Goal: Task Accomplishment & Management: Manage account settings

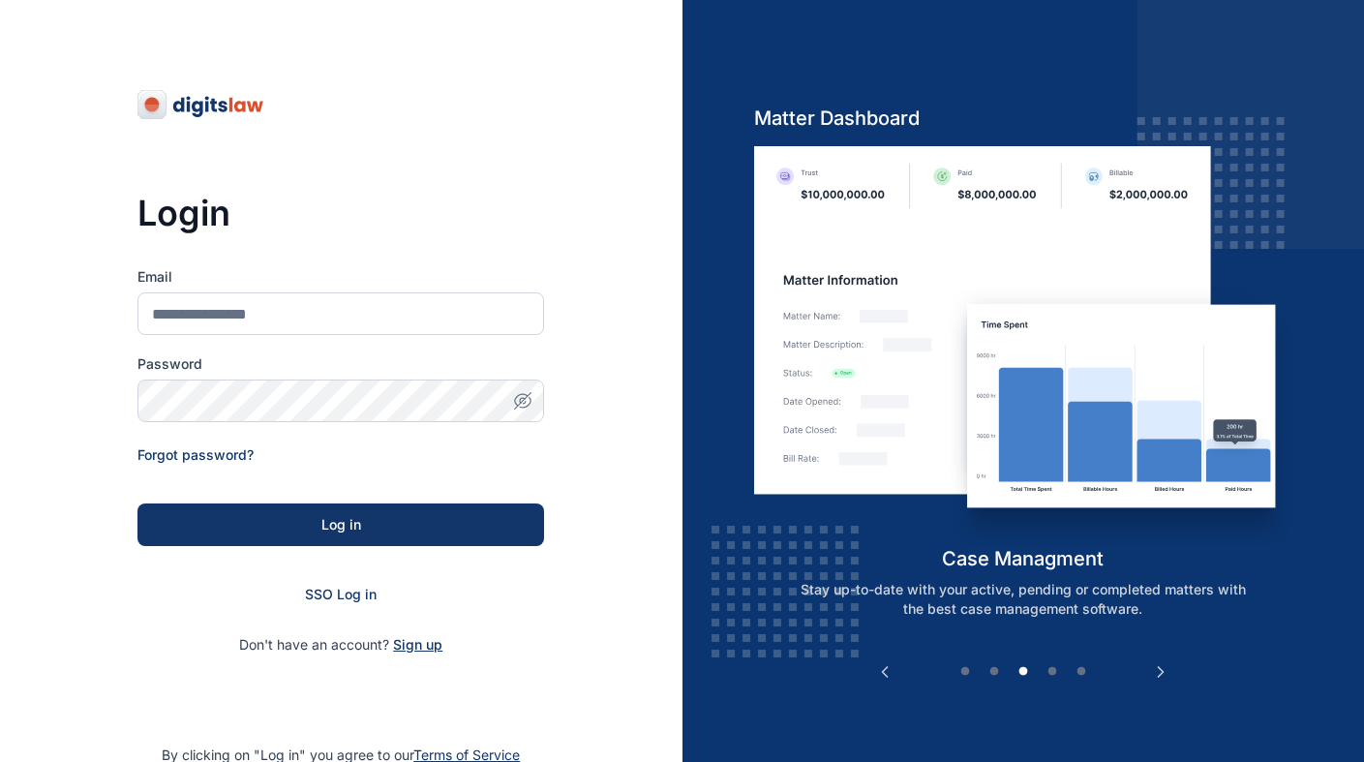
click at [421, 652] on span "Sign up" at bounding box center [417, 644] width 49 height 19
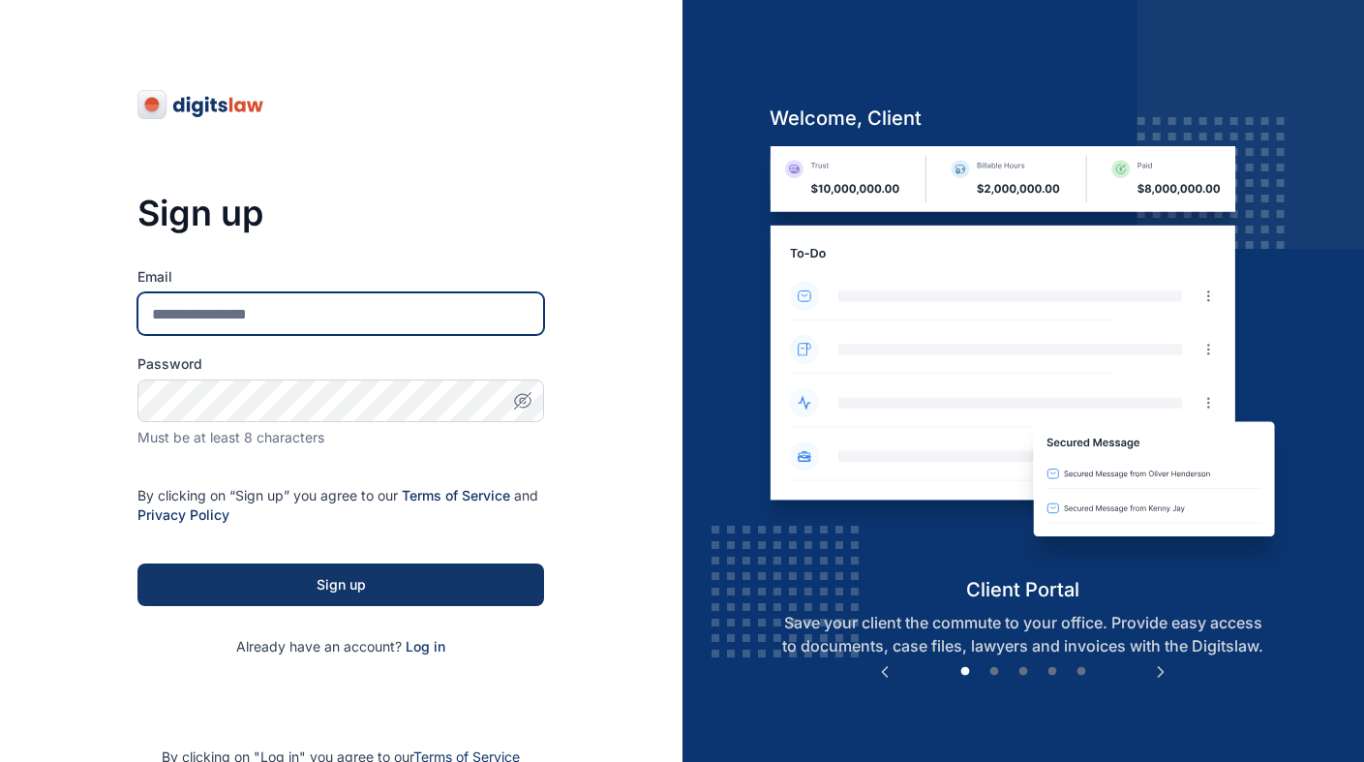
click at [258, 319] on input "Email" at bounding box center [340, 313] width 407 height 43
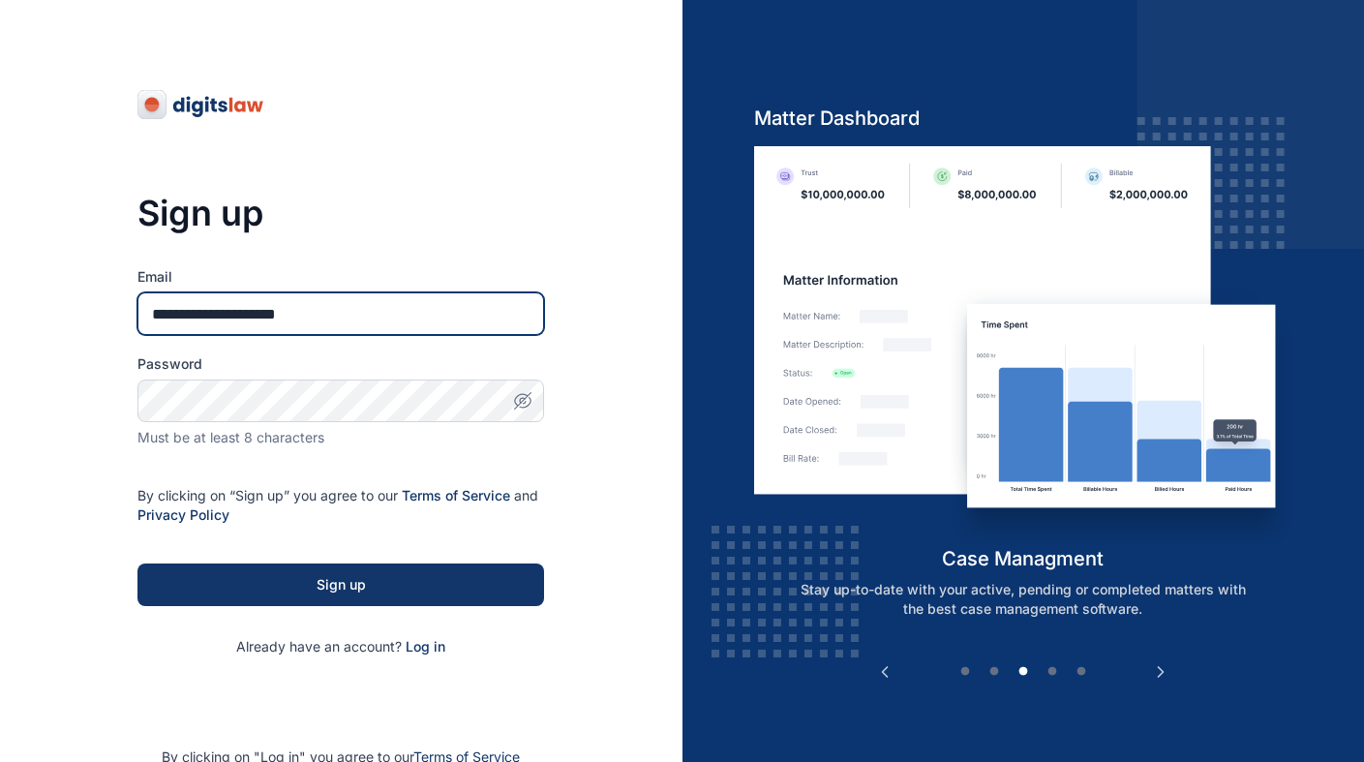
type input "**********"
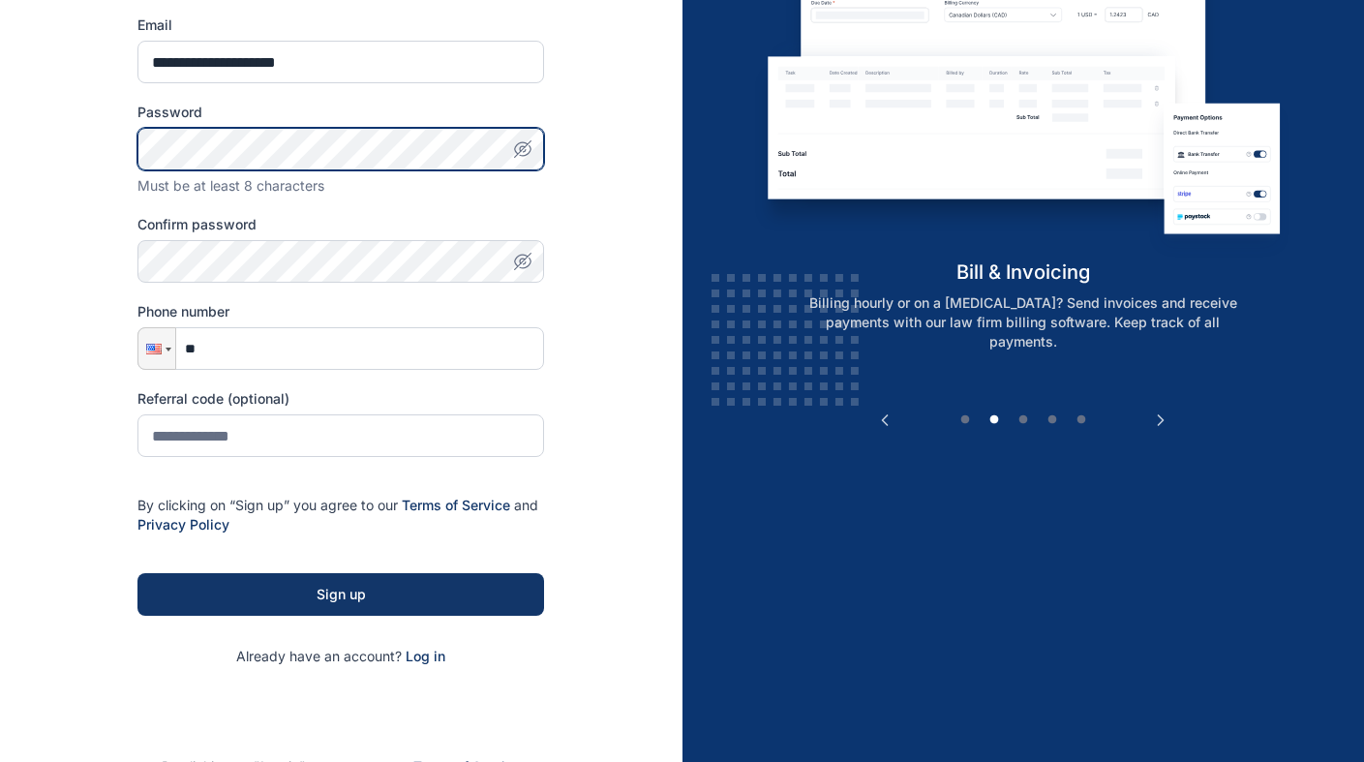
scroll to position [250, 0]
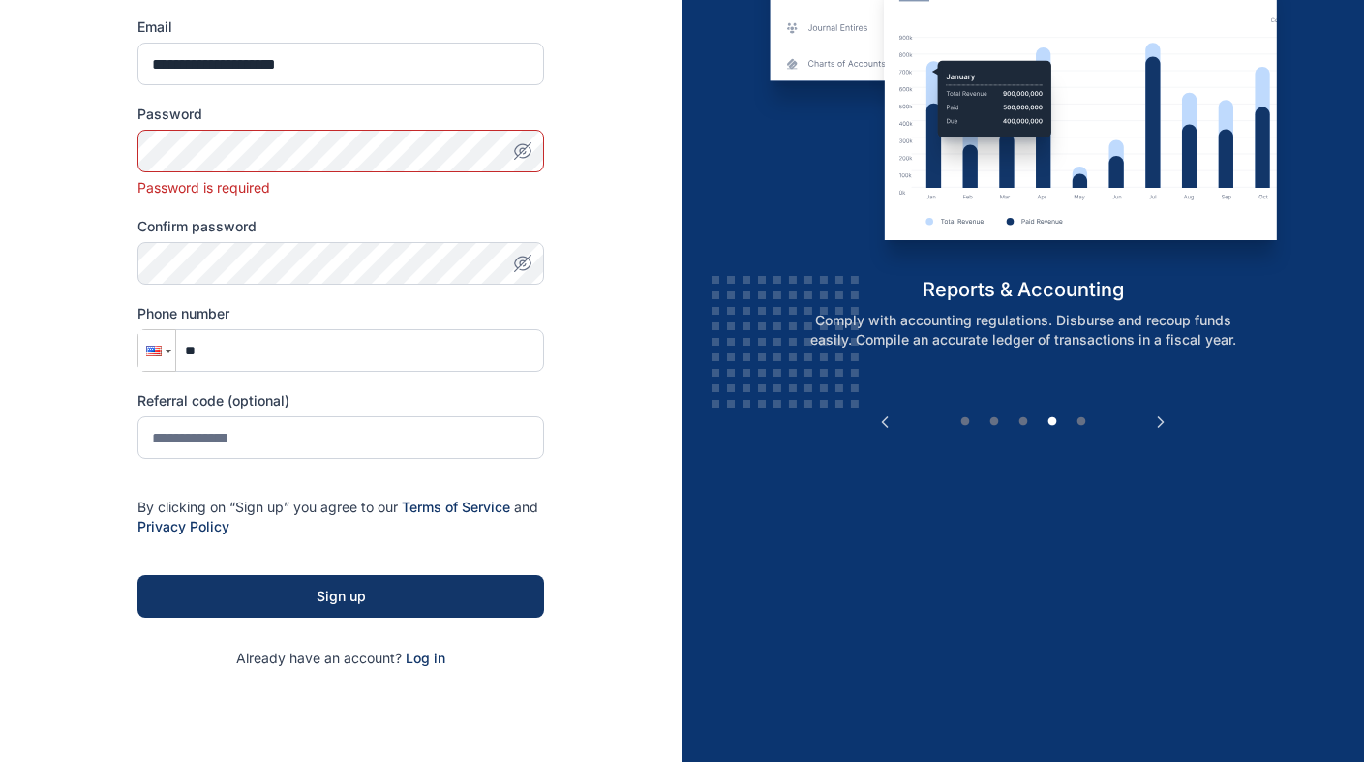
click at [163, 359] on div at bounding box center [156, 350] width 37 height 41
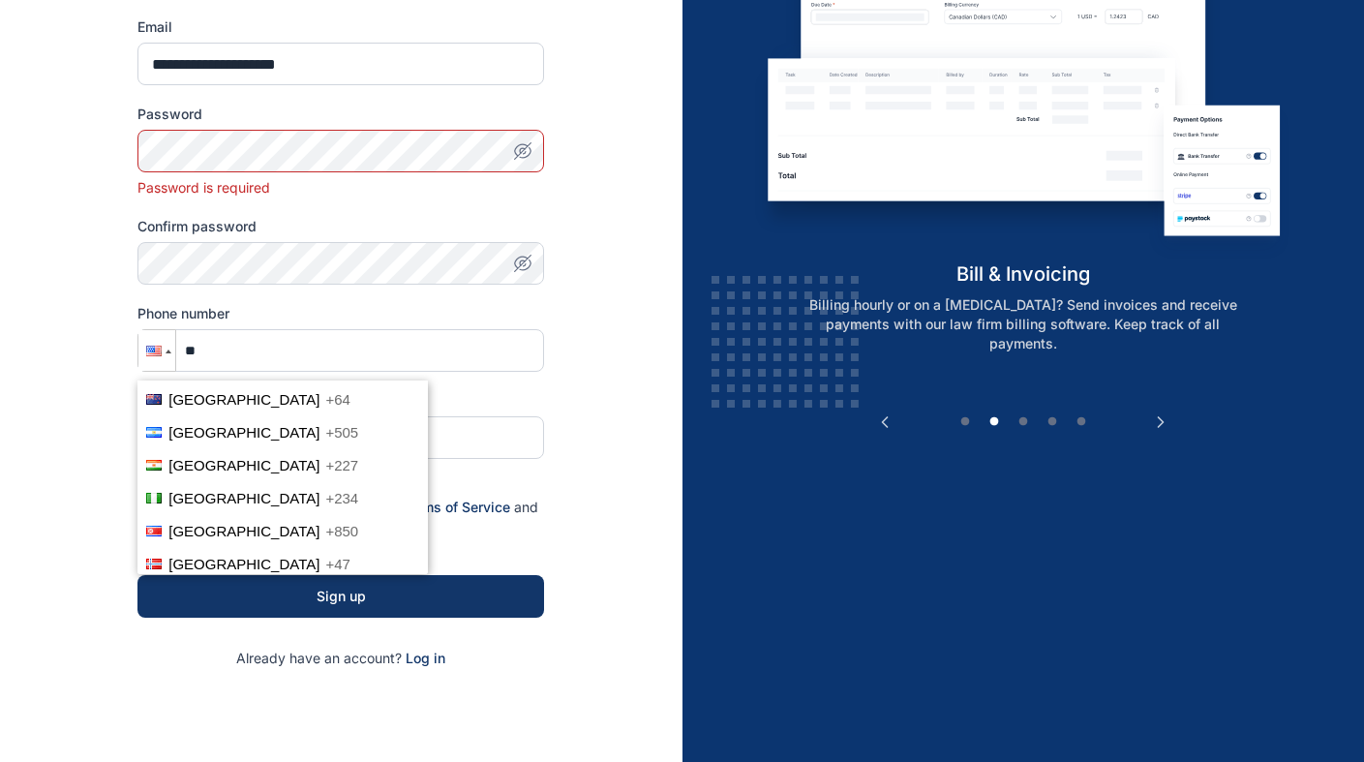
scroll to position [4456, 0]
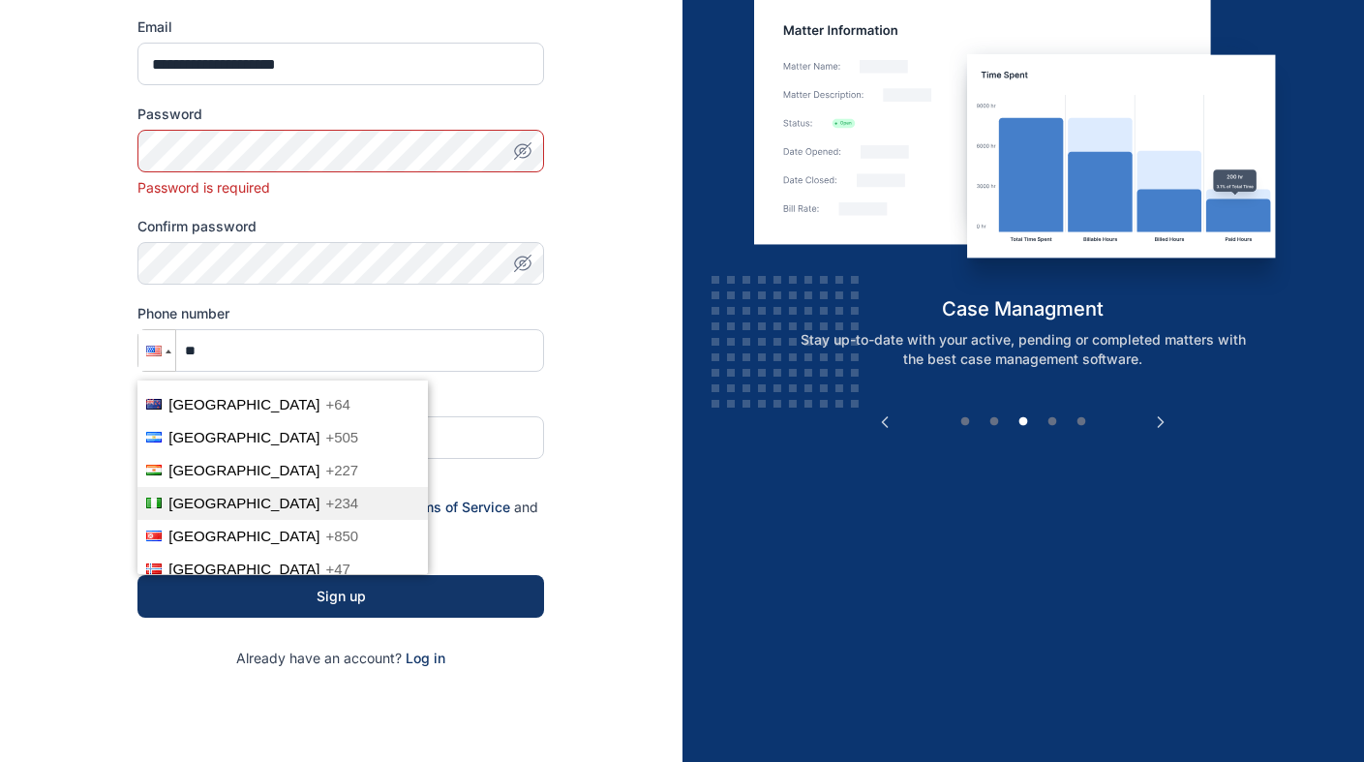
click at [204, 493] on li "Nigeria +234" at bounding box center [282, 503] width 290 height 33
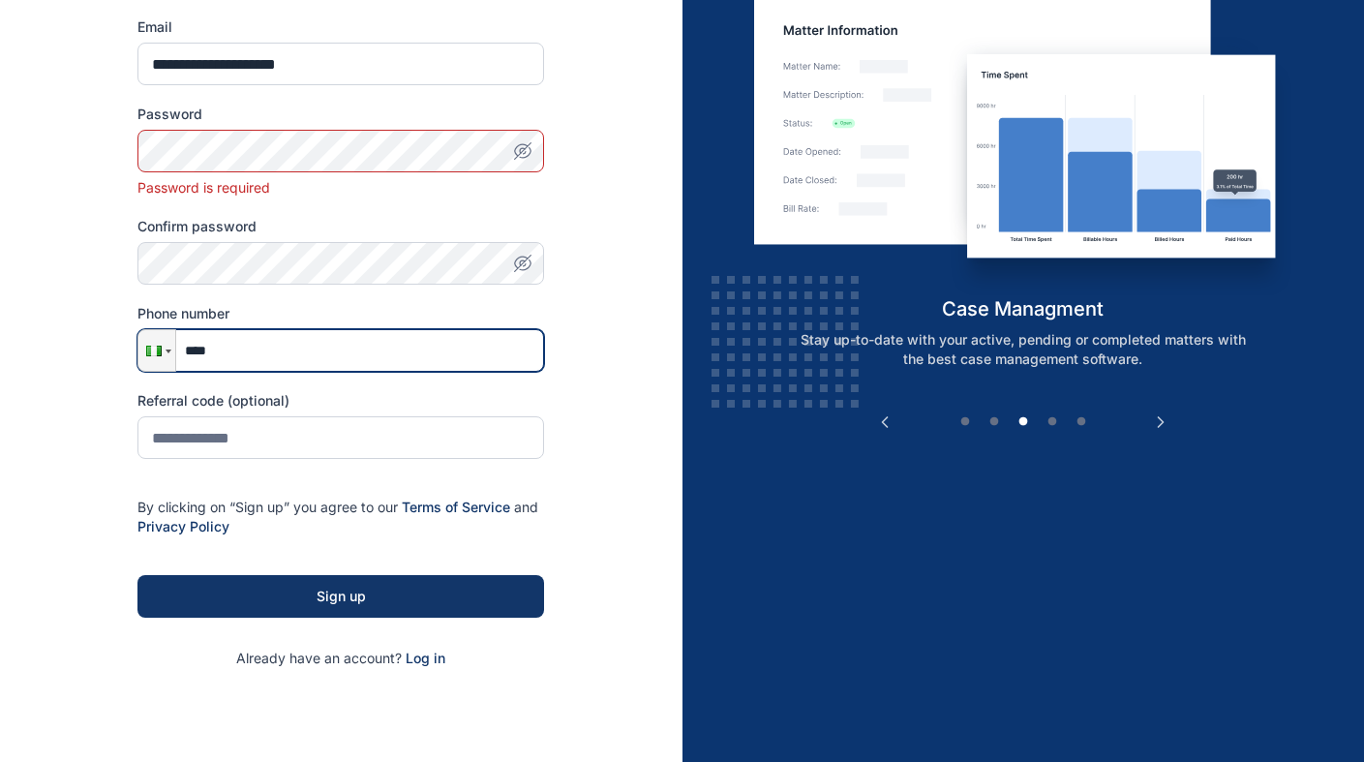
click at [254, 343] on input "****" at bounding box center [340, 350] width 407 height 43
type input "**********"
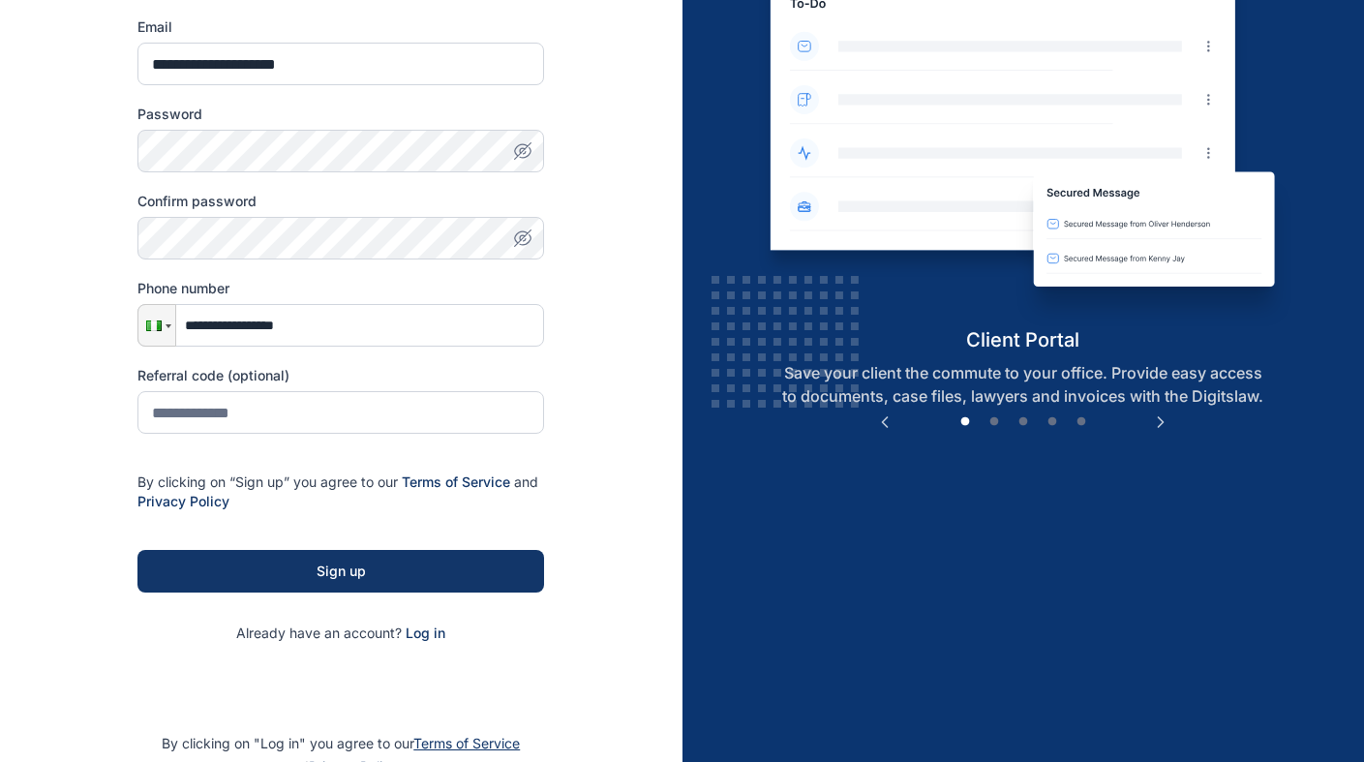
click at [527, 247] on icon "button" at bounding box center [522, 237] width 19 height 19
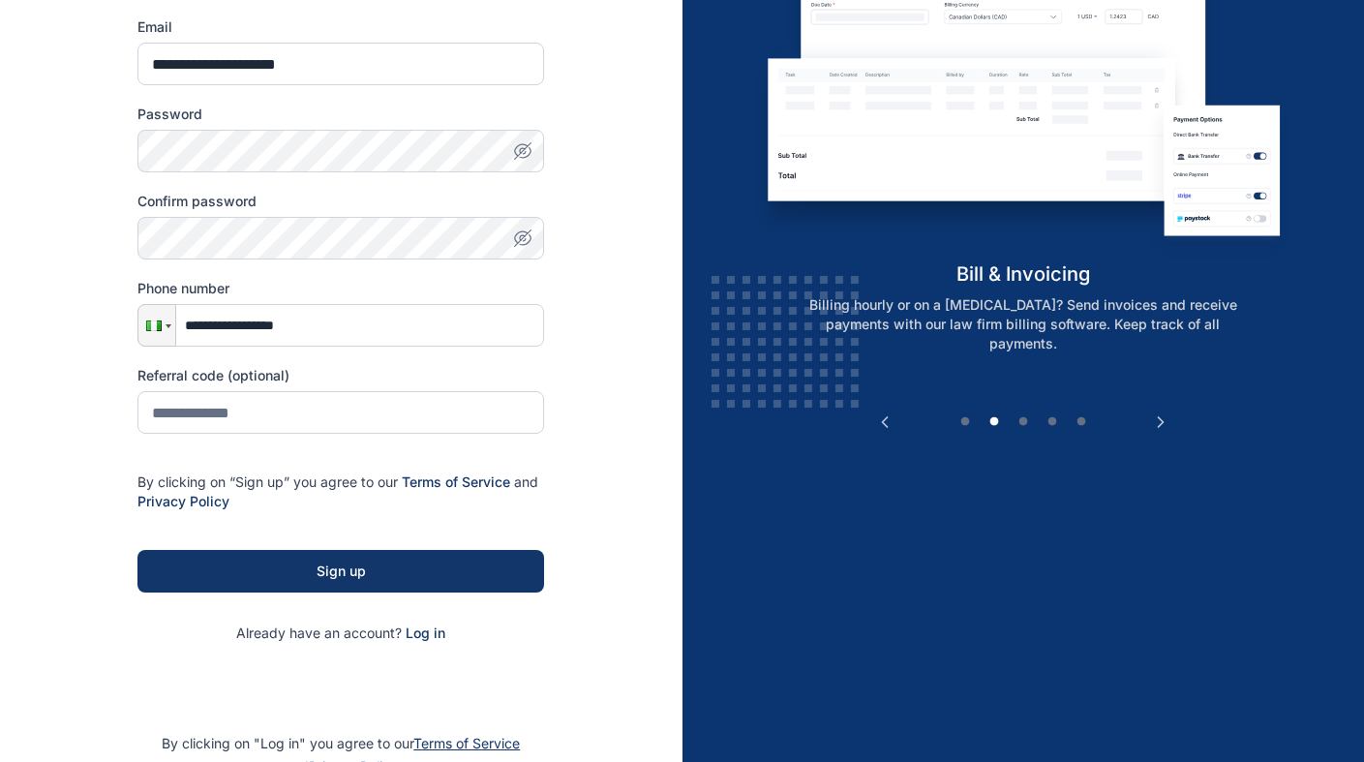
click at [534, 148] on span "button" at bounding box center [523, 150] width 43 height 19
click at [533, 149] on span "button" at bounding box center [523, 150] width 43 height 19
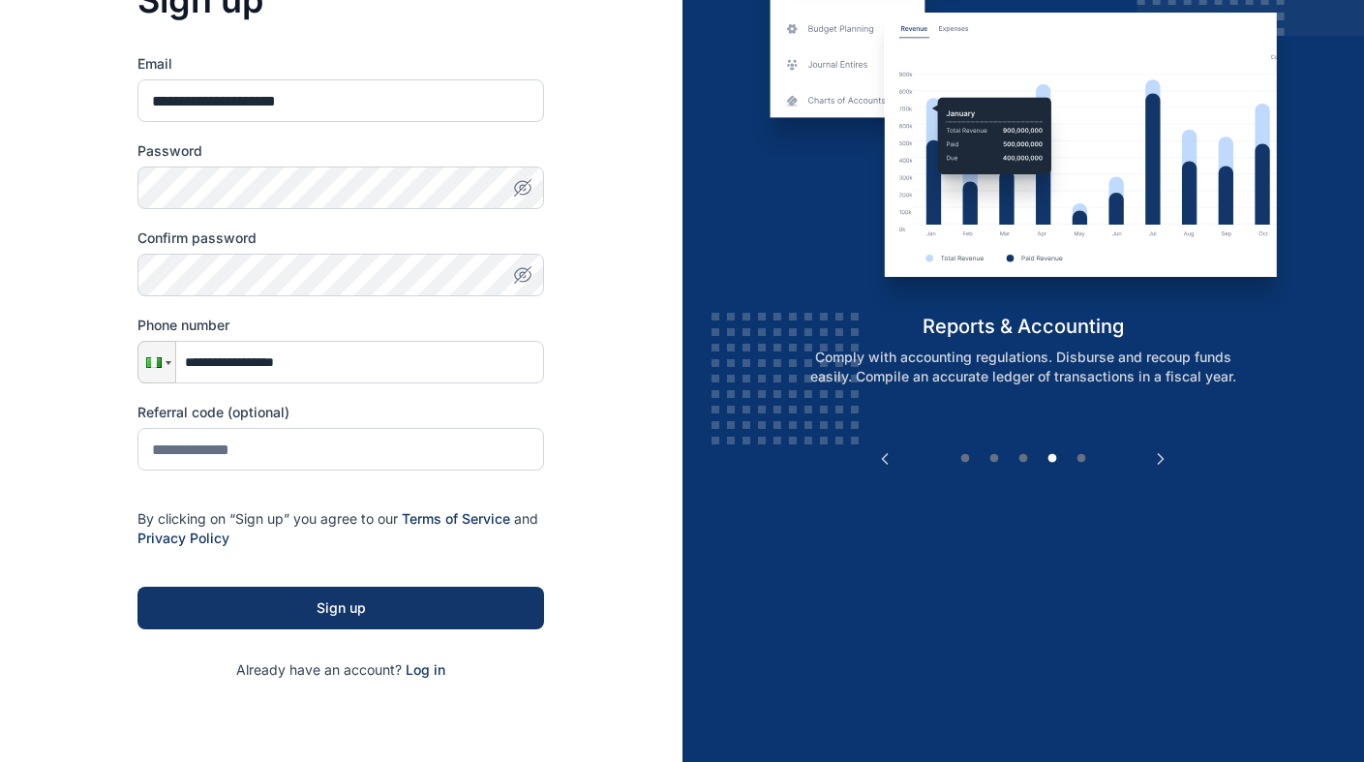
scroll to position [216, 0]
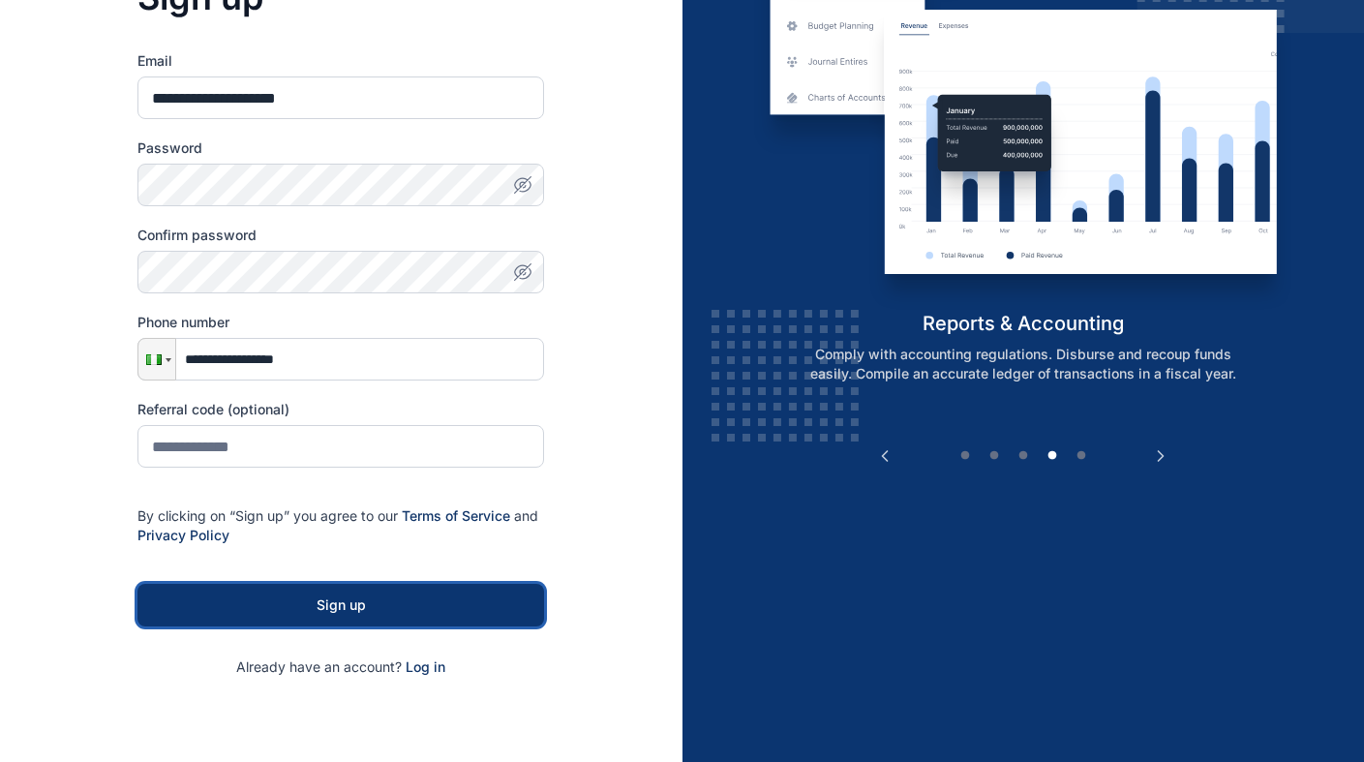
click at [380, 593] on button "Sign up" at bounding box center [340, 605] width 407 height 43
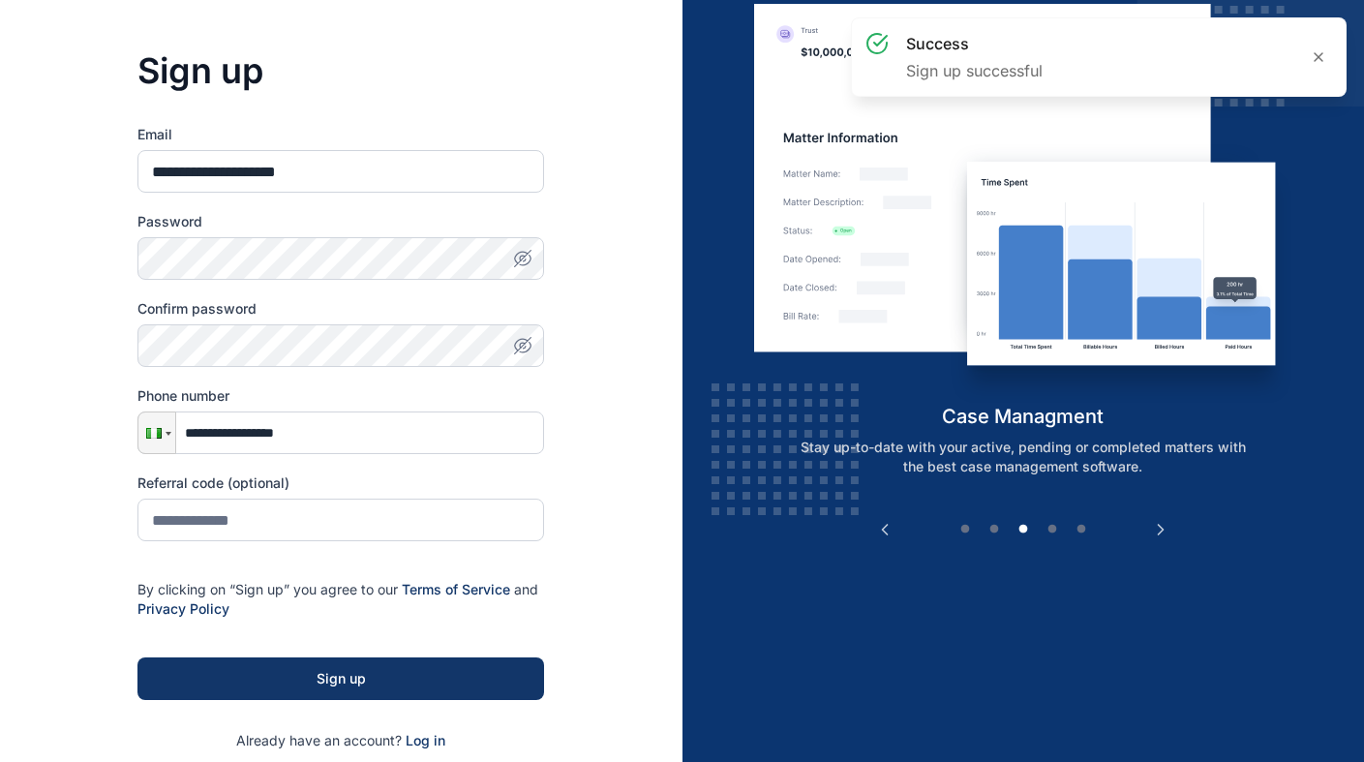
scroll to position [13, 0]
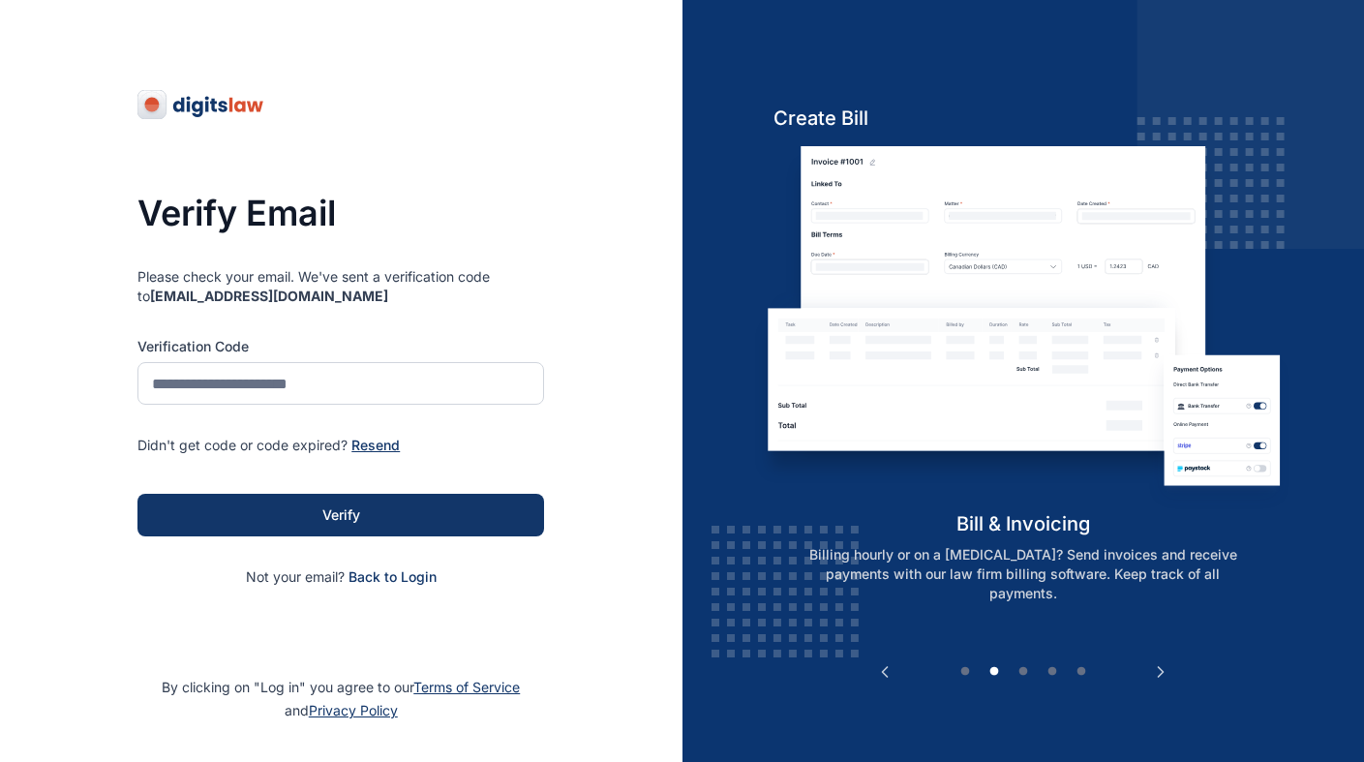
click at [372, 448] on button "Resend" at bounding box center [375, 445] width 48 height 19
click at [269, 389] on input "tel" at bounding box center [340, 383] width 407 height 43
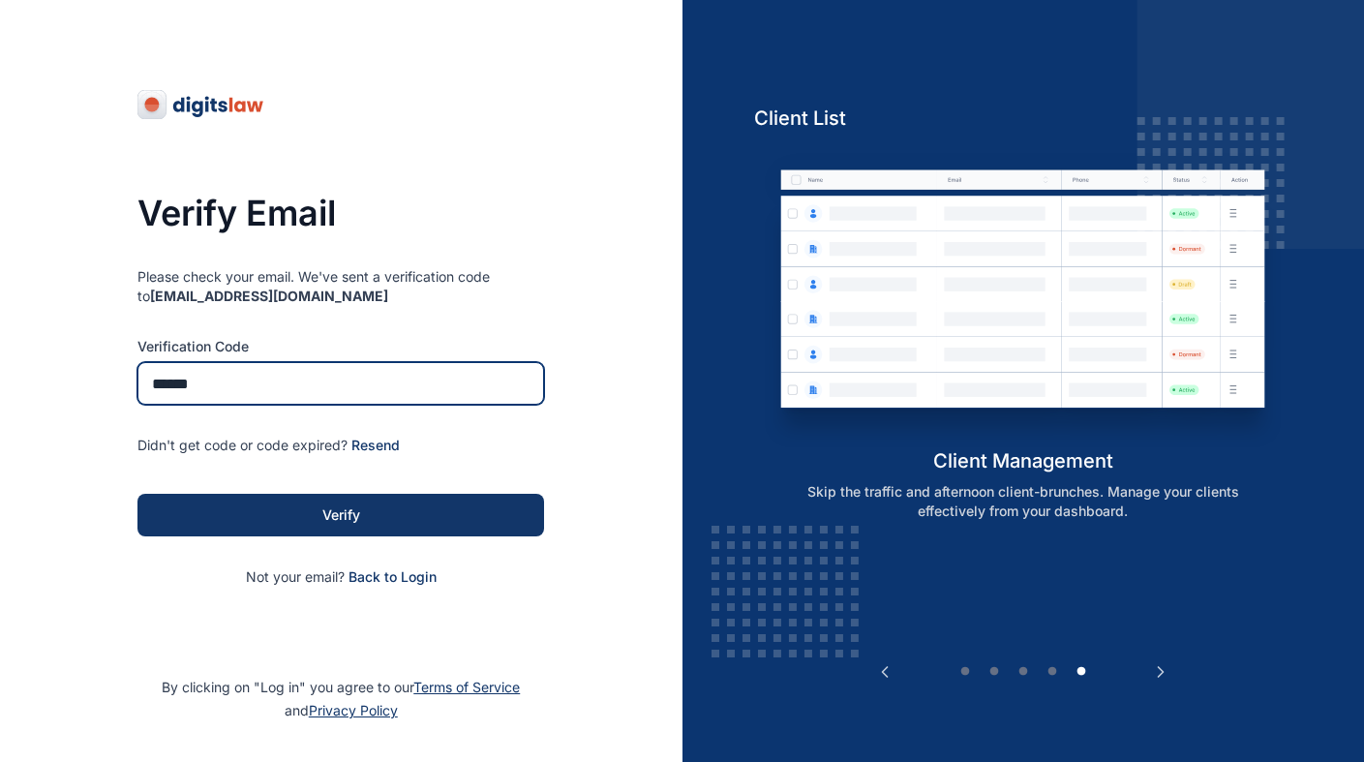
type input "******"
click at [137, 494] on button "Verify" at bounding box center [340, 515] width 407 height 43
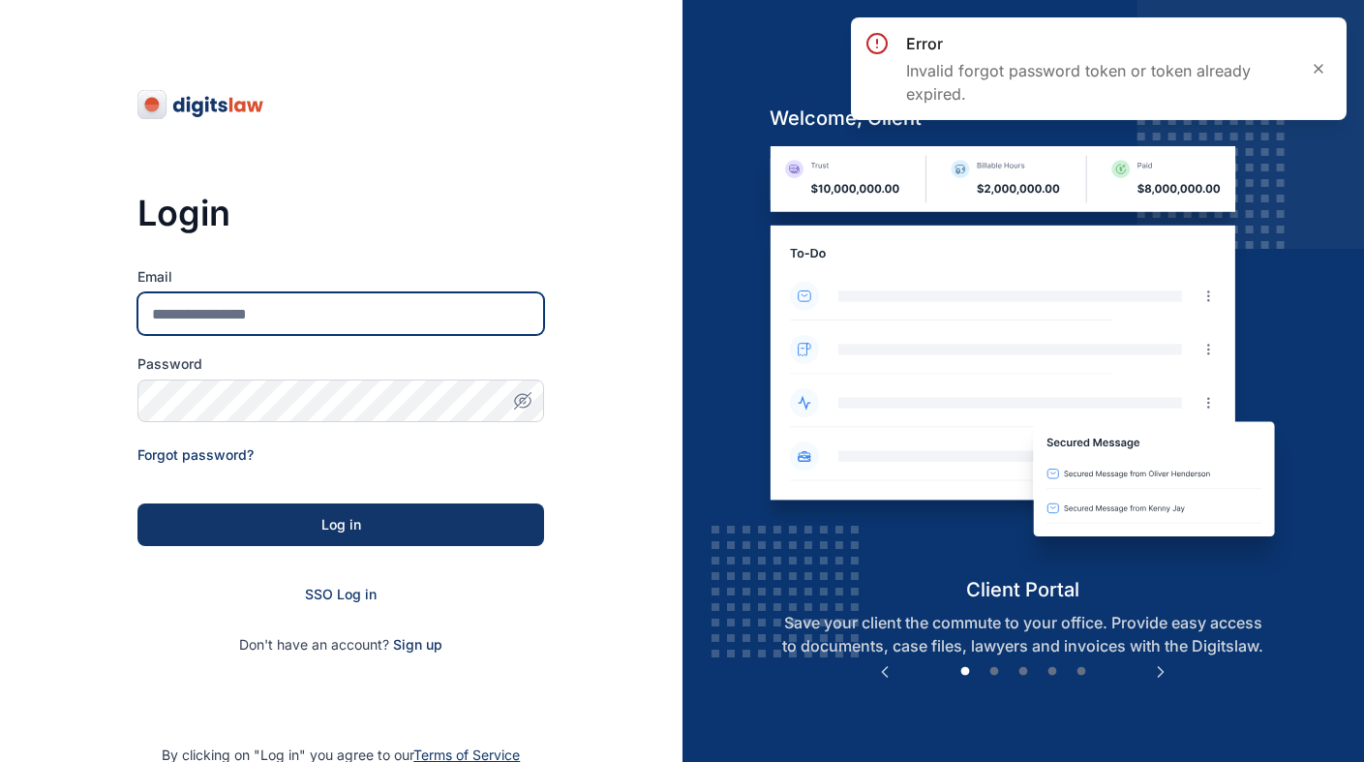
type input "**********"
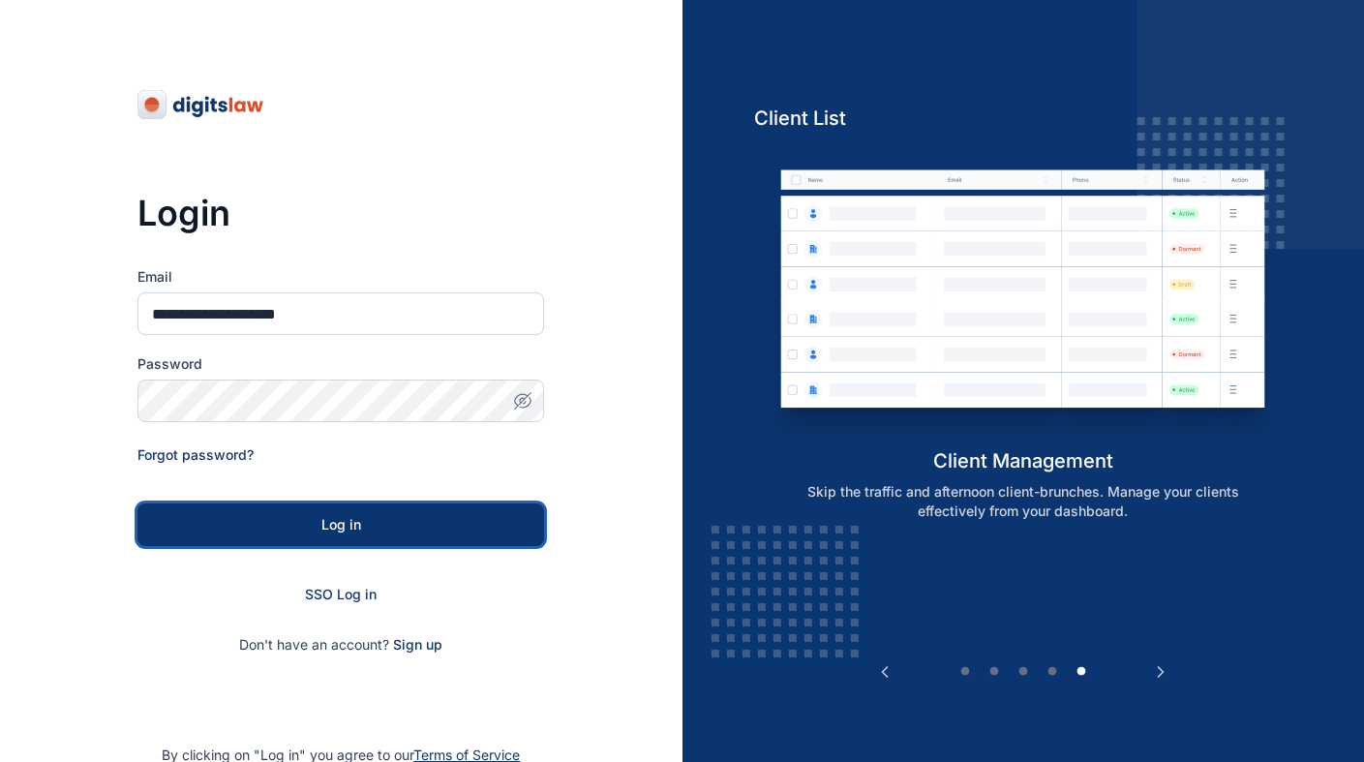
click at [444, 539] on button "Log in" at bounding box center [340, 524] width 407 height 43
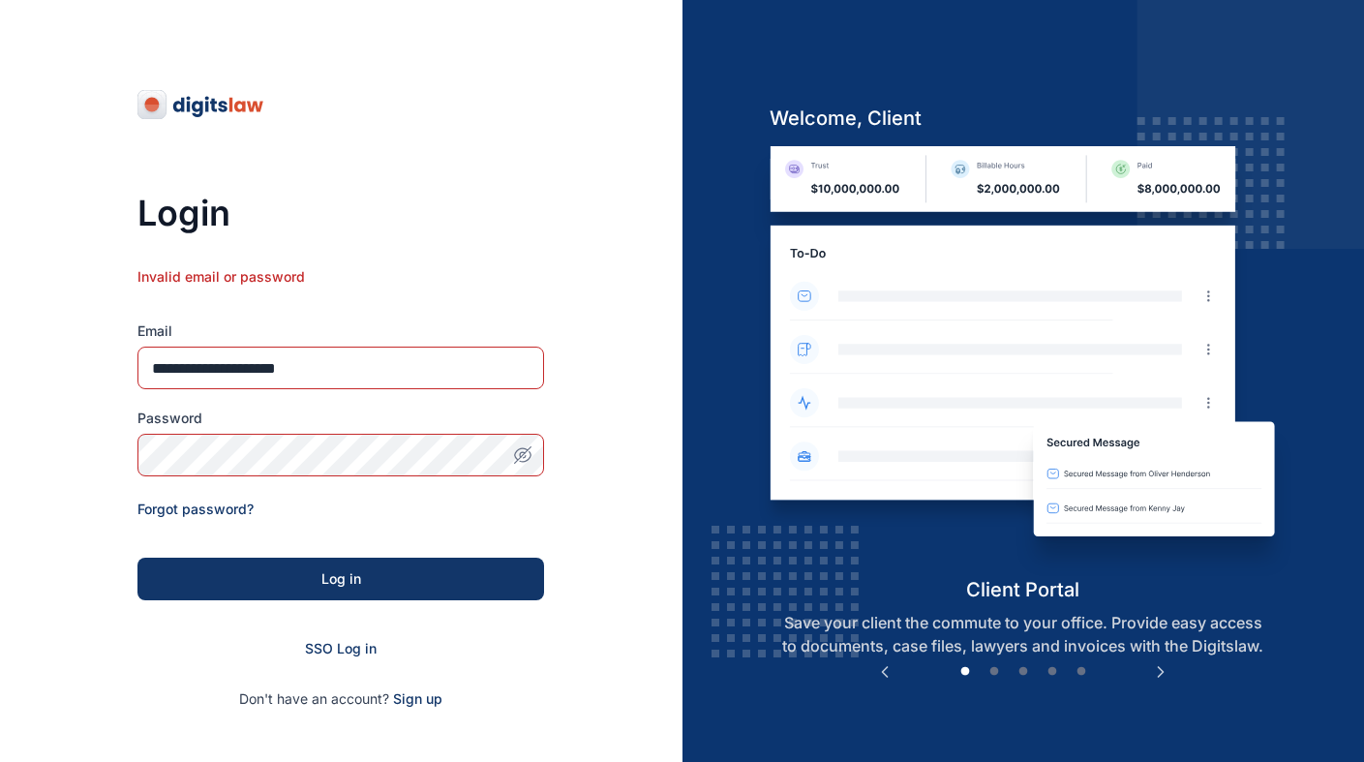
click at [514, 460] on icon "button" at bounding box center [522, 454] width 19 height 19
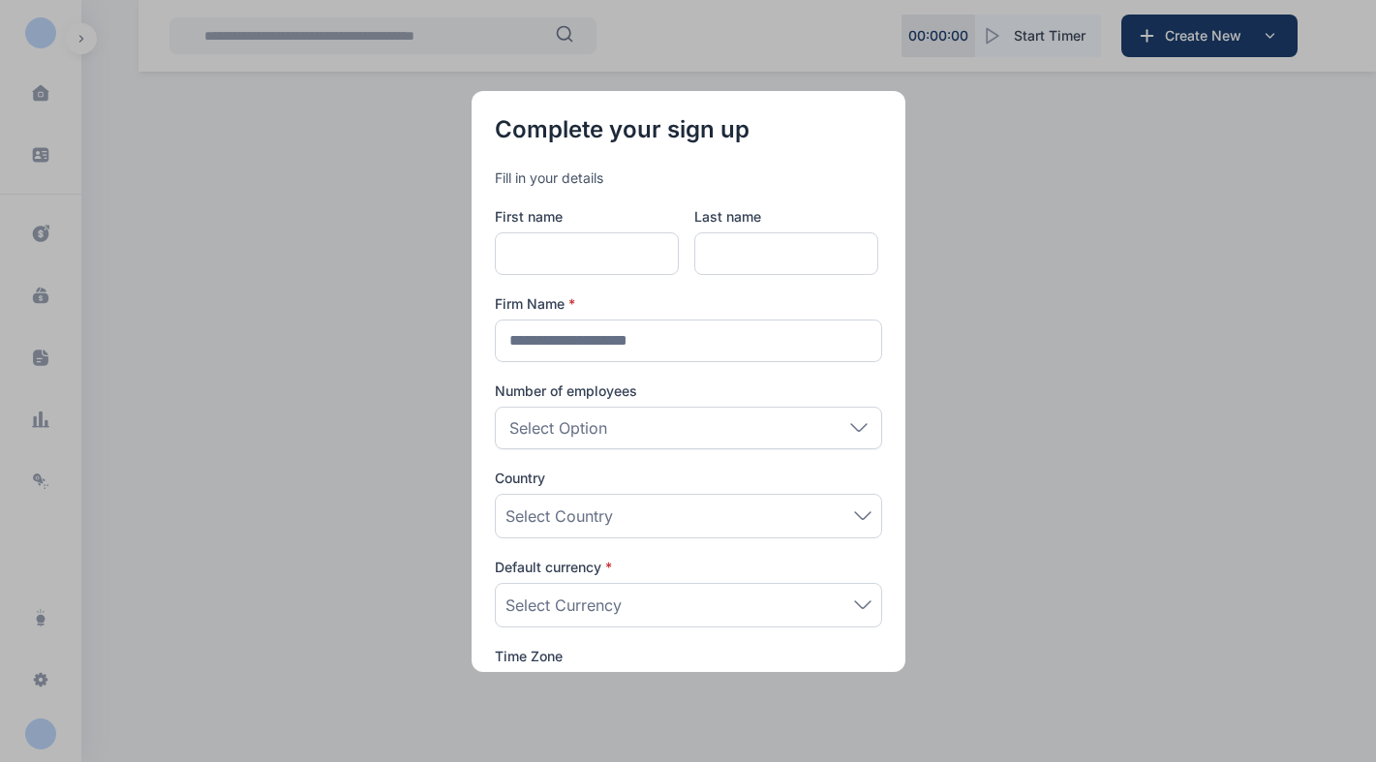
click at [989, 461] on button "button" at bounding box center [688, 381] width 1376 height 762
click at [576, 270] on input "text" at bounding box center [587, 253] width 184 height 43
type input "******"
click at [748, 259] on input "text" at bounding box center [786, 253] width 184 height 43
type input "*********"
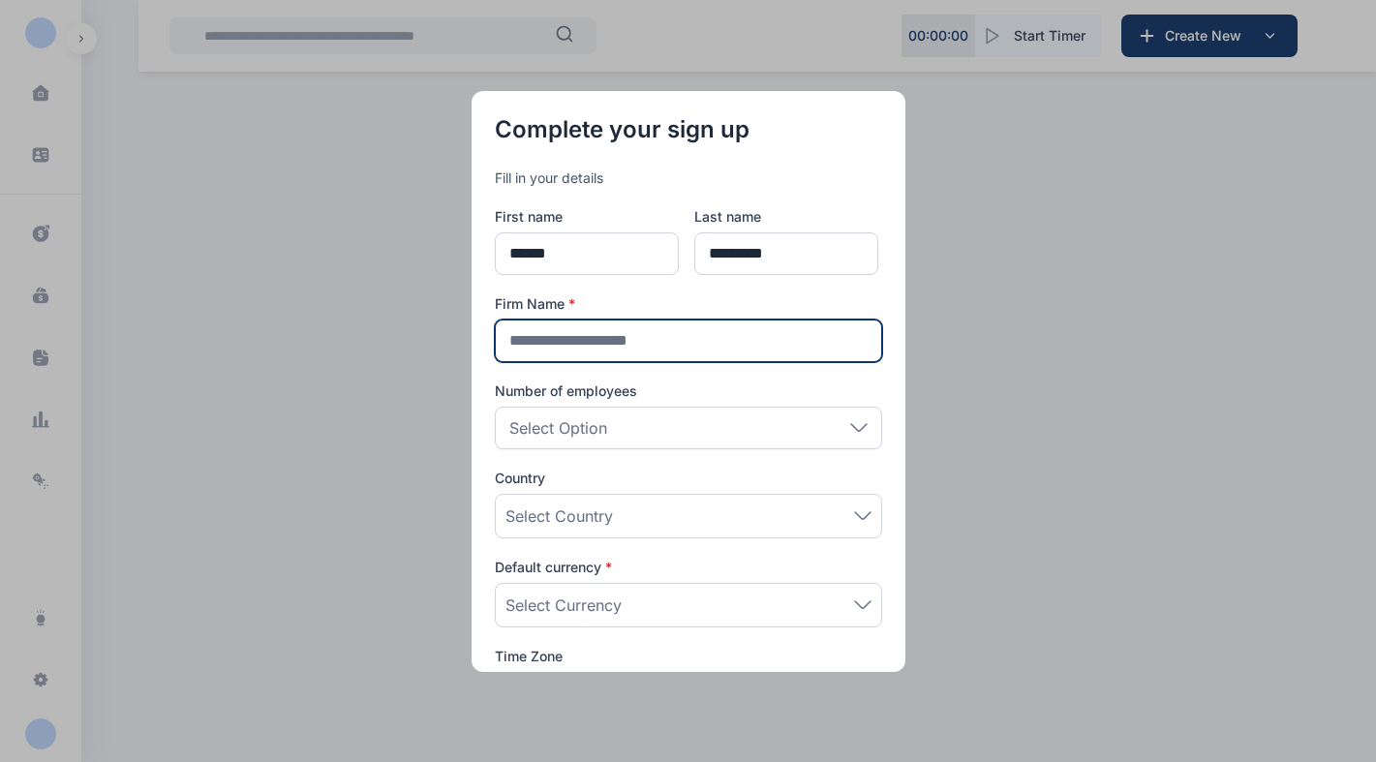
click at [652, 347] on input "text" at bounding box center [688, 340] width 387 height 43
type input "**********"
click at [656, 416] on div "Select Option" at bounding box center [688, 428] width 387 height 43
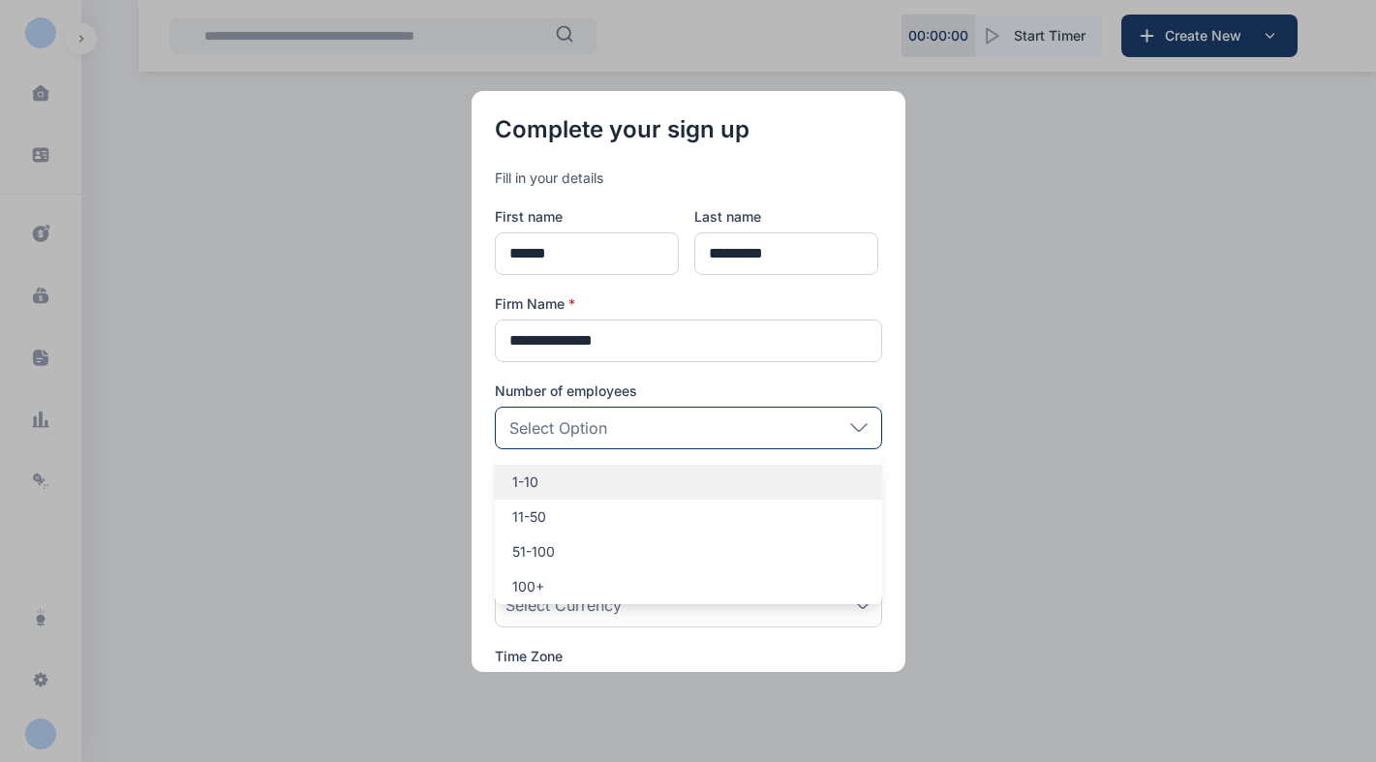
click at [592, 492] on div "1-10" at bounding box center [688, 482] width 387 height 35
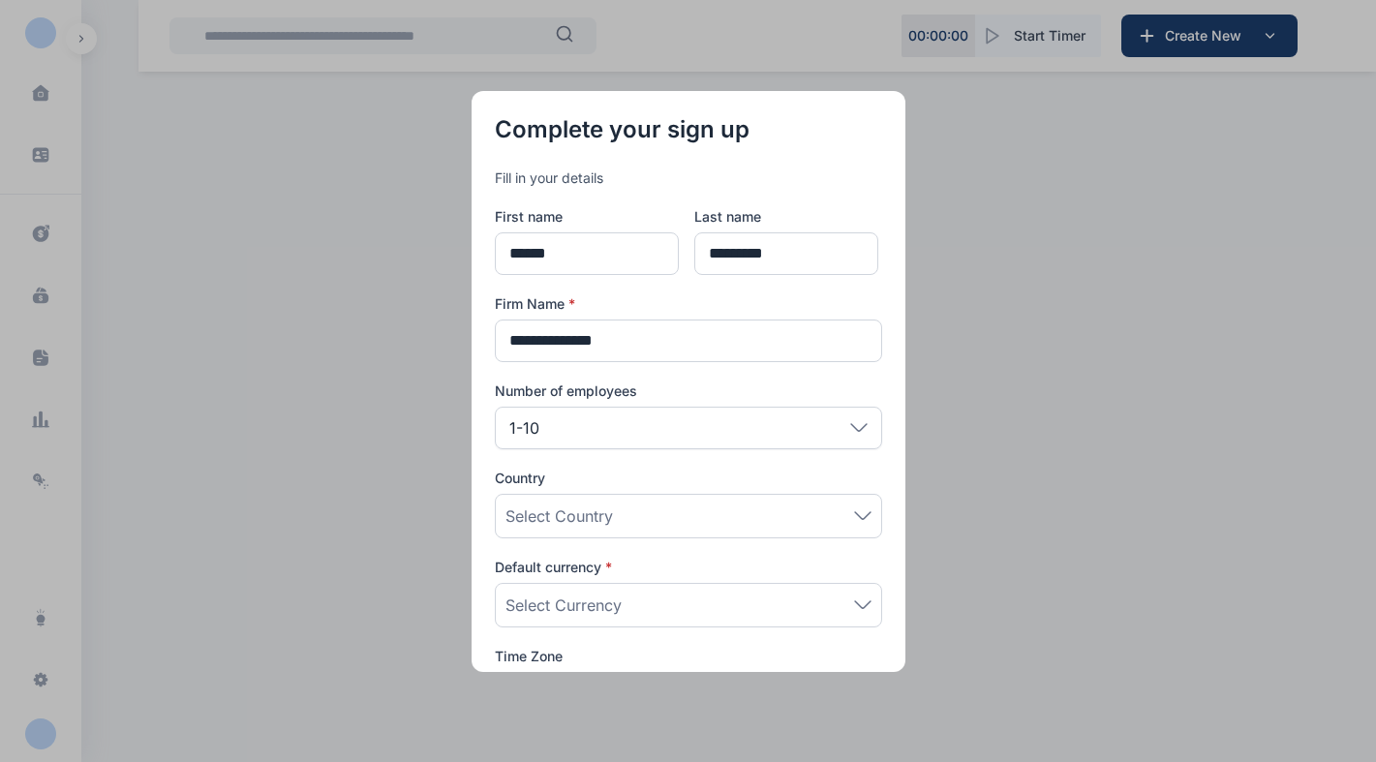
click at [577, 507] on span "Select Country" at bounding box center [558, 515] width 107 height 23
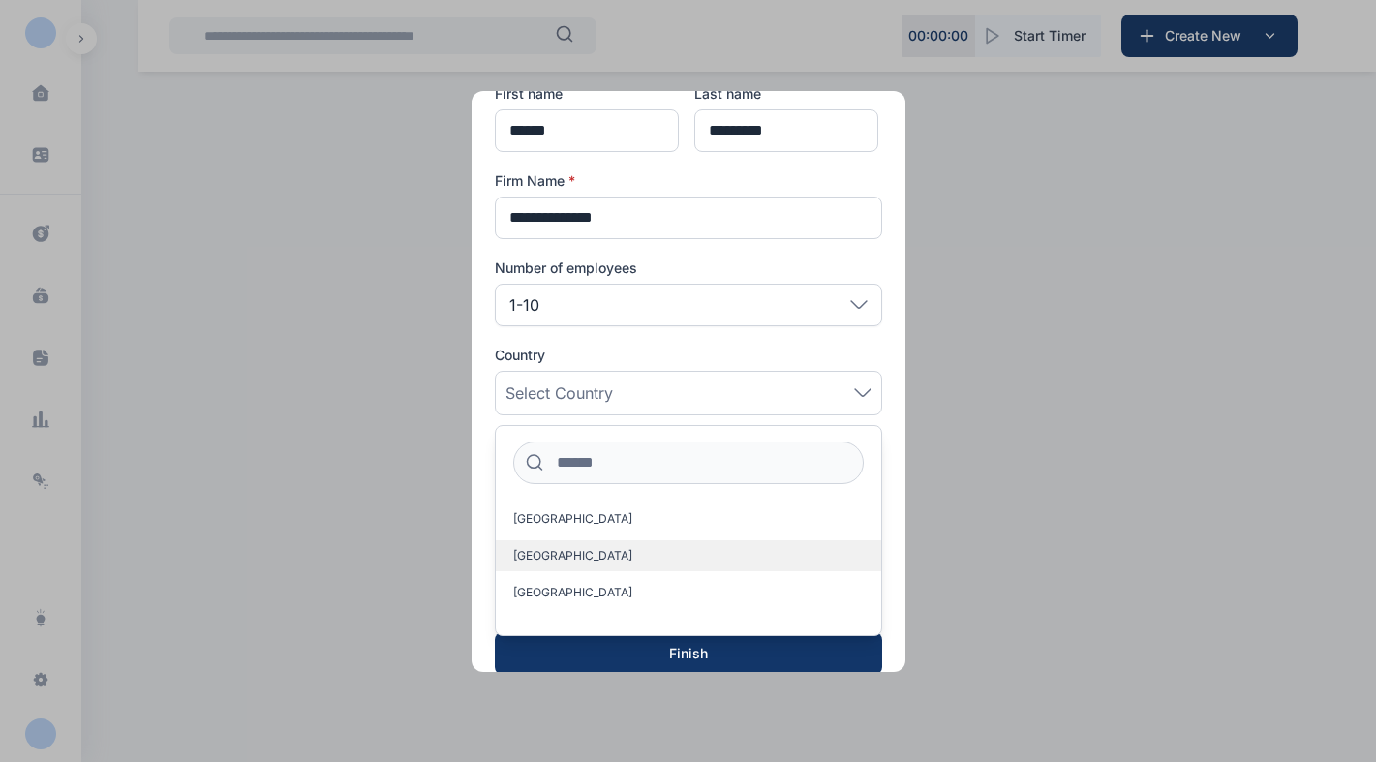
scroll to position [149, 0]
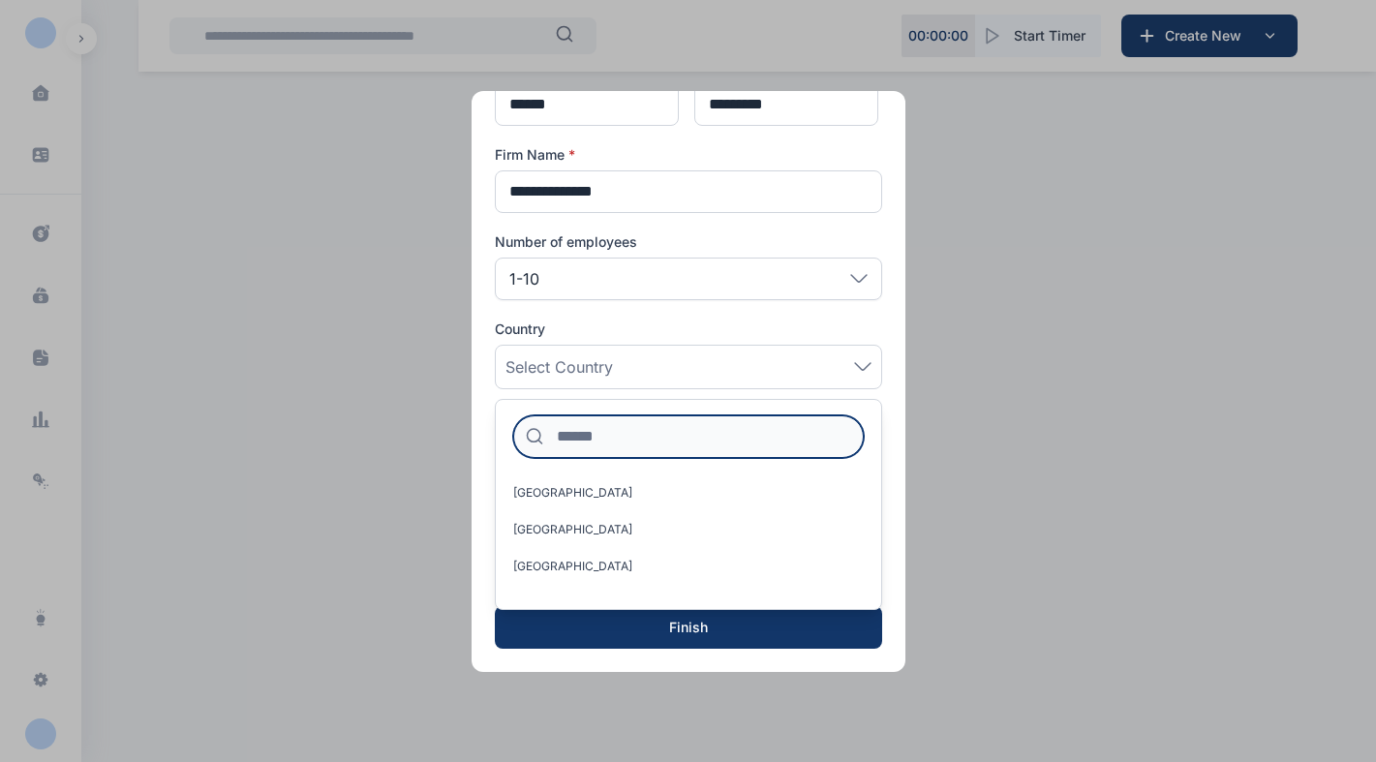
click at [632, 427] on input at bounding box center [688, 436] width 350 height 43
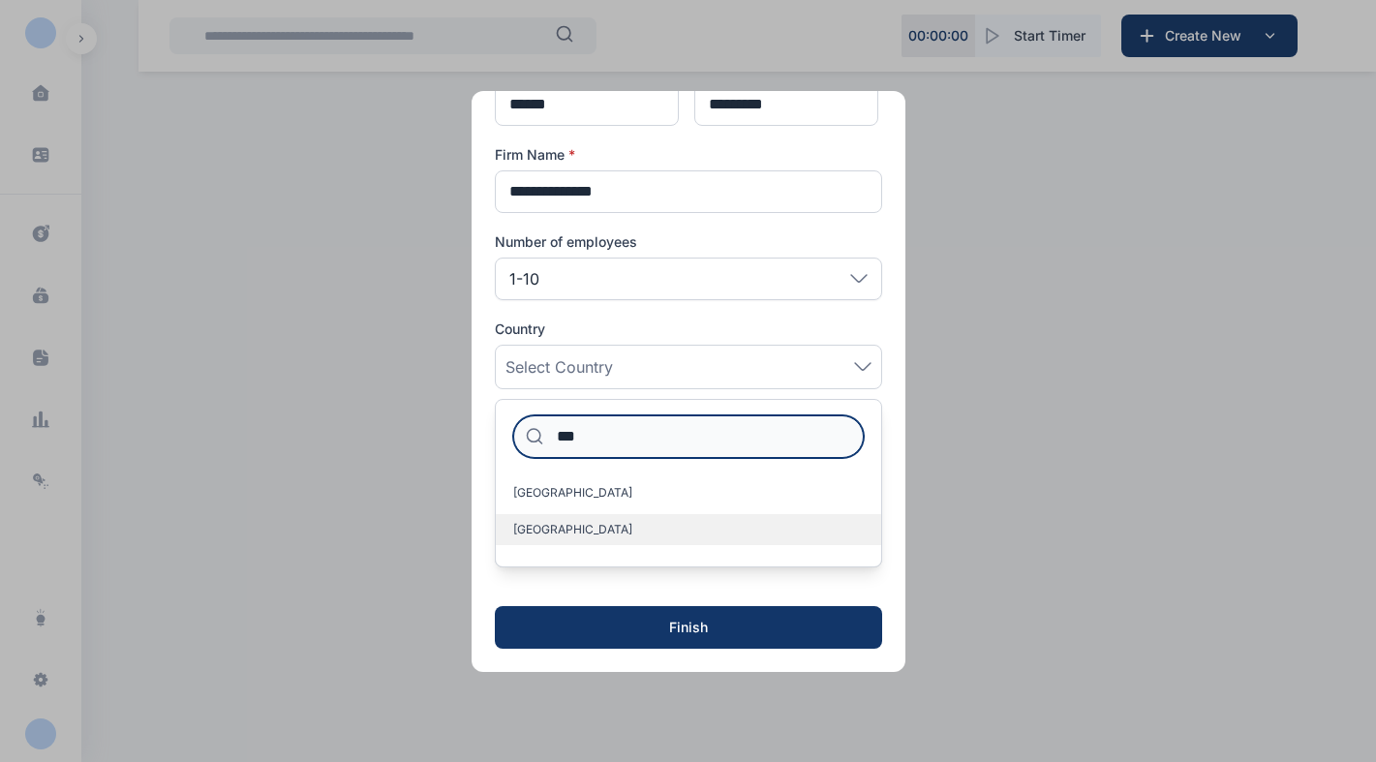
type input "***"
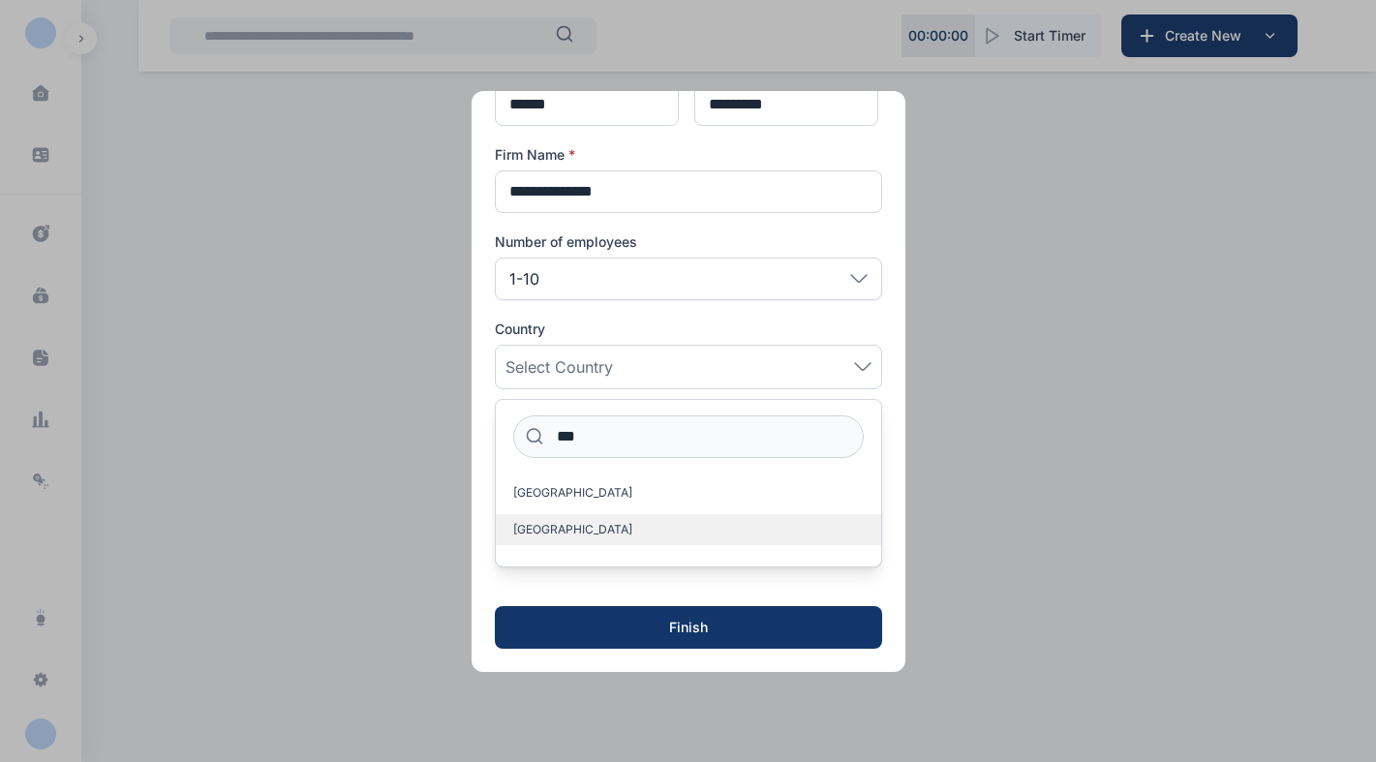
click at [621, 524] on label "Nigeria" at bounding box center [688, 529] width 385 height 31
click at [597, 529] on label "Nigeria" at bounding box center [688, 529] width 385 height 31
click at [544, 524] on span "Nigeria" at bounding box center [572, 529] width 119 height 15
click at [594, 522] on label "Nigeria" at bounding box center [688, 529] width 385 height 31
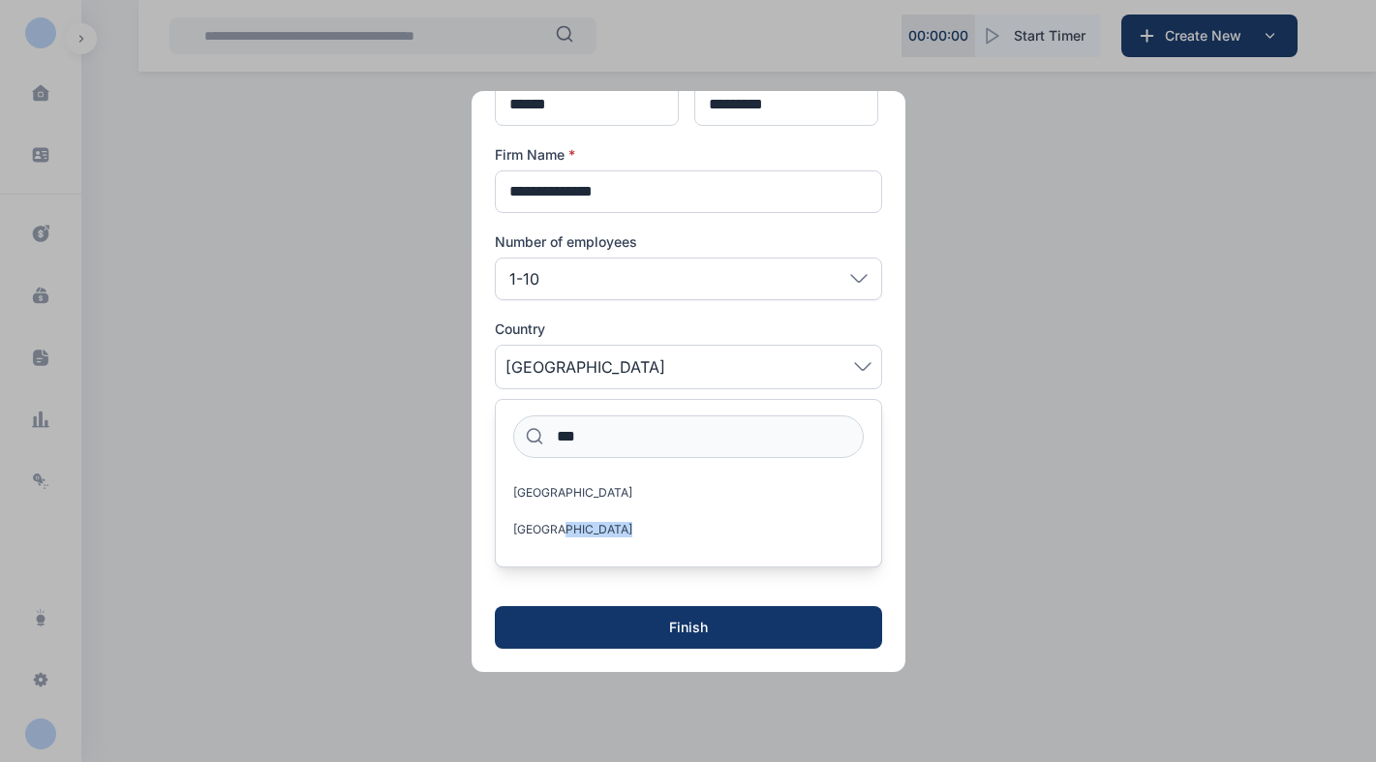
click at [1129, 467] on button "button" at bounding box center [688, 381] width 1376 height 762
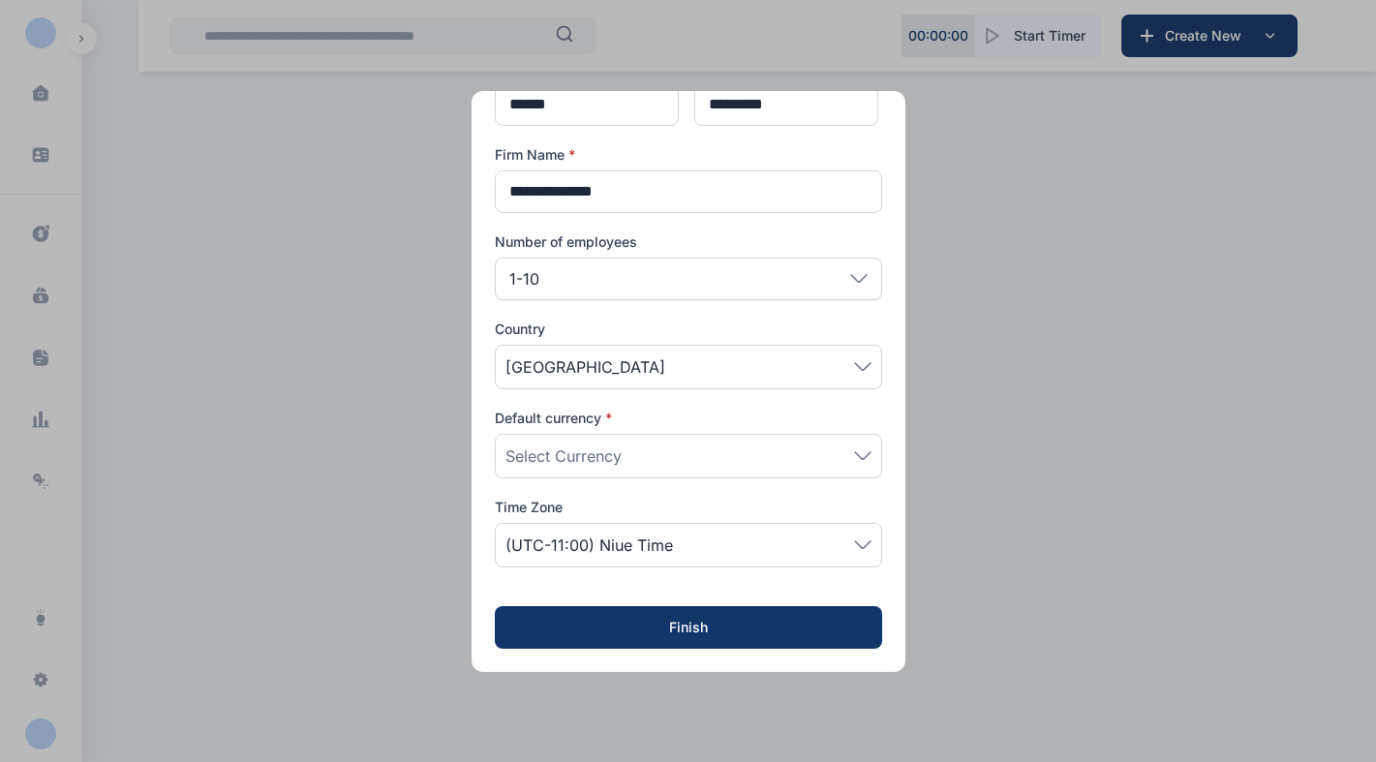
click at [704, 454] on div "Select Currency" at bounding box center [688, 455] width 366 height 23
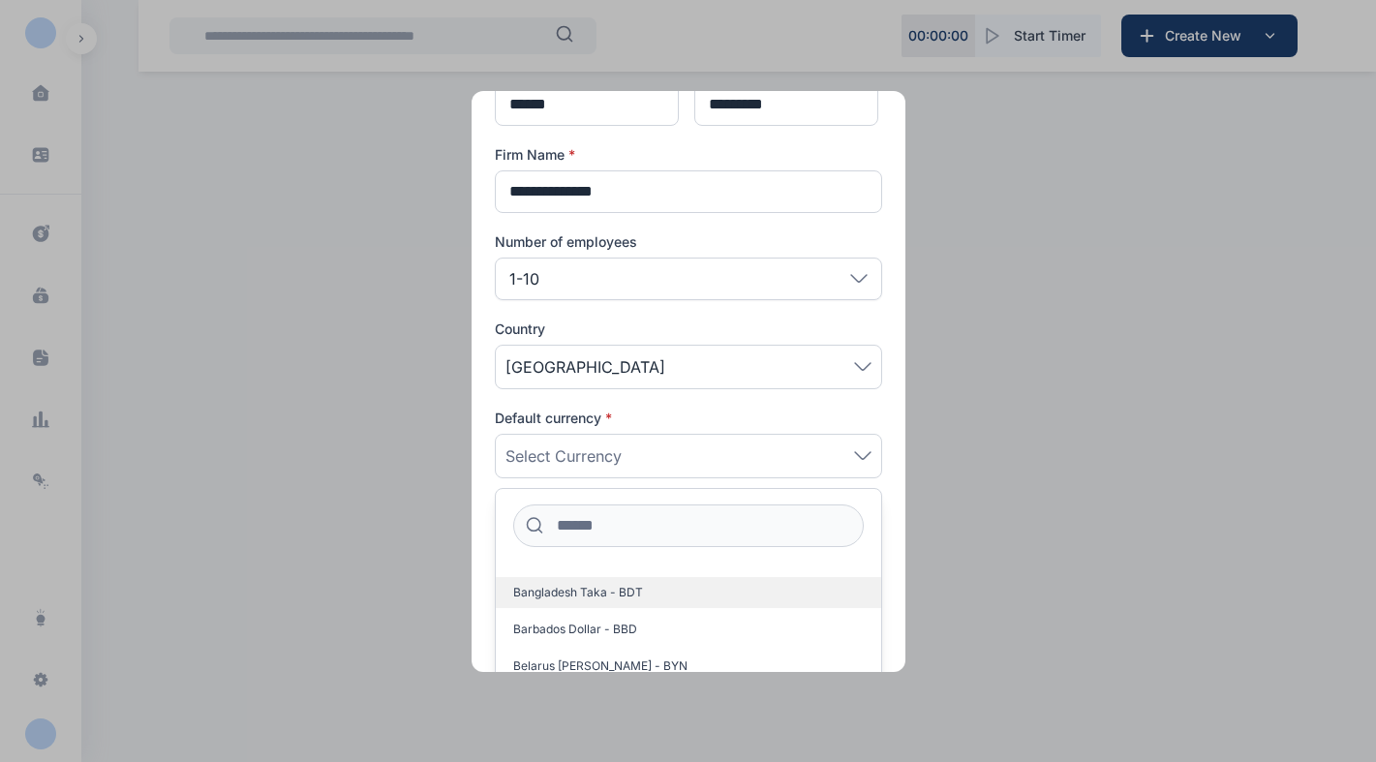
scroll to position [799, 0]
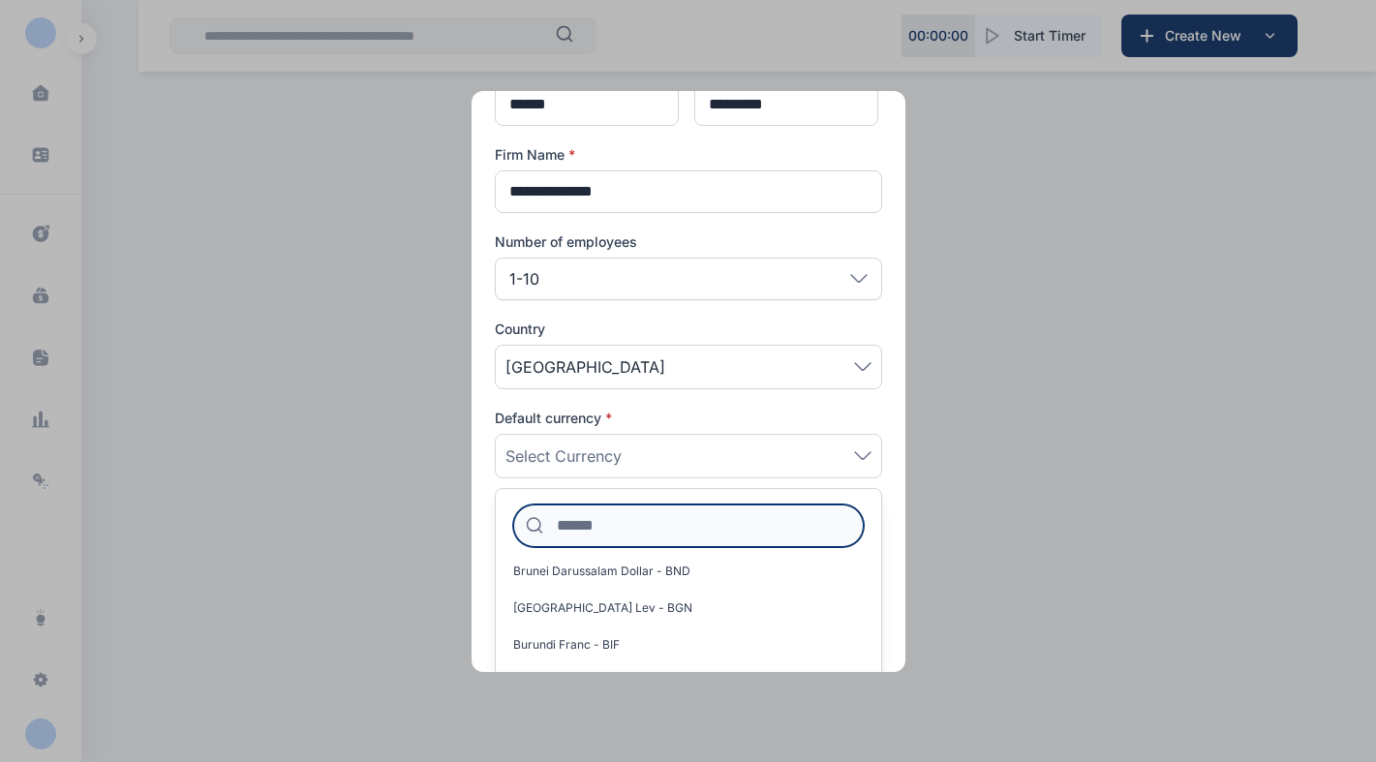
click at [686, 526] on input at bounding box center [688, 525] width 350 height 43
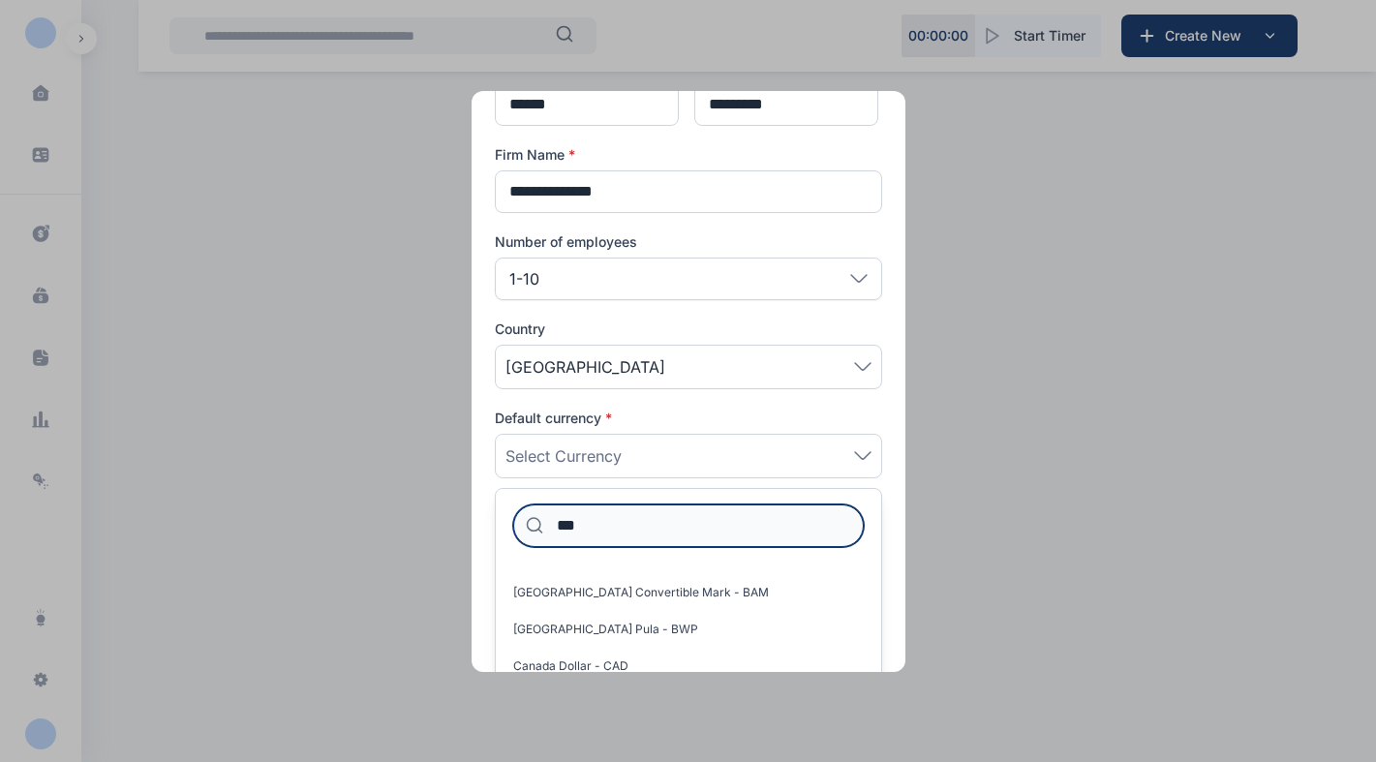
scroll to position [0, 0]
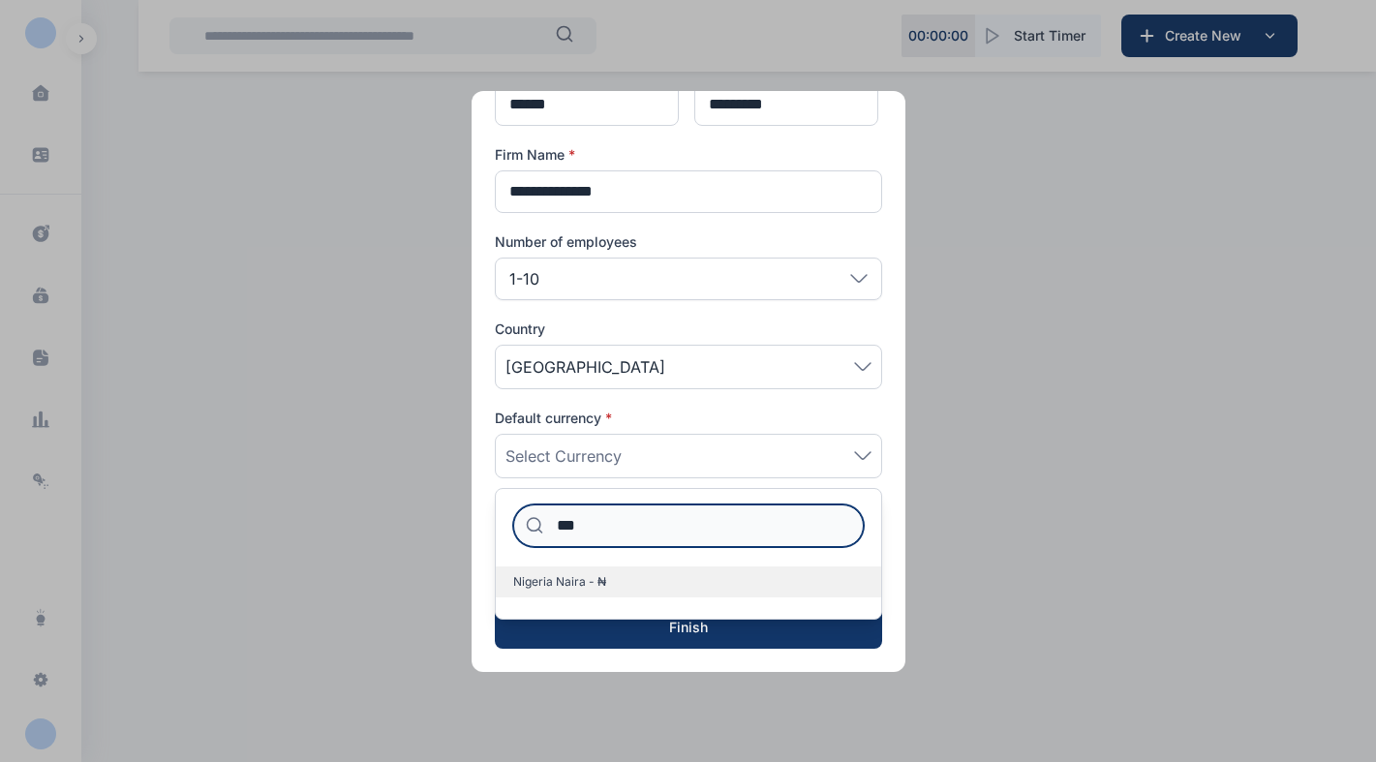
type input "***"
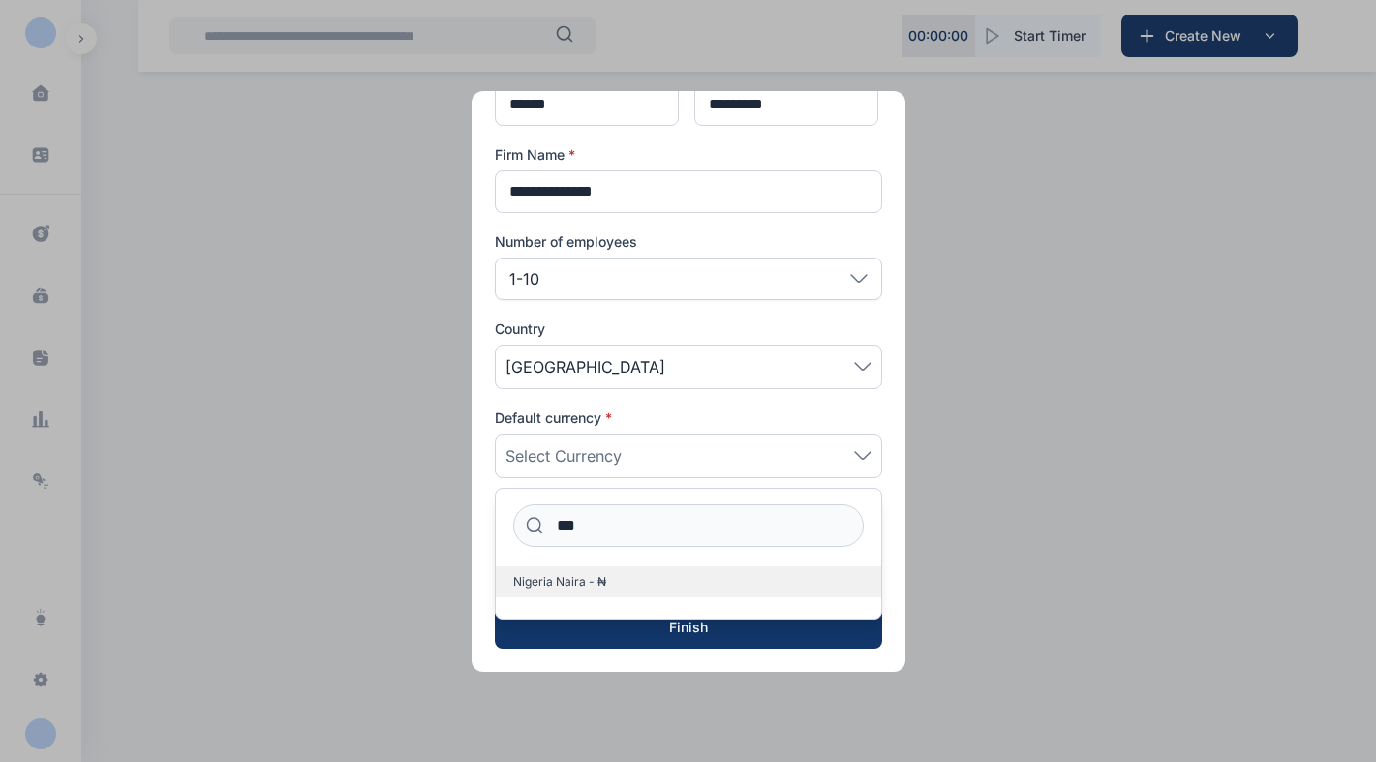
click at [588, 579] on span "Nigeria Naira - ₦" at bounding box center [559, 581] width 93 height 15
click at [928, 586] on button "button" at bounding box center [688, 381] width 1376 height 762
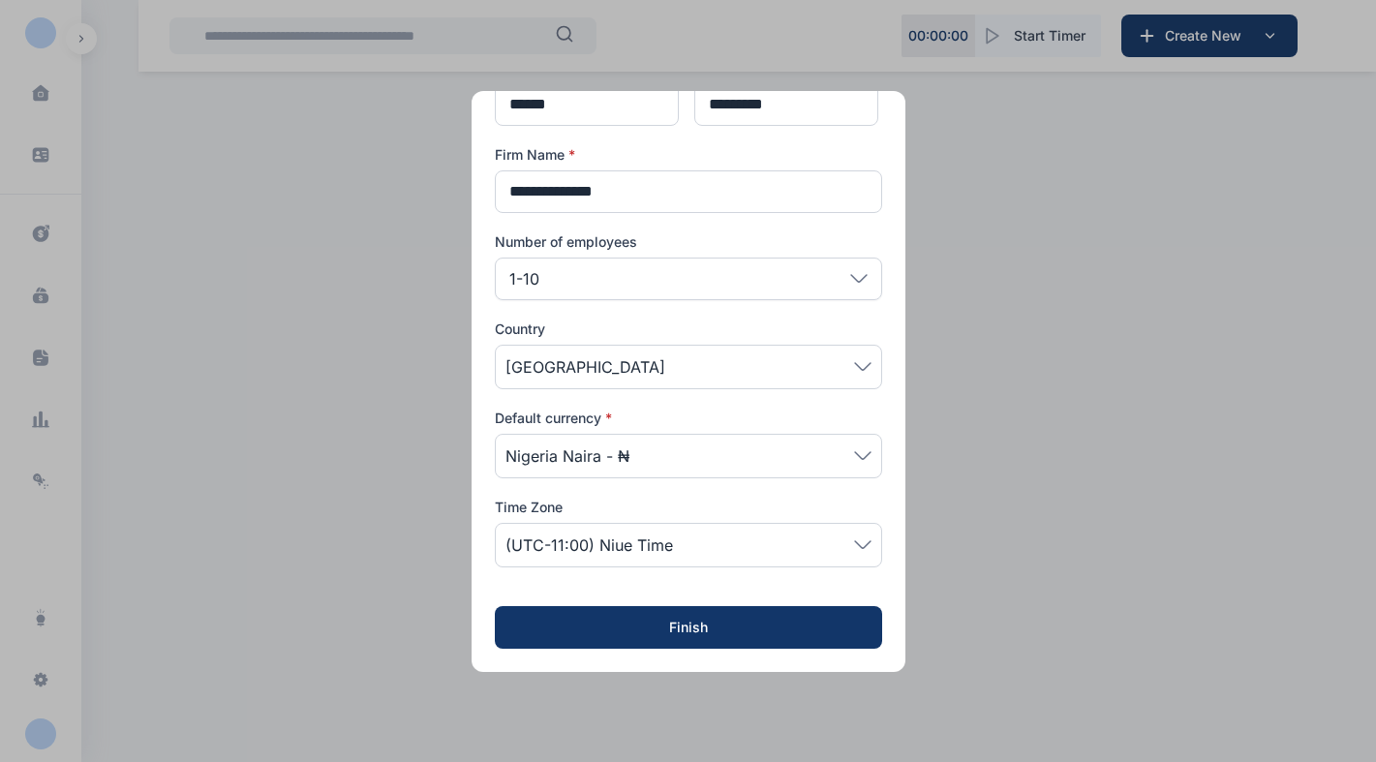
click at [742, 549] on span "(UTC-11:00) Niue Time" at bounding box center [688, 544] width 366 height 23
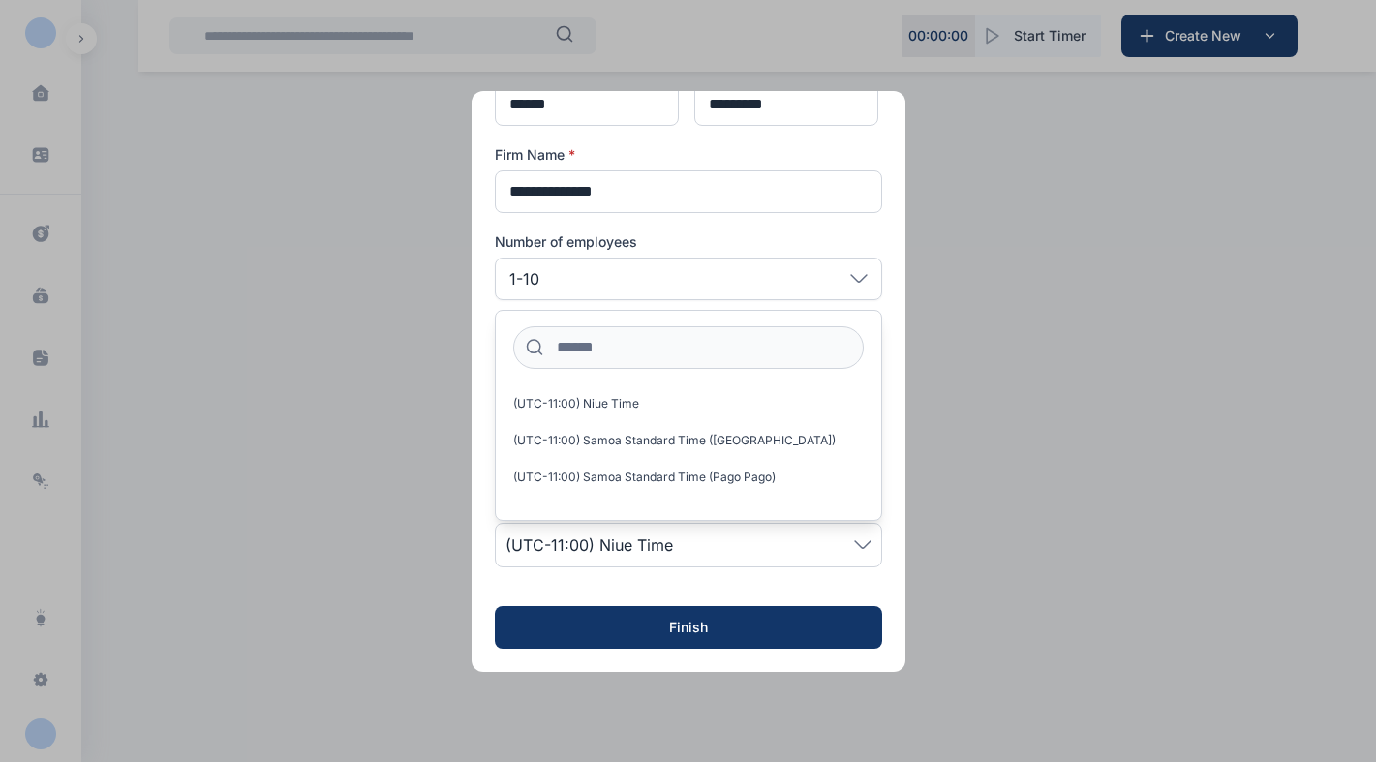
click at [935, 567] on button "button" at bounding box center [688, 381] width 1376 height 762
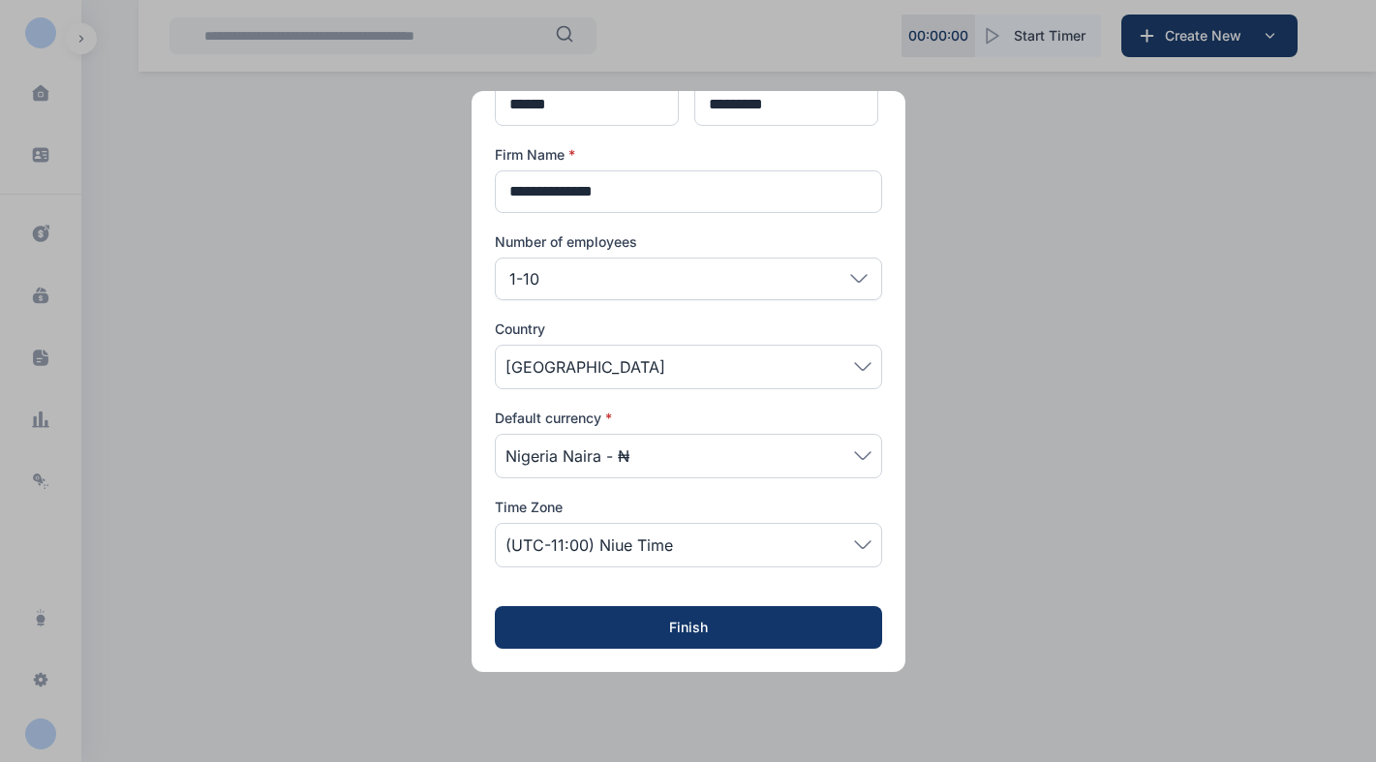
click at [848, 561] on div "(UTC-11:00) Niue Time" at bounding box center [688, 545] width 387 height 45
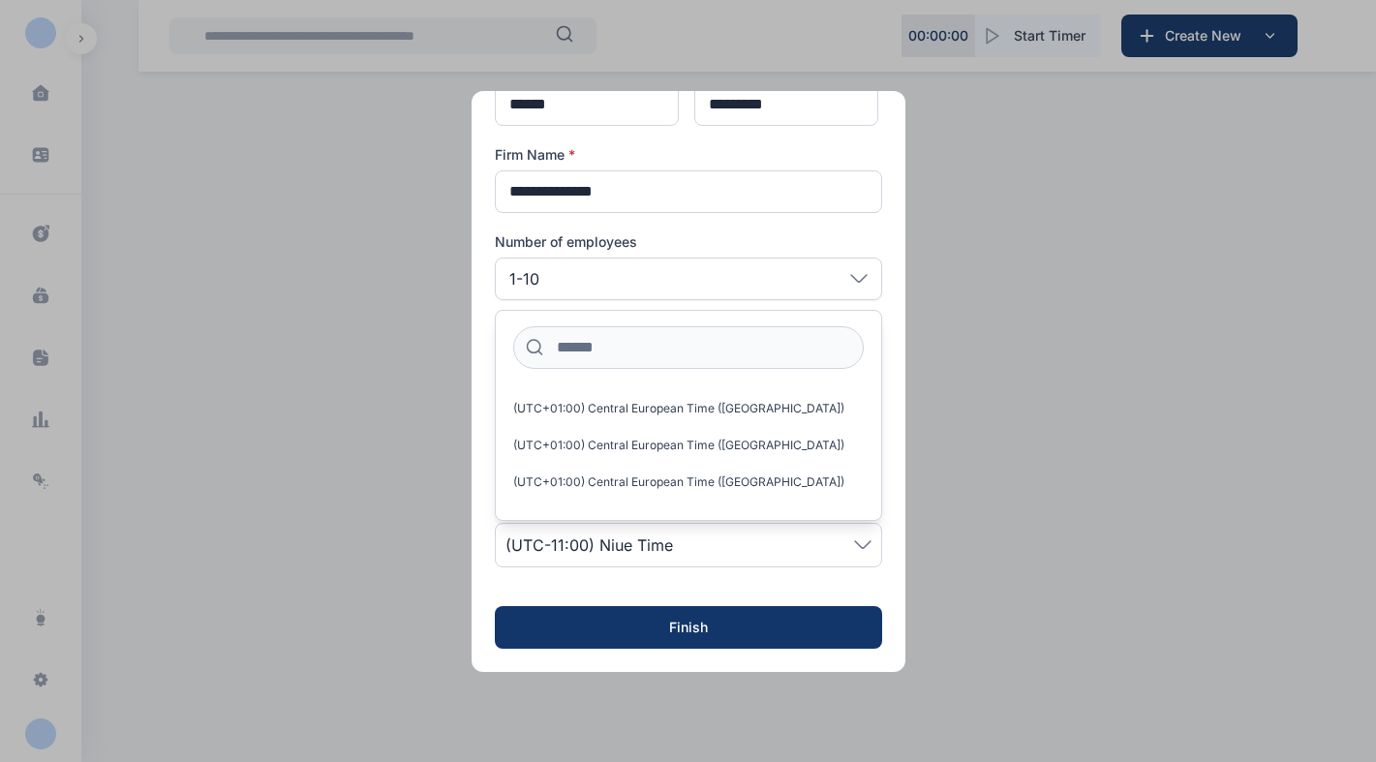
scroll to position [7509, 0]
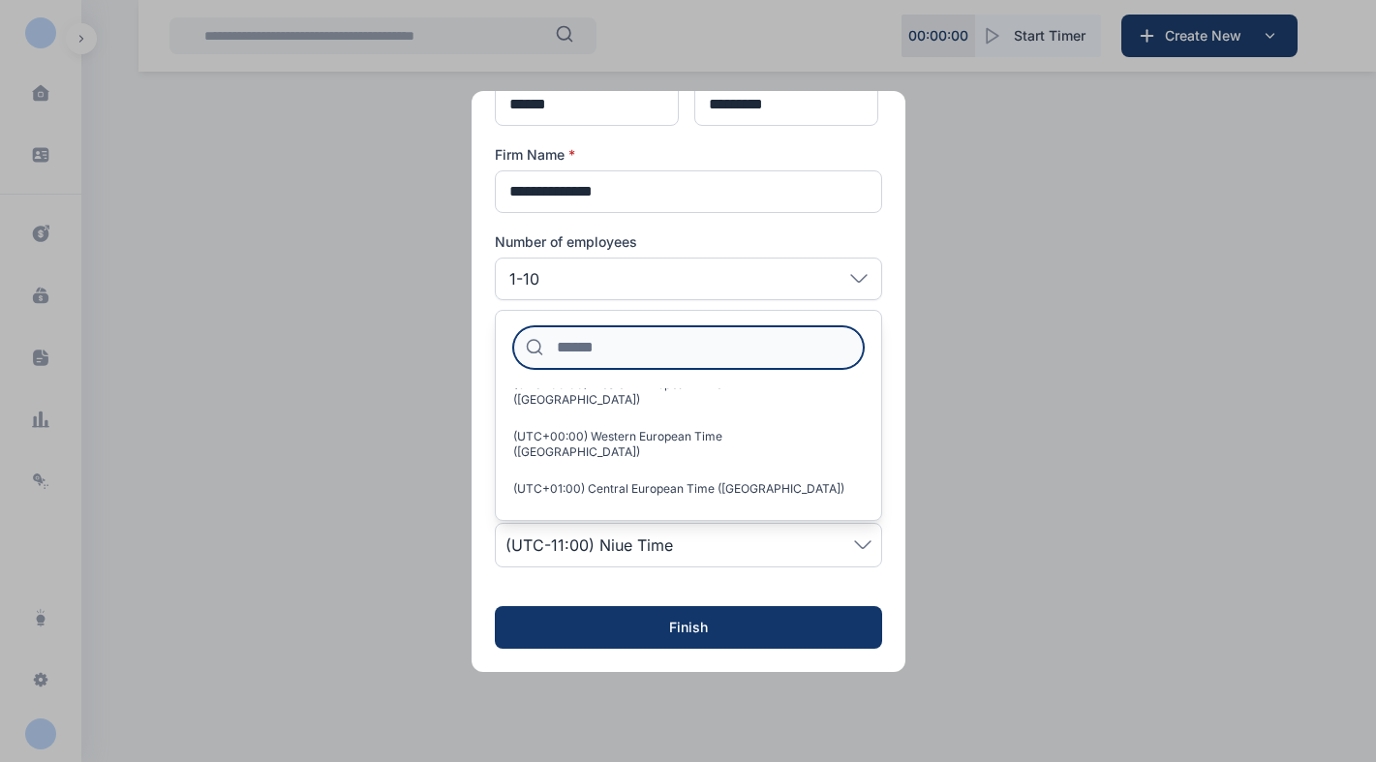
click at [611, 350] on input at bounding box center [688, 347] width 350 height 43
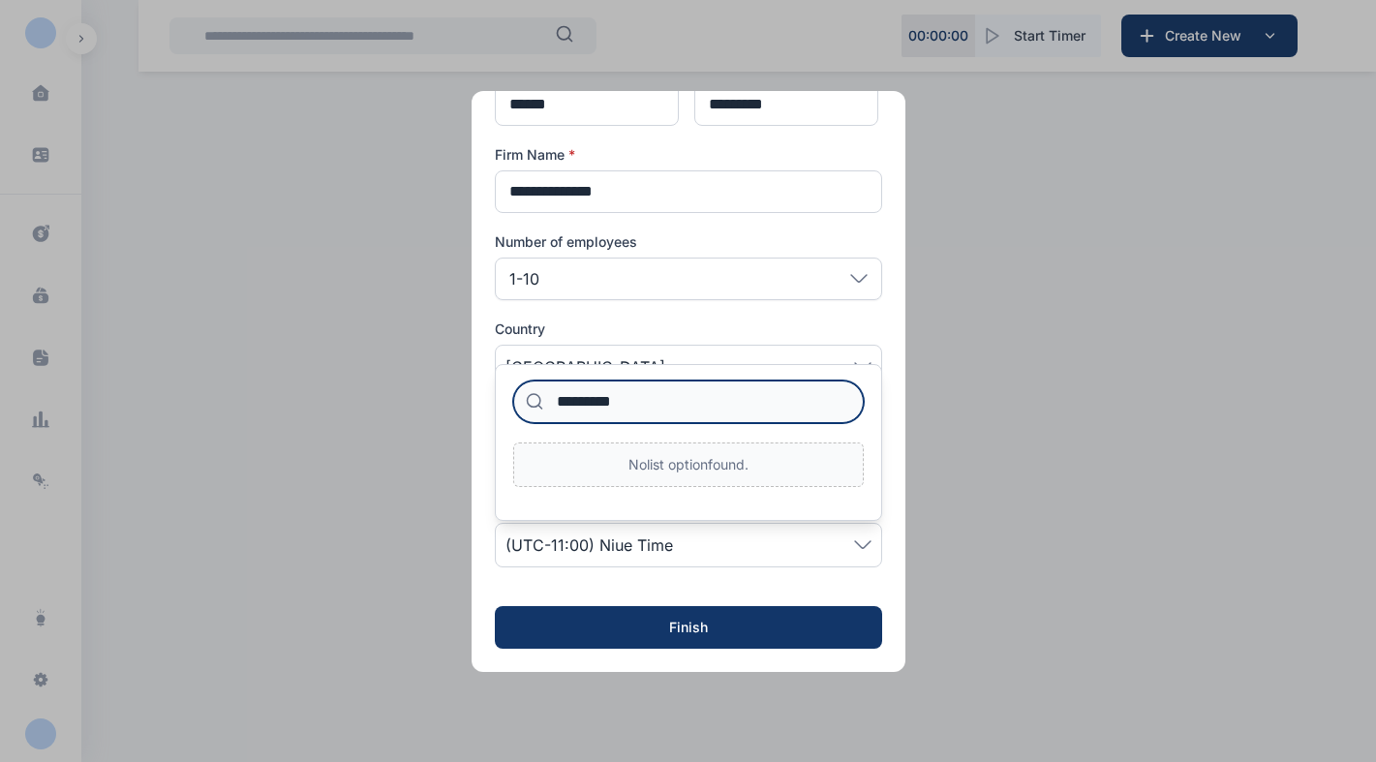
scroll to position [0, 0]
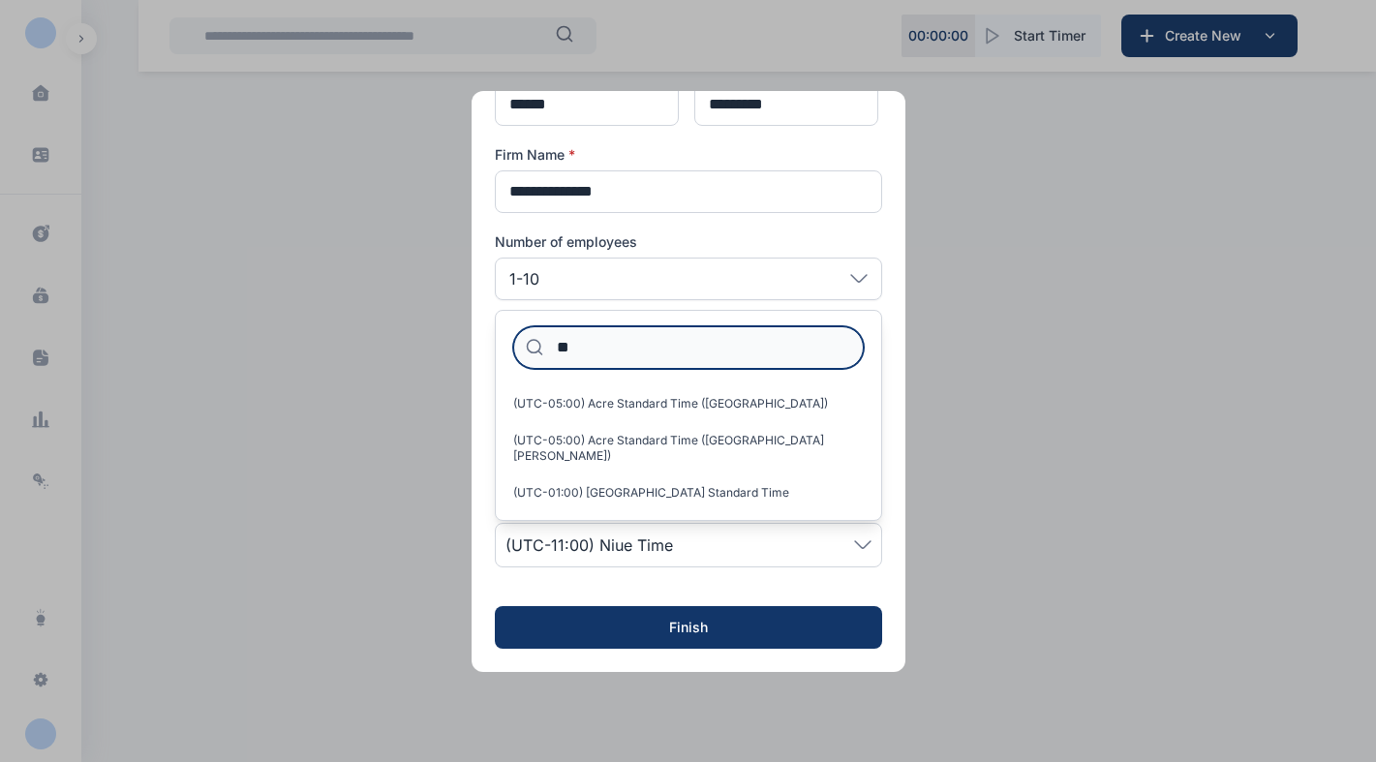
type input "*"
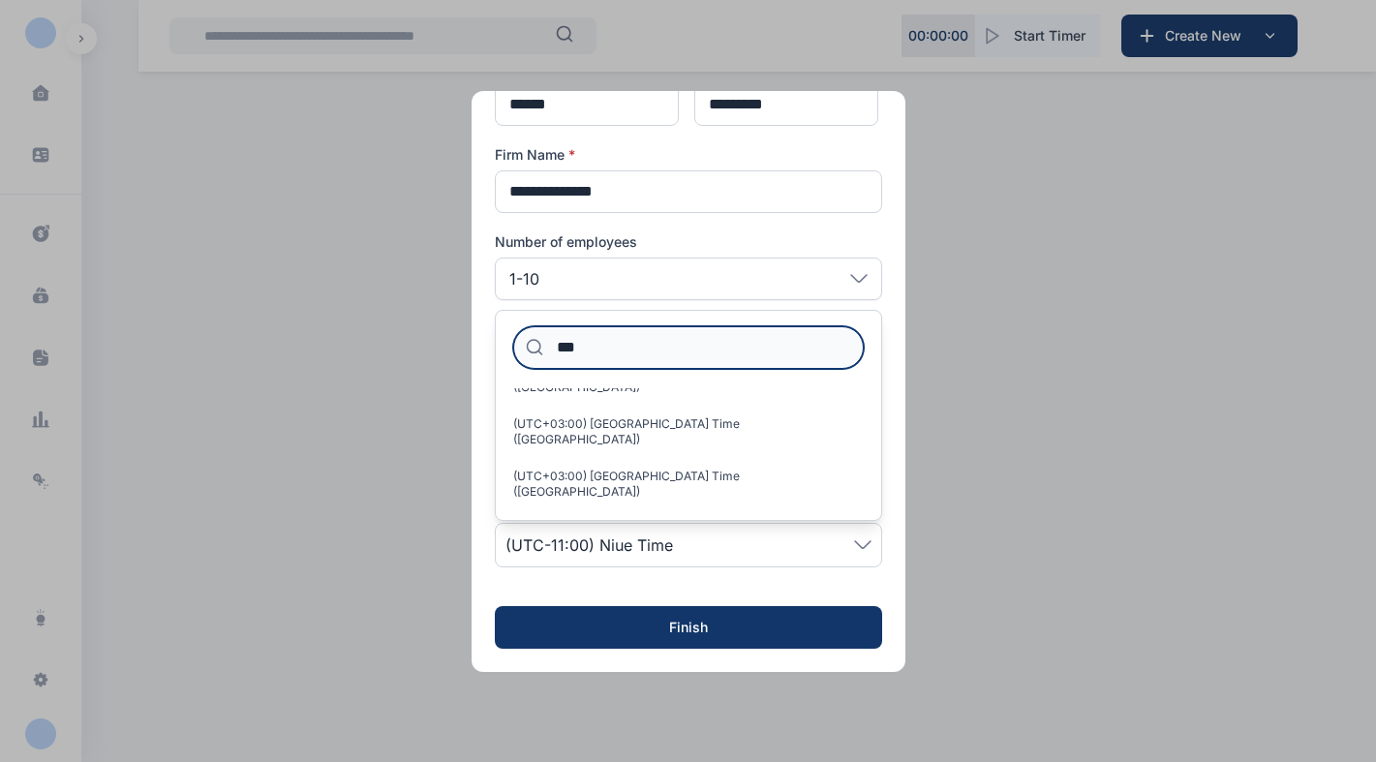
scroll to position [2204, 0]
type input "*"
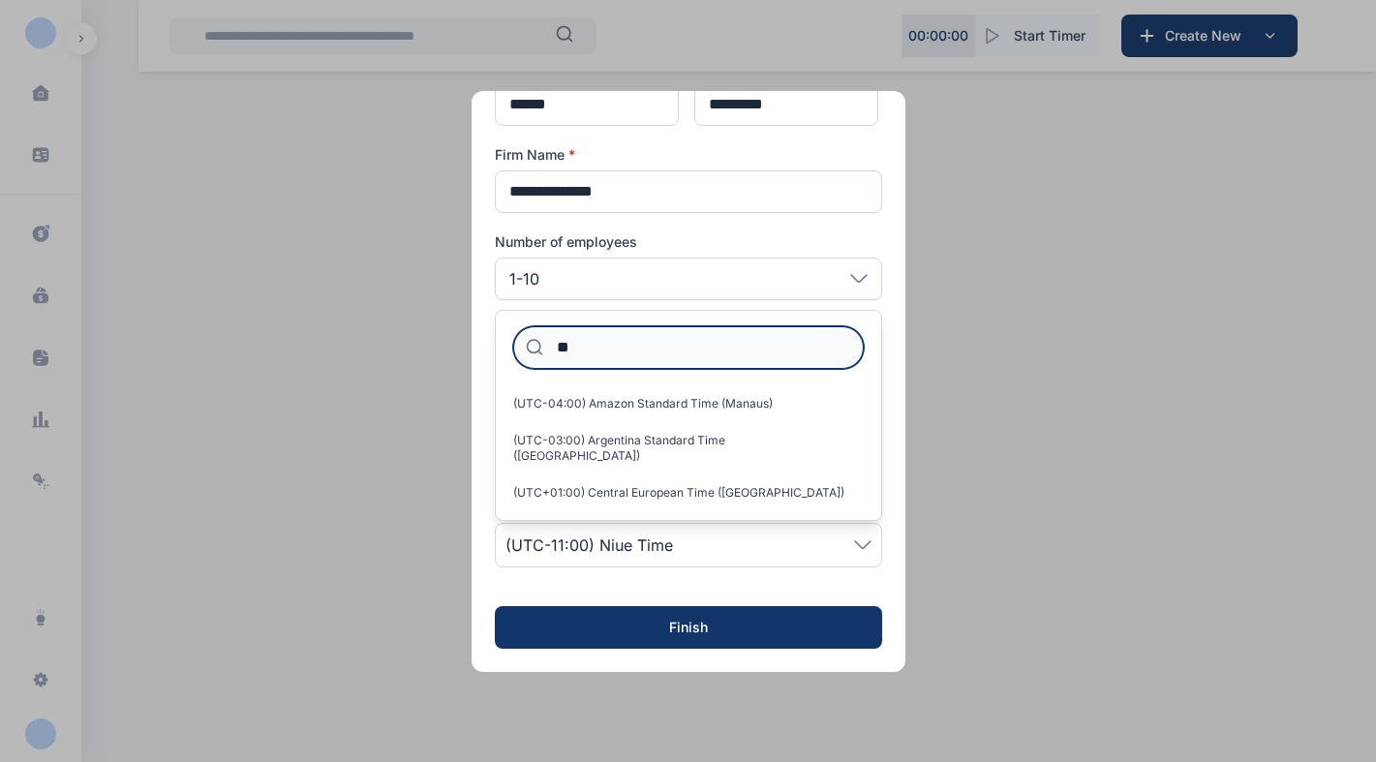
type input "*"
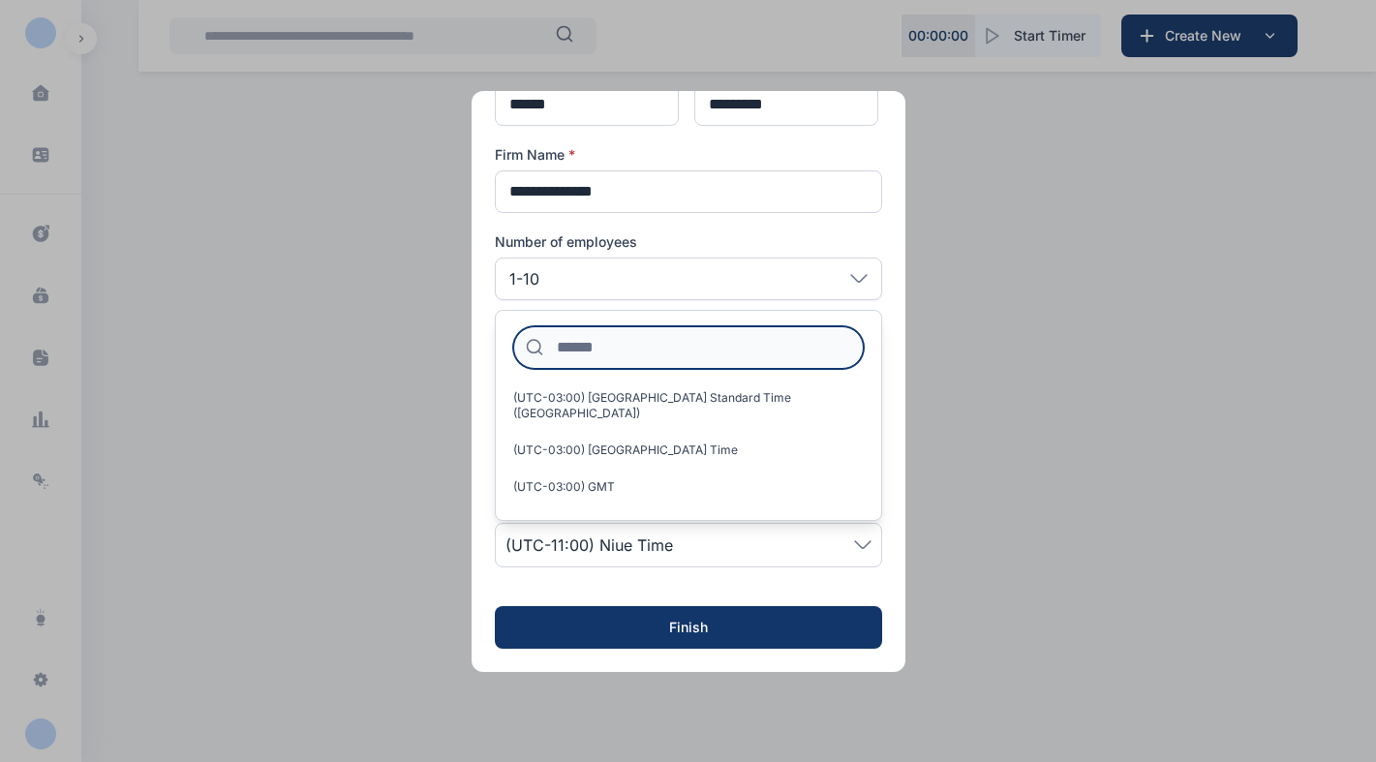
scroll to position [5984, 0]
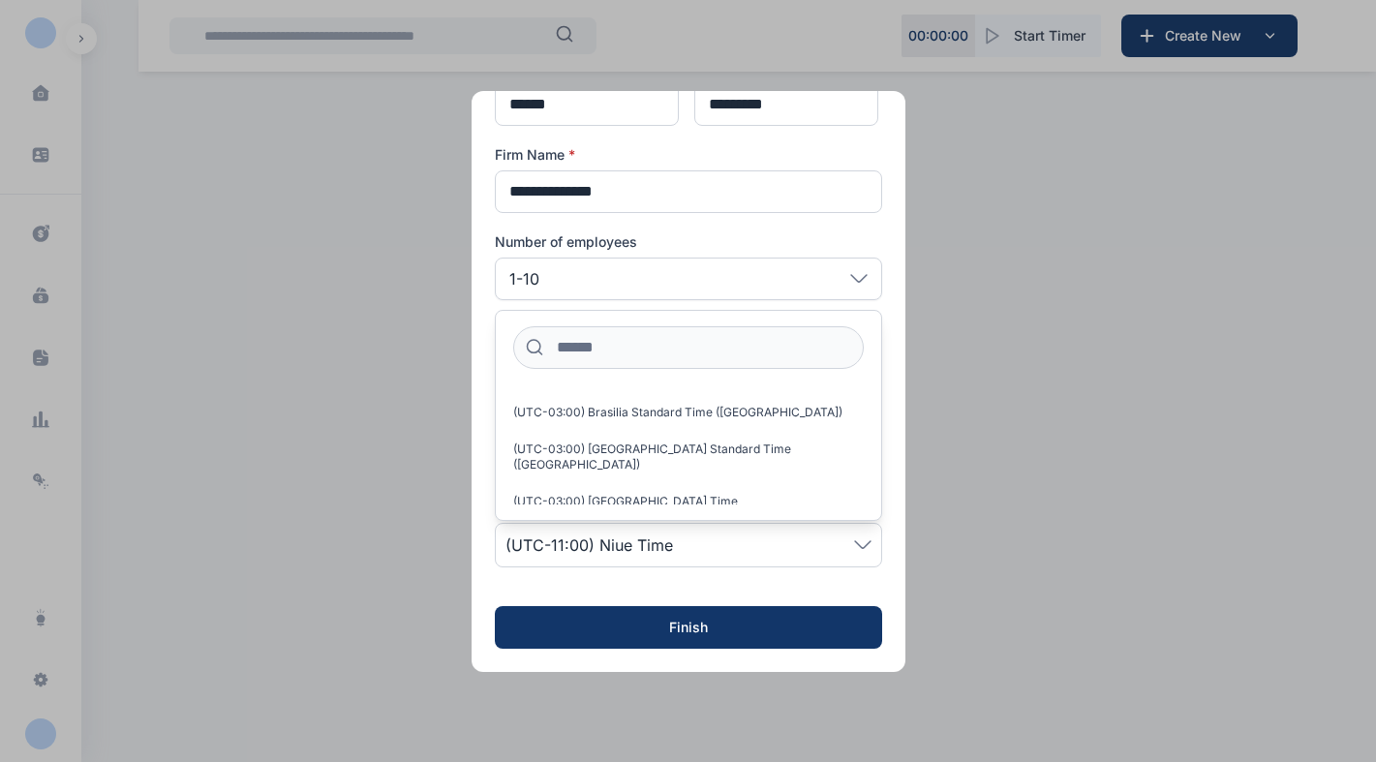
click at [936, 589] on button "button" at bounding box center [688, 381] width 1376 height 762
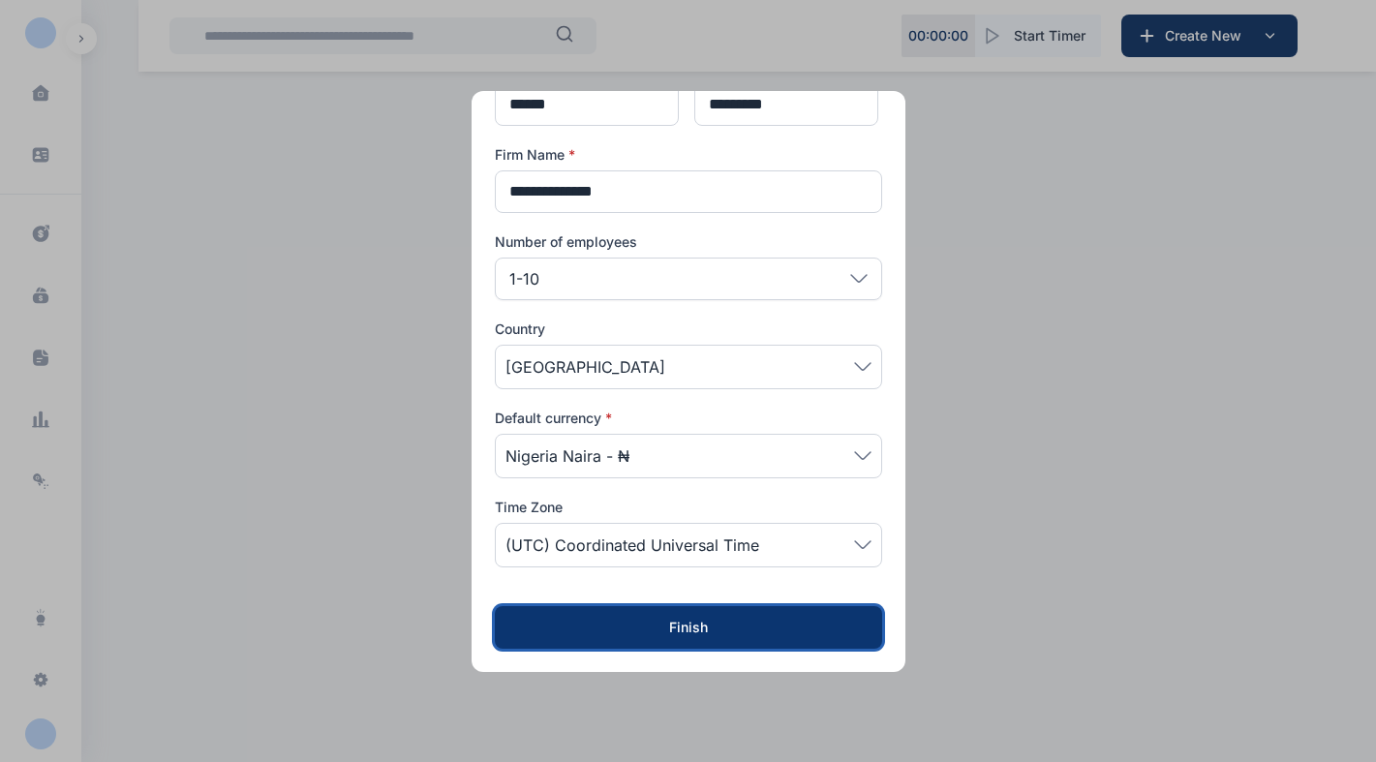
click at [836, 620] on div "Finish" at bounding box center [688, 627] width 325 height 19
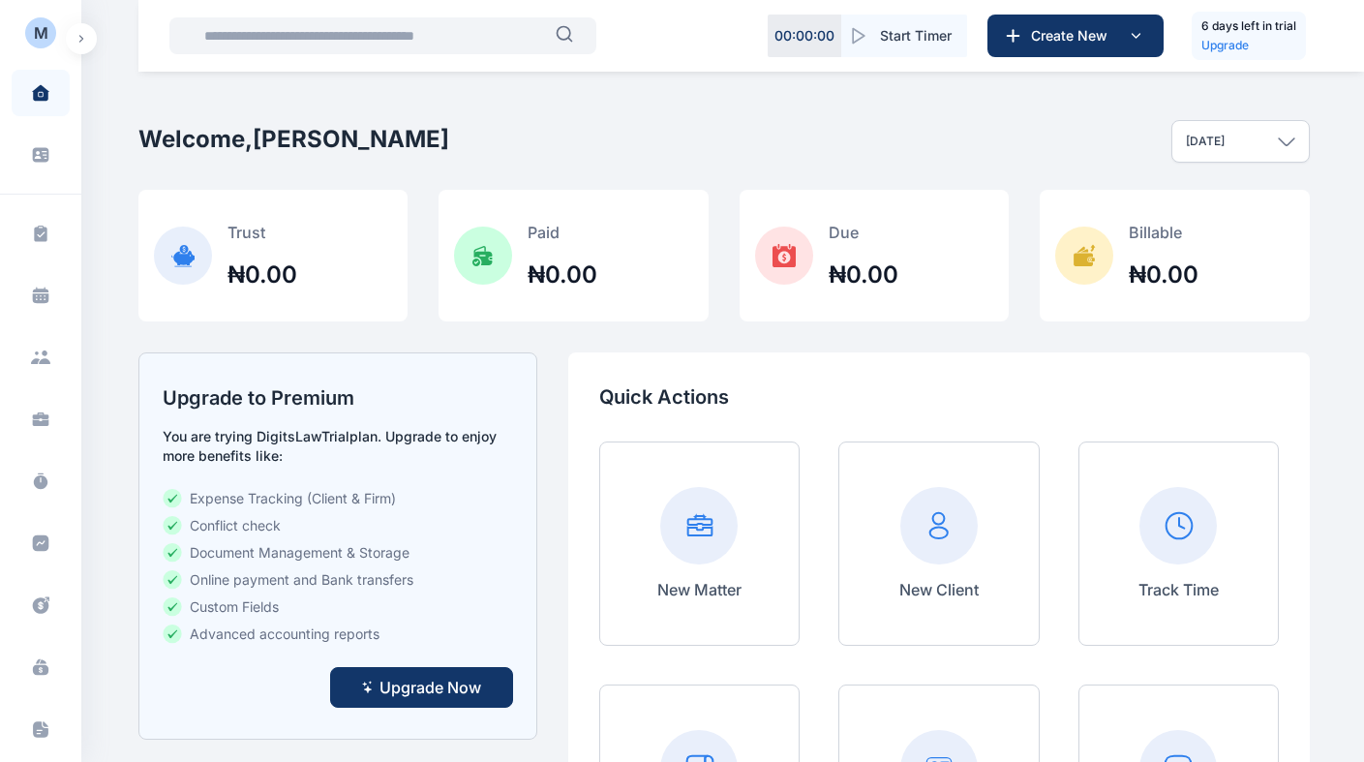
click at [83, 51] on button "button" at bounding box center [81, 38] width 31 height 31
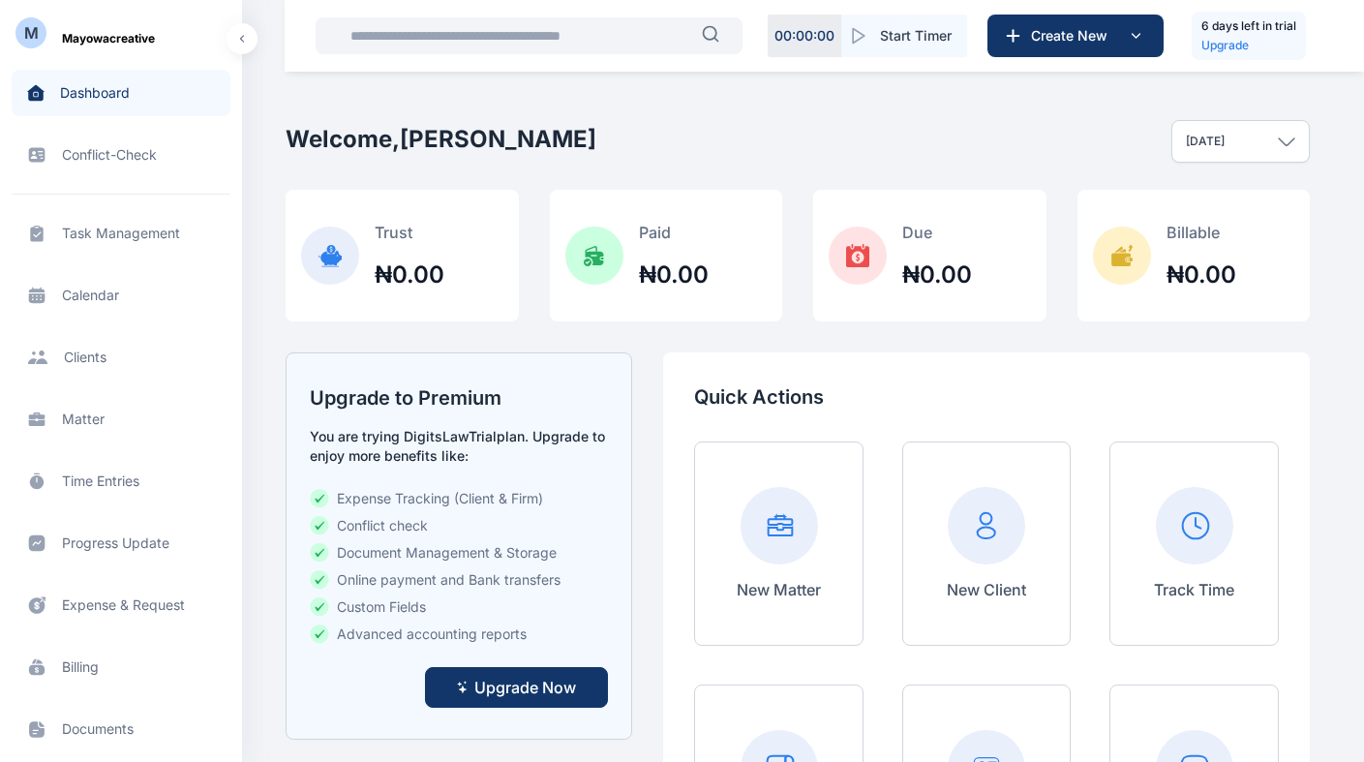
click at [250, 40] on button "button" at bounding box center [242, 38] width 31 height 31
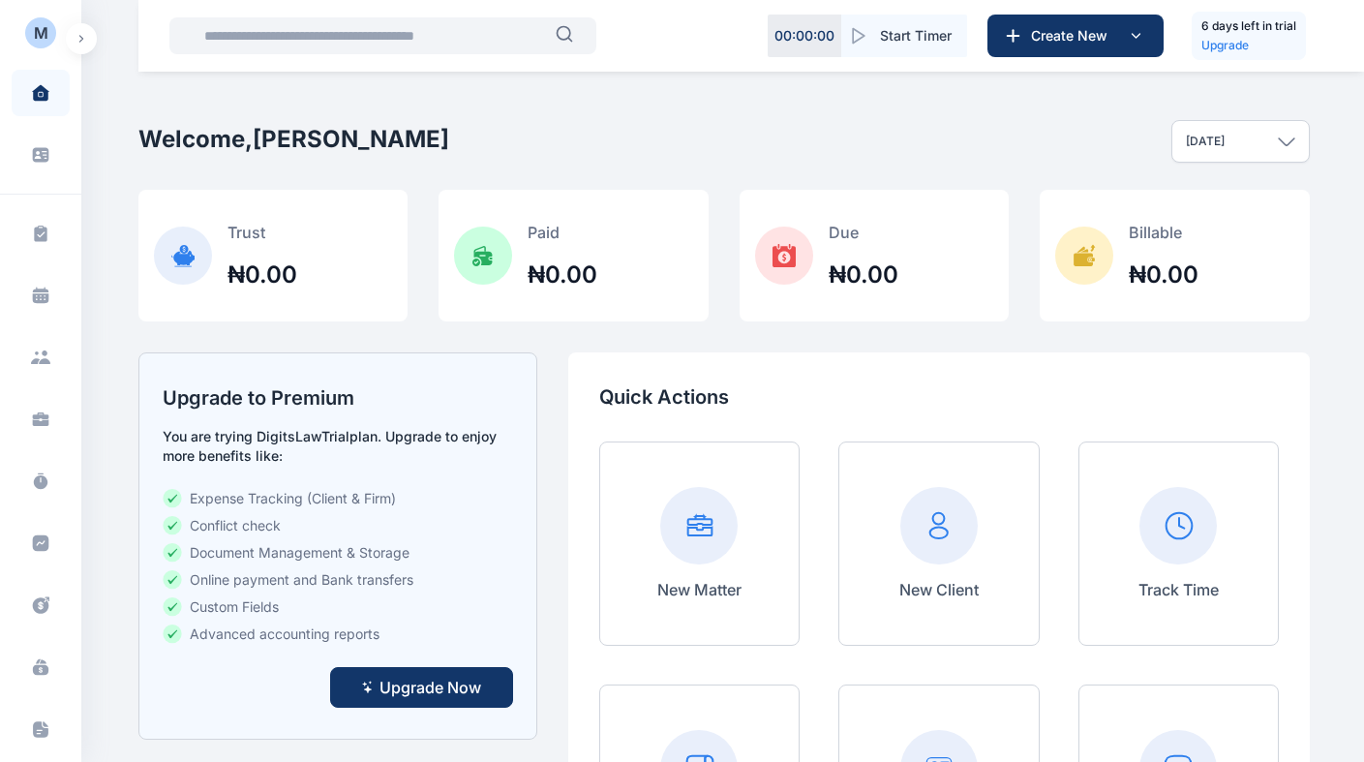
click at [60, 40] on span "M Mayowacreative" at bounding box center [40, 38] width 81 height 31
click at [61, 40] on span "M Mayowacreative" at bounding box center [40, 38] width 81 height 31
click at [73, 40] on button "button" at bounding box center [81, 38] width 31 height 31
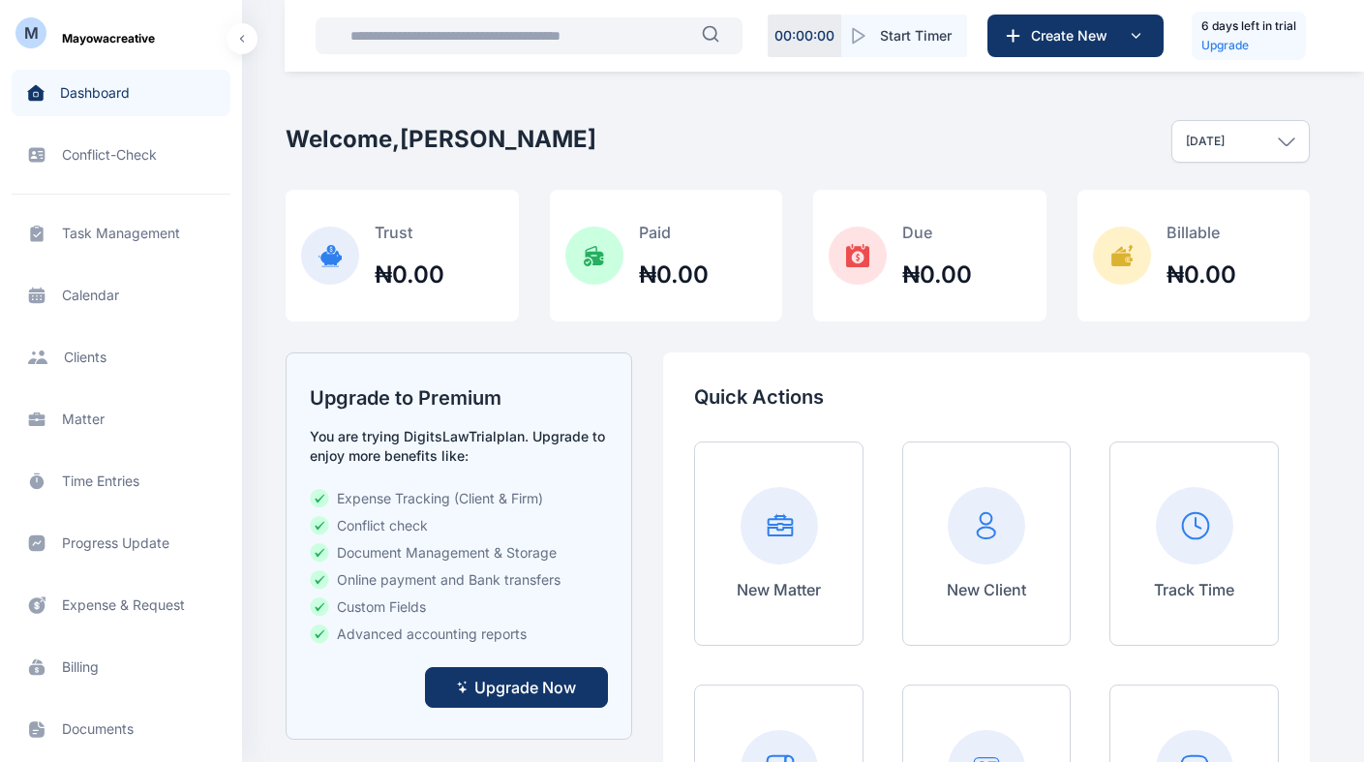
click at [238, 44] on button "button" at bounding box center [242, 38] width 31 height 31
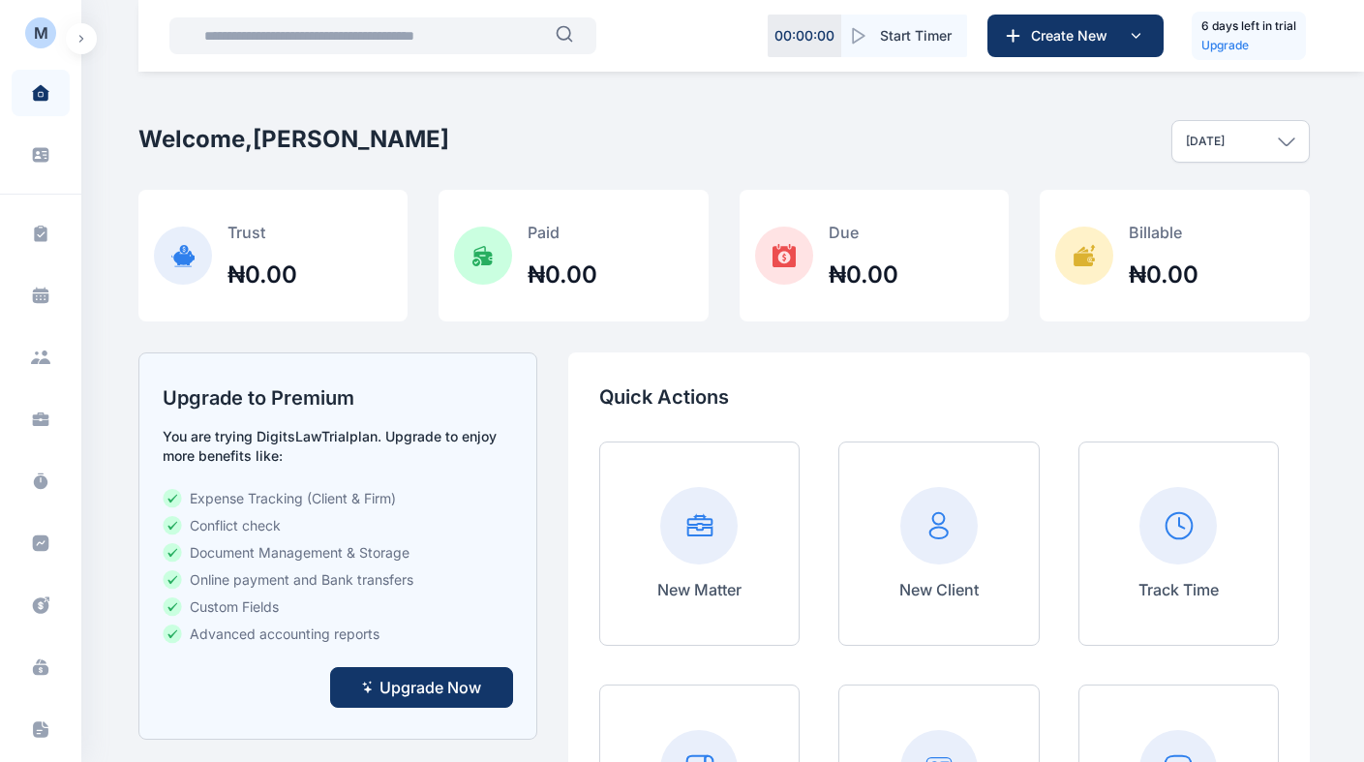
click at [86, 51] on button "button" at bounding box center [81, 38] width 31 height 31
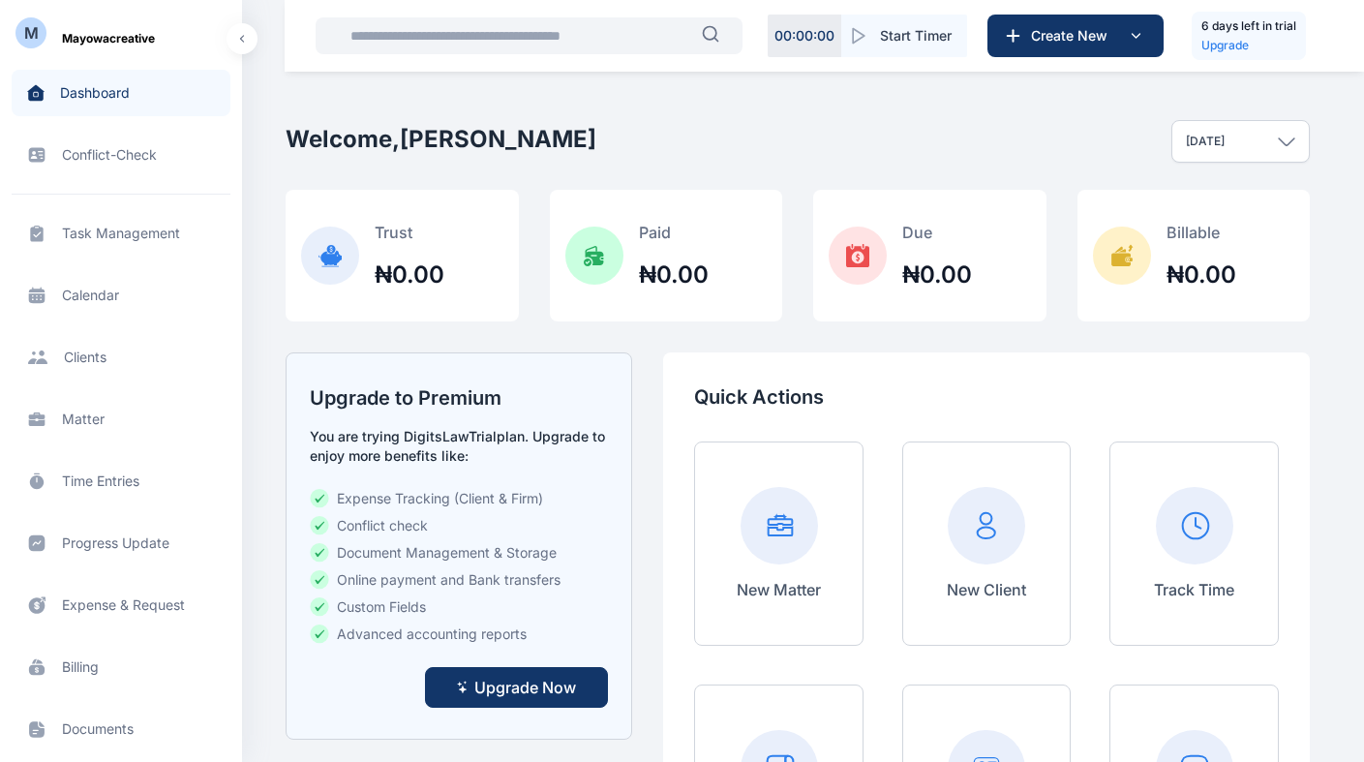
click at [1267, 137] on div "Today" at bounding box center [1240, 141] width 138 height 43
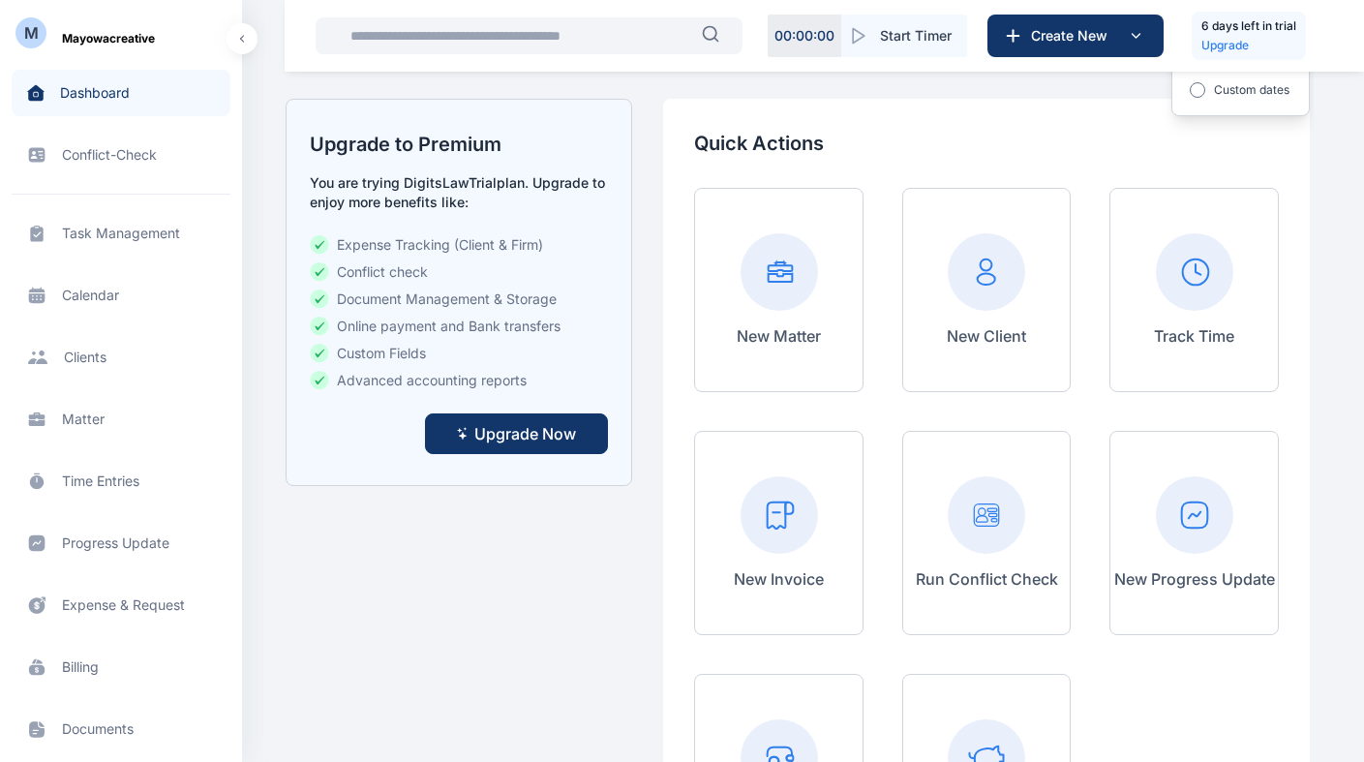
scroll to position [259, 0]
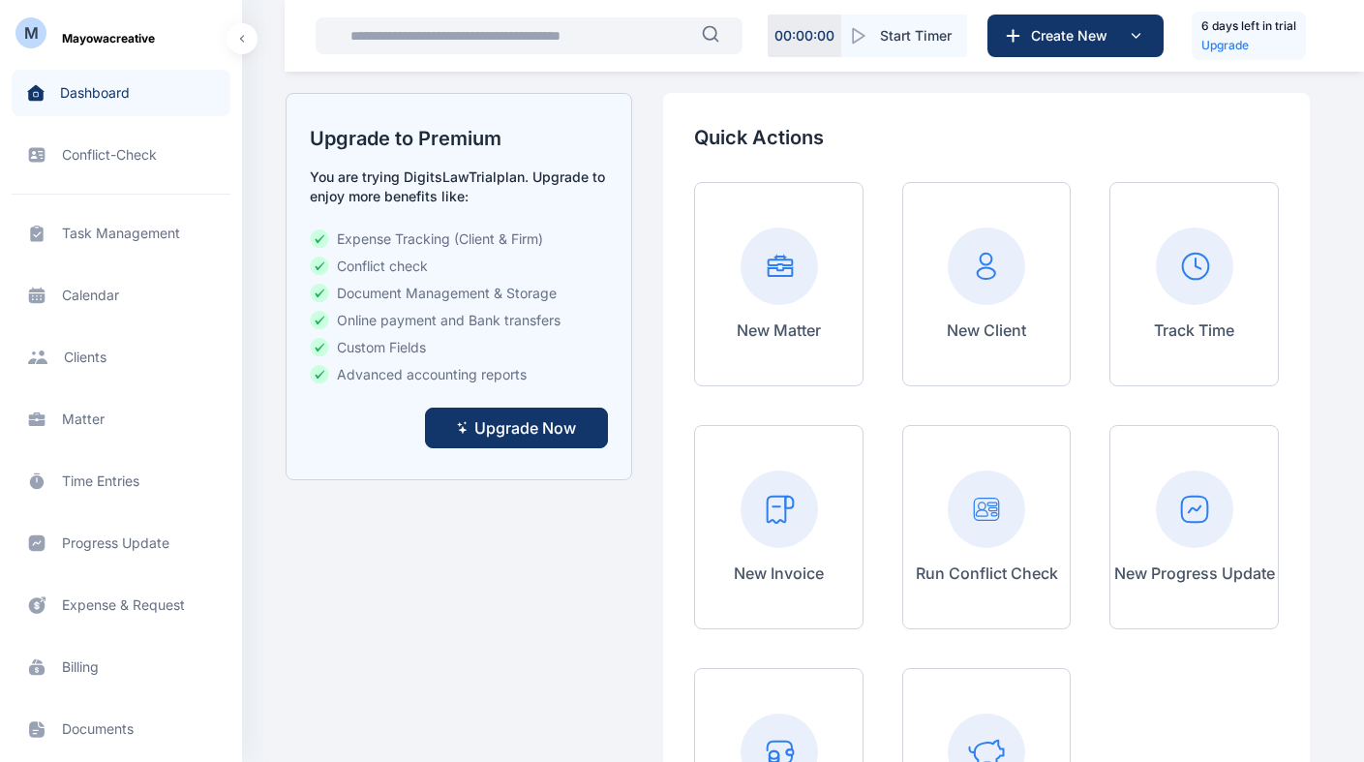
click at [797, 323] on p "New Matter" at bounding box center [779, 330] width 84 height 23
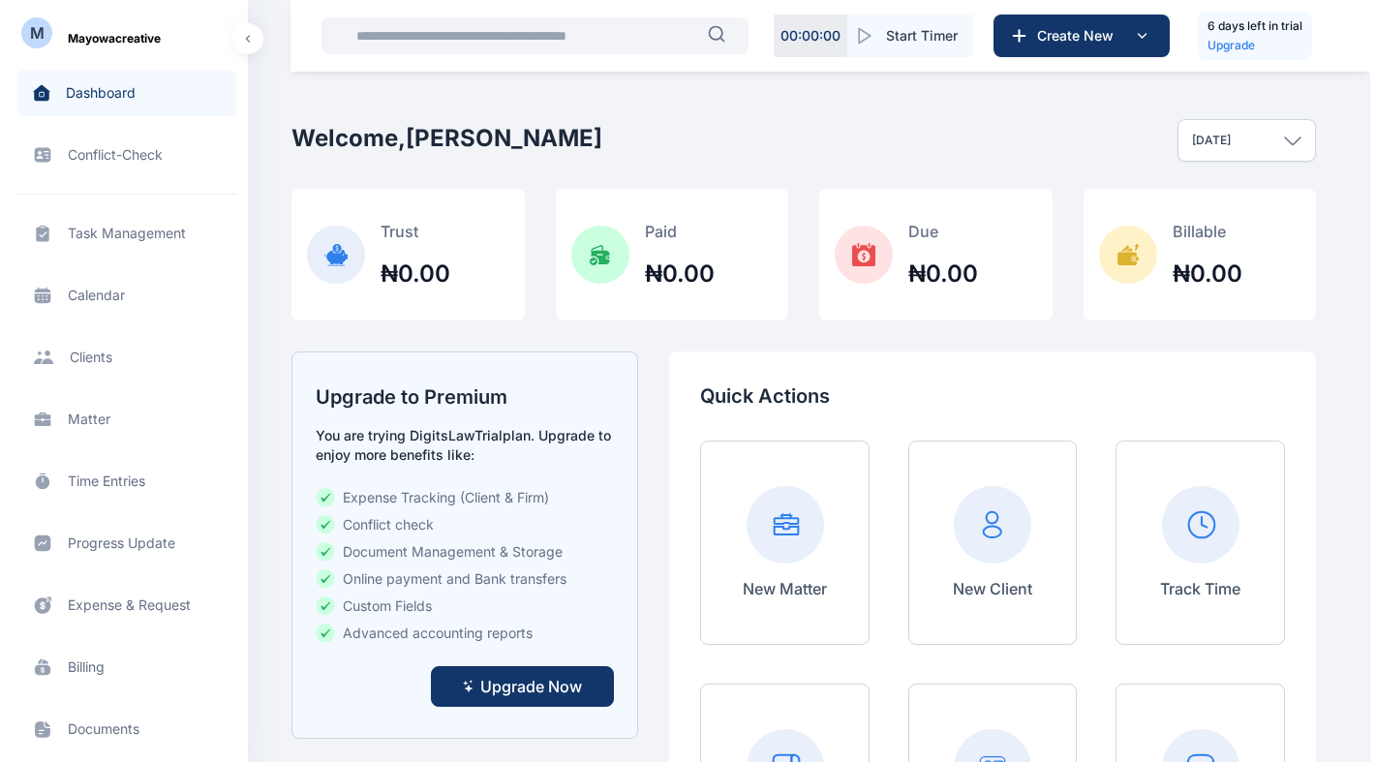
scroll to position [0, 0]
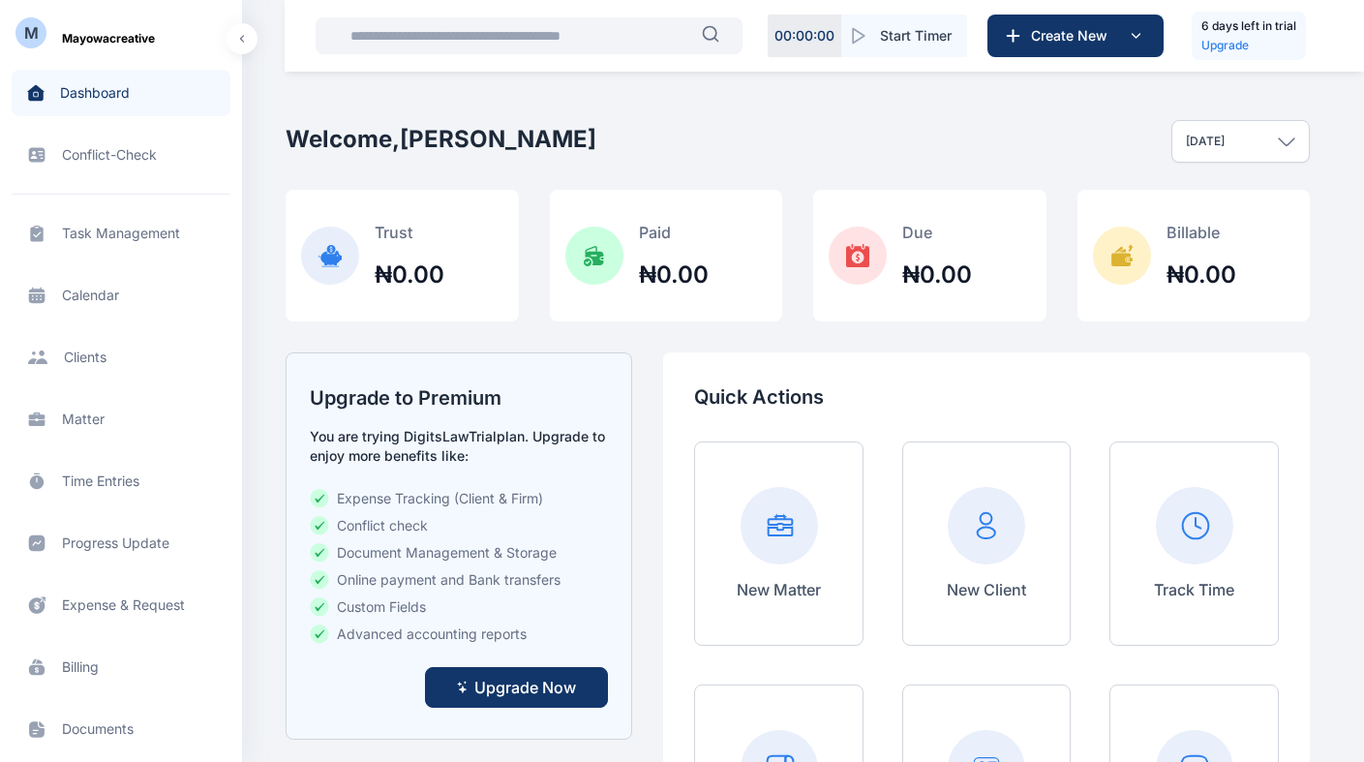
click at [106, 677] on span "Billing billing billing" at bounding box center [121, 667] width 219 height 46
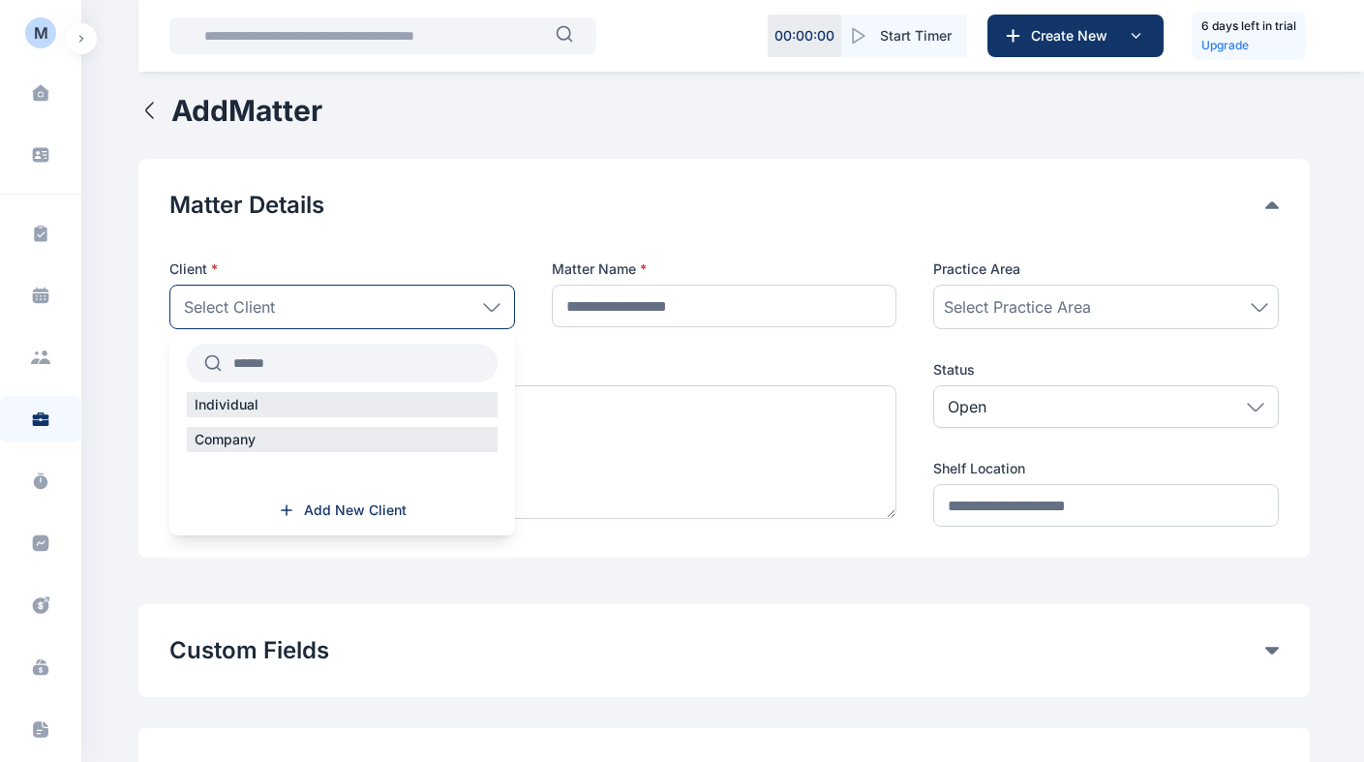
click at [442, 319] on div "Select Client" at bounding box center [342, 307] width 346 height 45
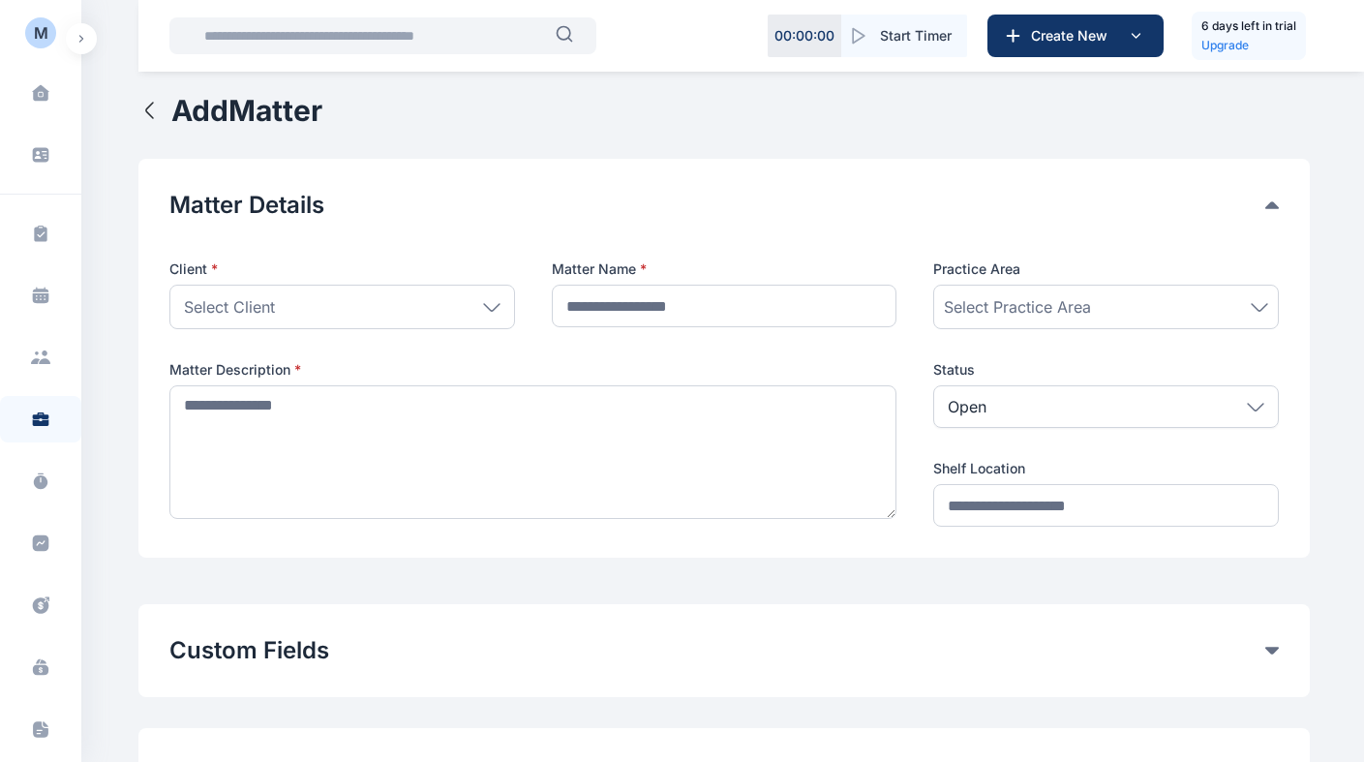
click at [441, 319] on div "Select Client" at bounding box center [342, 307] width 346 height 45
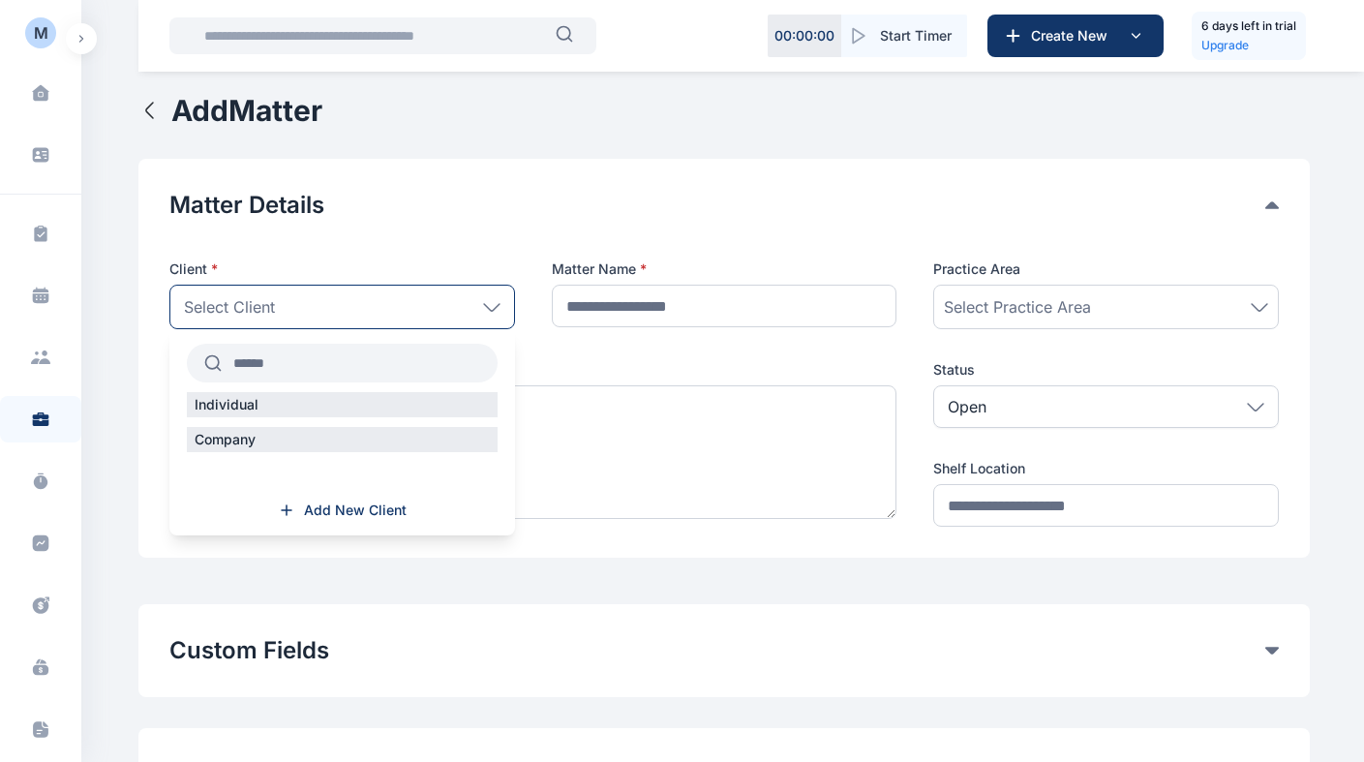
click at [442, 318] on div "Select Client" at bounding box center [342, 307] width 346 height 45
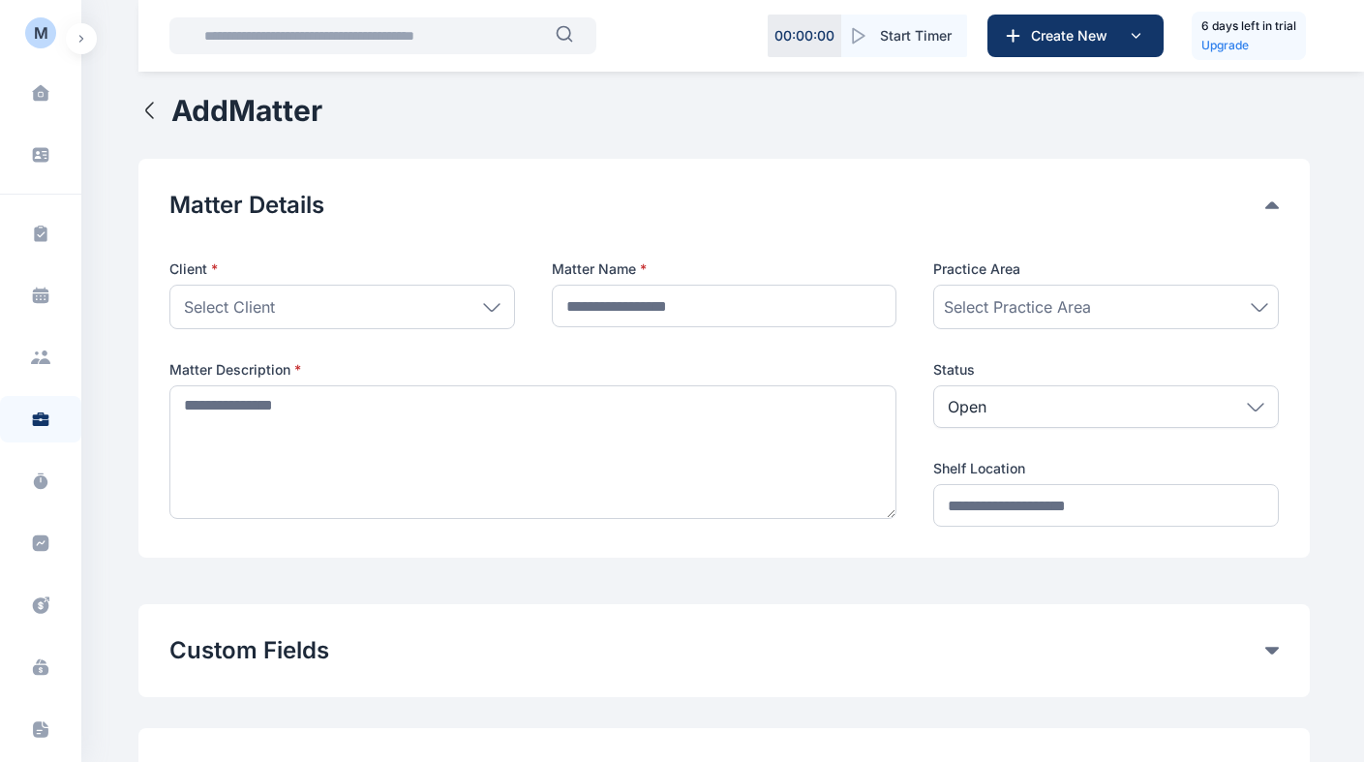
click at [1288, 208] on div "Matter Details Client * Select Client Individual Company Add New Client Matter …" at bounding box center [723, 358] width 1171 height 399
click at [152, 122] on button "Add Matter" at bounding box center [230, 110] width 184 height 35
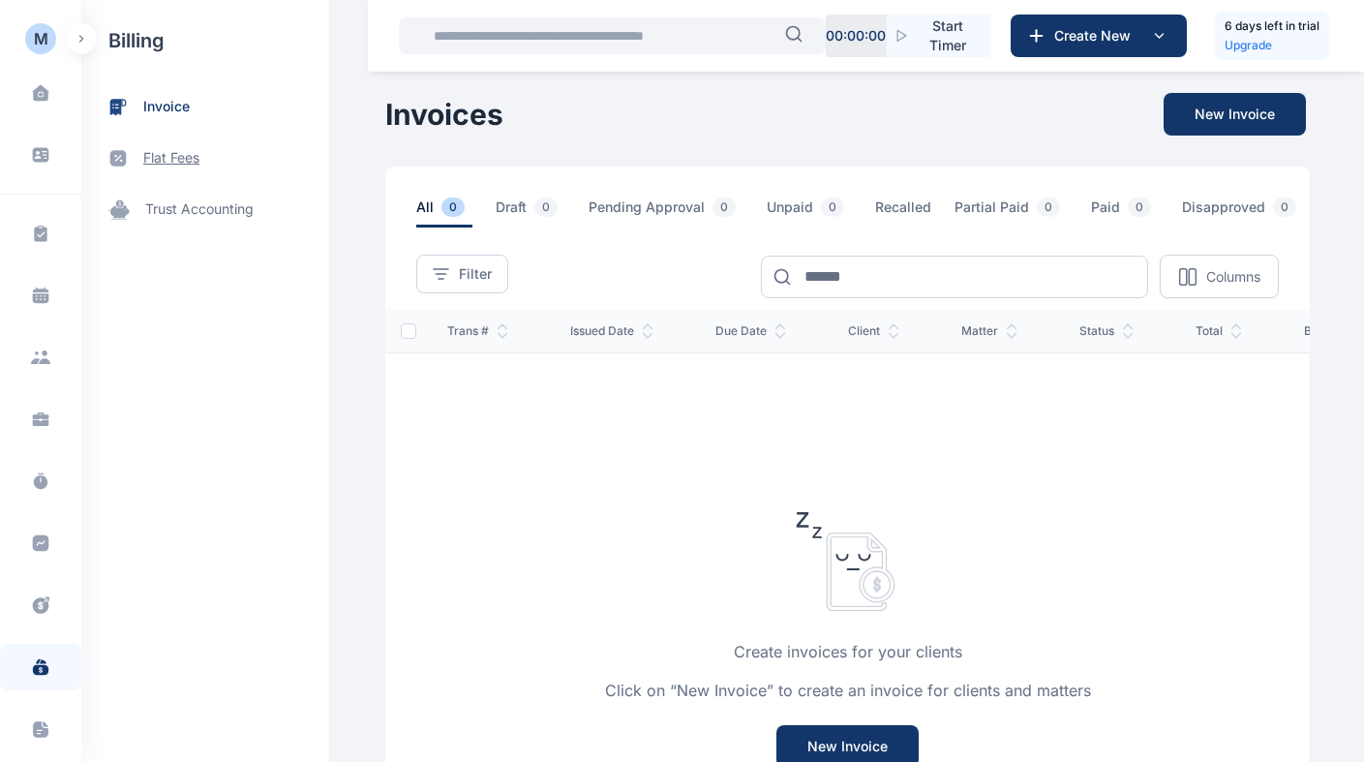
click at [174, 166] on span "flat fees" at bounding box center [171, 158] width 56 height 20
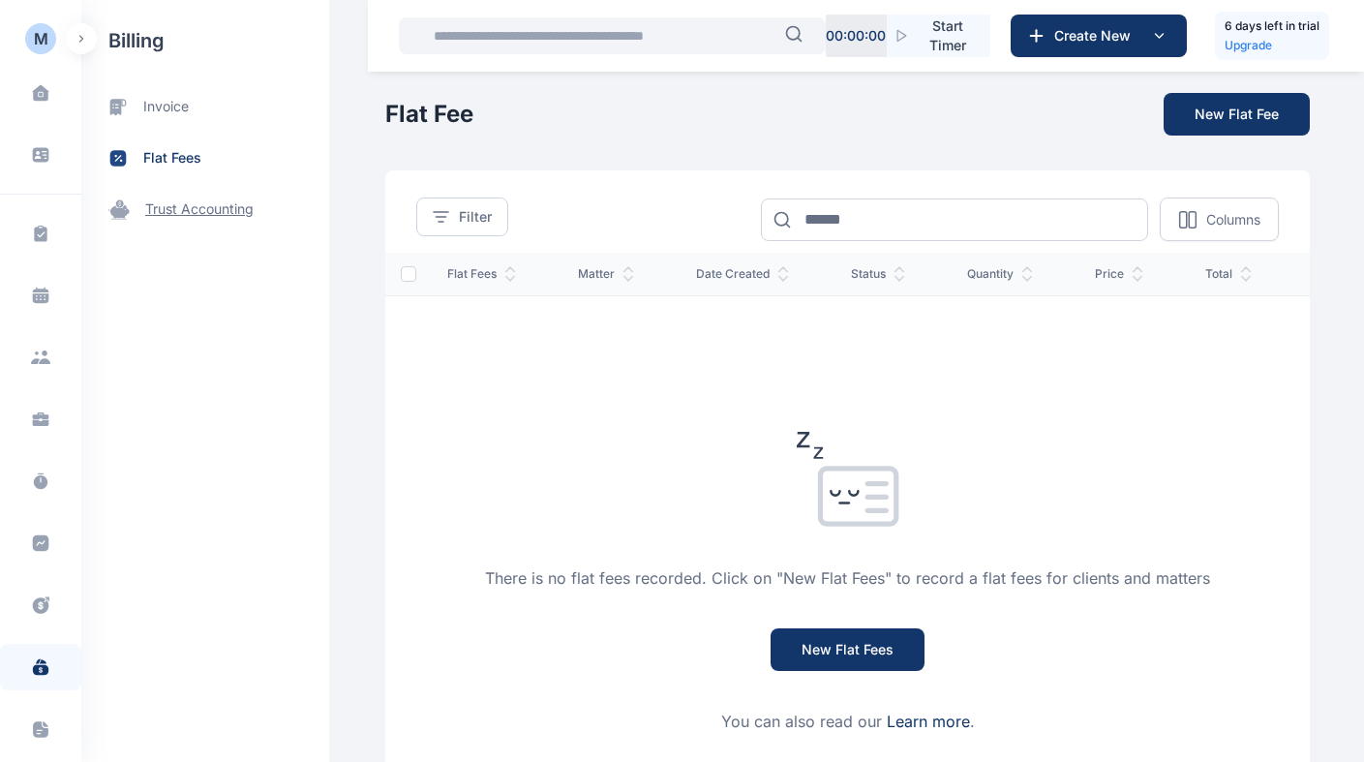
click at [244, 211] on span "trust accounting" at bounding box center [199, 209] width 108 height 20
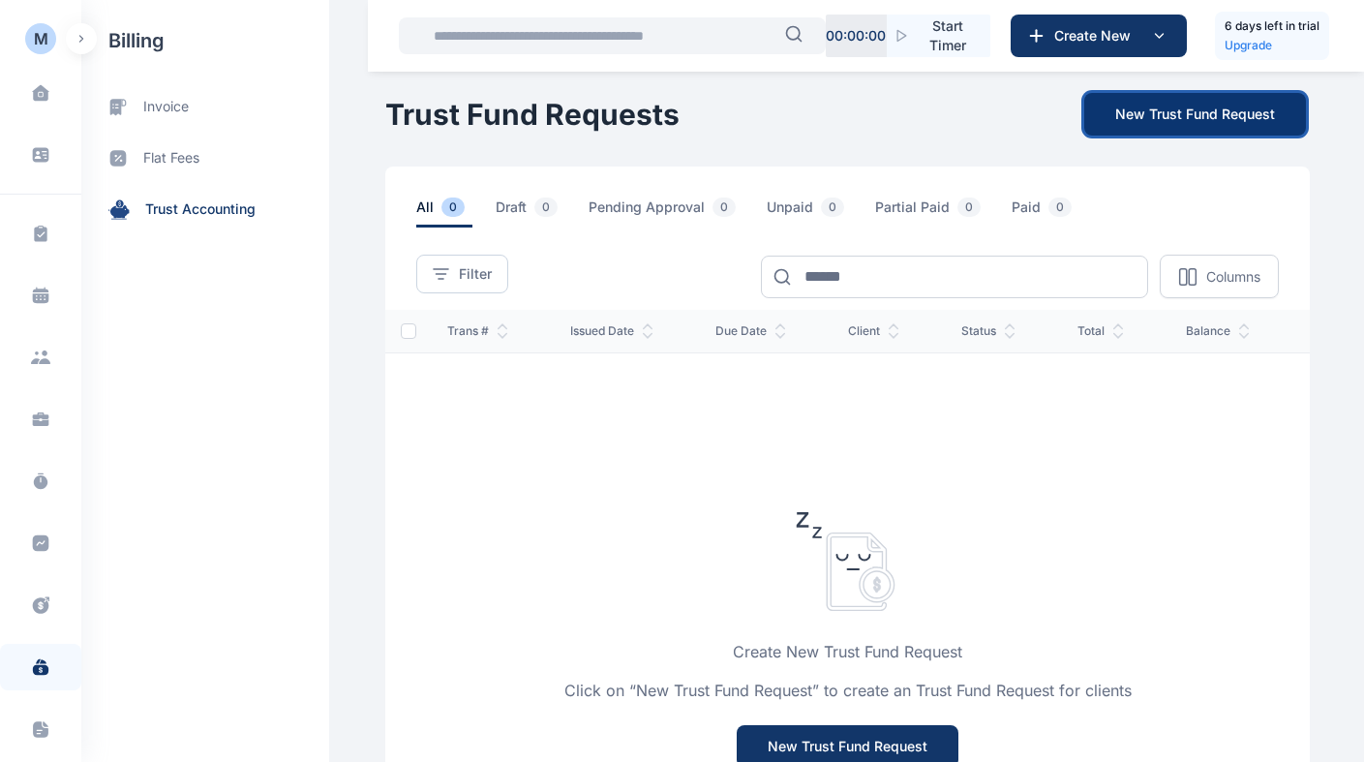
click at [1141, 115] on button "New Trust Fund Request" at bounding box center [1195, 114] width 222 height 43
click at [1152, 108] on button "New Trust Fund Request" at bounding box center [1195, 114] width 222 height 43
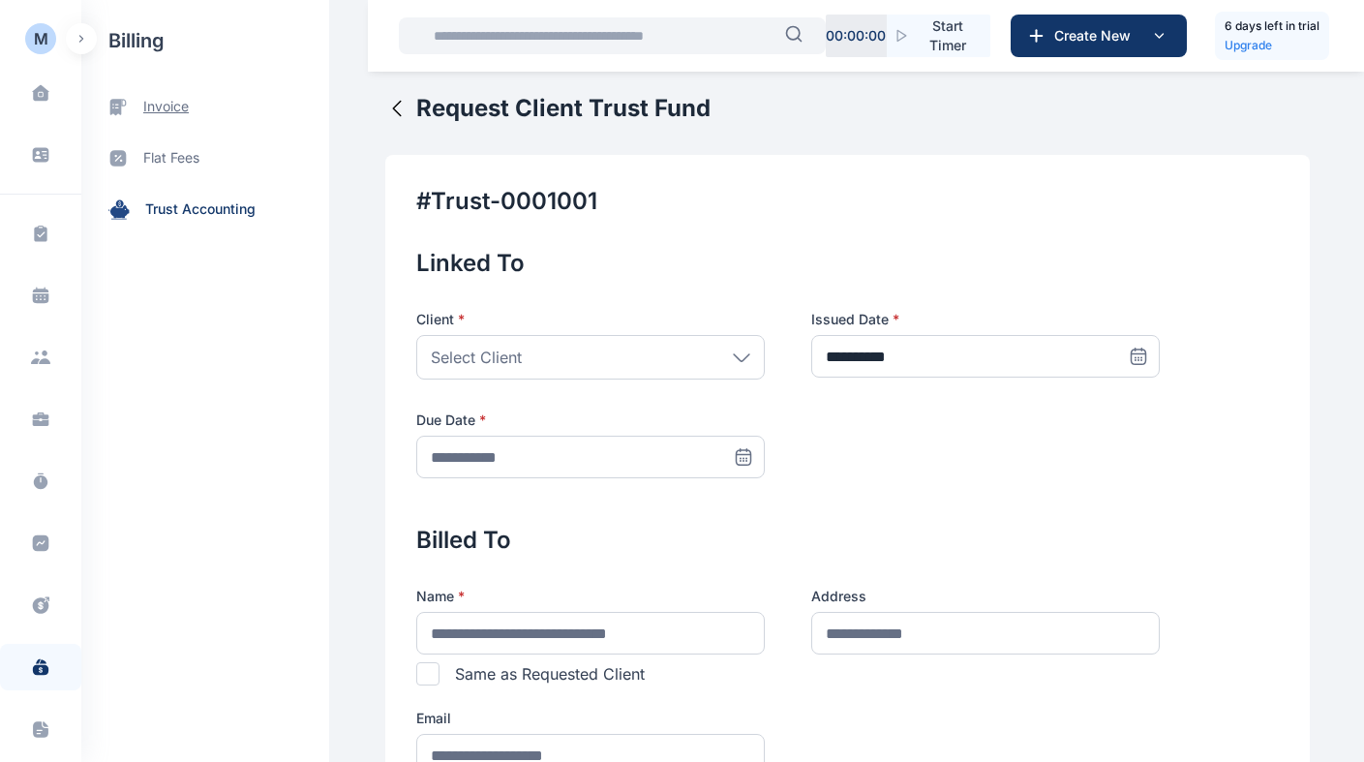
click at [168, 106] on span "invoice" at bounding box center [166, 107] width 46 height 20
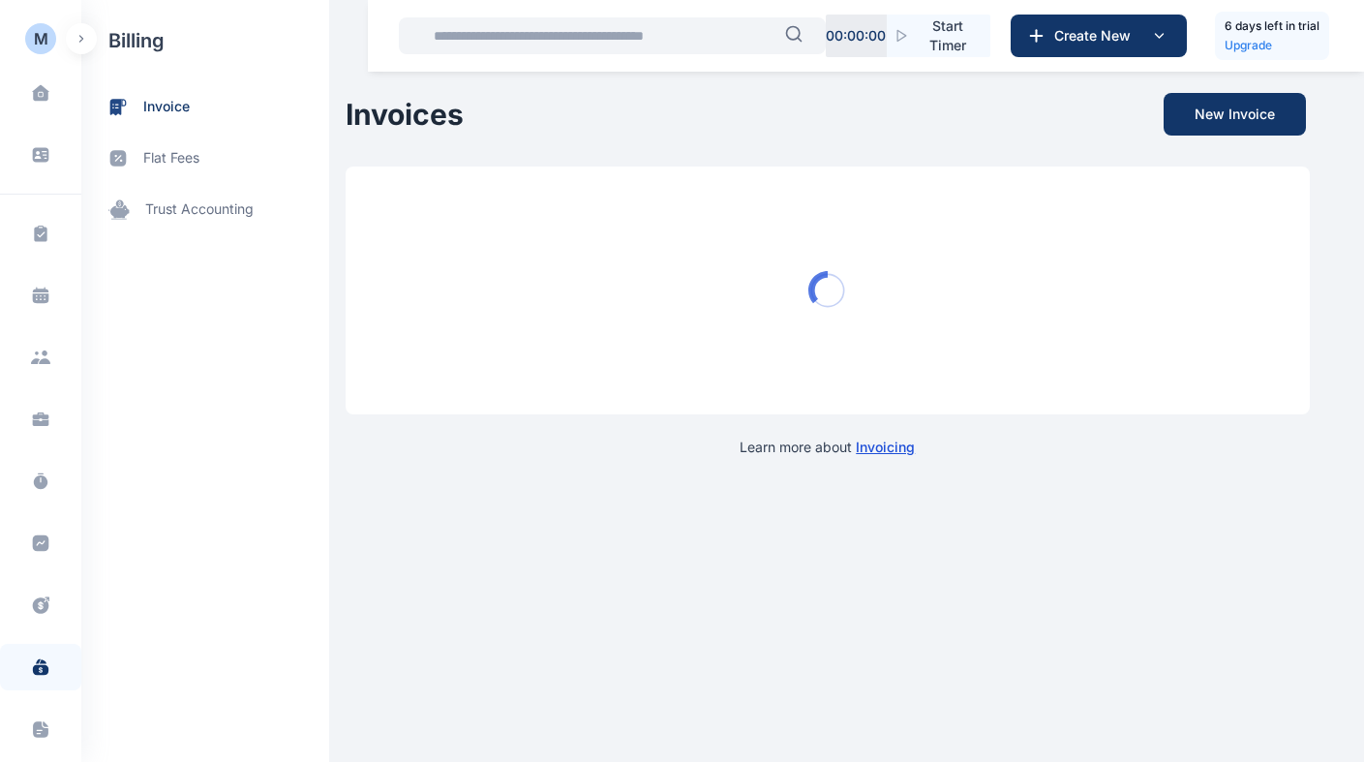
click at [123, 108] on icon at bounding box center [117, 107] width 19 height 20
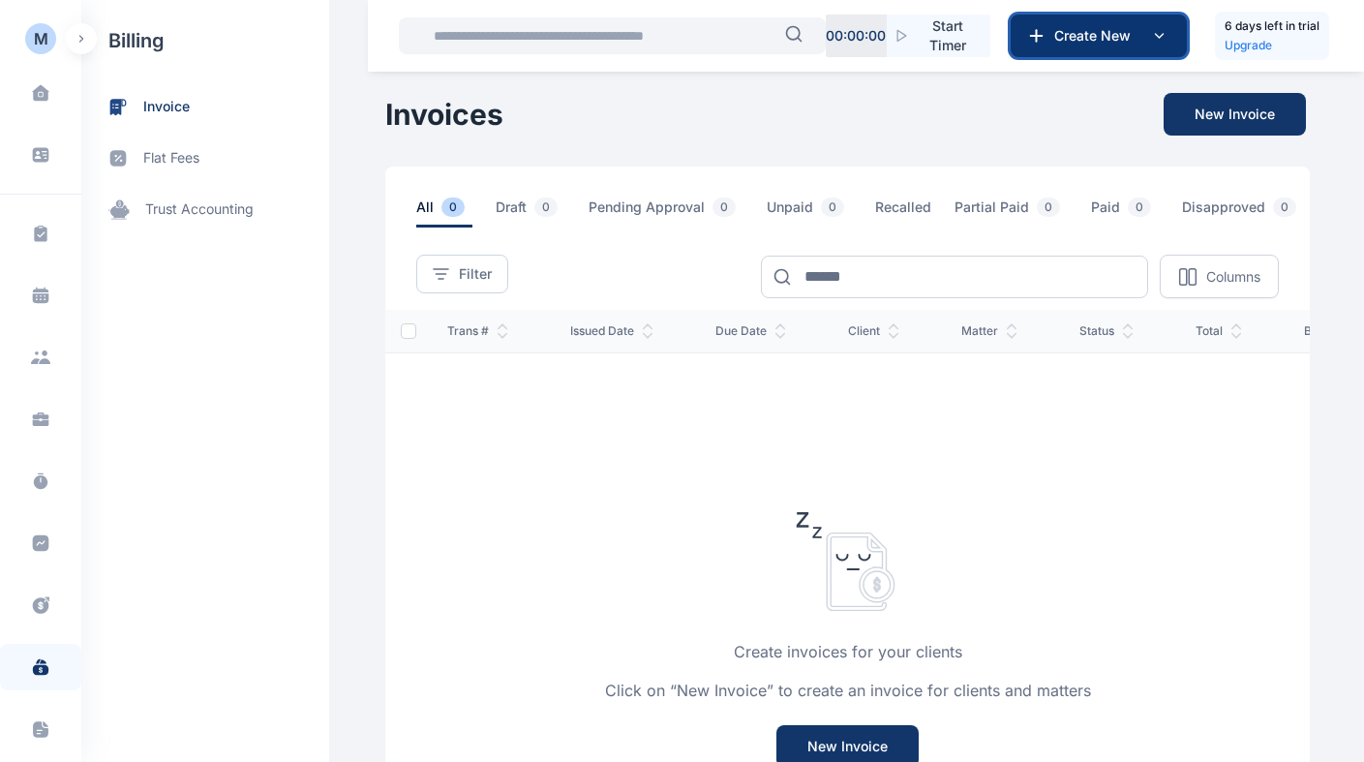
click at [1148, 32] on icon at bounding box center [1158, 35] width 23 height 23
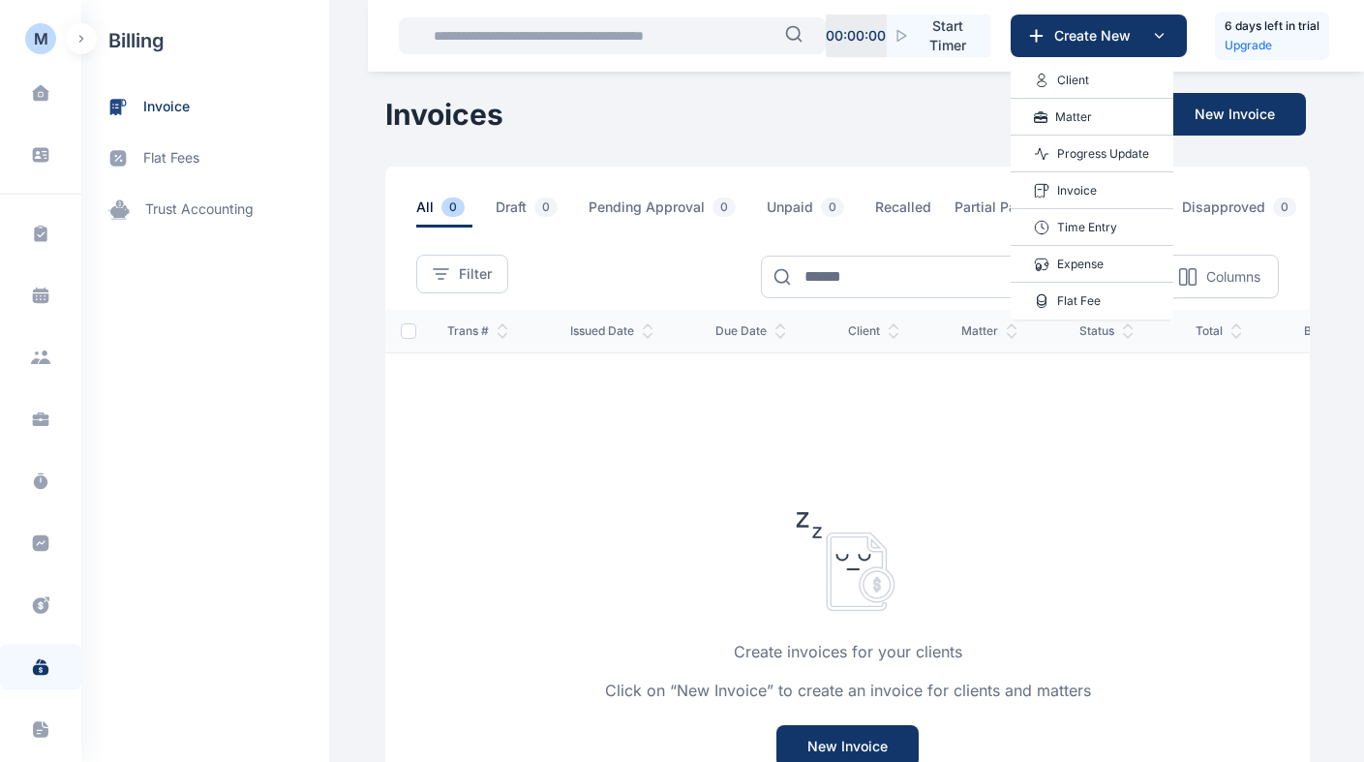
click at [82, 48] on button "button" at bounding box center [81, 38] width 31 height 31
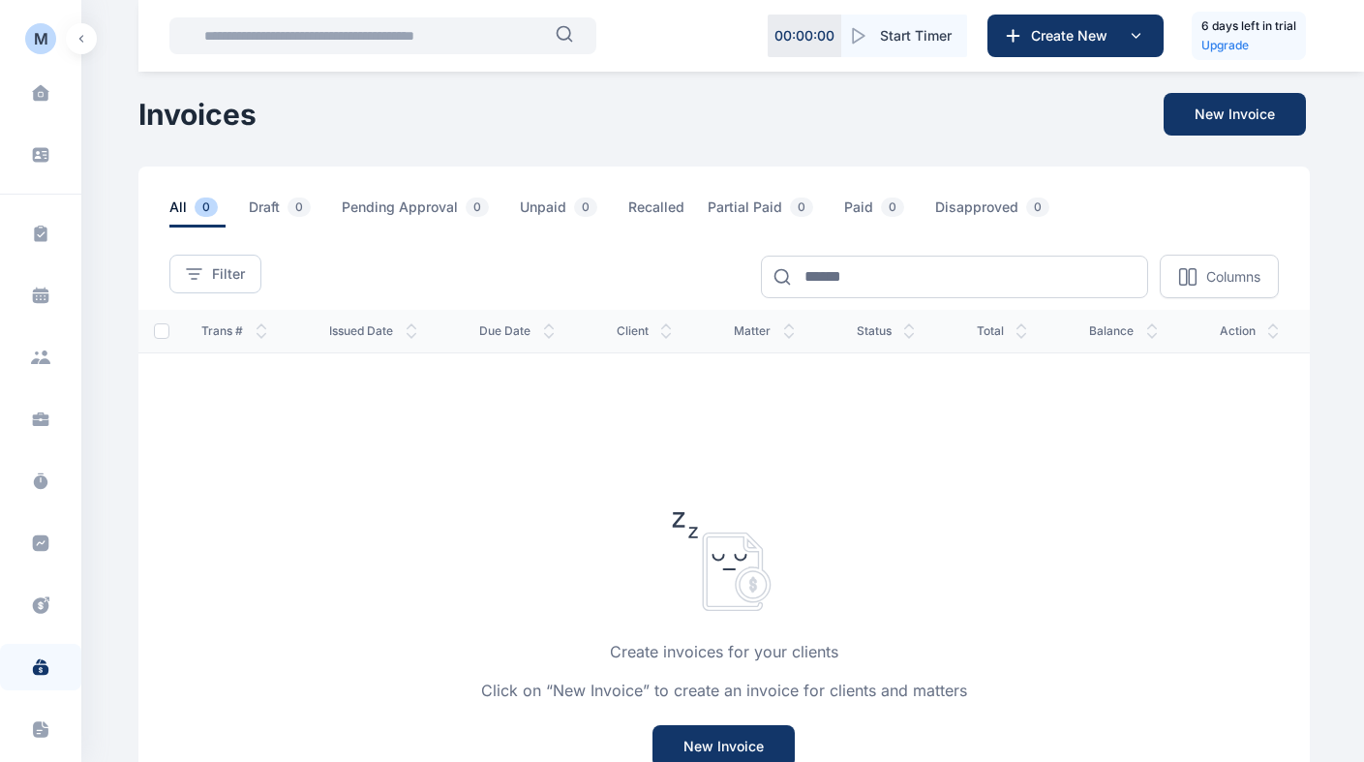
click at [92, 40] on button "button" at bounding box center [81, 38] width 31 height 31
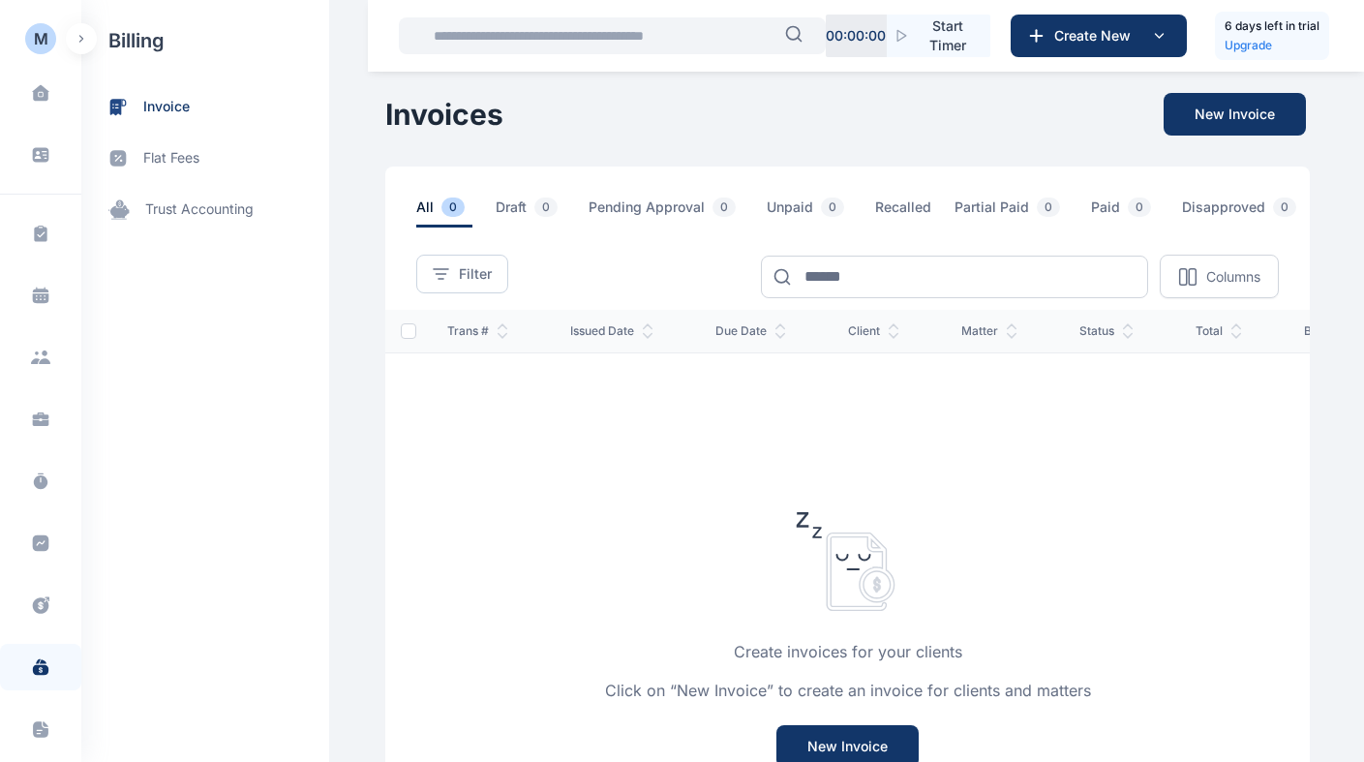
click at [82, 40] on icon "button" at bounding box center [81, 39] width 6 height 8
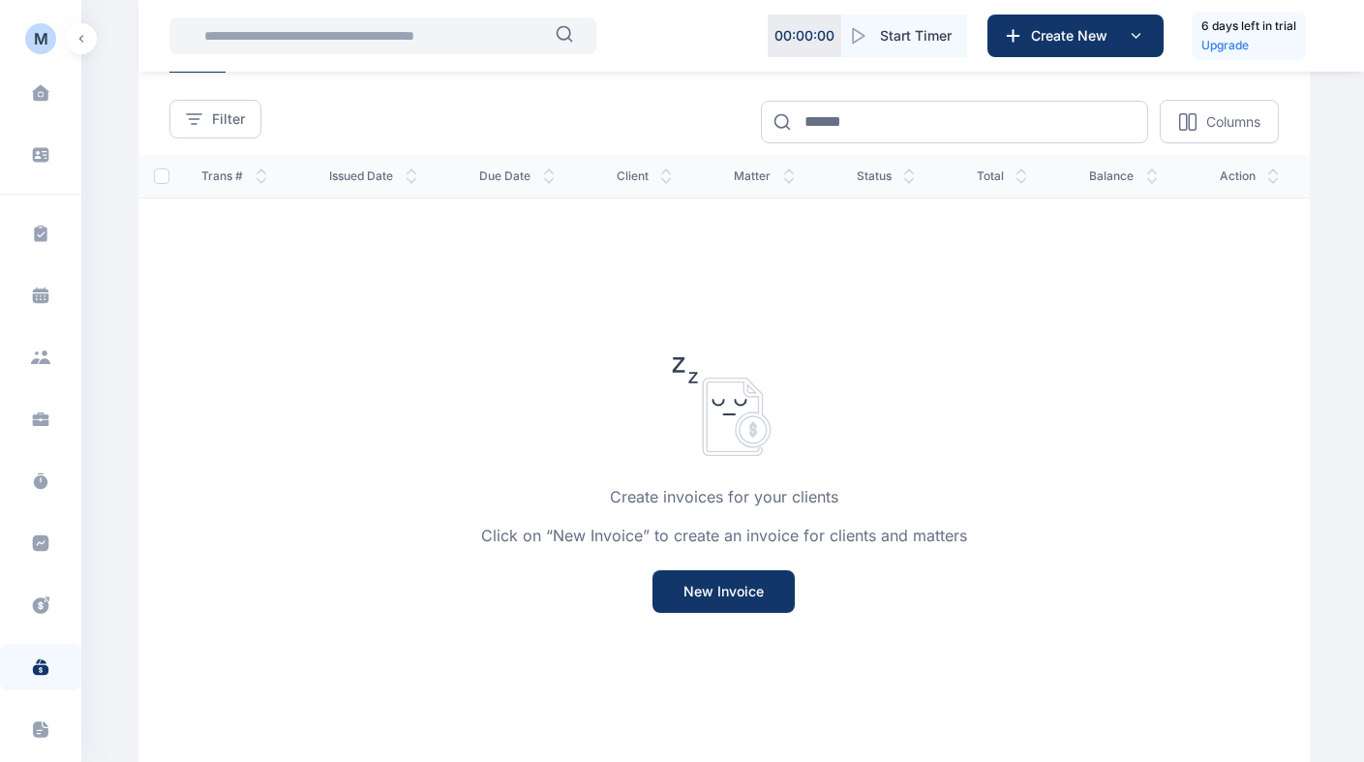
click at [1228, 31] on h5 "6 days left in trial" at bounding box center [1248, 25] width 95 height 19
click at [1228, 48] on p "Upgrade" at bounding box center [1248, 45] width 95 height 19
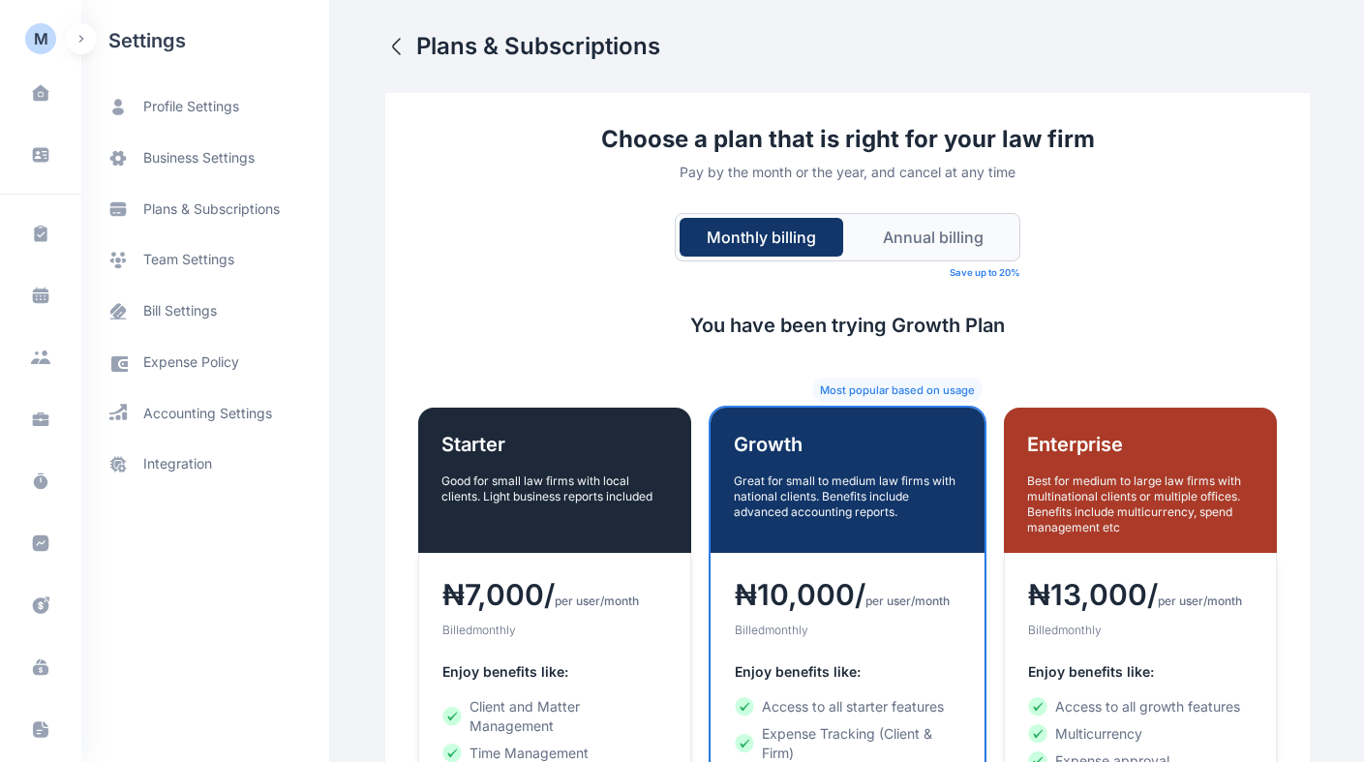
click at [969, 251] on button "Annual billing" at bounding box center [933, 237] width 164 height 39
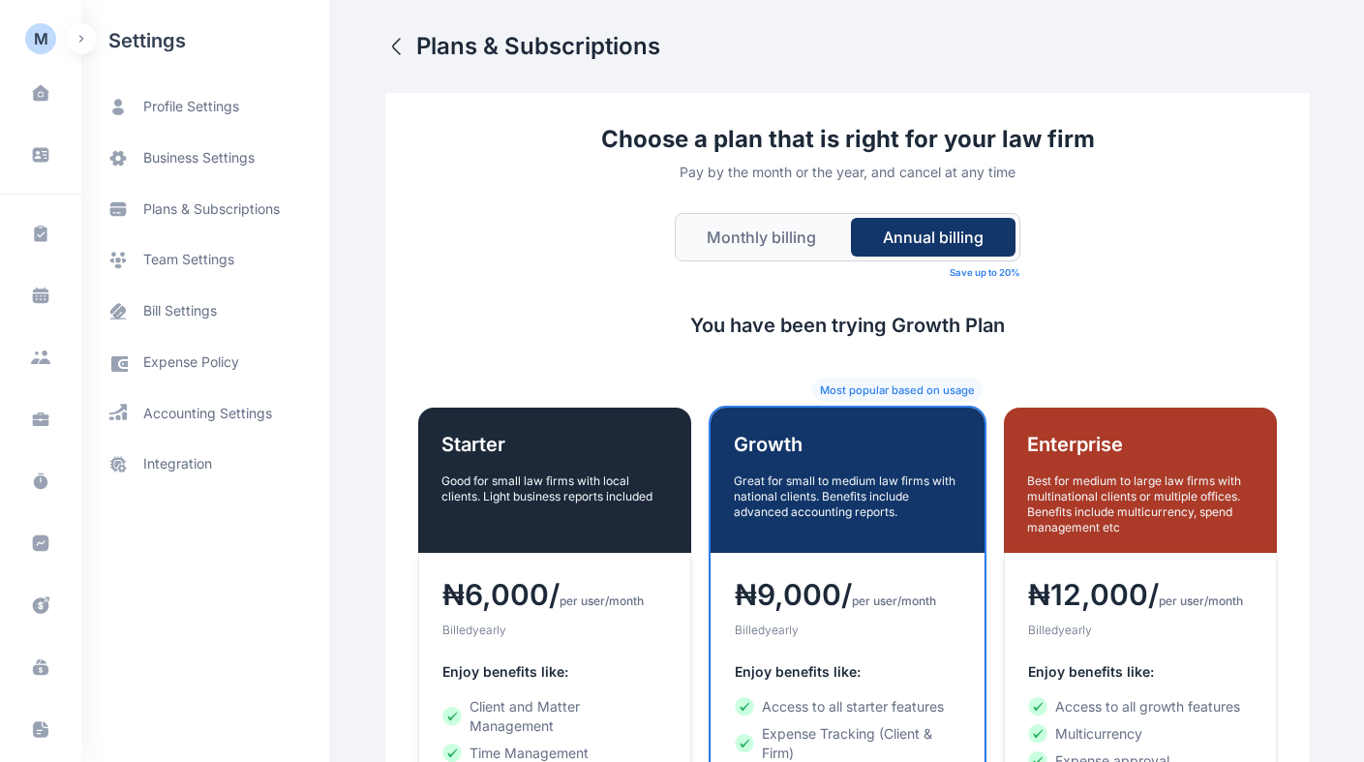
click at [784, 248] on button "Monthly billing" at bounding box center [762, 237] width 164 height 39
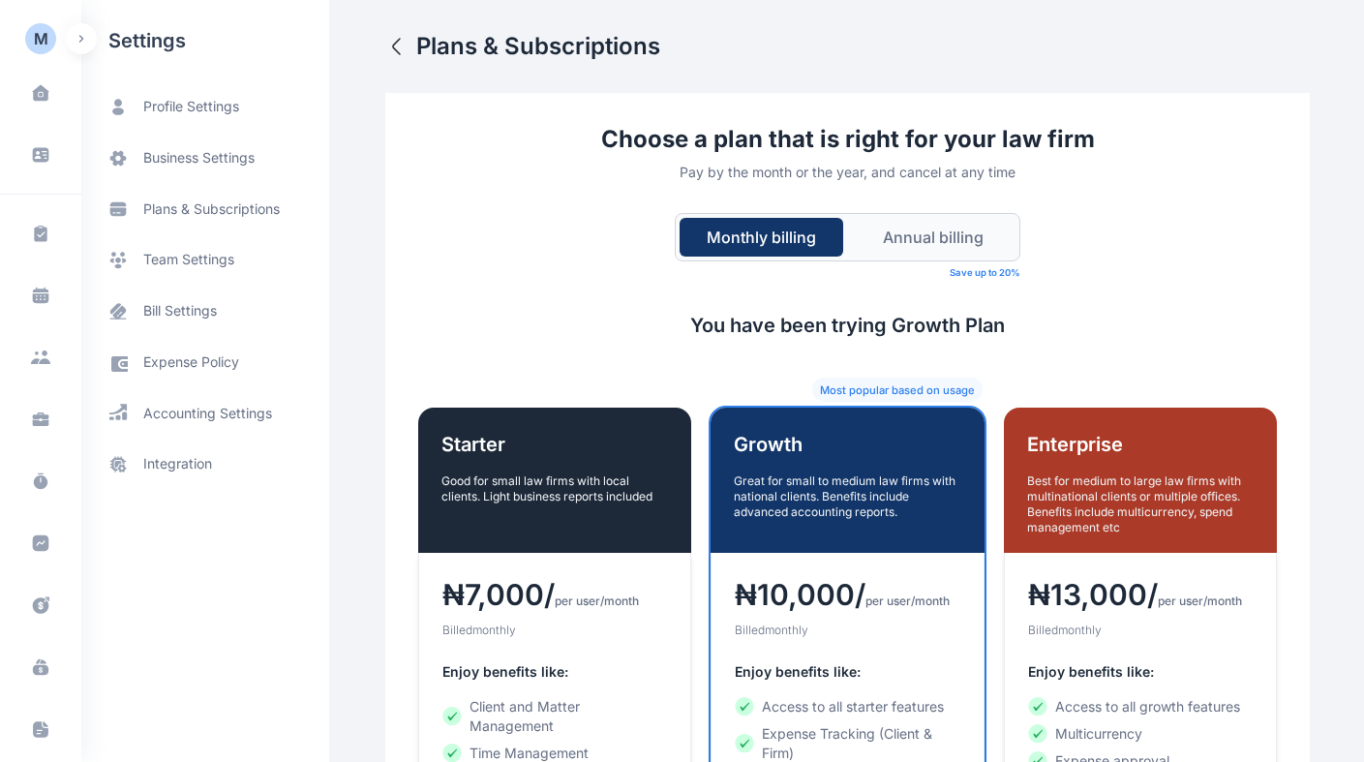
click at [926, 230] on button "Annual billing" at bounding box center [933, 237] width 164 height 39
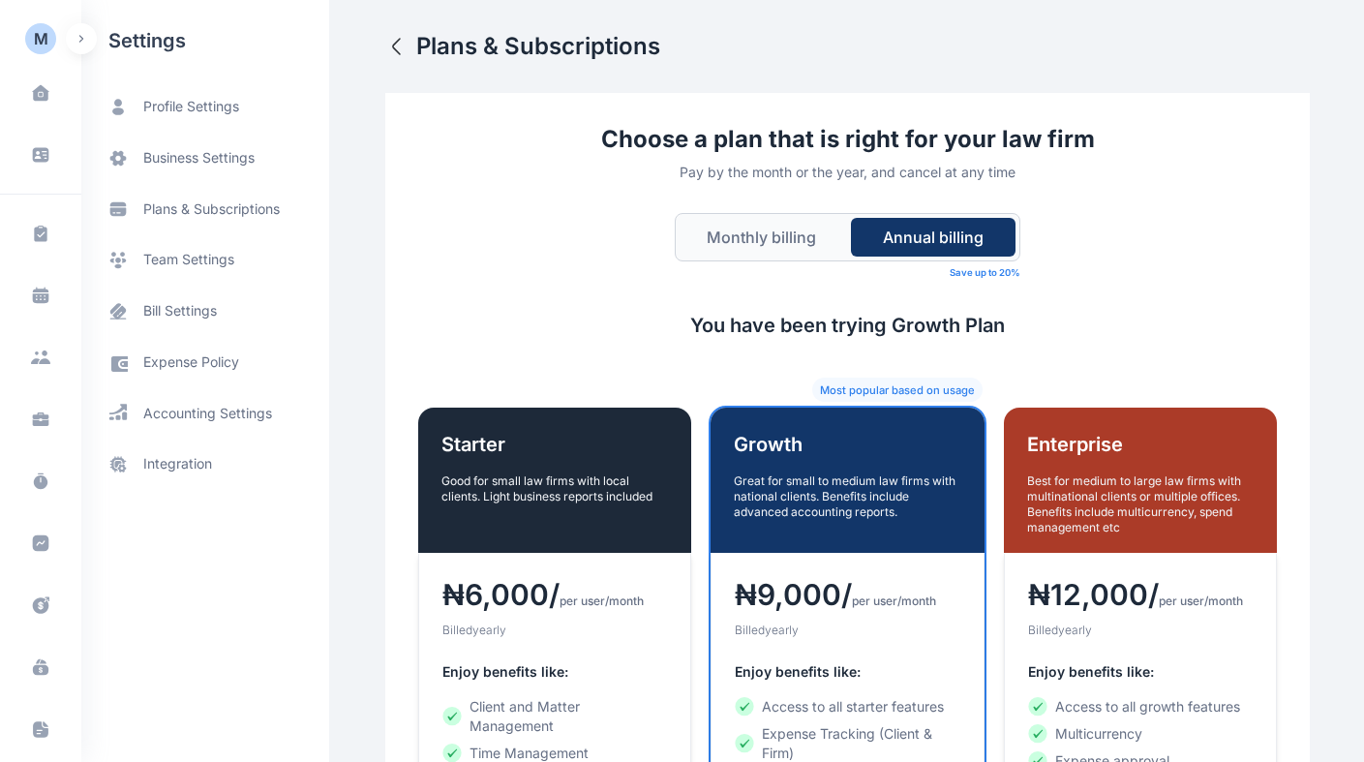
click at [826, 233] on button "Monthly billing" at bounding box center [762, 237] width 164 height 39
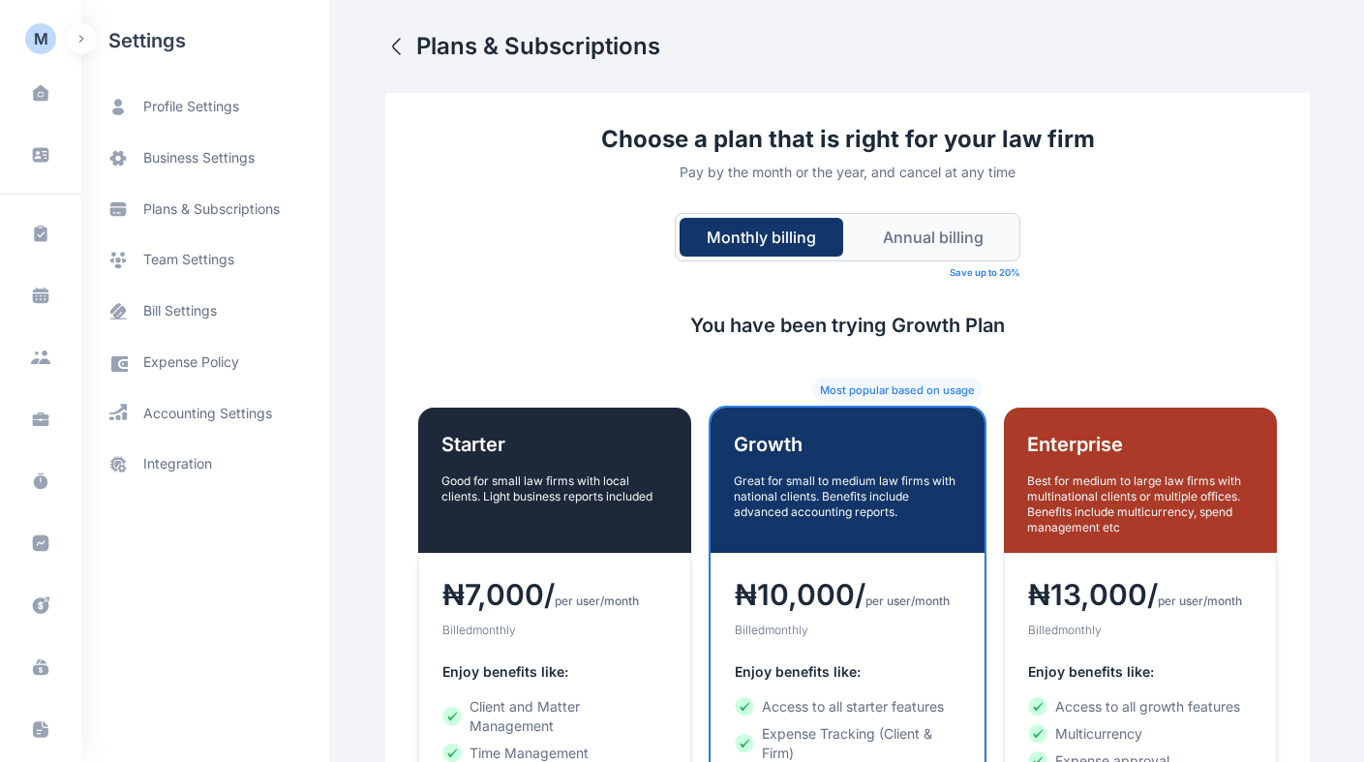
click at [944, 239] on button "Annual billing" at bounding box center [933, 237] width 164 height 39
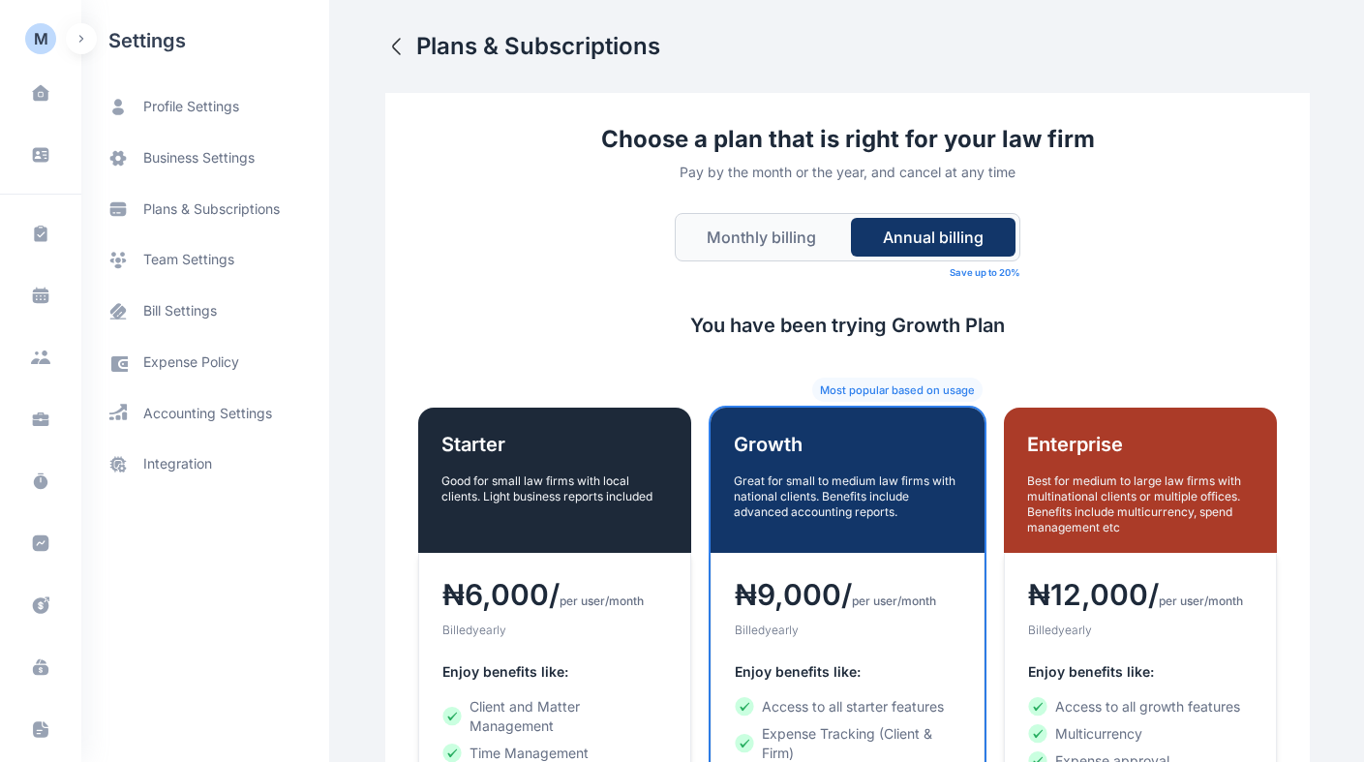
click at [763, 243] on button "Monthly billing" at bounding box center [762, 237] width 164 height 39
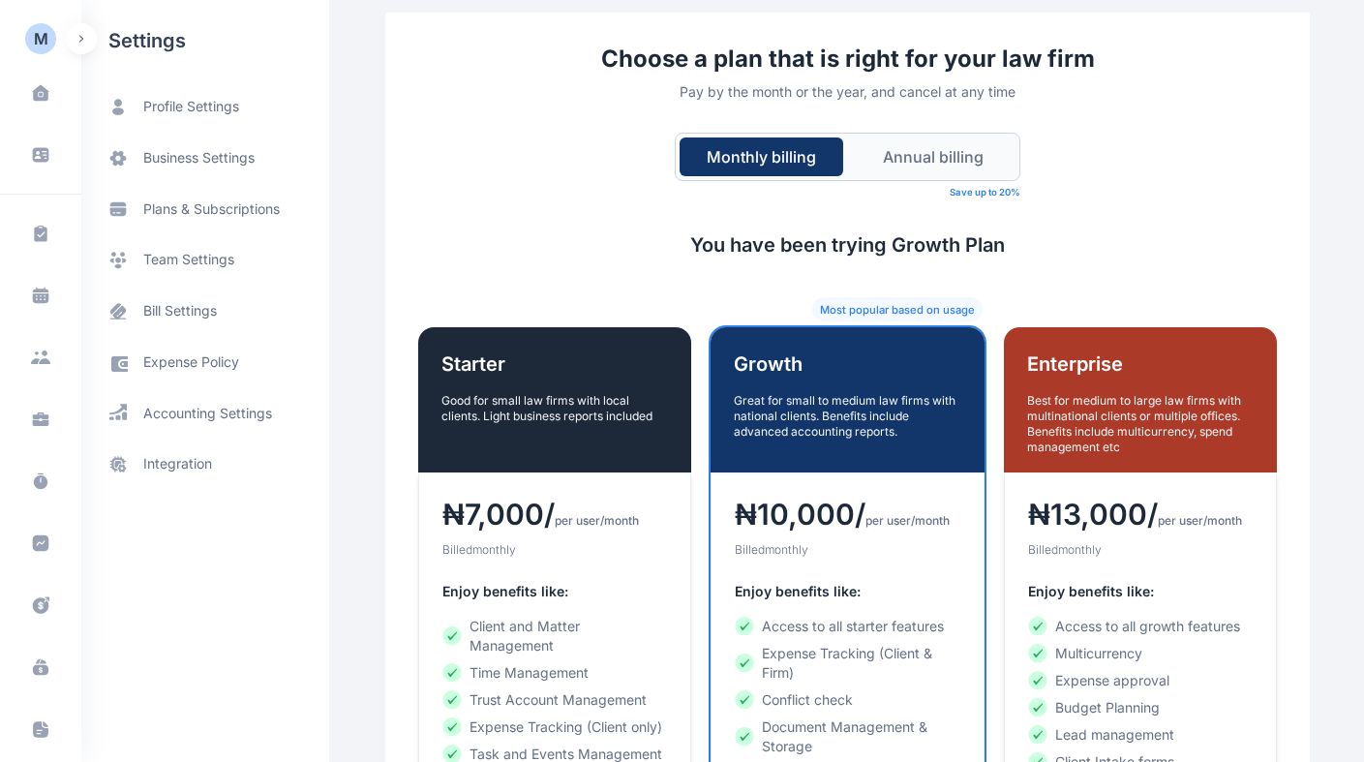
scroll to position [358, 0]
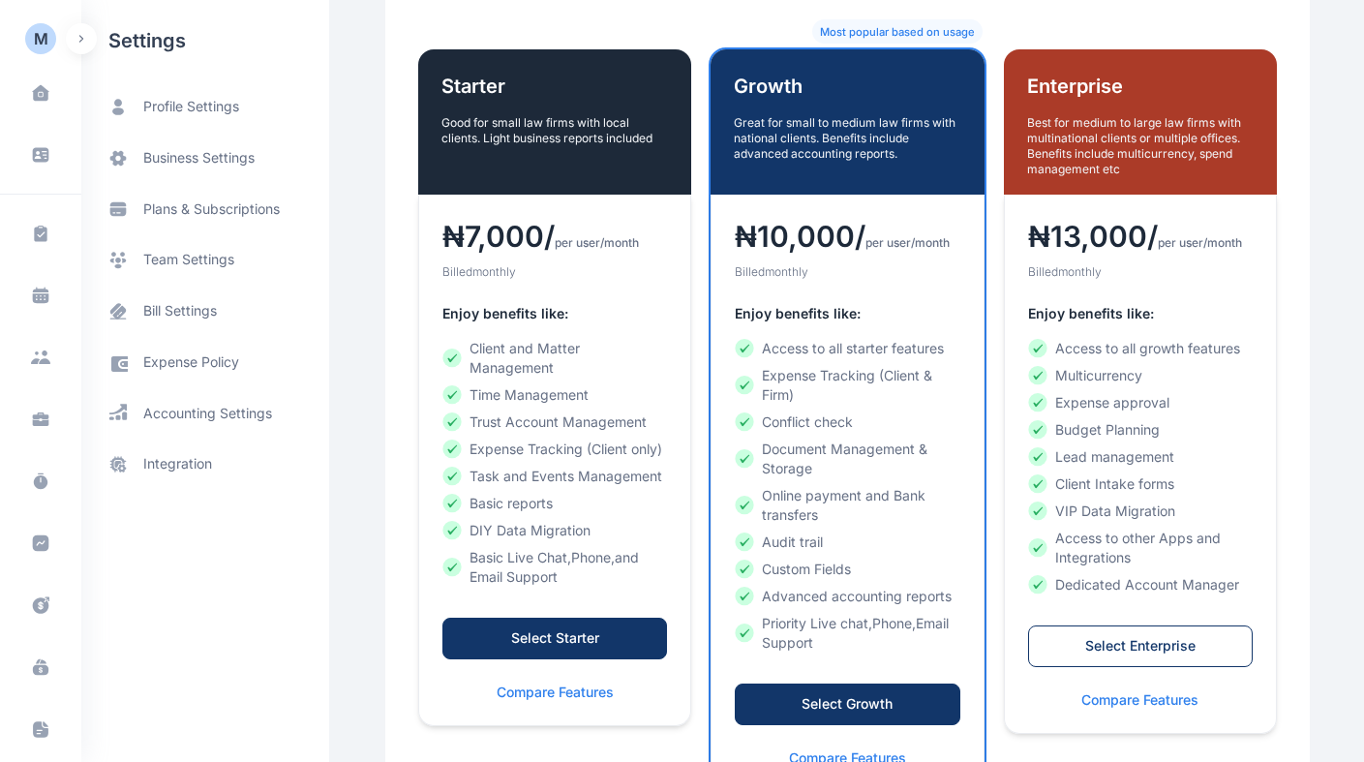
click at [627, 633] on button "Select Starter" at bounding box center [554, 639] width 225 height 42
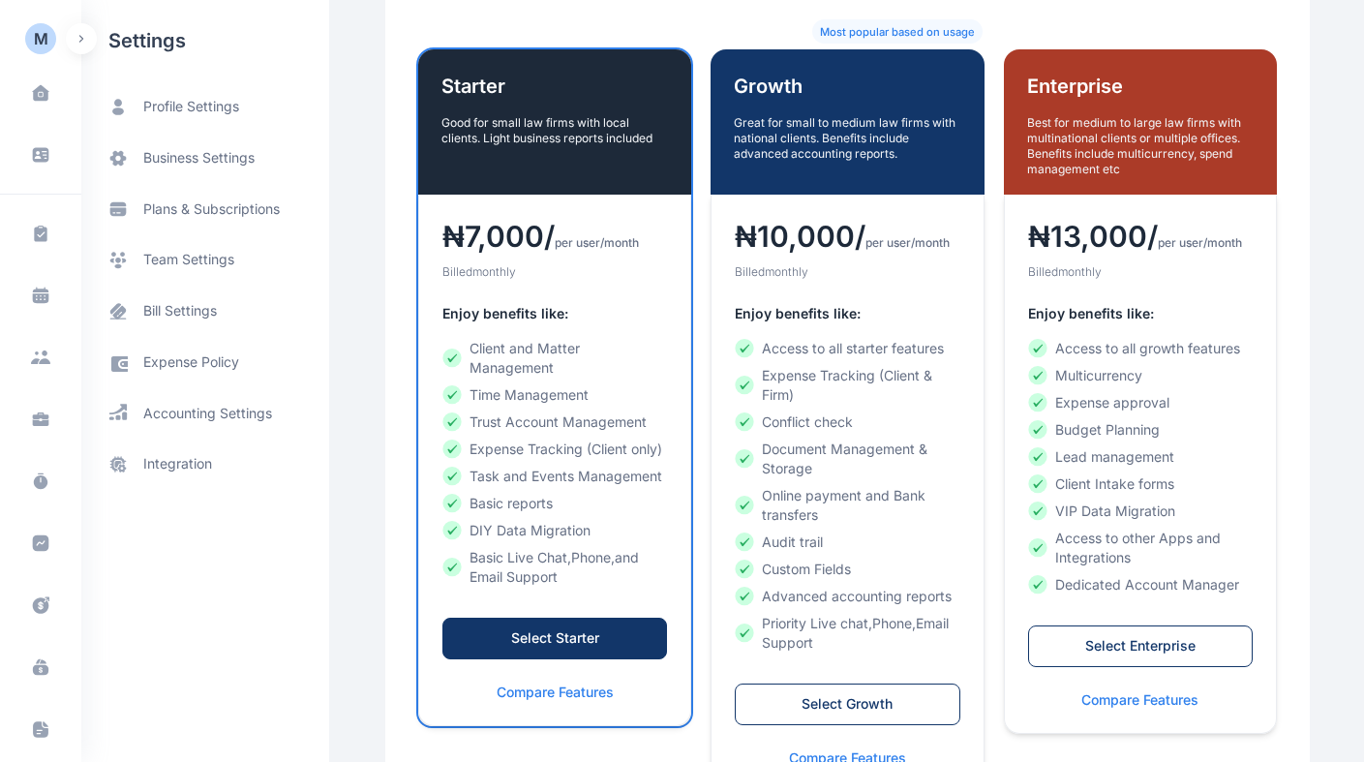
click at [629, 628] on div "Select Starter" at bounding box center [555, 637] width 185 height 19
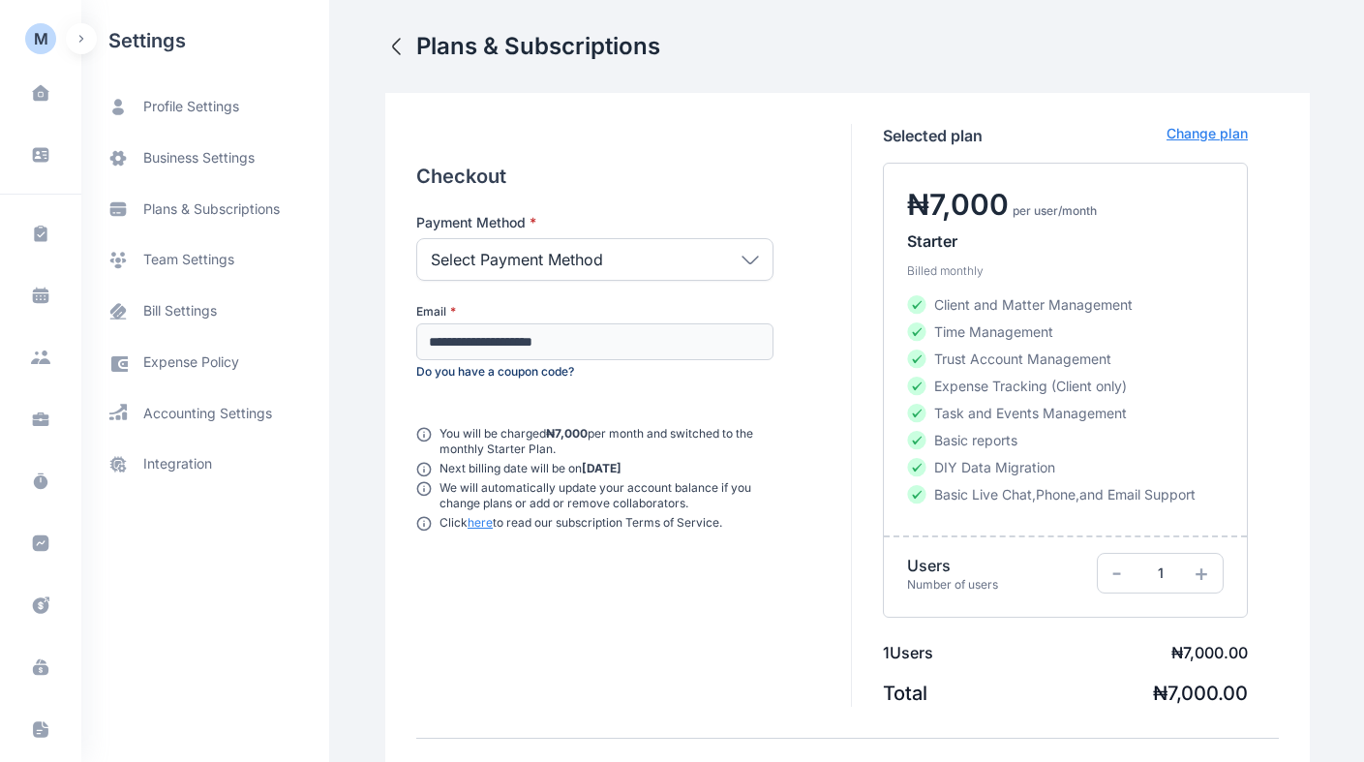
click at [730, 261] on div "Select Payment Method" at bounding box center [594, 259] width 357 height 43
click at [832, 227] on div "**********" at bounding box center [634, 415] width 436 height 583
click at [1210, 577] on div "+" at bounding box center [1203, 573] width 28 height 31
click at [1201, 572] on span "+" at bounding box center [1201, 573] width 15 height 28
click at [1107, 572] on div "-" at bounding box center [1118, 573] width 28 height 31
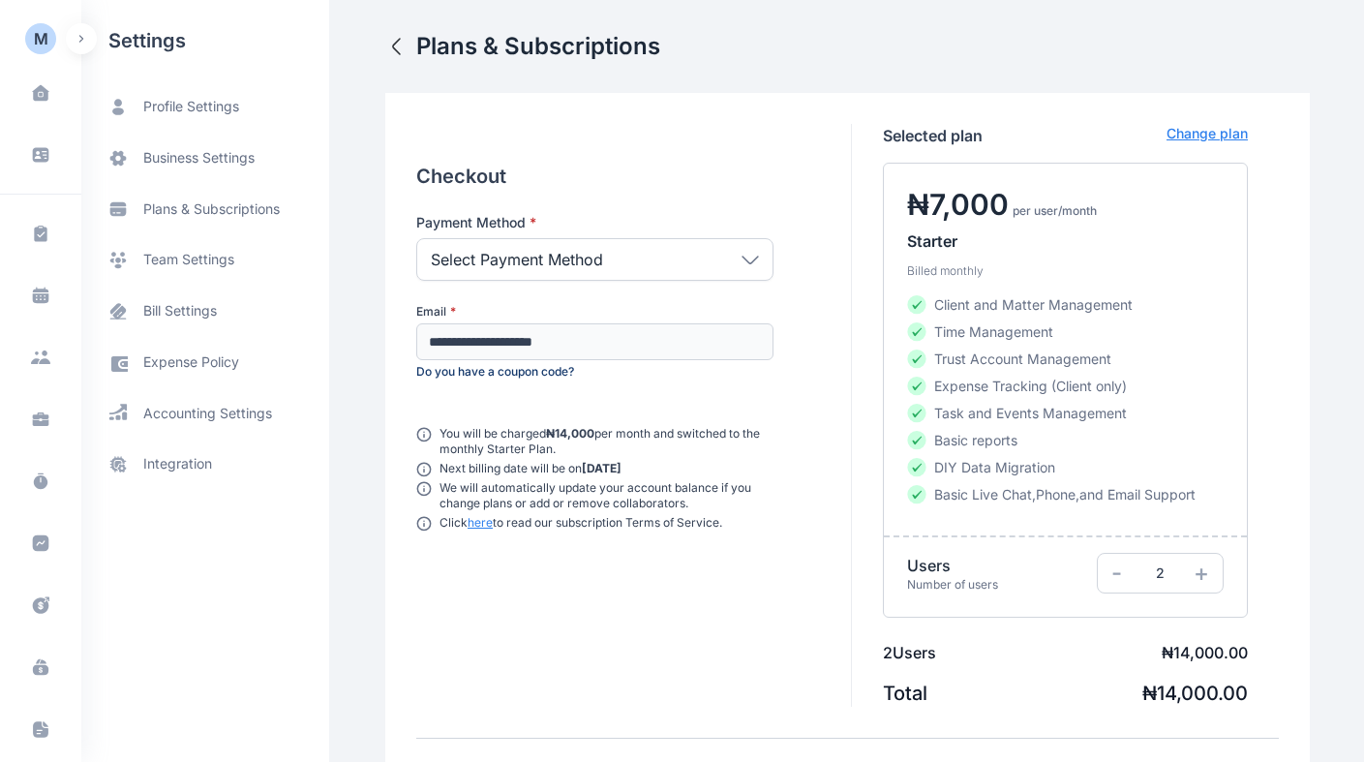
click at [1112, 569] on span "-" at bounding box center [1116, 573] width 11 height 28
click at [232, 220] on span "plans & subscriptions" at bounding box center [205, 209] width 248 height 50
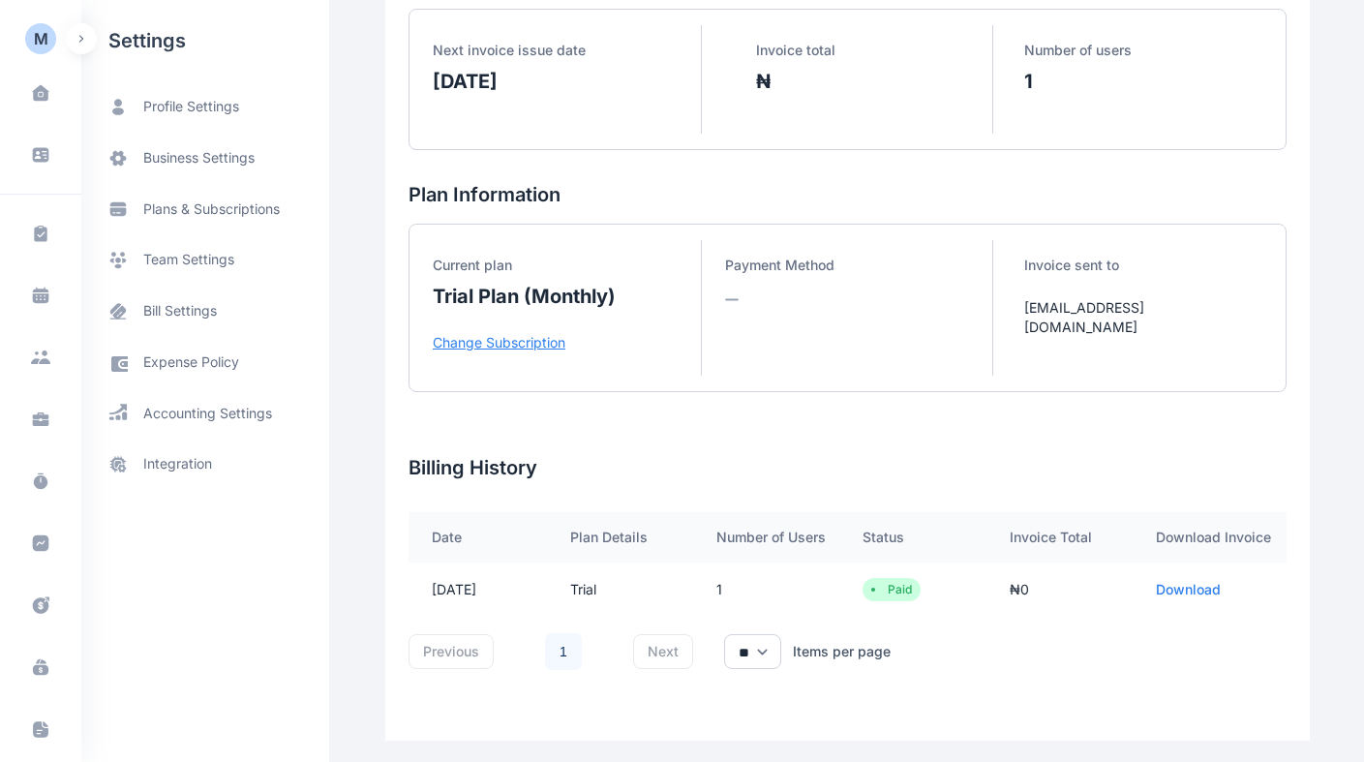
scroll to position [152, 0]
click at [1078, 473] on div "Billing History Date Plan Details Number of Users Status Invoice Total Download…" at bounding box center [848, 568] width 878 height 232
click at [208, 309] on span "bill settings" at bounding box center [180, 311] width 74 height 20
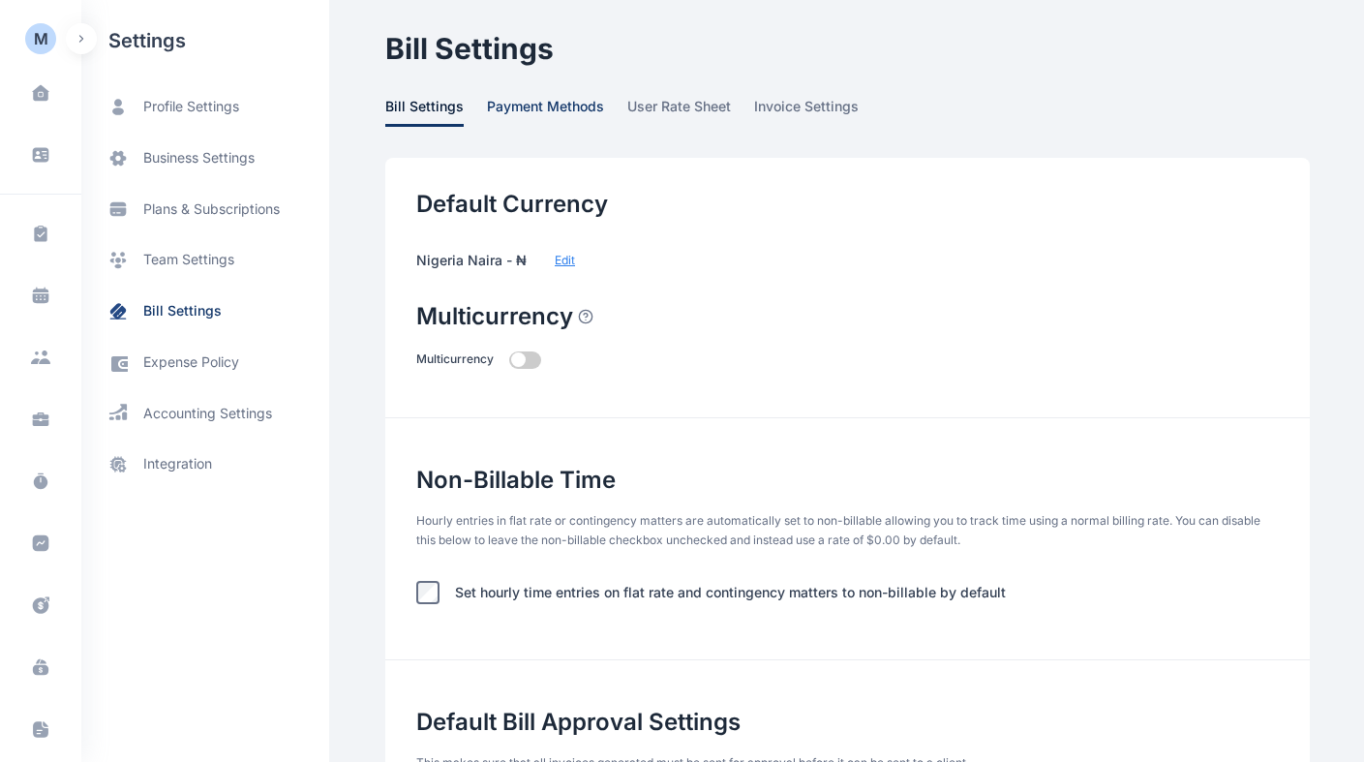
click at [566, 115] on span "payment methods" at bounding box center [545, 112] width 117 height 30
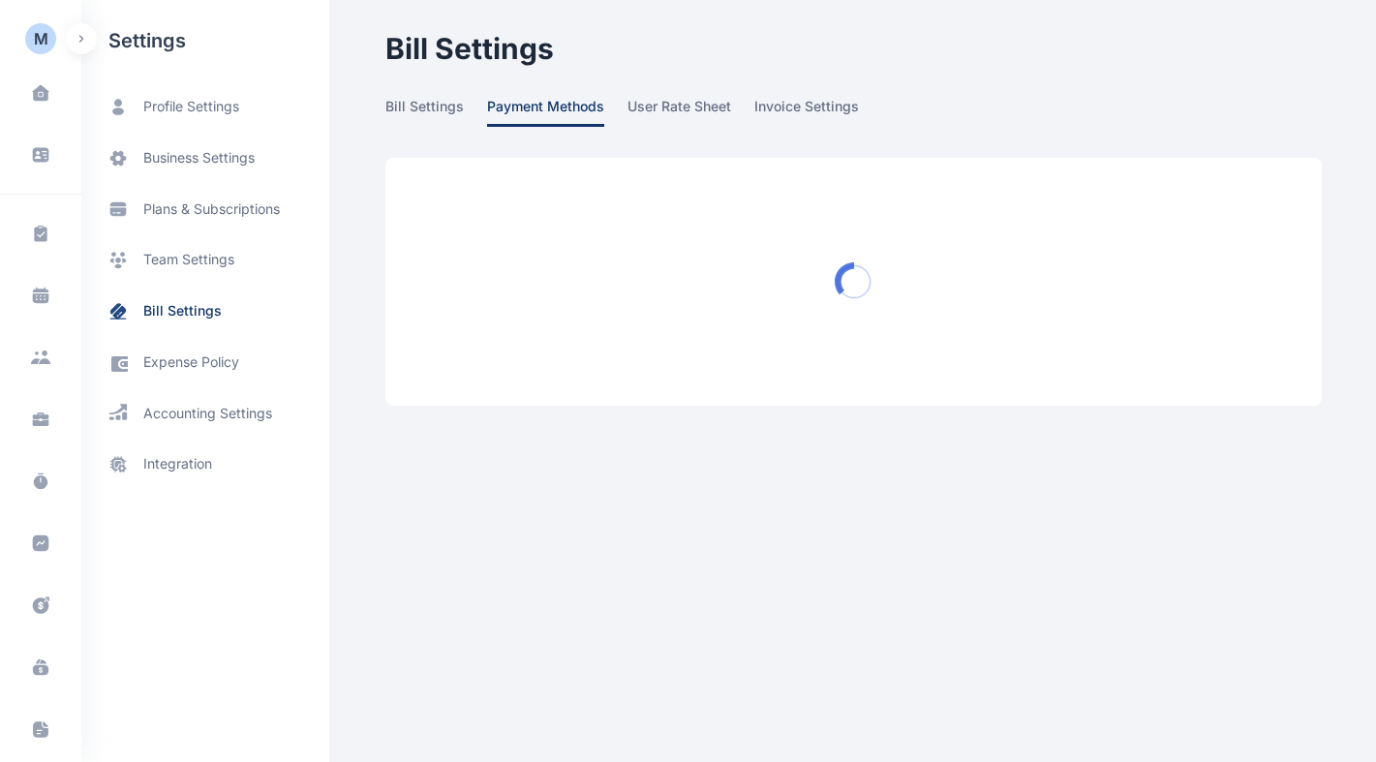
click at [563, 111] on span "payment methods" at bounding box center [545, 112] width 117 height 30
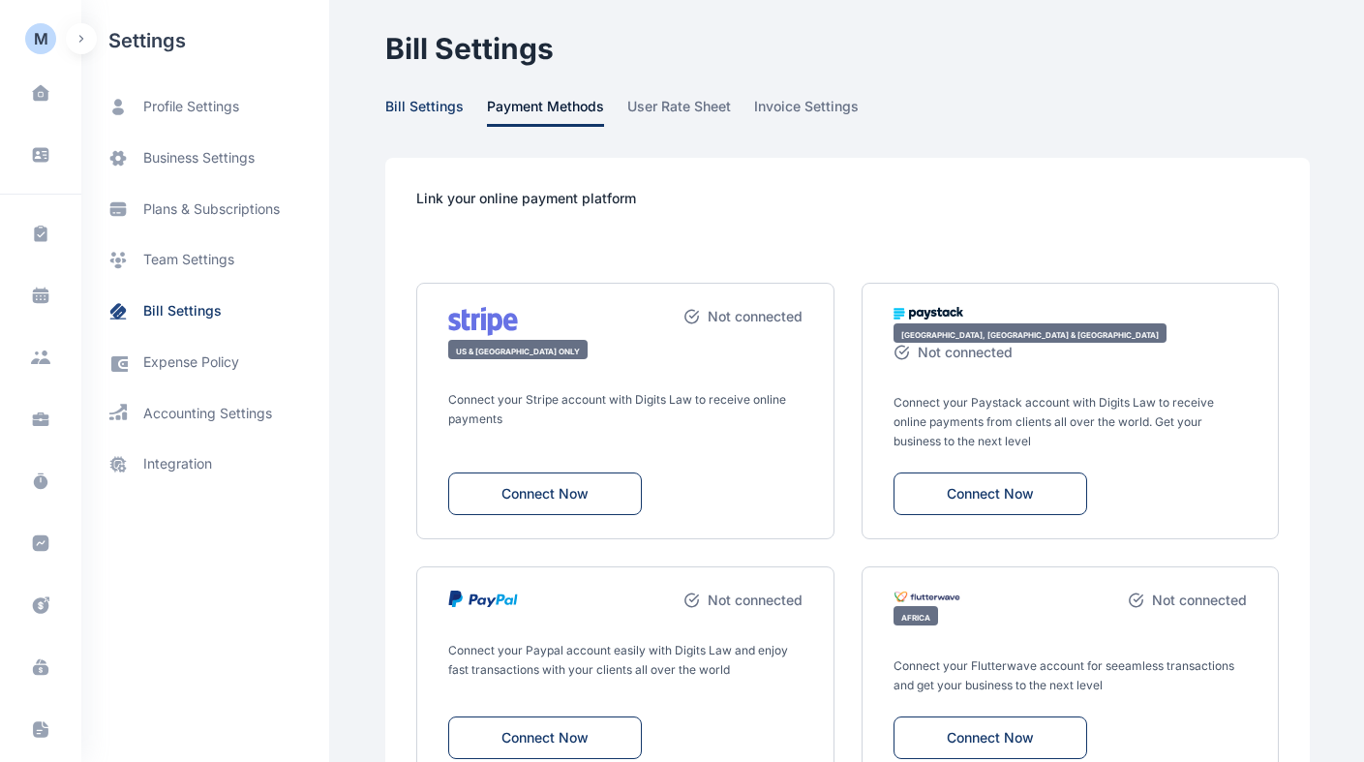
click at [423, 106] on span "bill settings" at bounding box center [424, 112] width 78 height 30
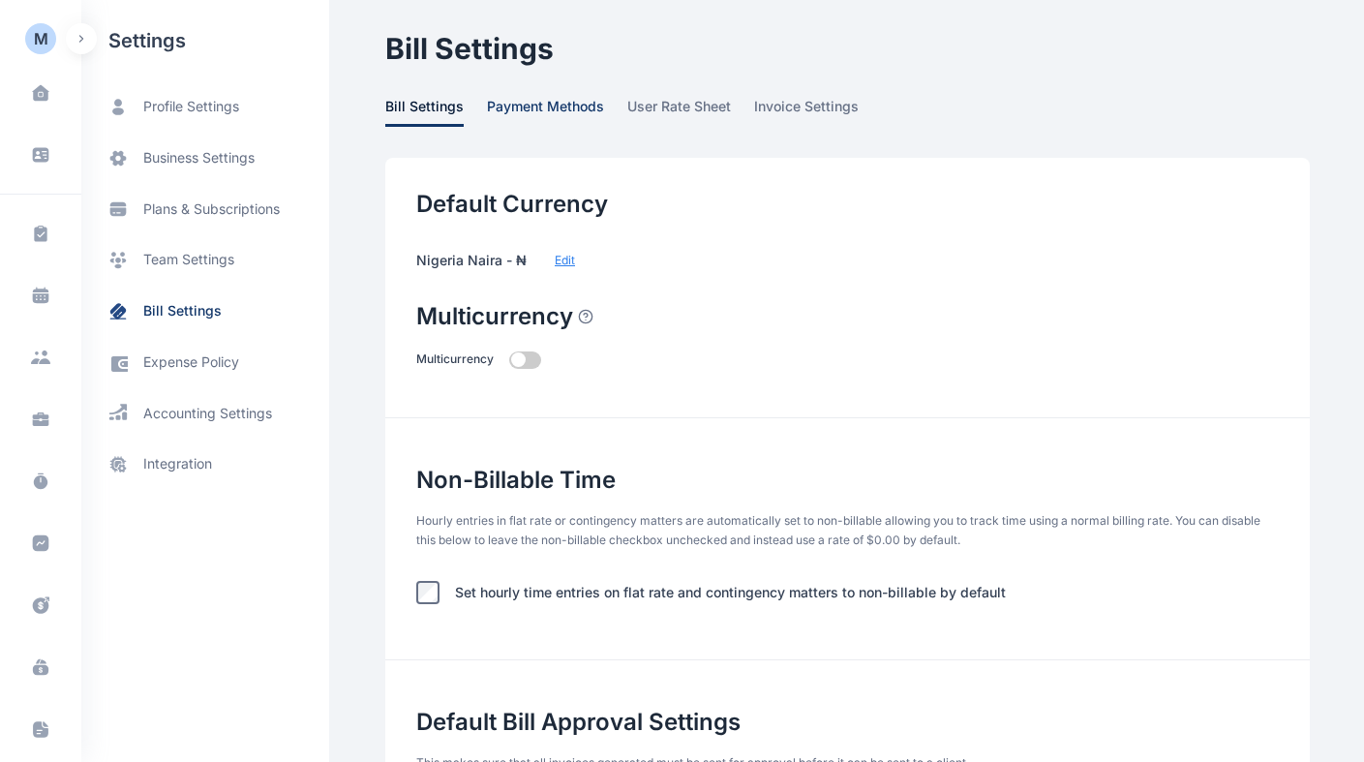
click at [515, 106] on span "payment methods" at bounding box center [545, 112] width 117 height 30
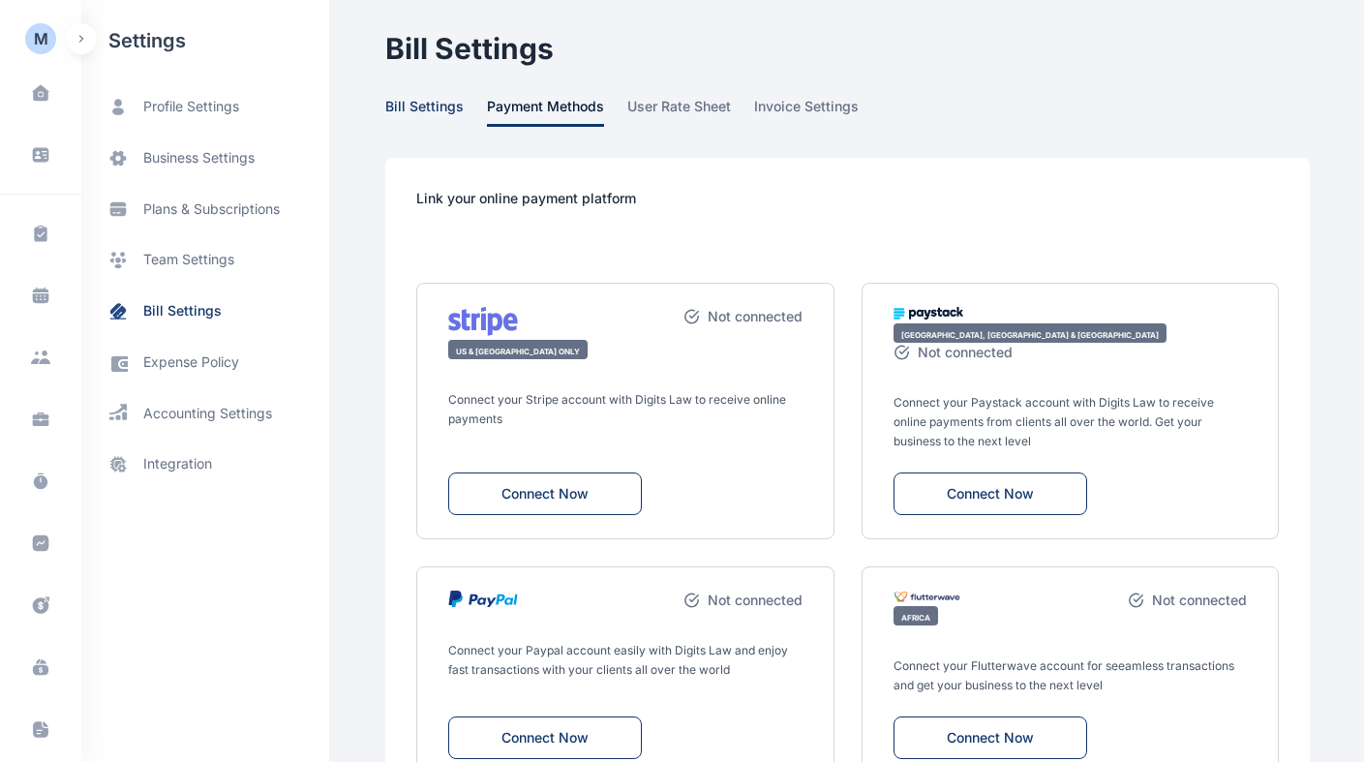
click at [423, 109] on span "bill settings" at bounding box center [424, 112] width 78 height 30
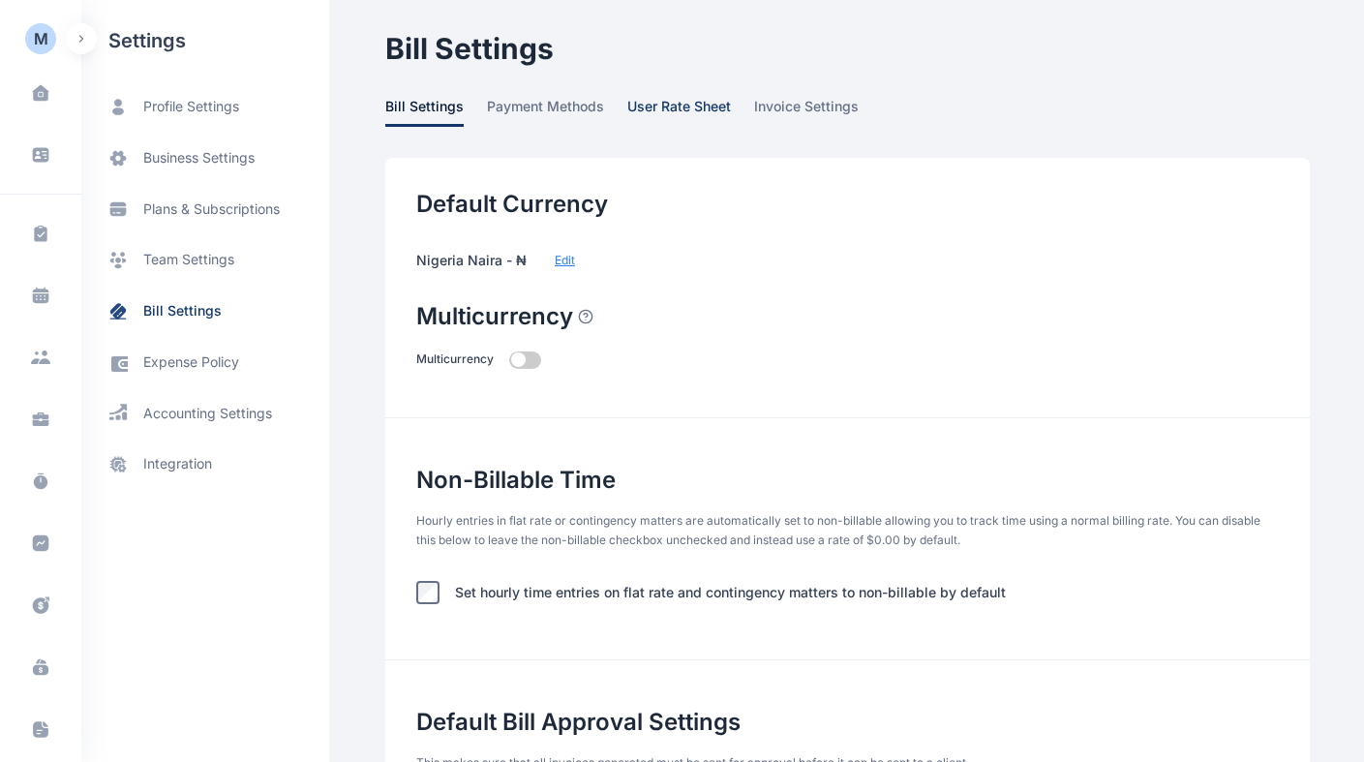
click at [682, 103] on span "user rate sheet" at bounding box center [679, 112] width 104 height 30
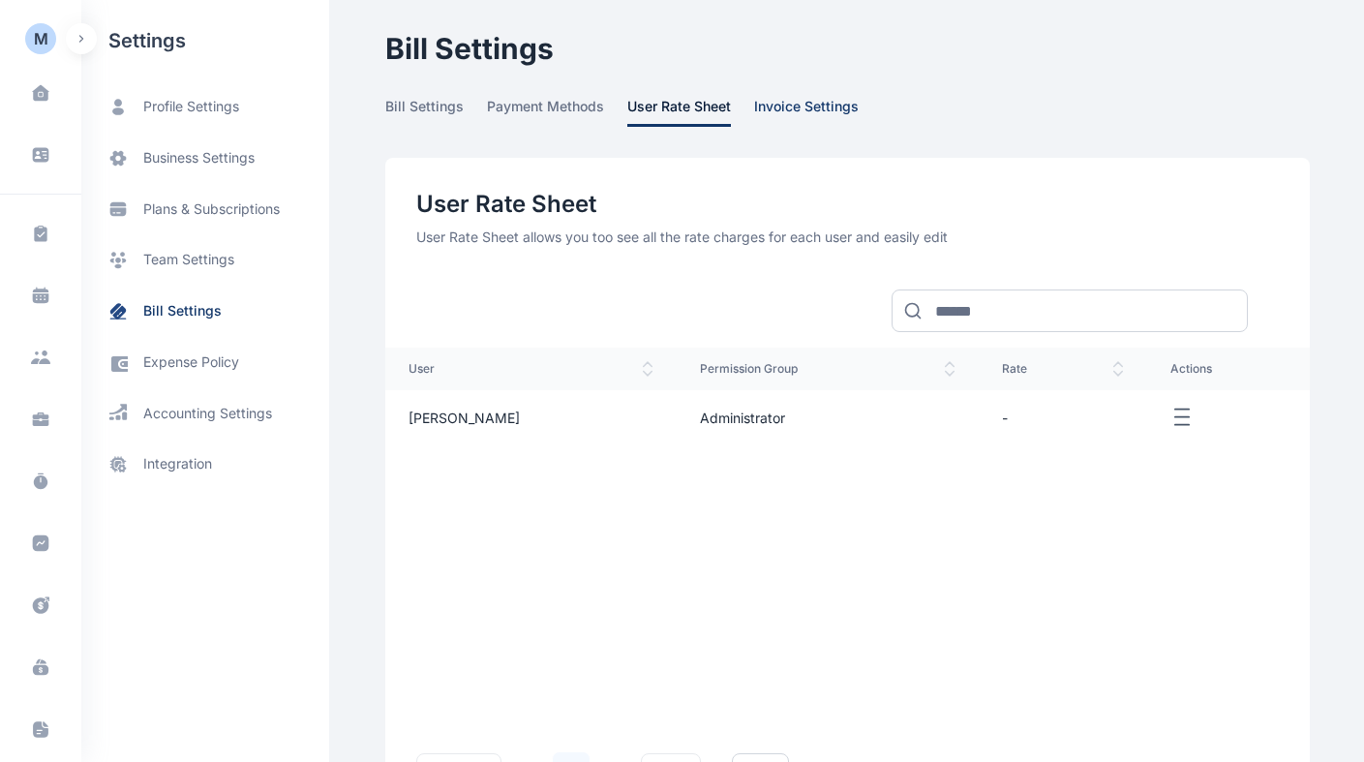
click at [762, 104] on span "invoice settings" at bounding box center [806, 112] width 105 height 30
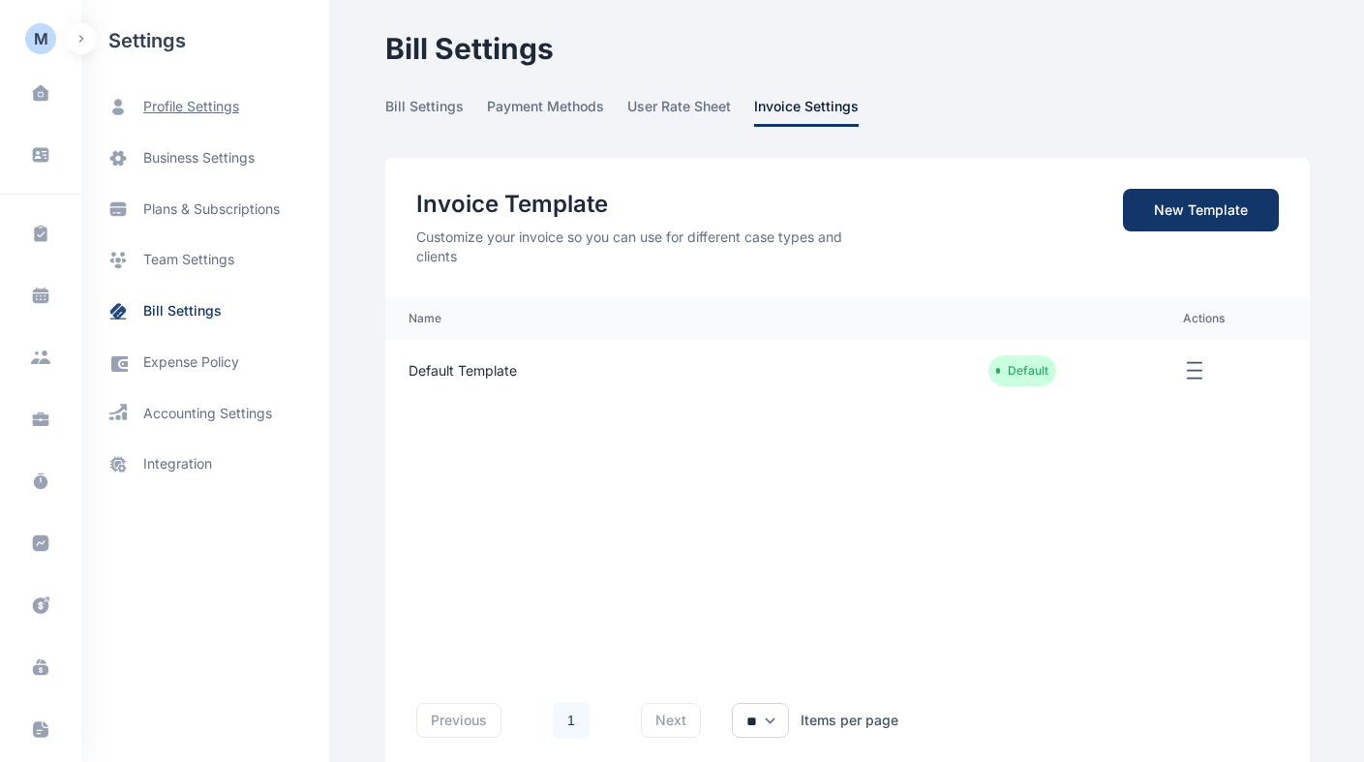
click at [181, 110] on span "profile settings" at bounding box center [191, 107] width 96 height 20
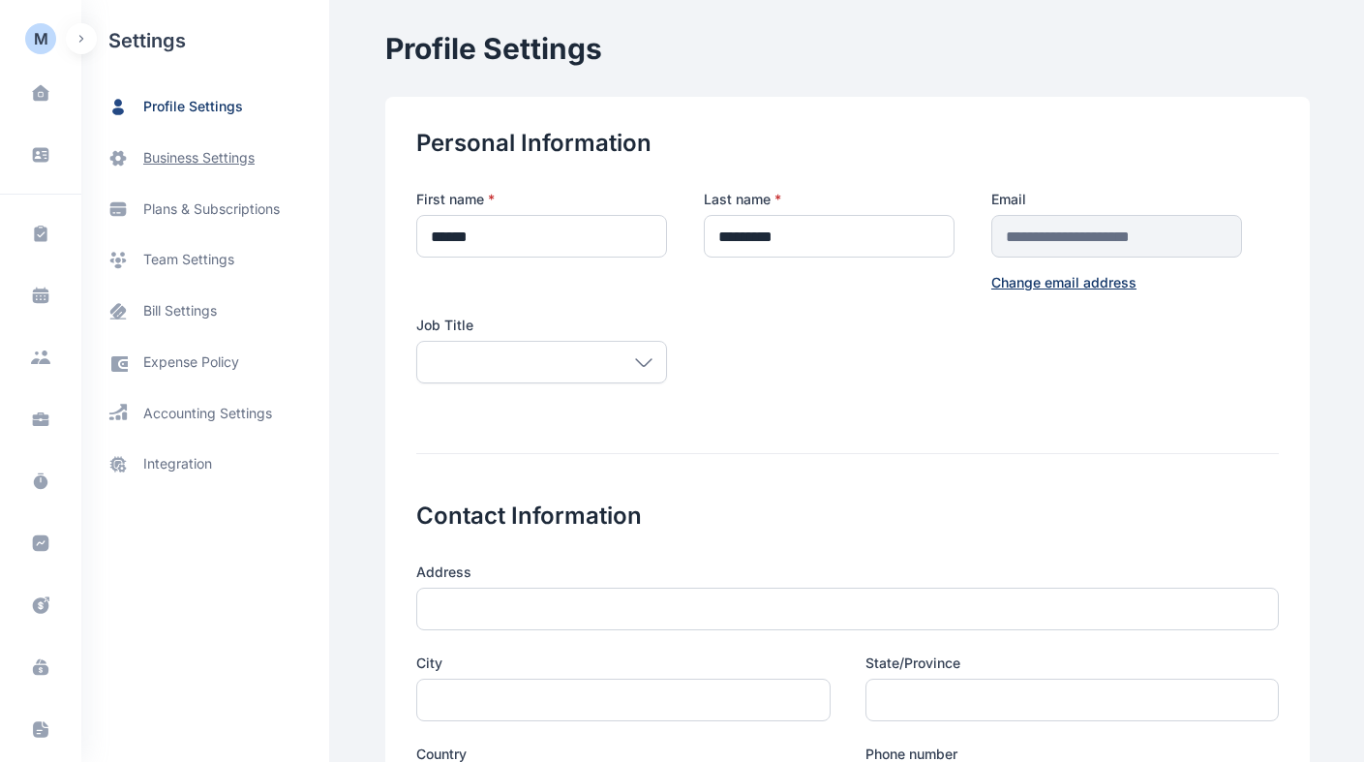
click at [217, 168] on span "business settings" at bounding box center [205, 158] width 248 height 51
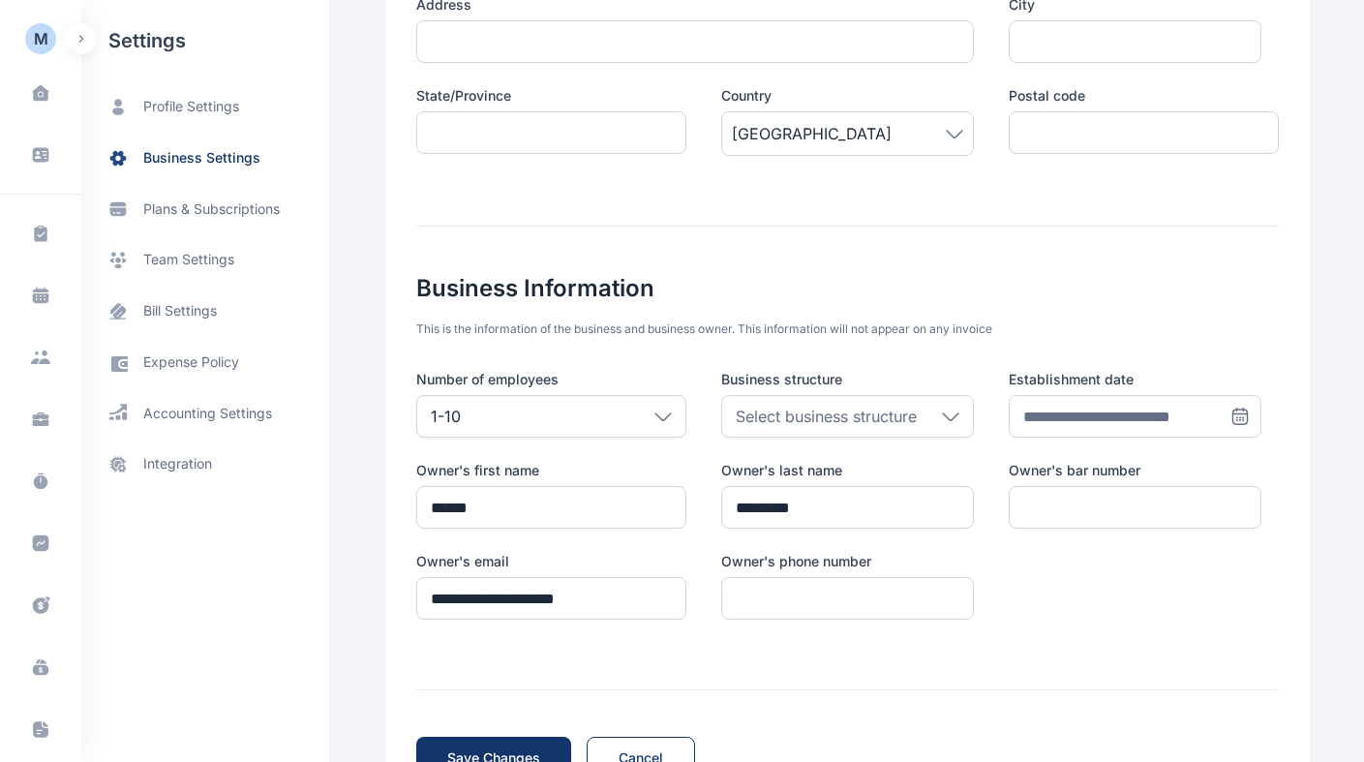
scroll to position [519, 0]
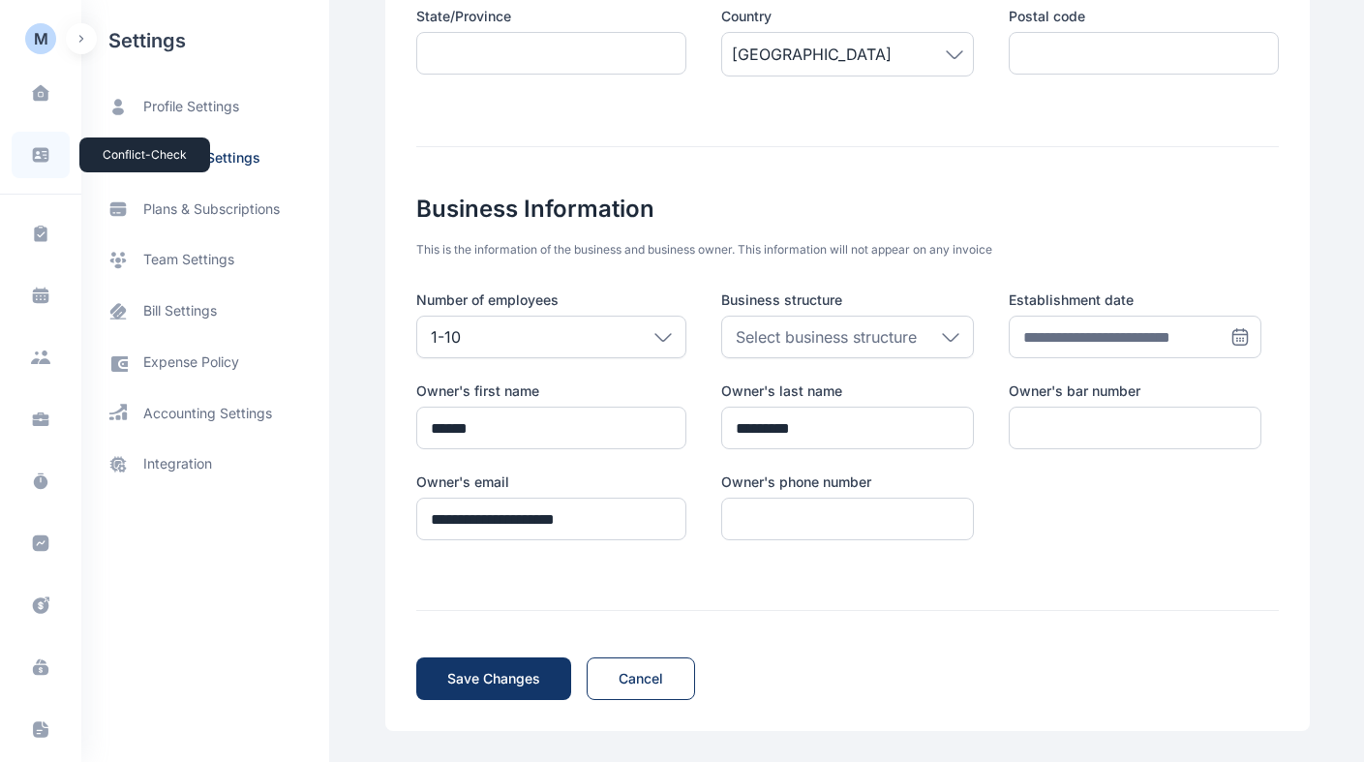
click at [33, 158] on icon at bounding box center [41, 155] width 16 height 15
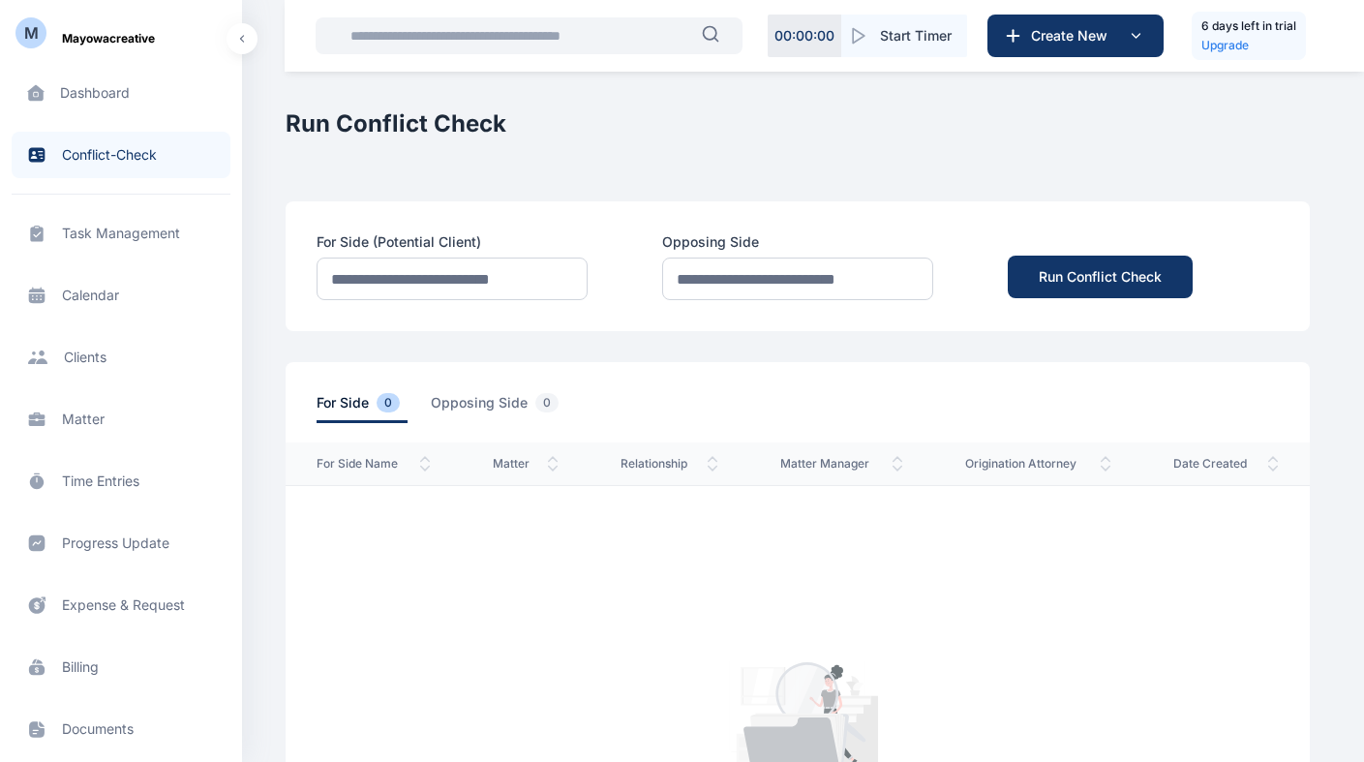
click at [44, 231] on icon at bounding box center [36, 234] width 19 height 20
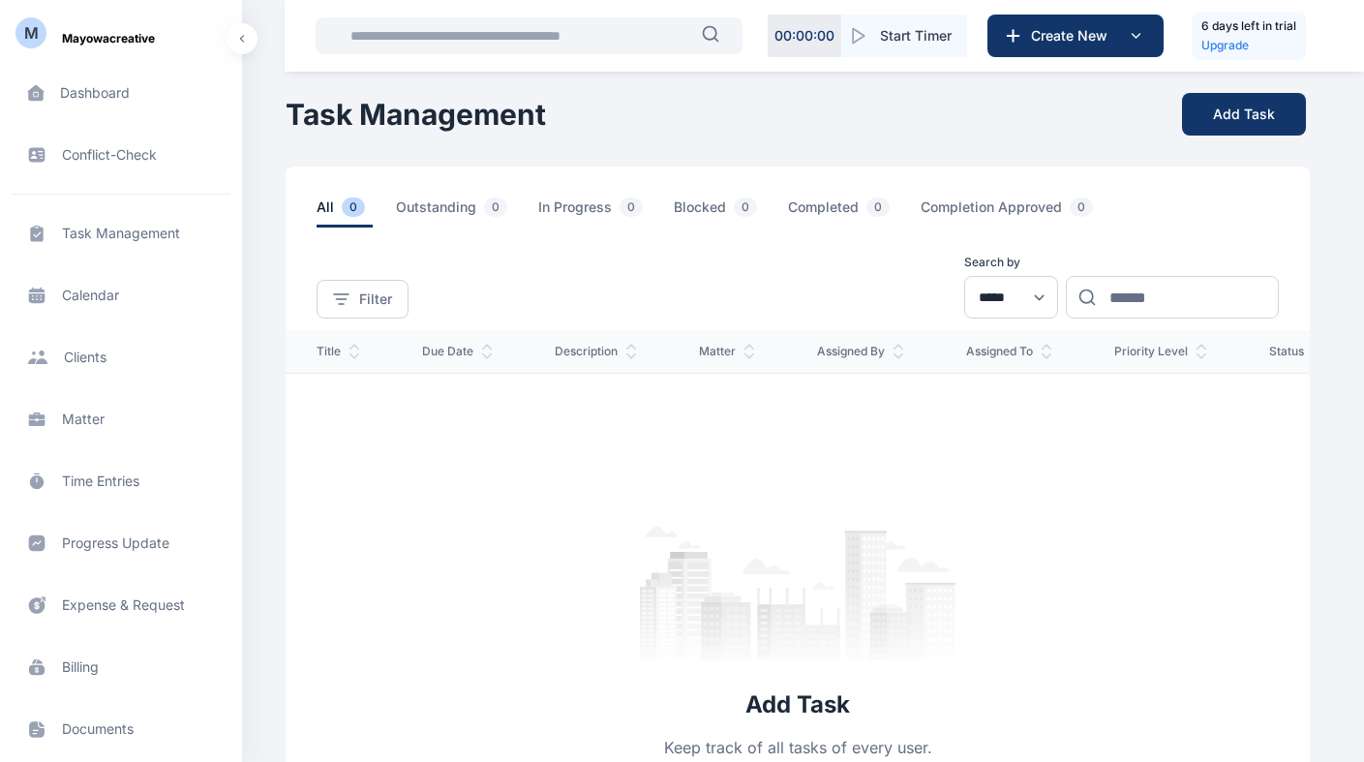
click at [95, 361] on span "Client clients clients" at bounding box center [121, 357] width 219 height 46
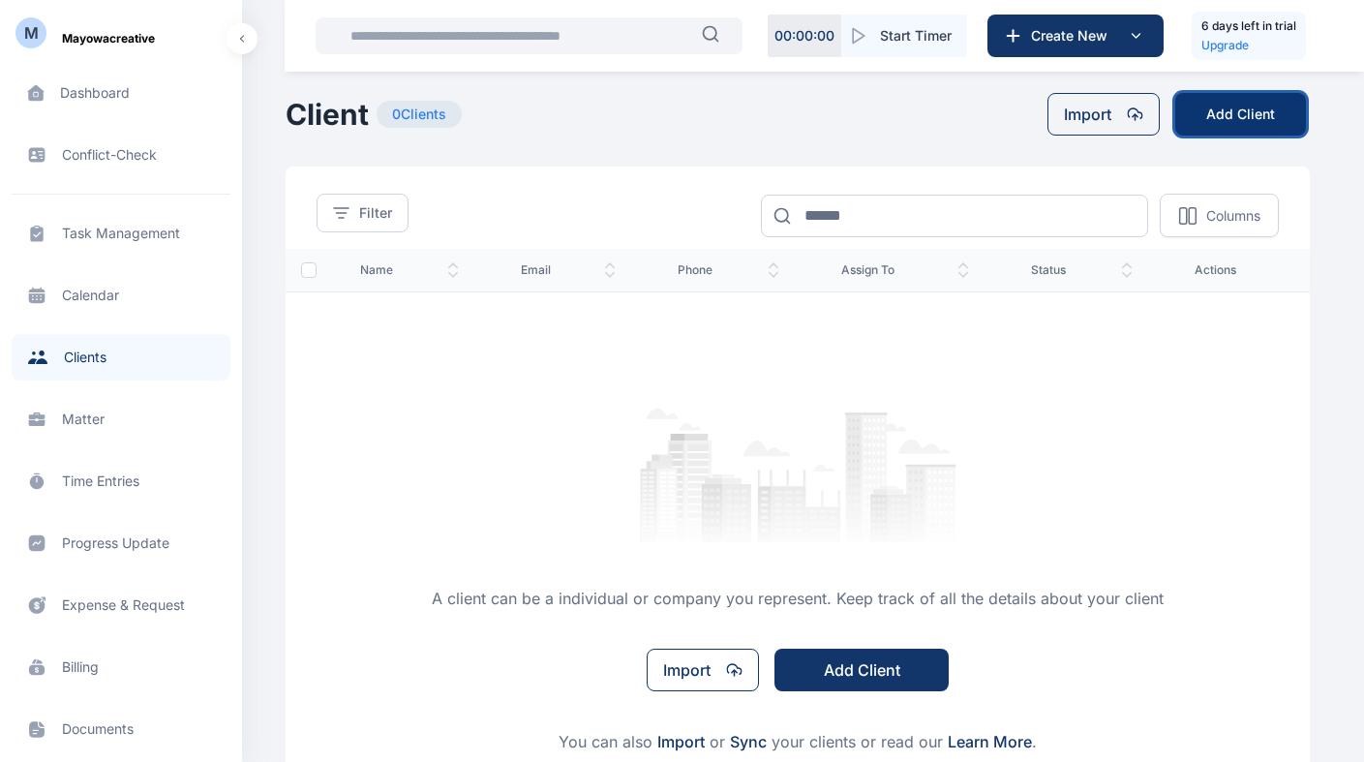
click at [1242, 110] on button "Add Client" at bounding box center [1240, 114] width 131 height 43
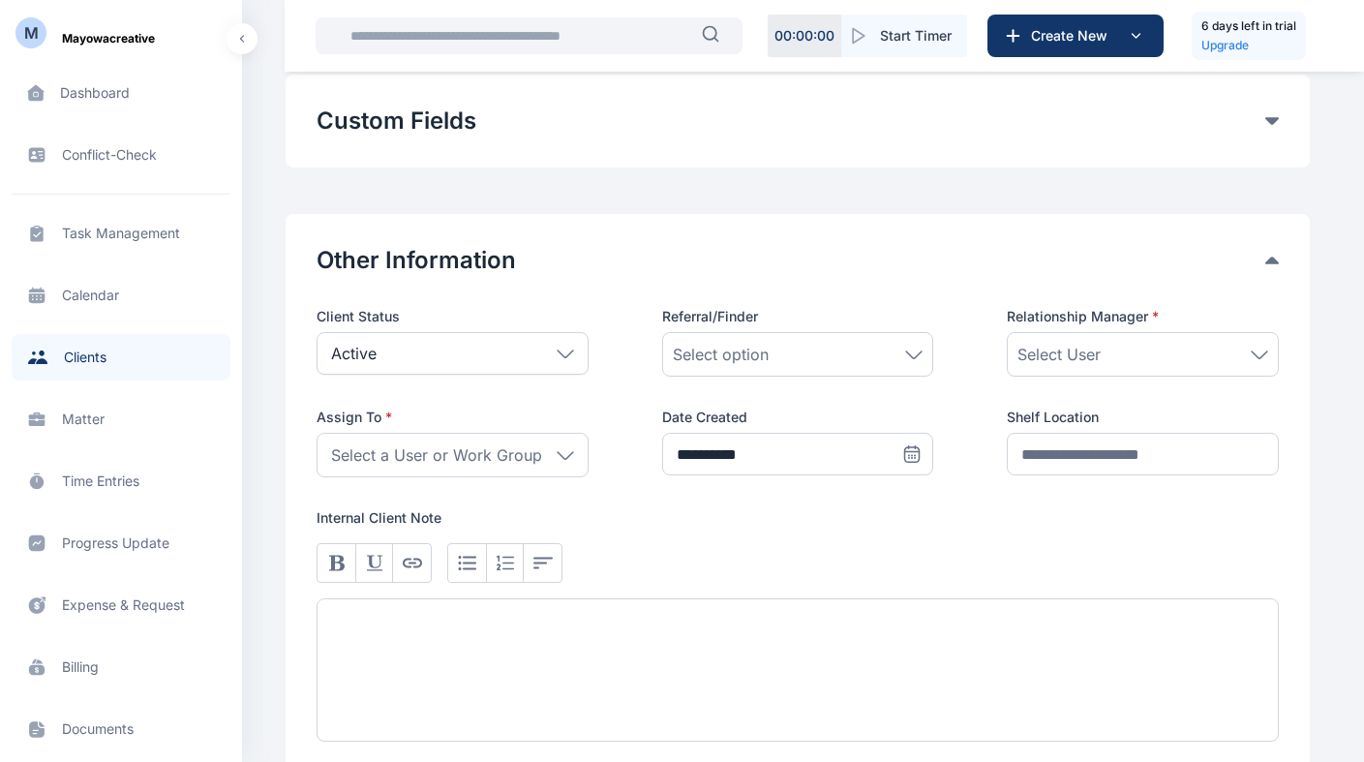
scroll to position [768, 0]
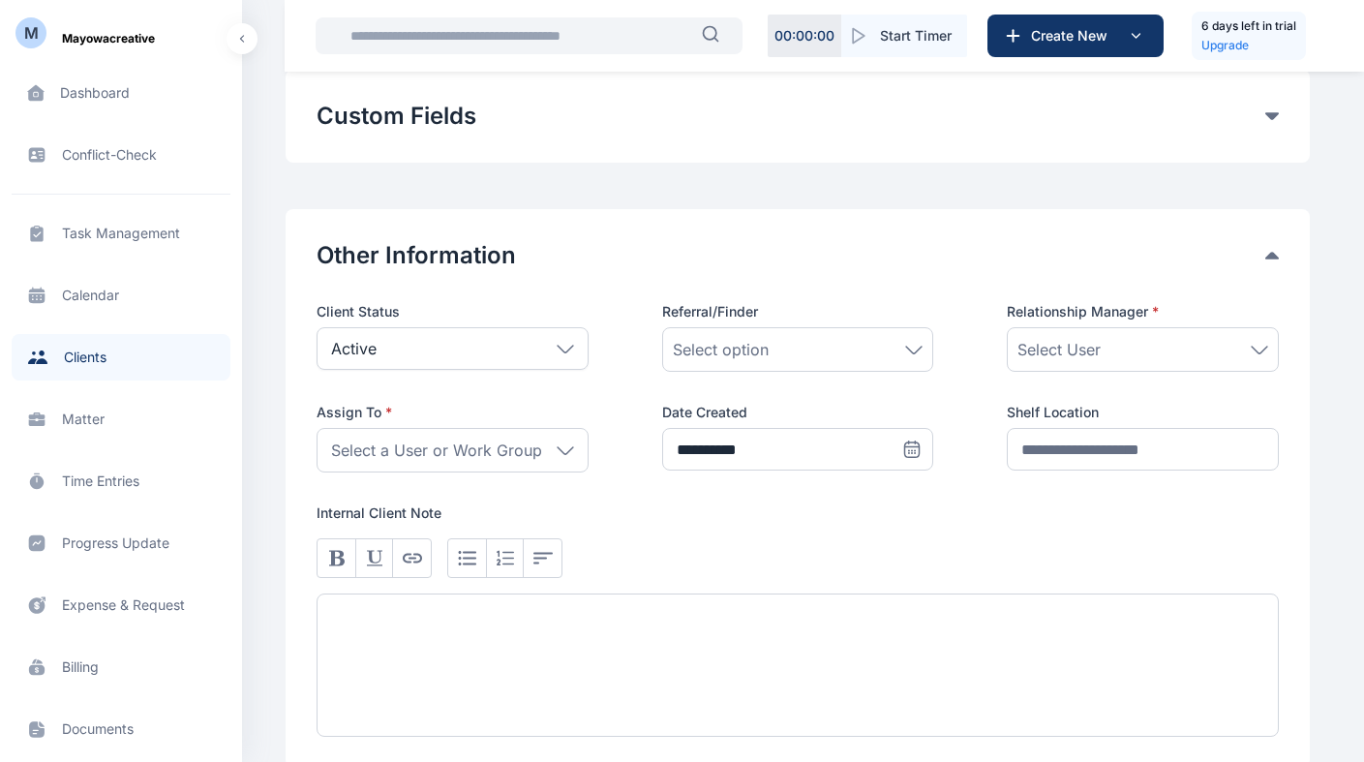
click at [897, 350] on div "Select option" at bounding box center [798, 349] width 251 height 23
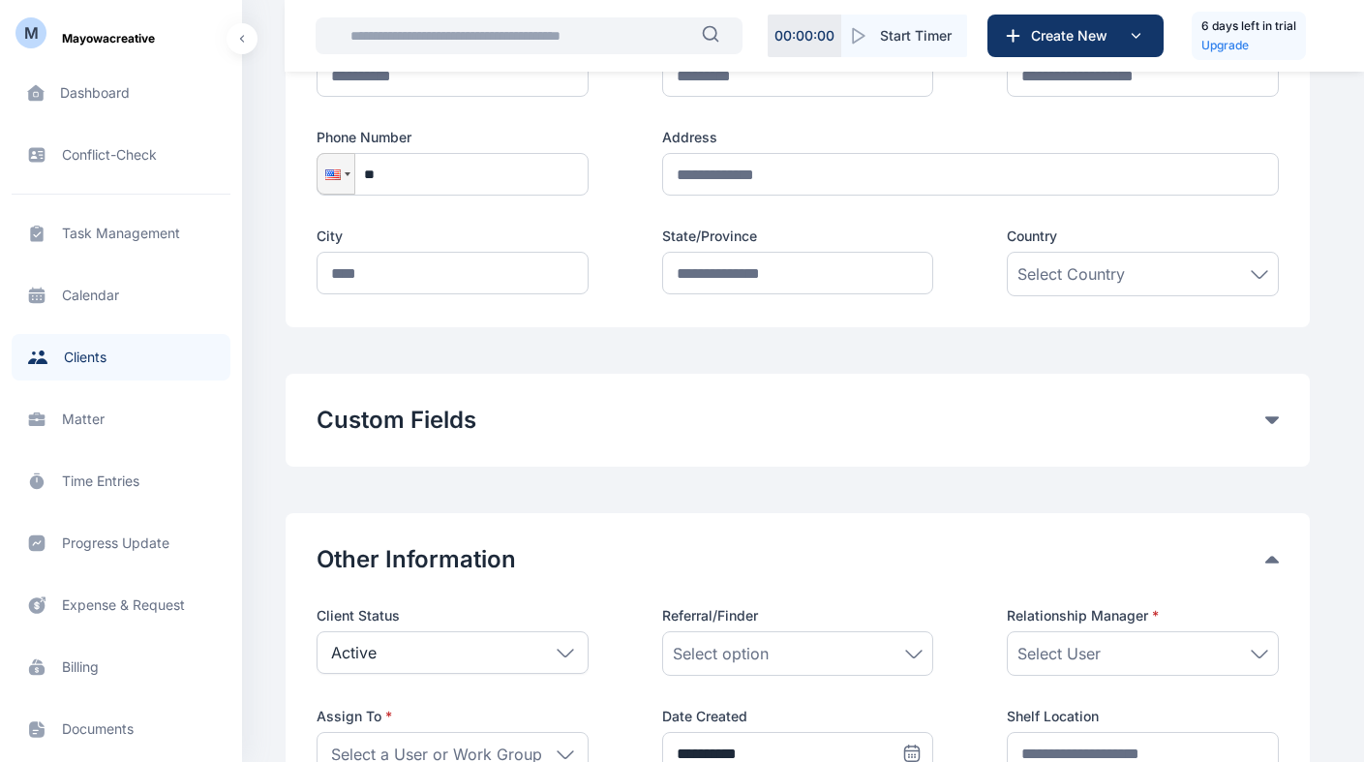
scroll to position [470, 0]
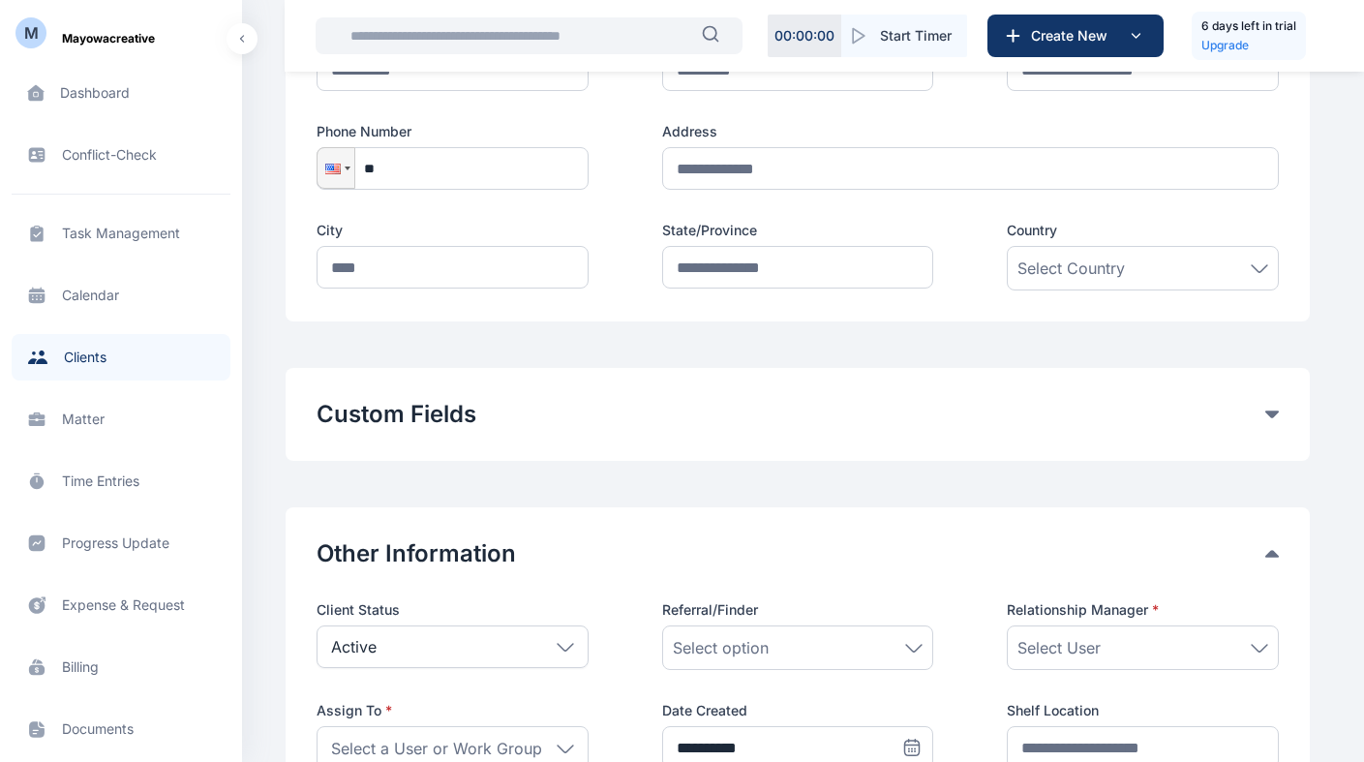
click at [1033, 433] on div "Custom Fields Add Custom Fields" at bounding box center [798, 414] width 1024 height 93
click at [1267, 422] on div "Custom Fields" at bounding box center [798, 414] width 962 height 31
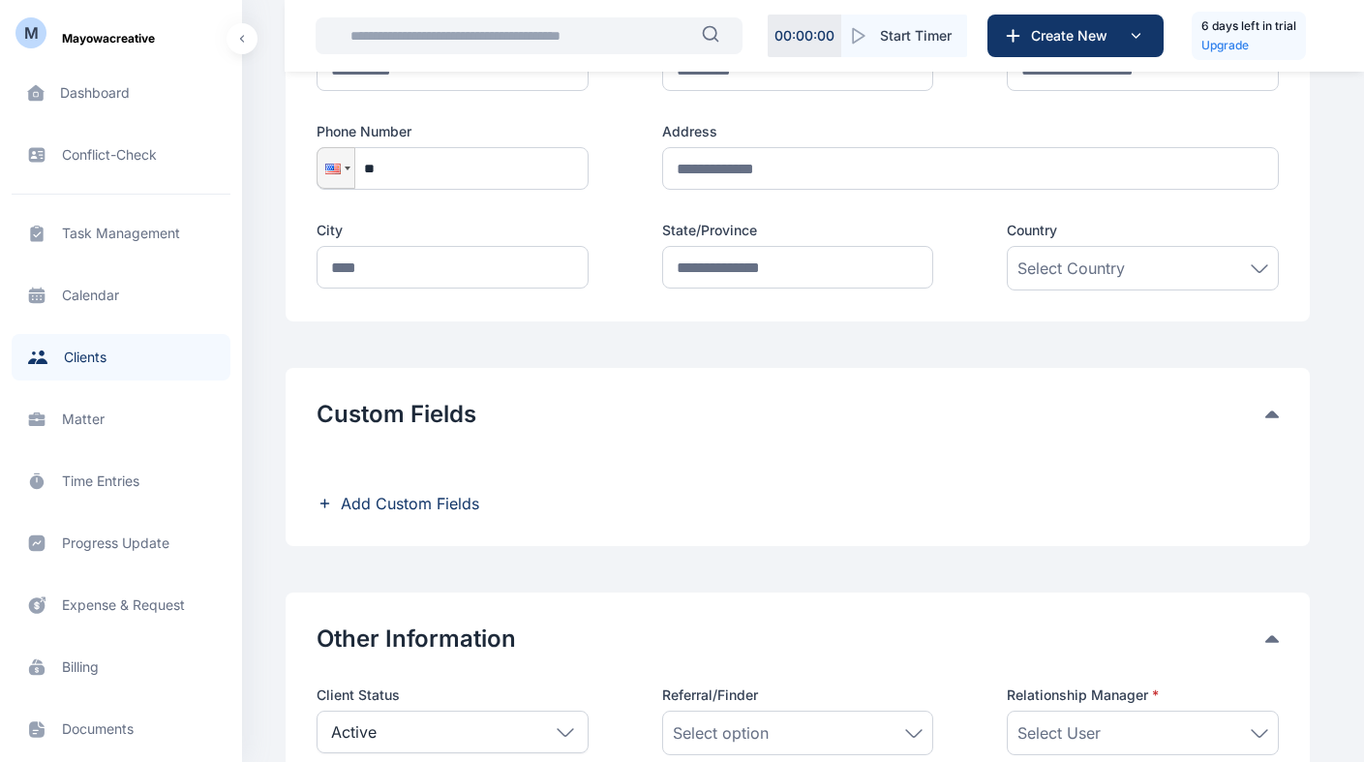
click at [1267, 421] on div "Custom Fields" at bounding box center [798, 414] width 962 height 31
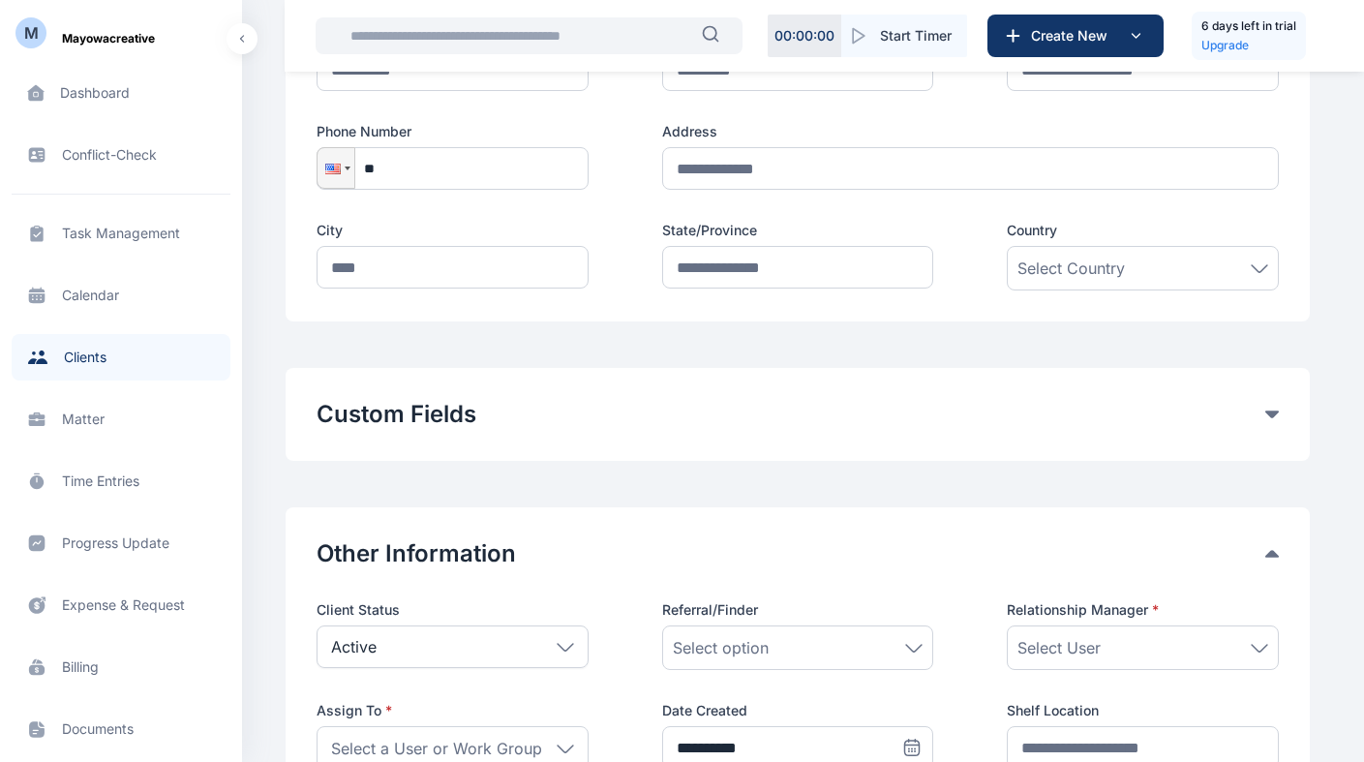
click at [1269, 556] on icon at bounding box center [1272, 554] width 14 height 8
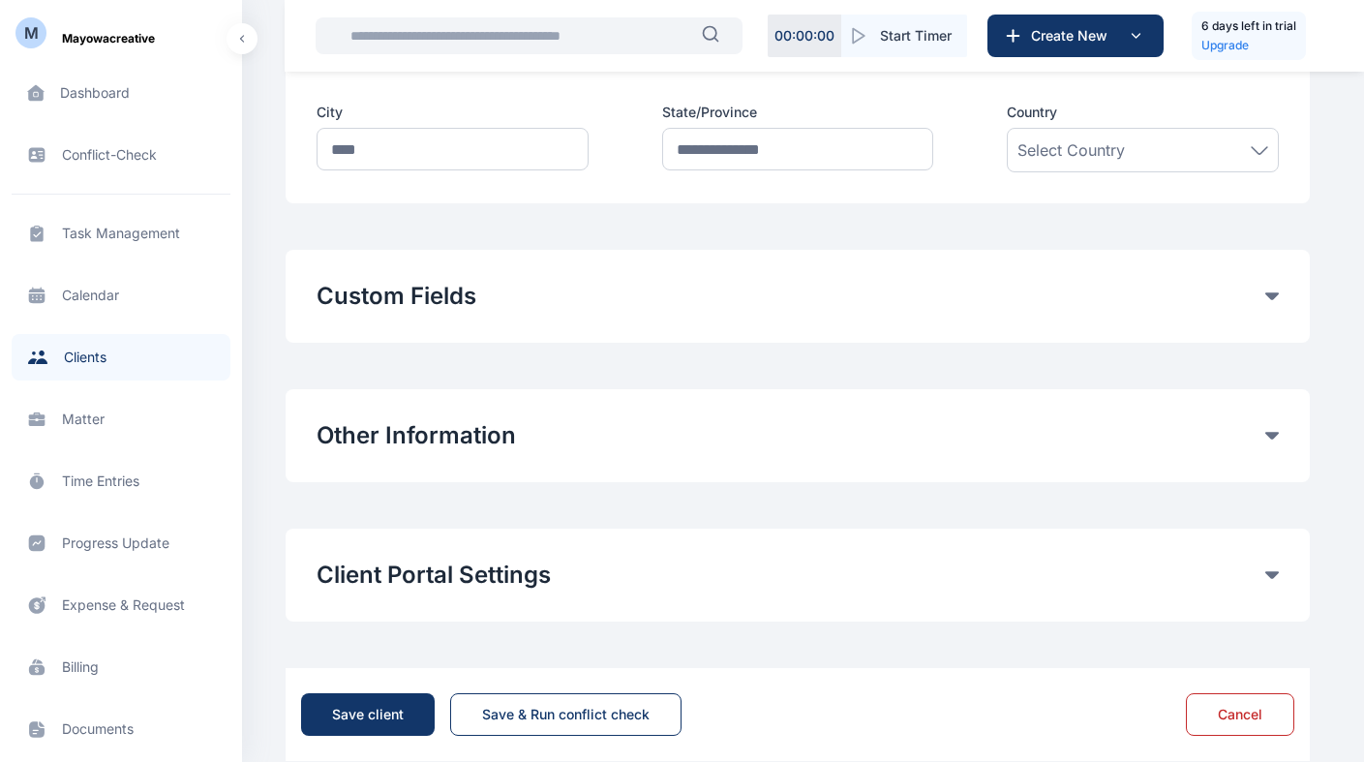
scroll to position [618, 0]
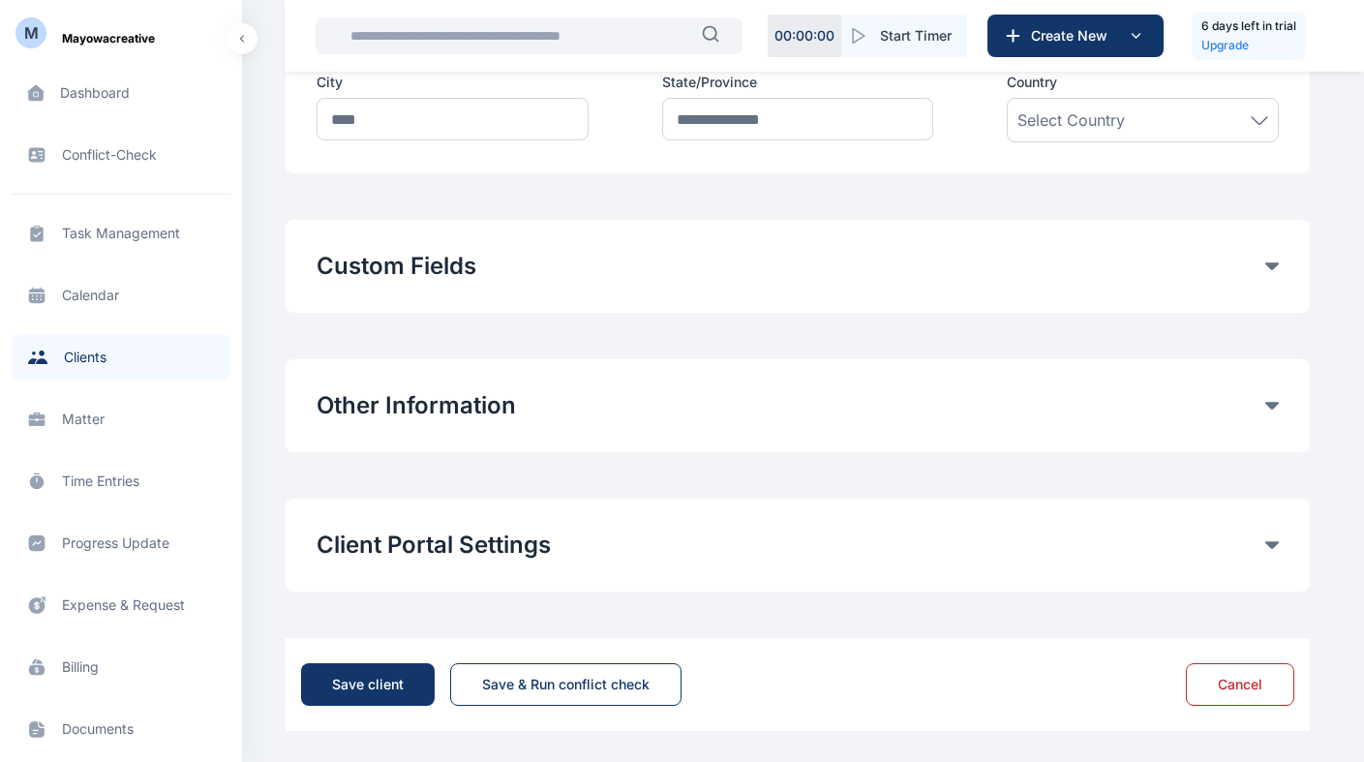
click at [1275, 543] on icon at bounding box center [1272, 545] width 14 height 8
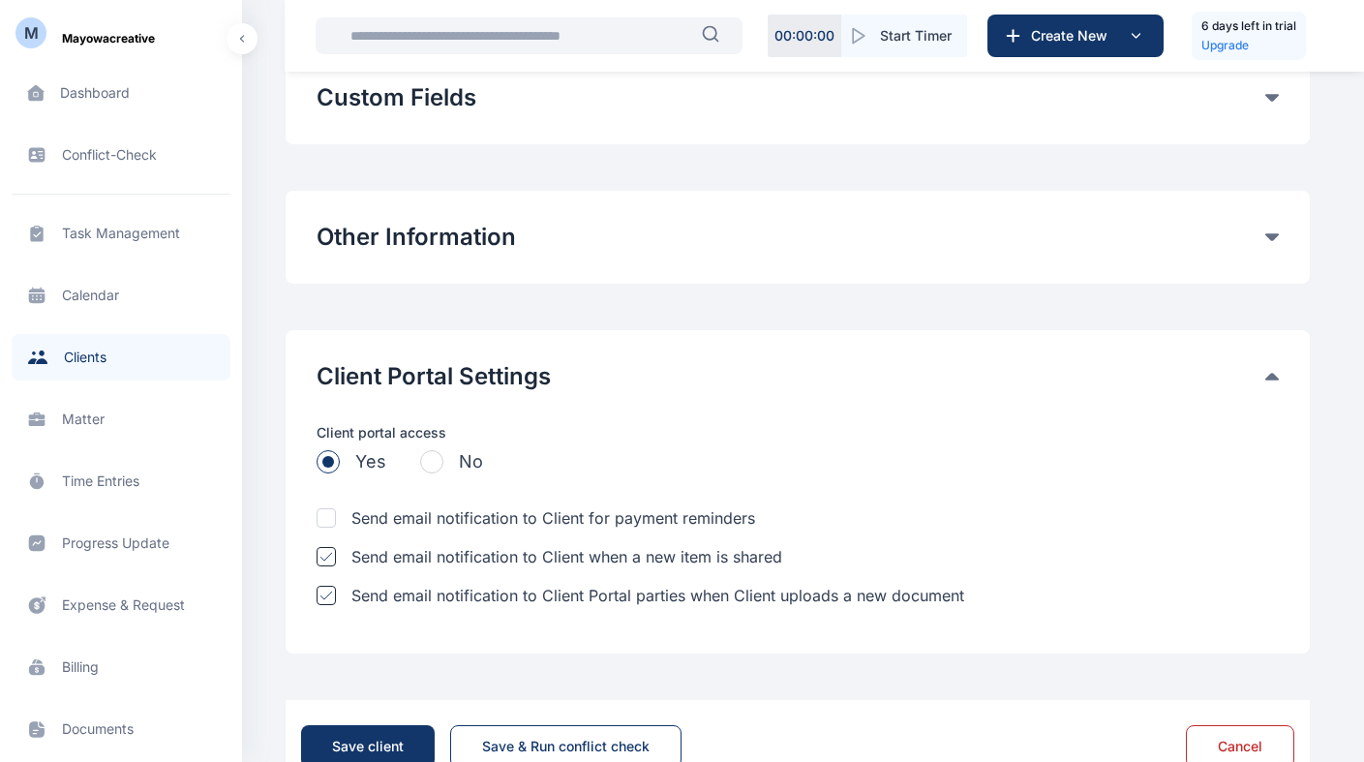
scroll to position [848, 0]
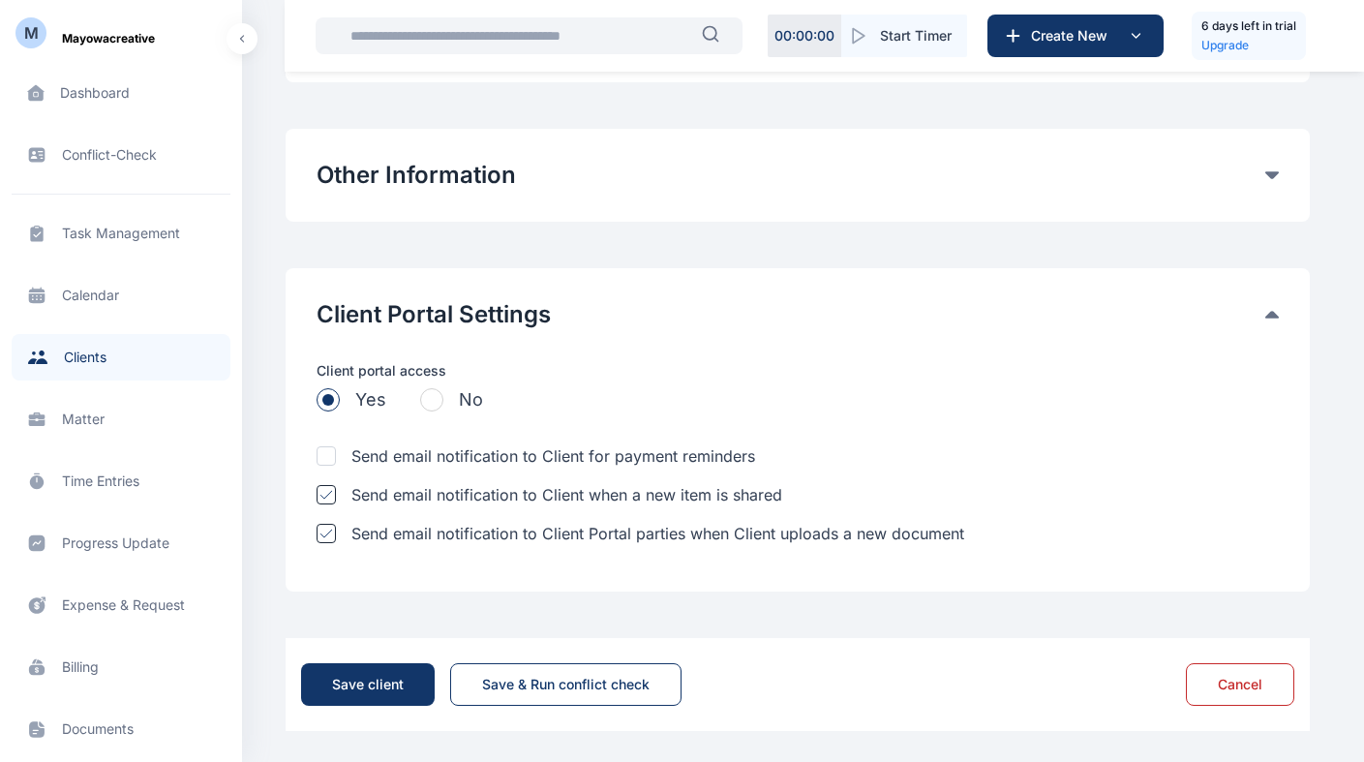
click at [1273, 311] on icon at bounding box center [1272, 315] width 14 height 8
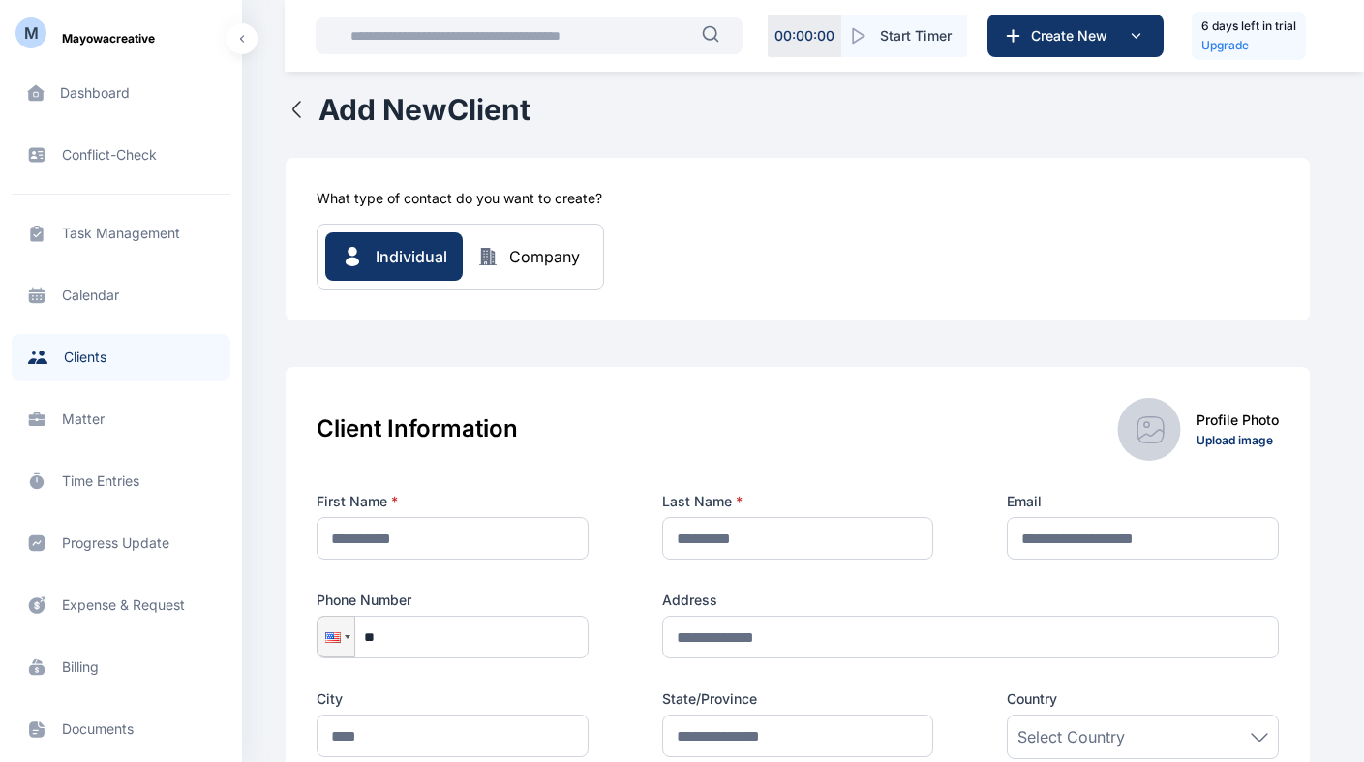
scroll to position [0, 0]
click at [549, 262] on div "Company" at bounding box center [544, 257] width 71 height 23
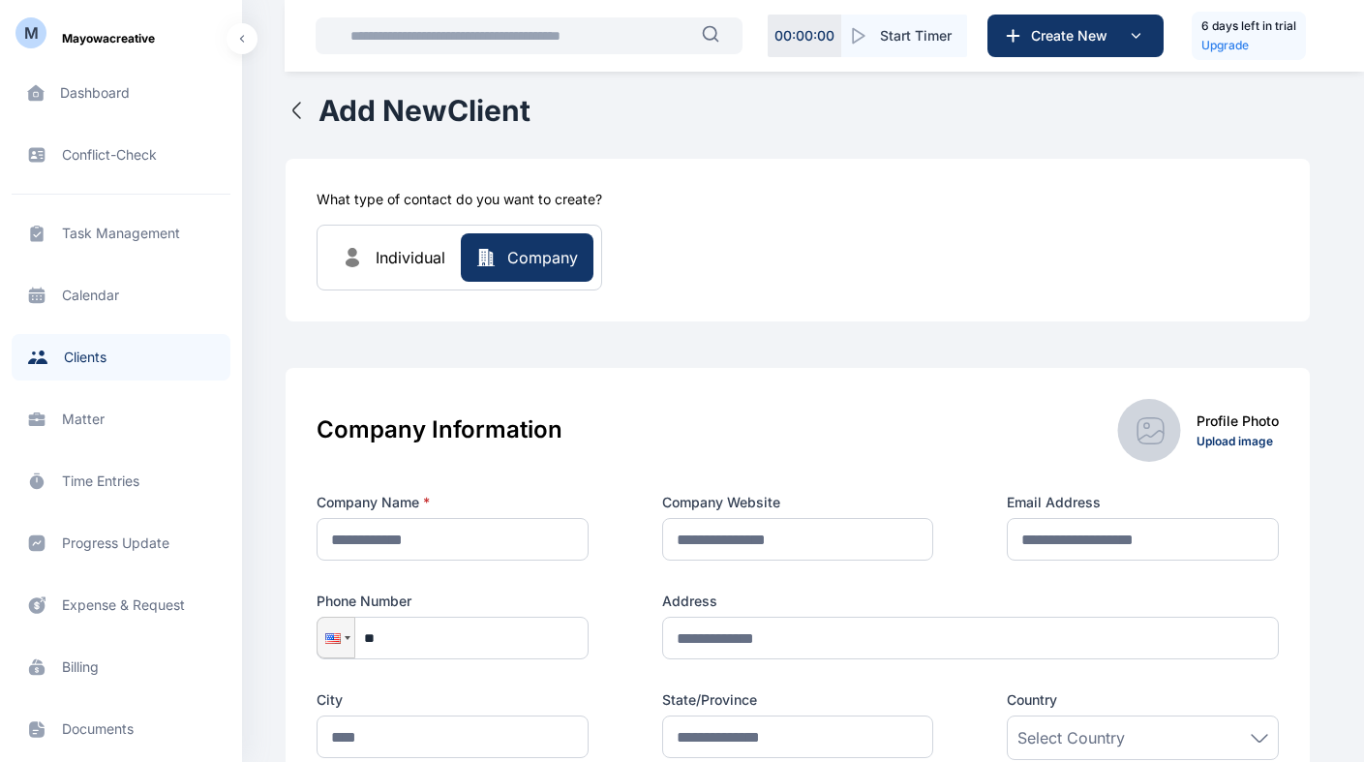
click at [380, 257] on span "Individual" at bounding box center [411, 257] width 70 height 23
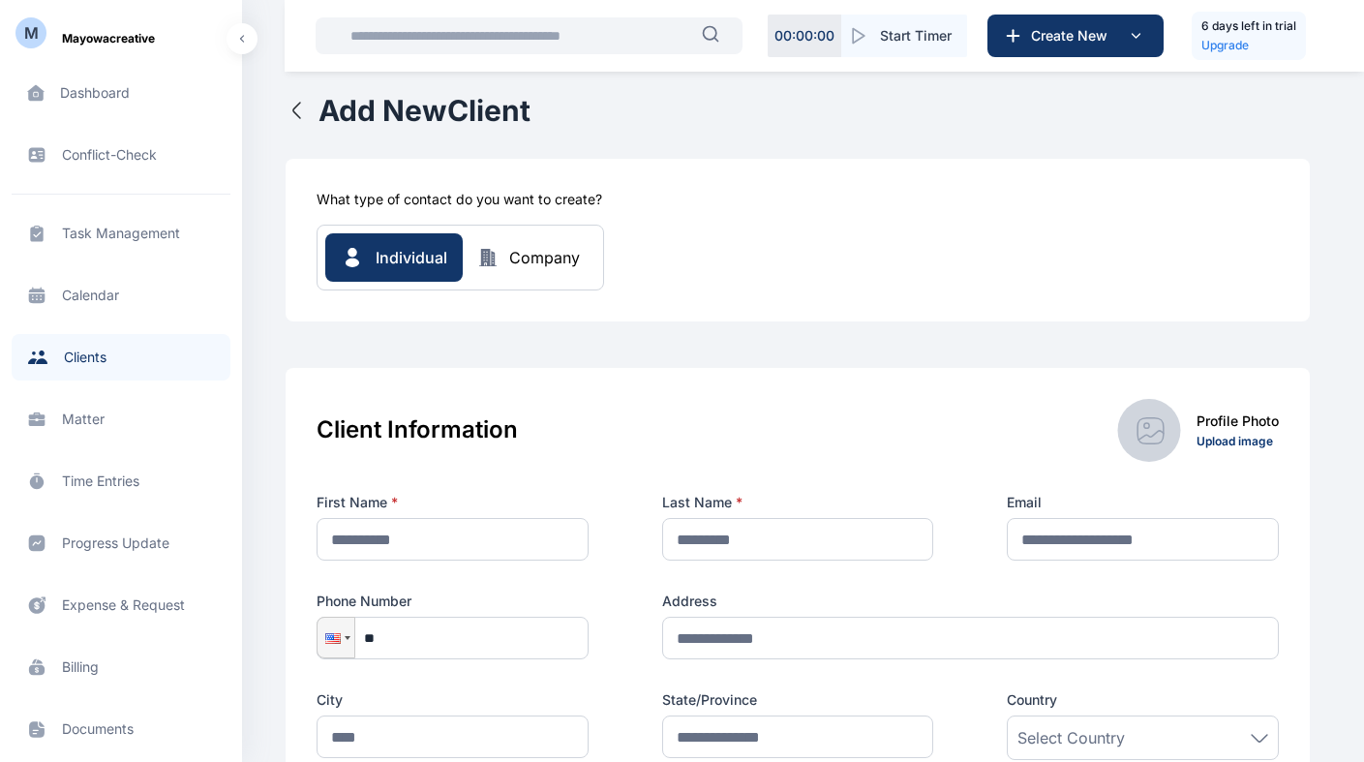
click at [570, 260] on div "Company" at bounding box center [544, 257] width 71 height 23
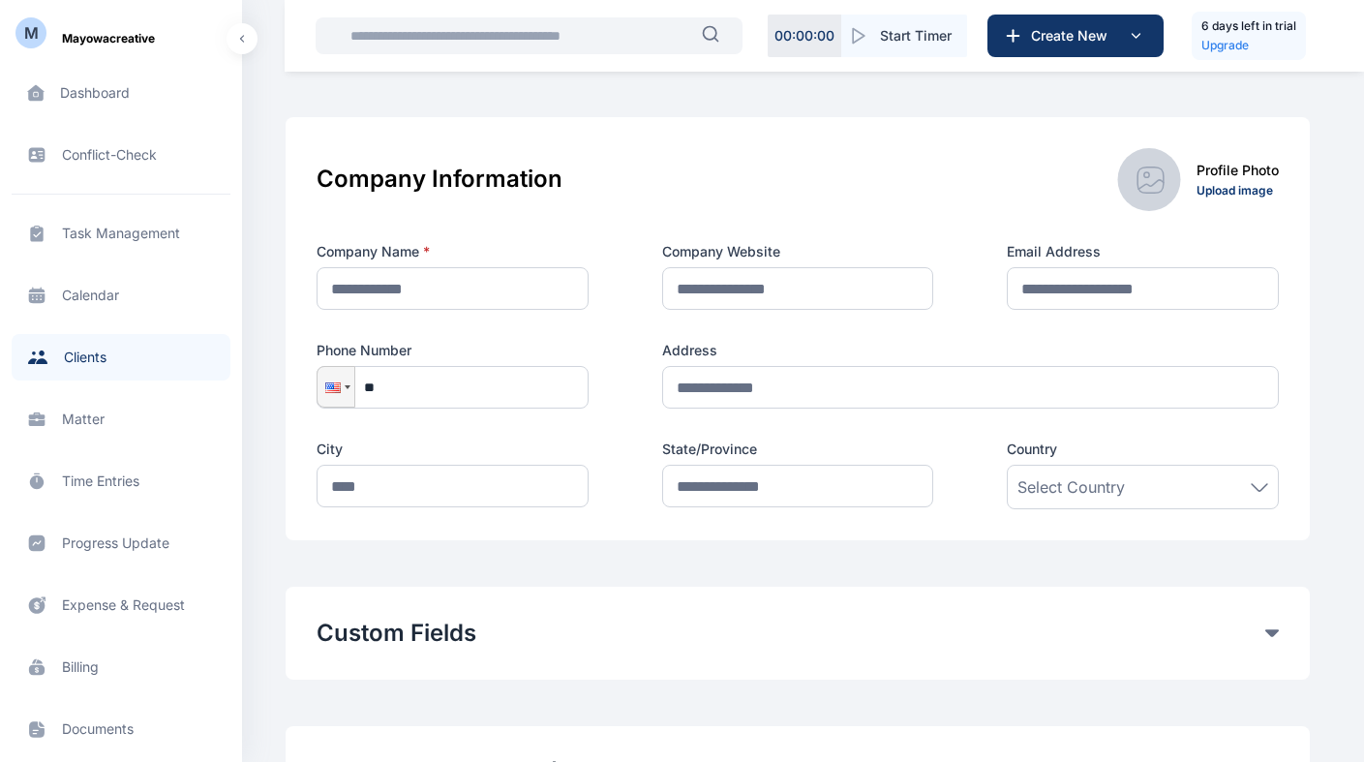
scroll to position [41, 0]
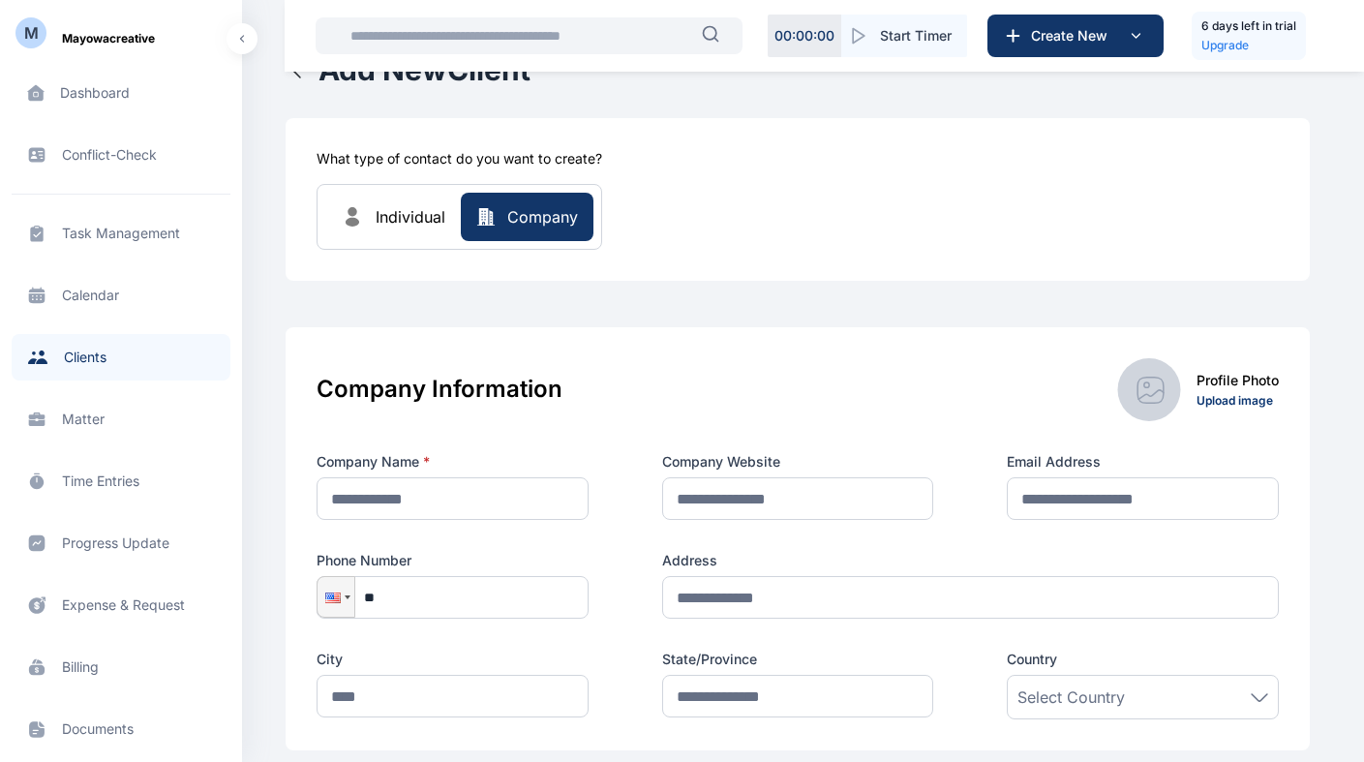
click at [409, 208] on span "Individual" at bounding box center [411, 216] width 70 height 23
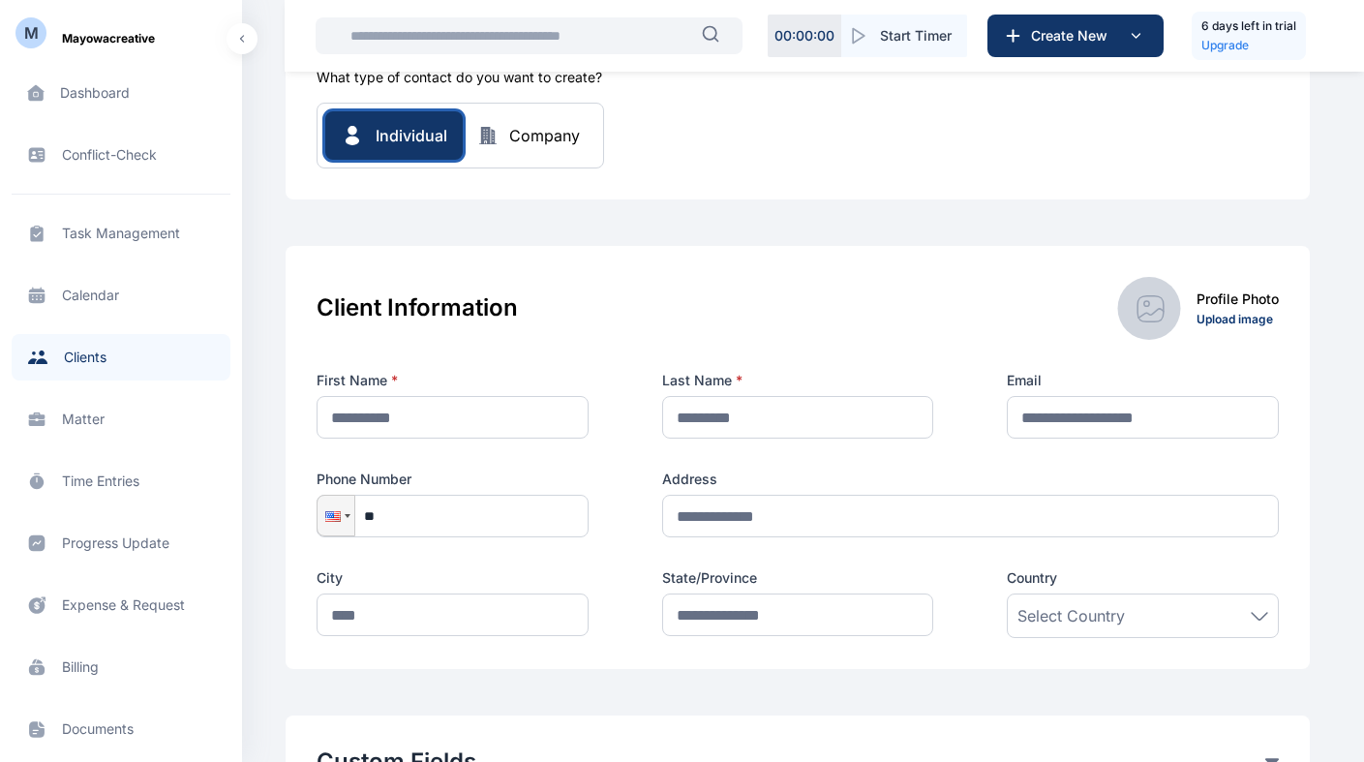
scroll to position [91, 0]
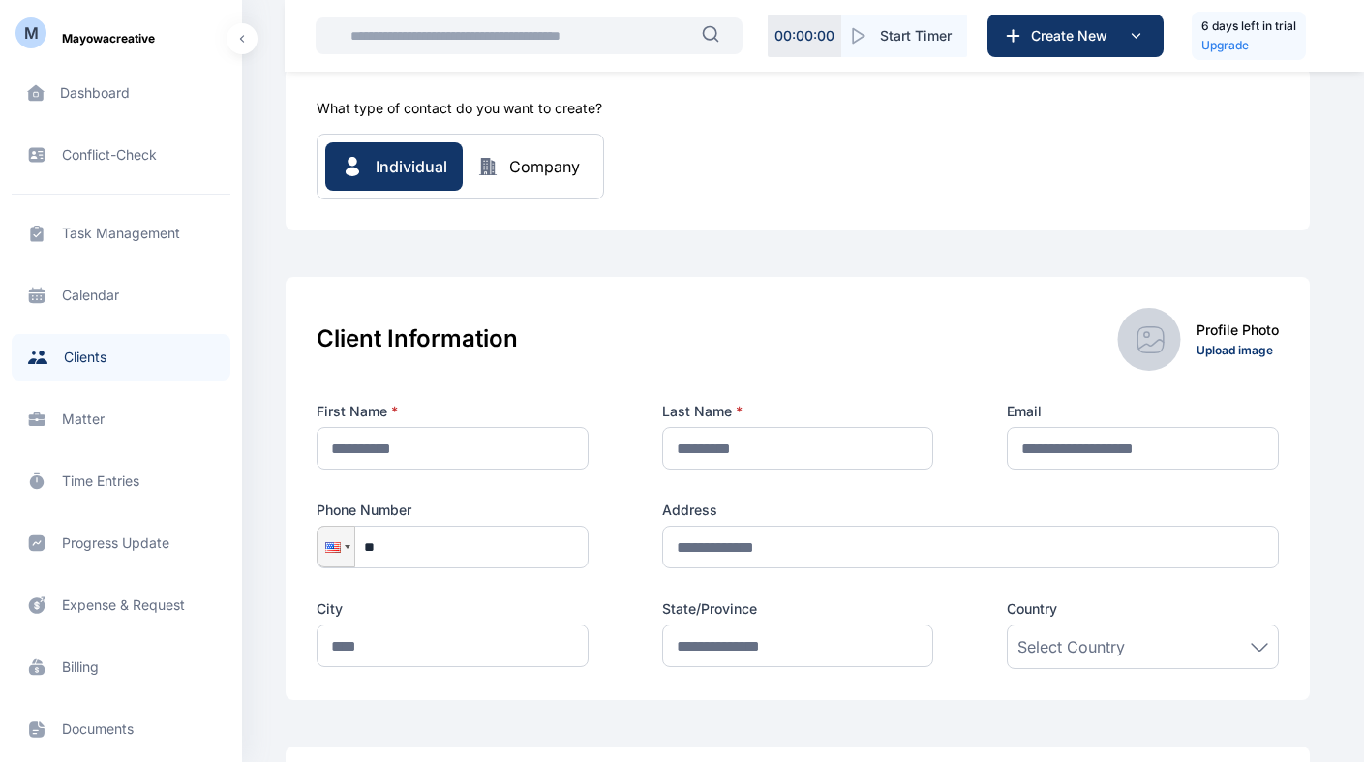
click at [499, 178] on div "Individual Company" at bounding box center [460, 166] width 270 height 48
click at [509, 169] on div "Company" at bounding box center [544, 166] width 71 height 23
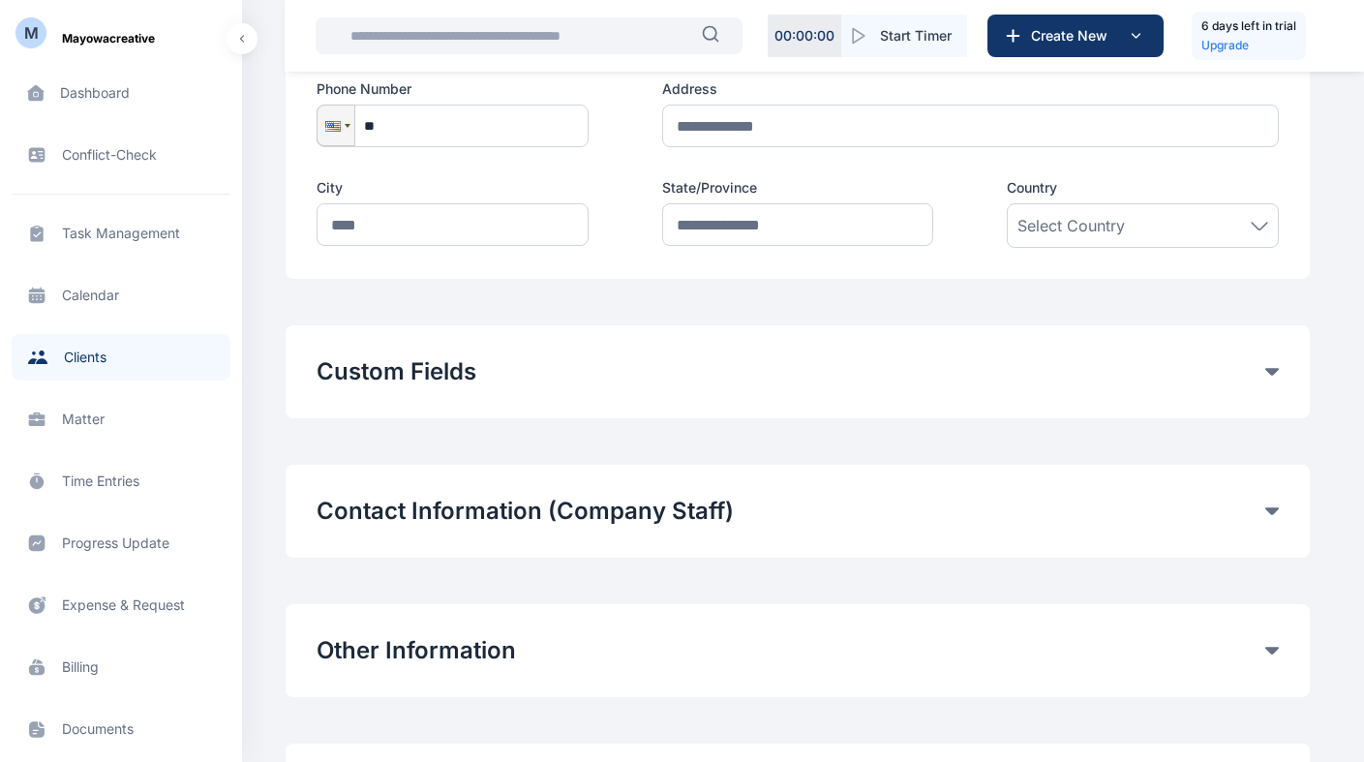
scroll to position [716, 0]
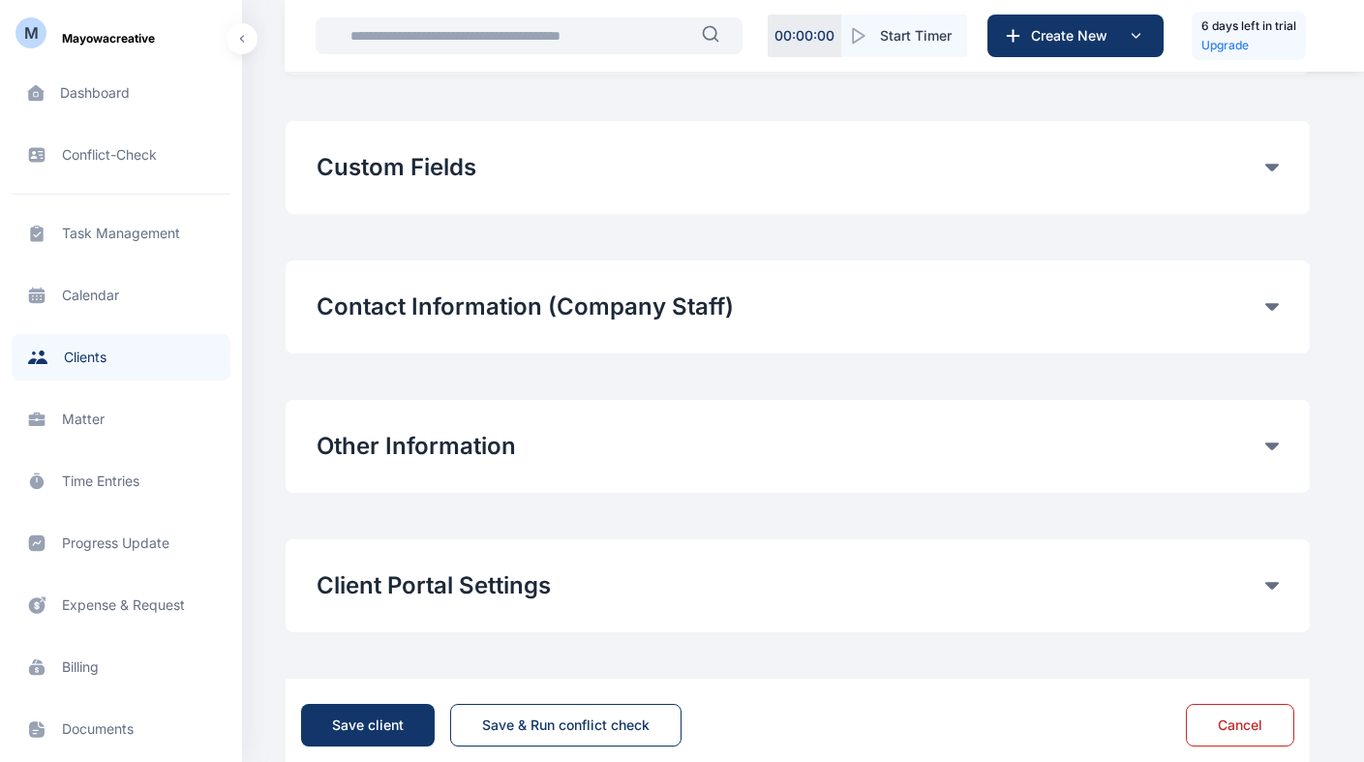
click at [1259, 320] on button "Contact Information (Company Staff)" at bounding box center [791, 306] width 949 height 31
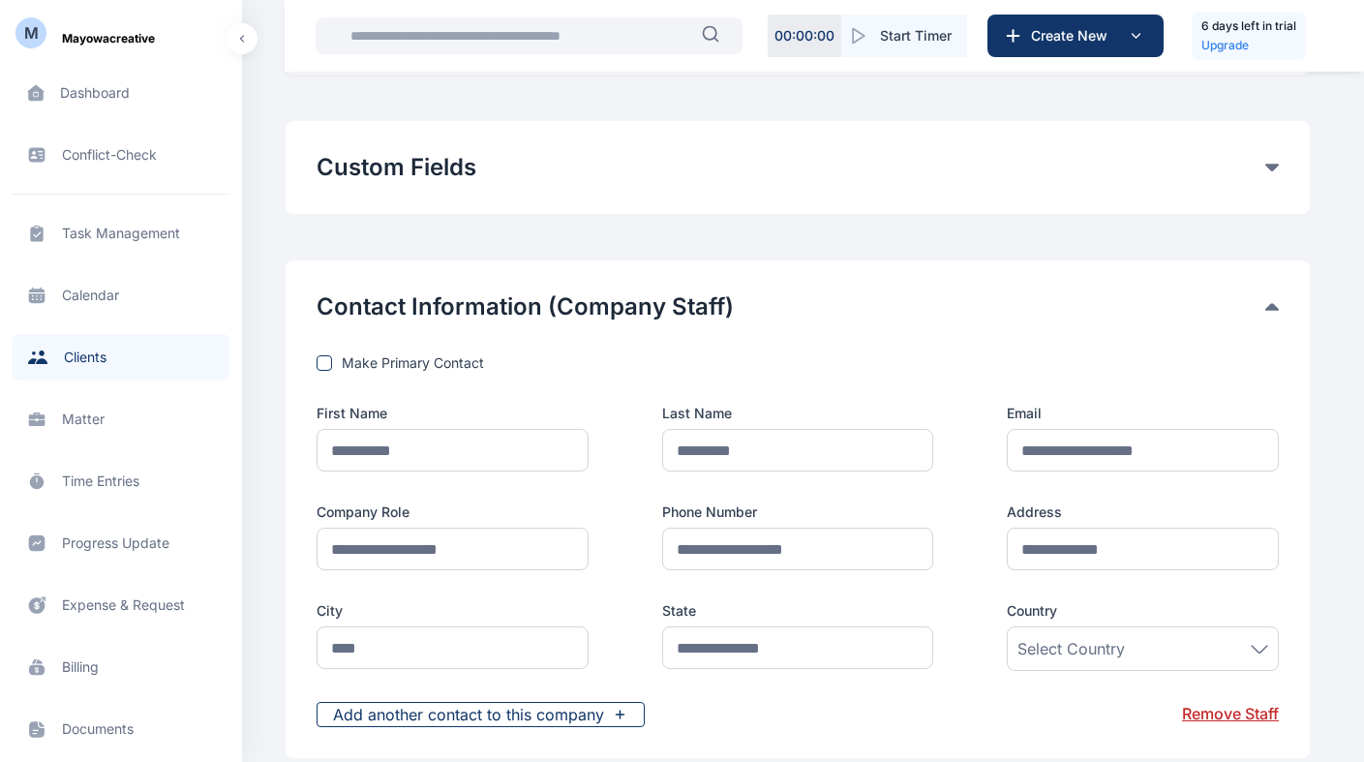
click at [1261, 314] on button "Contact Information (Company Staff)" at bounding box center [791, 306] width 949 height 31
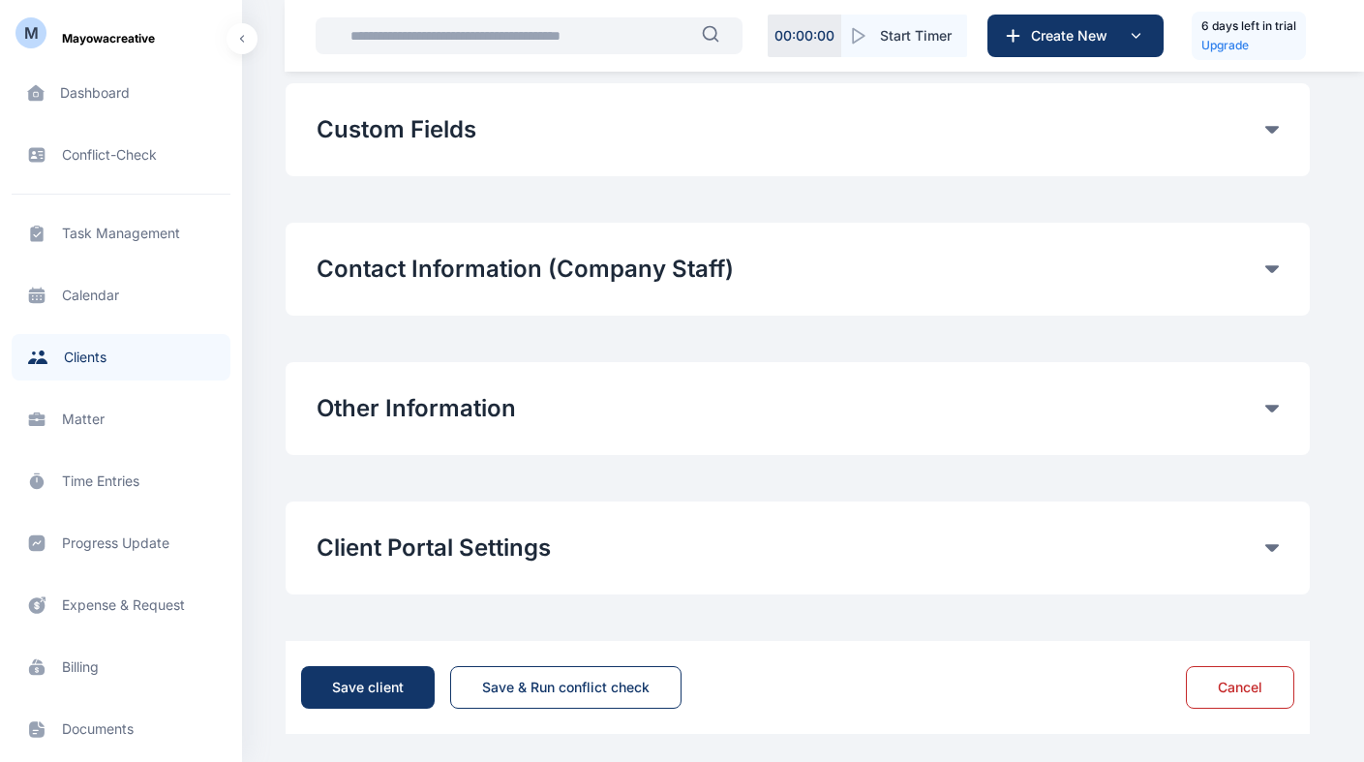
scroll to position [757, 0]
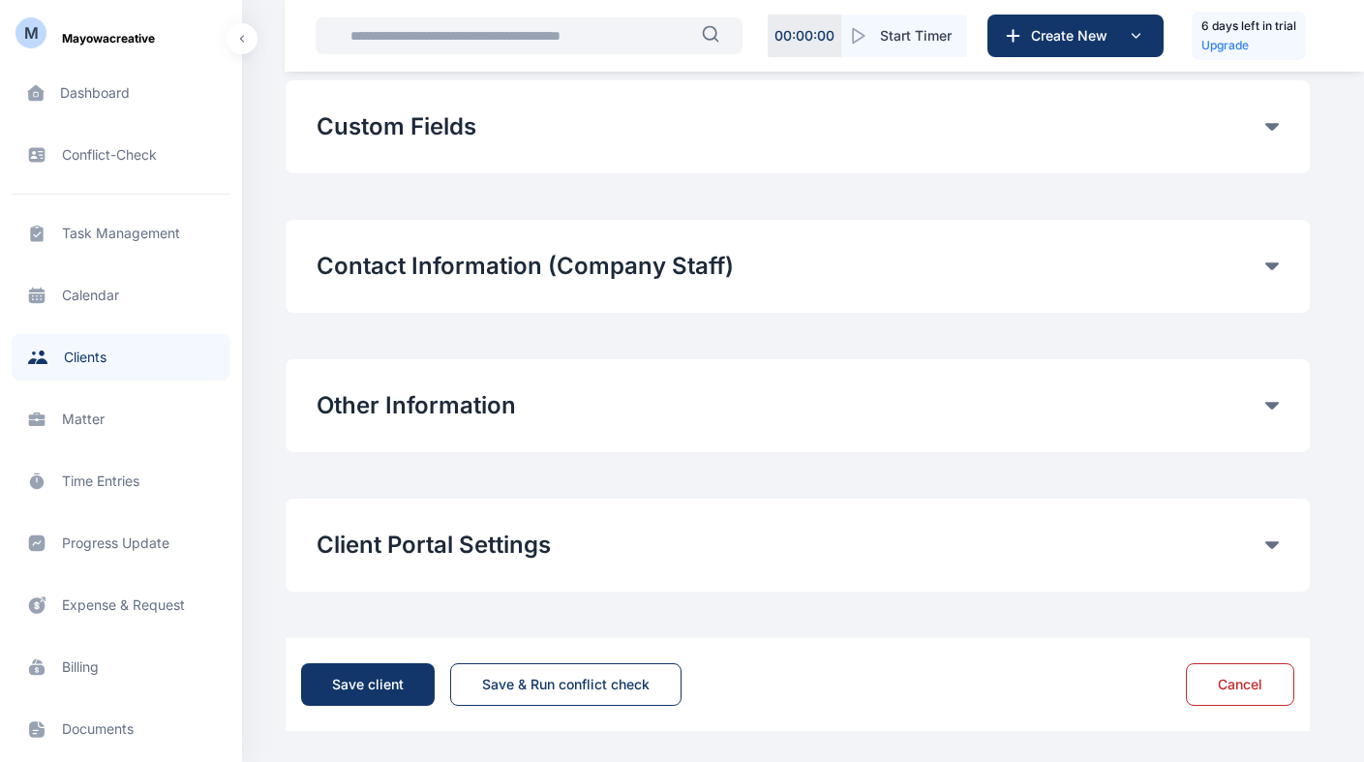
click at [1261, 263] on button "Contact Information (Company Staff)" at bounding box center [791, 266] width 949 height 31
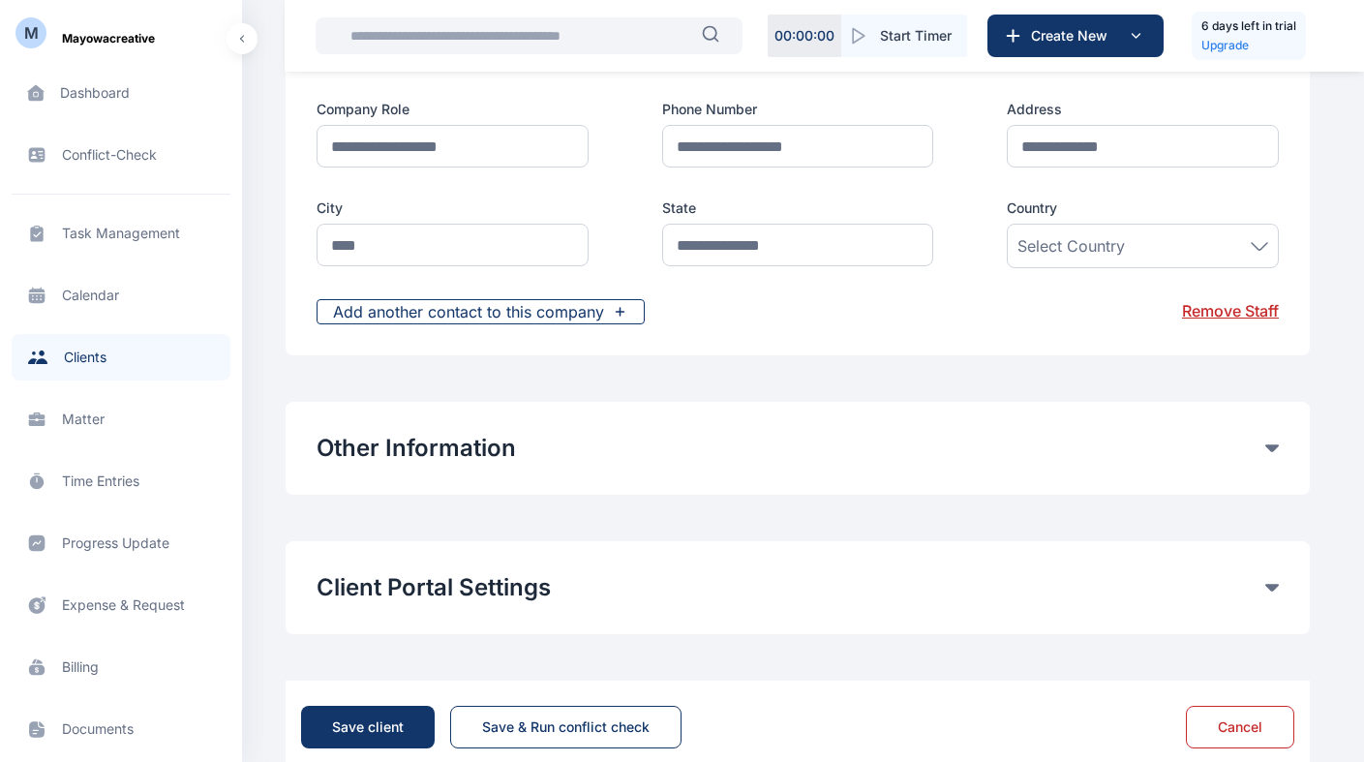
scroll to position [754, 0]
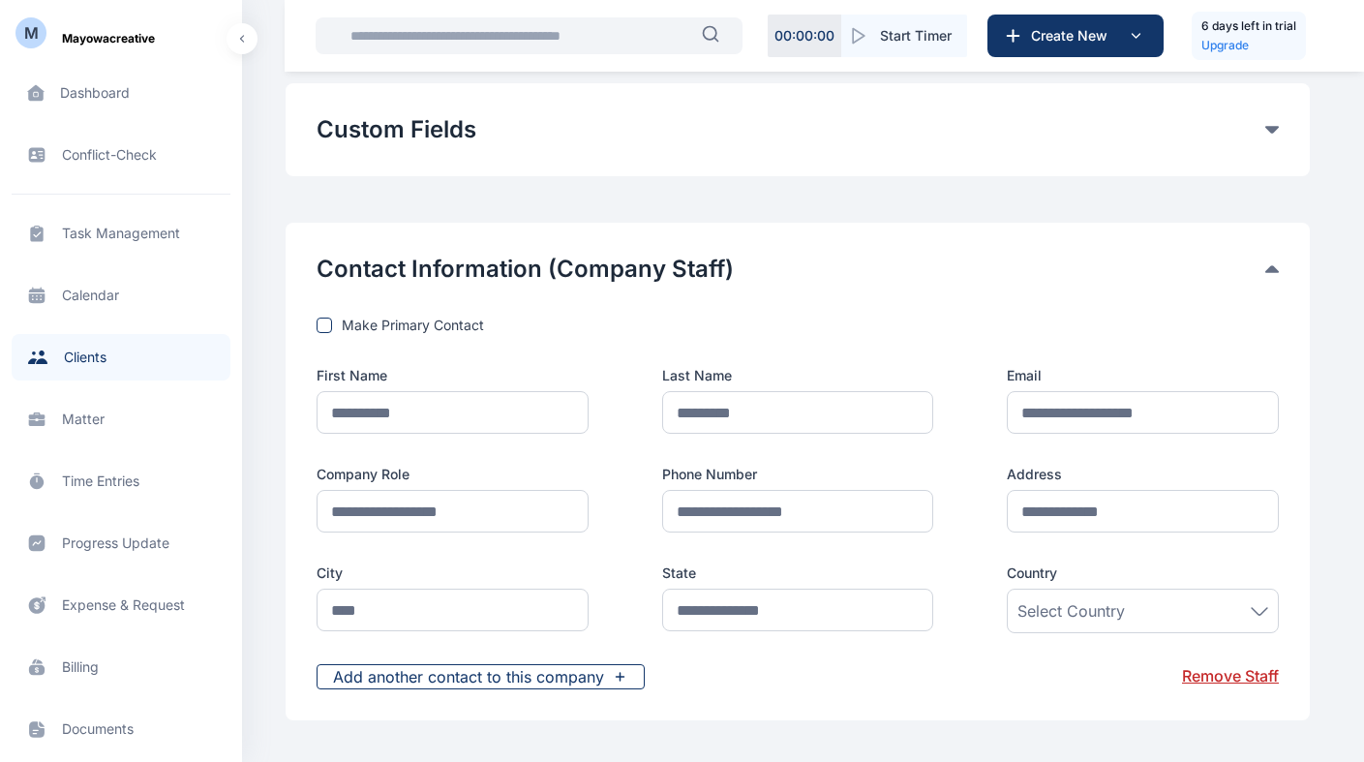
click at [1273, 278] on div "Contact Information (Company Staff)" at bounding box center [798, 269] width 962 height 31
click at [1281, 260] on div "Contact Information (Company Staff) Make Primary Contact First Name Last Name E…" at bounding box center [798, 472] width 1024 height 498
click at [1273, 272] on icon at bounding box center [1272, 269] width 14 height 8
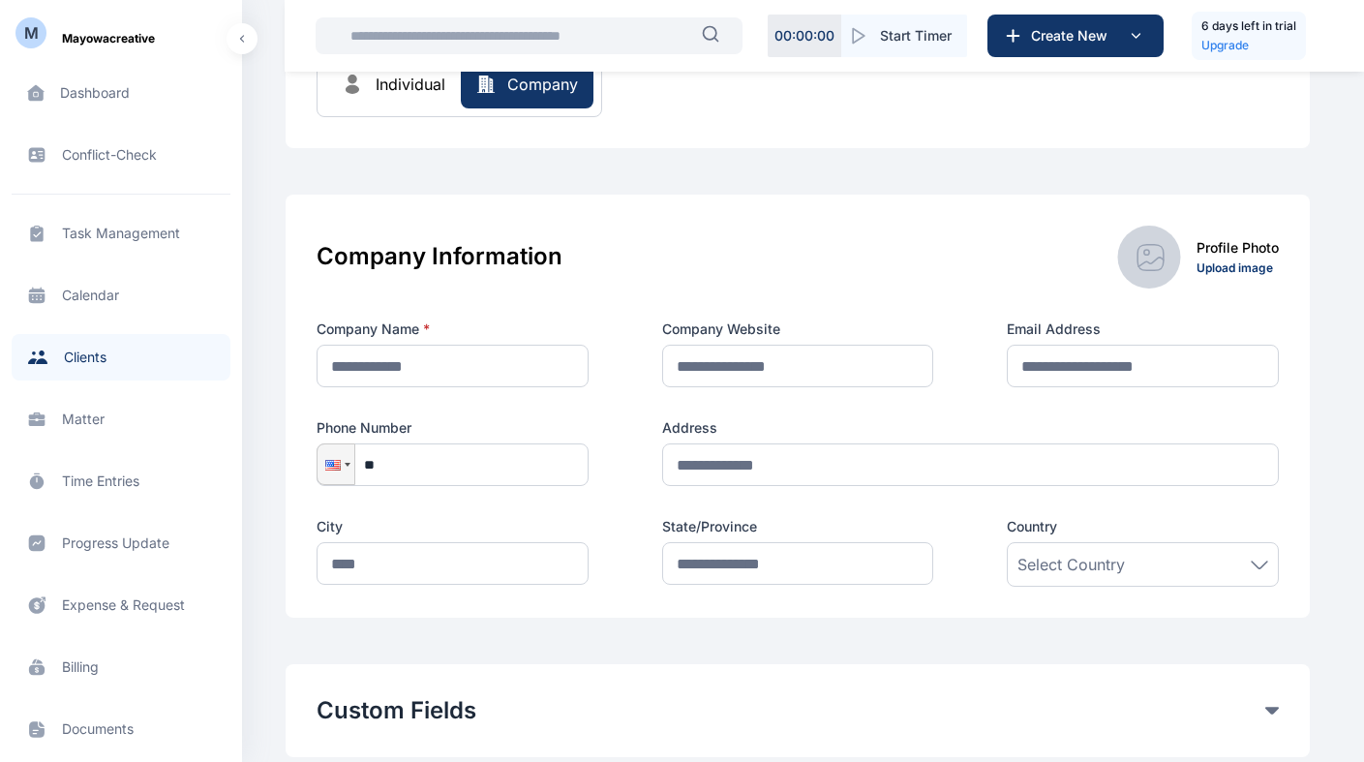
scroll to position [0, 0]
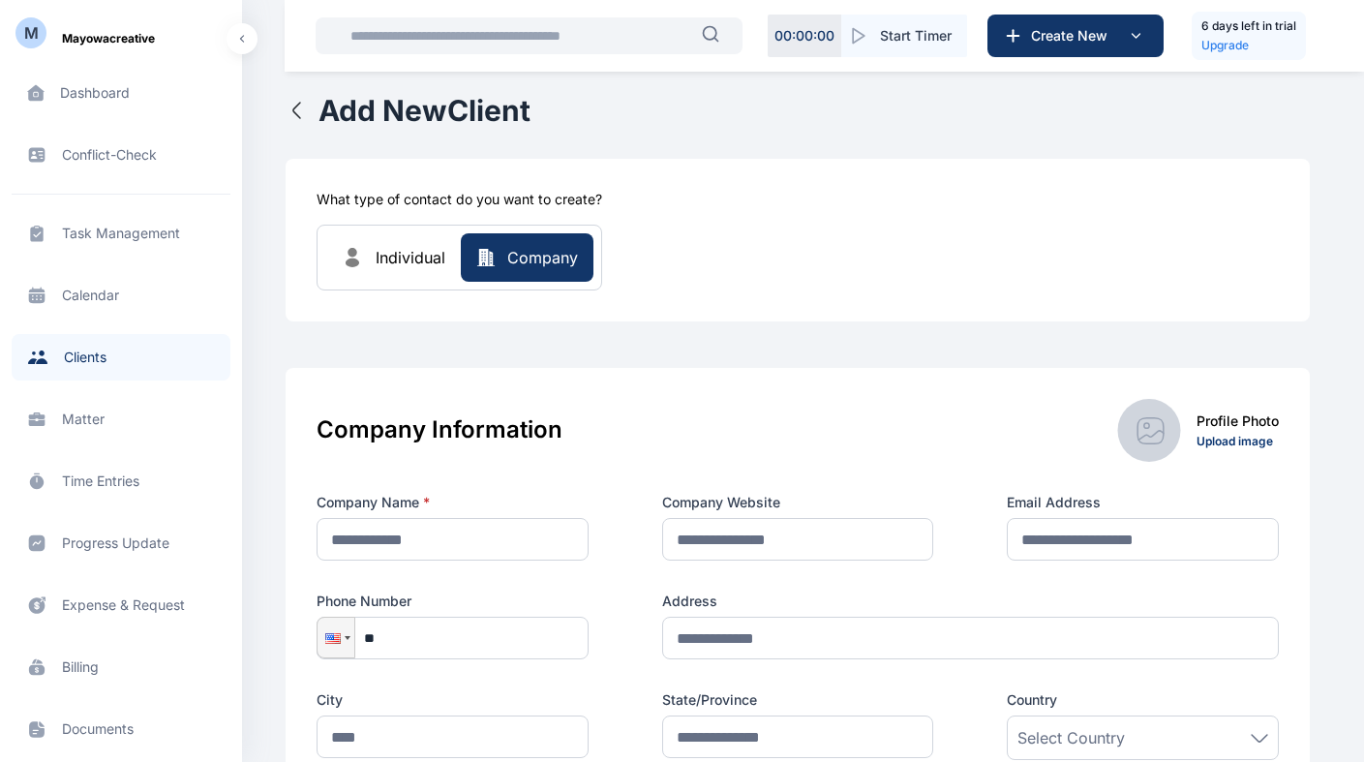
click at [409, 254] on span "Individual" at bounding box center [411, 257] width 70 height 23
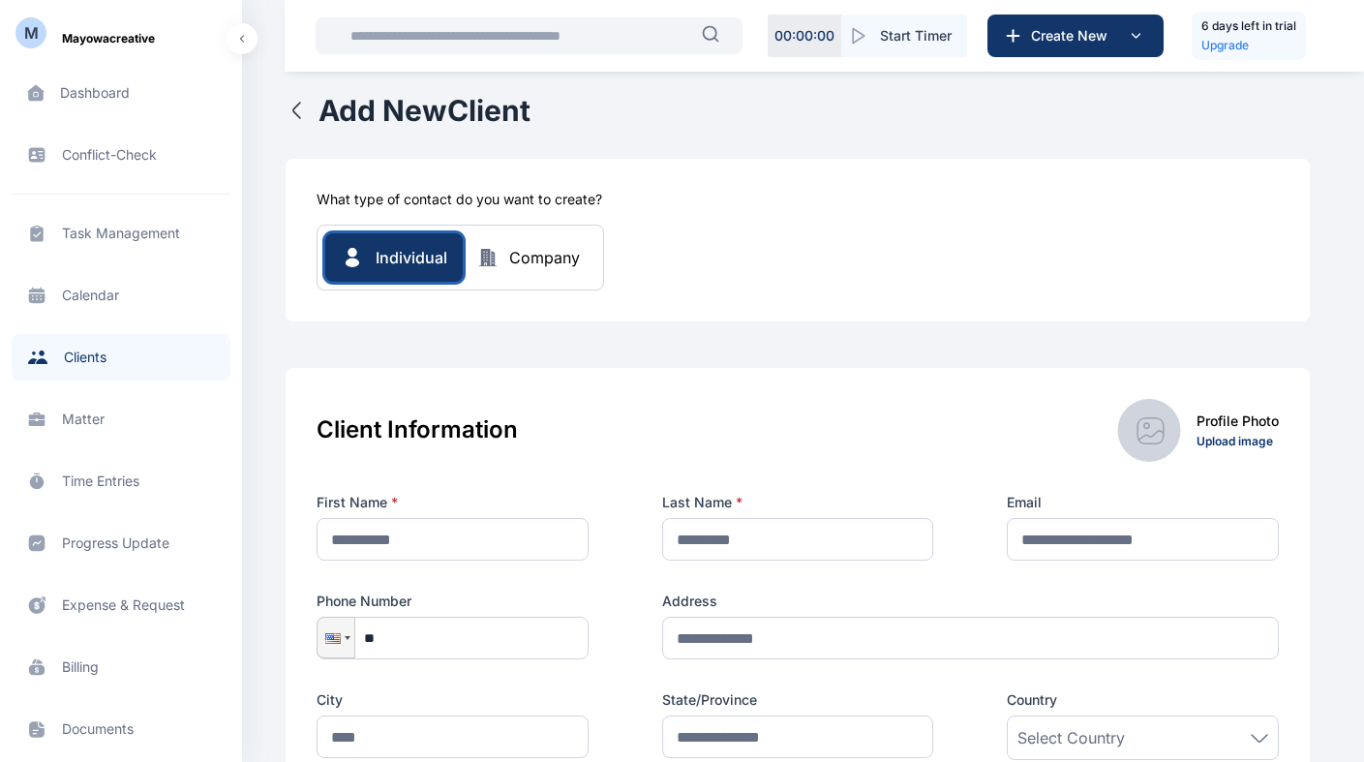
scroll to position [618, 0]
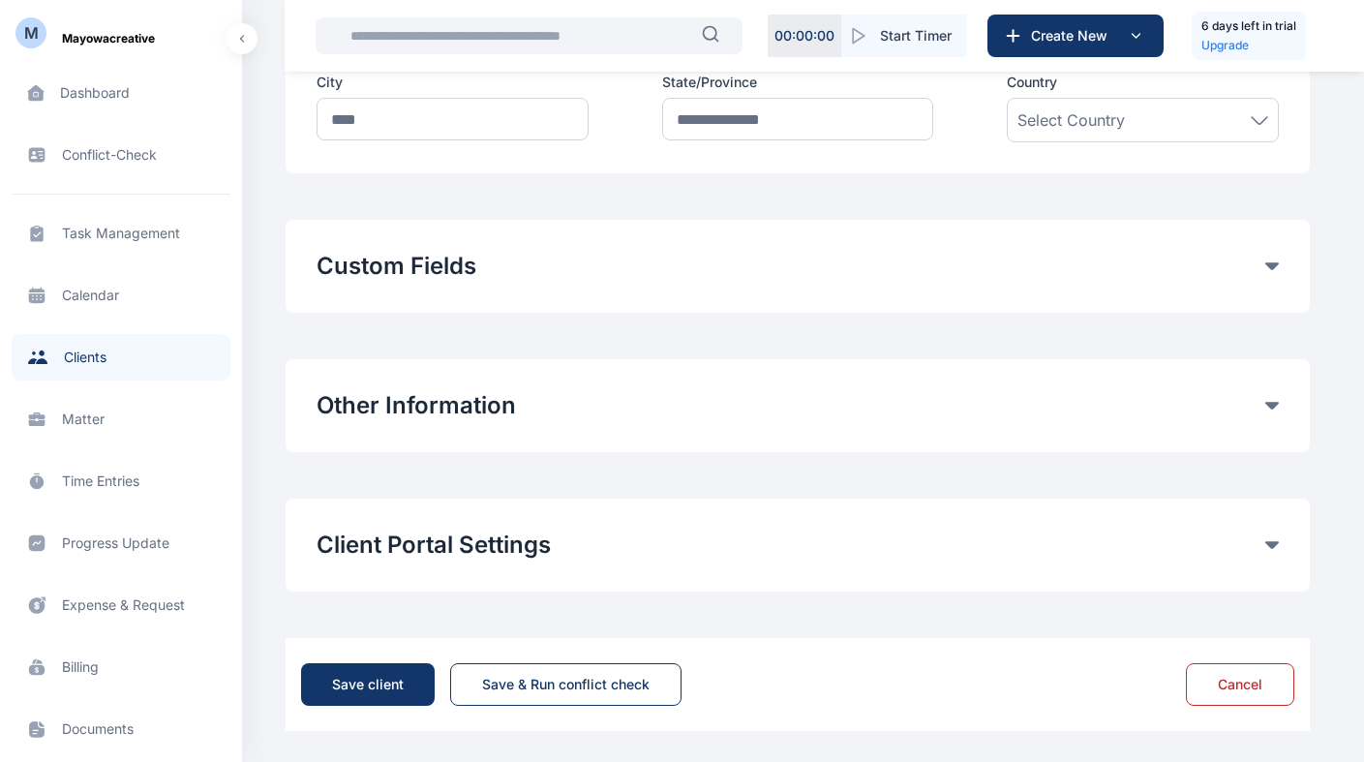
click at [1114, 293] on div "Custom Fields Add Custom Fields" at bounding box center [798, 266] width 1024 height 93
click at [1275, 408] on icon at bounding box center [1272, 406] width 14 height 8
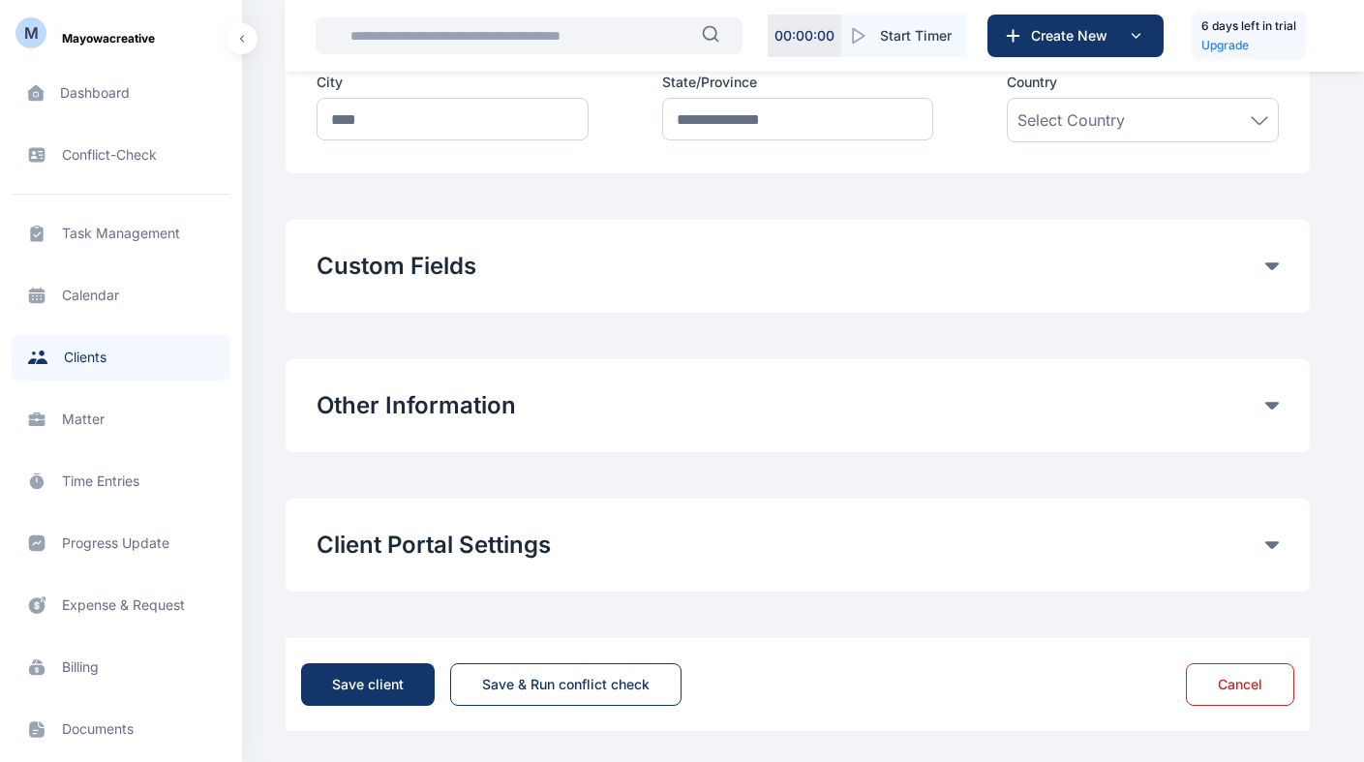
click at [1267, 408] on icon at bounding box center [1272, 406] width 14 height 8
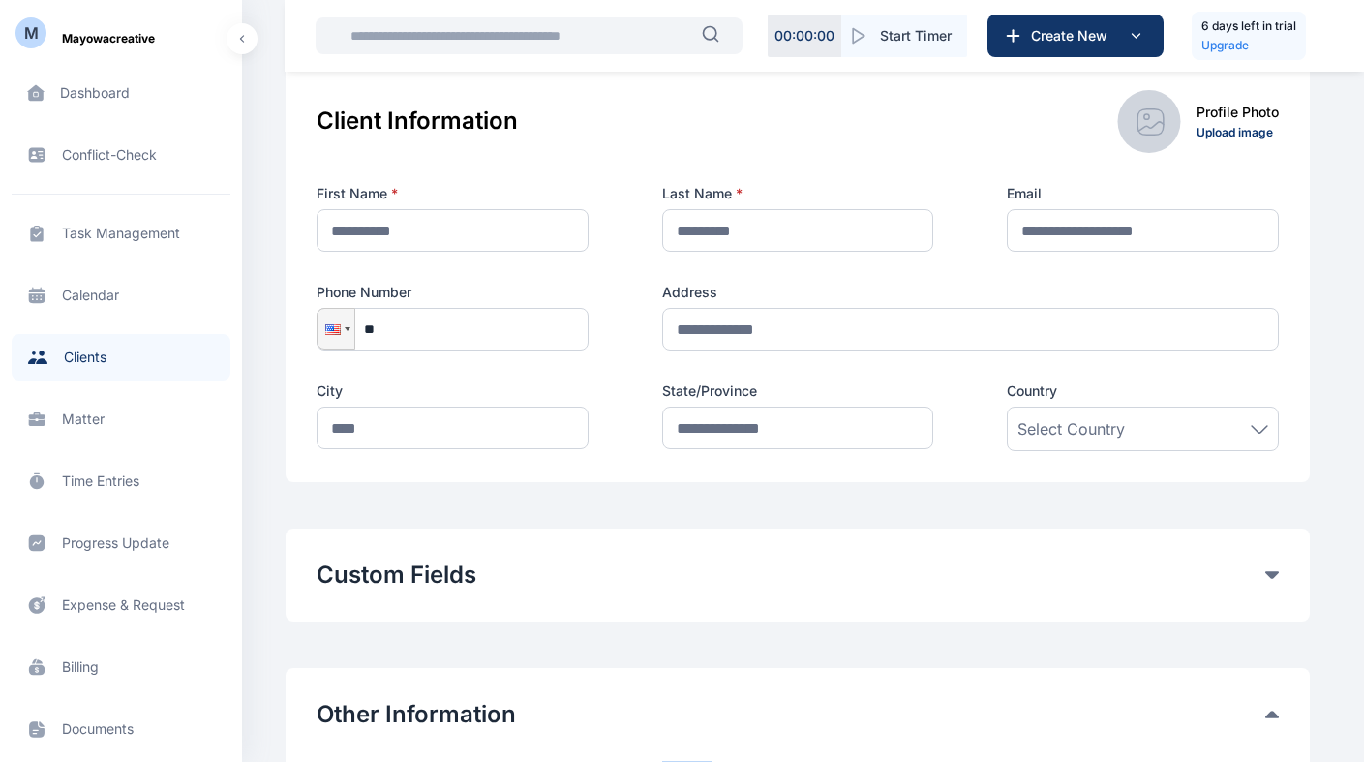
scroll to position [259, 0]
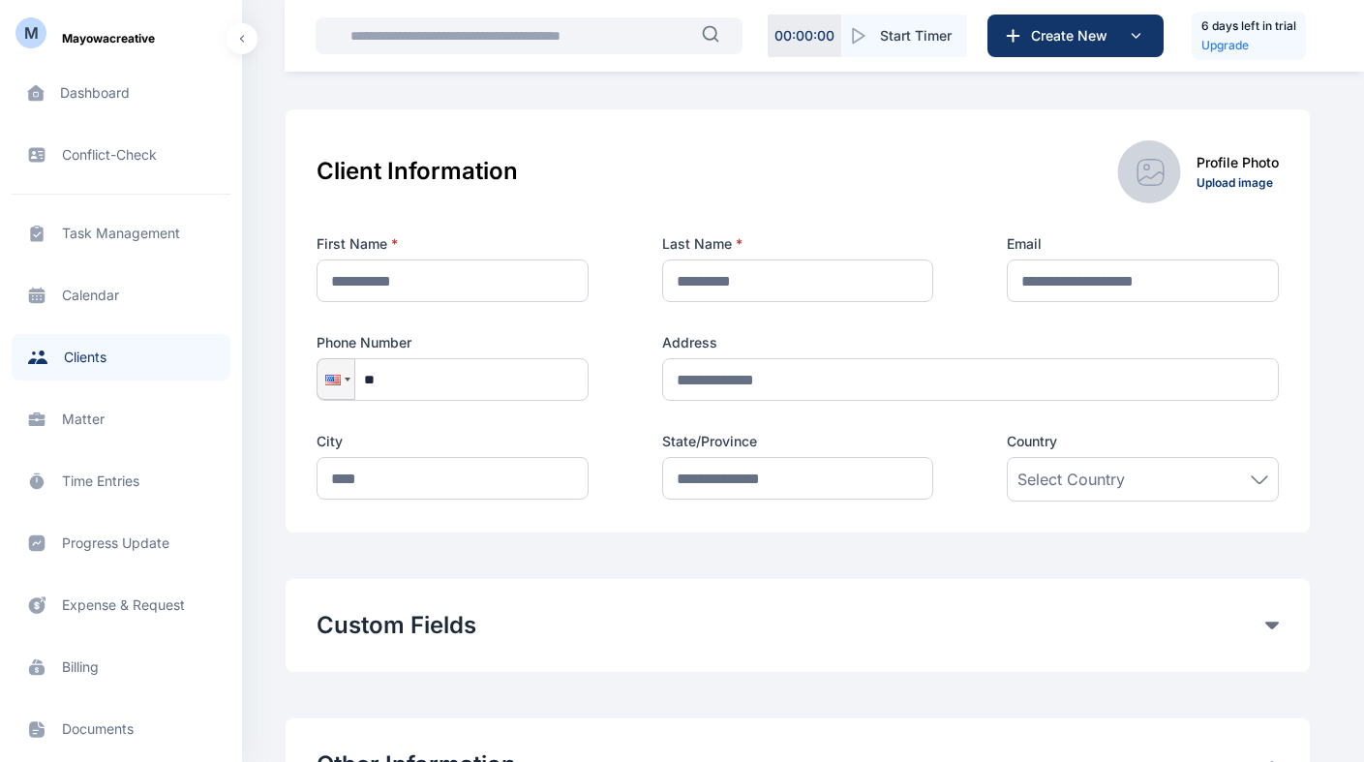
click at [1276, 632] on div "Custom Fields" at bounding box center [798, 625] width 962 height 31
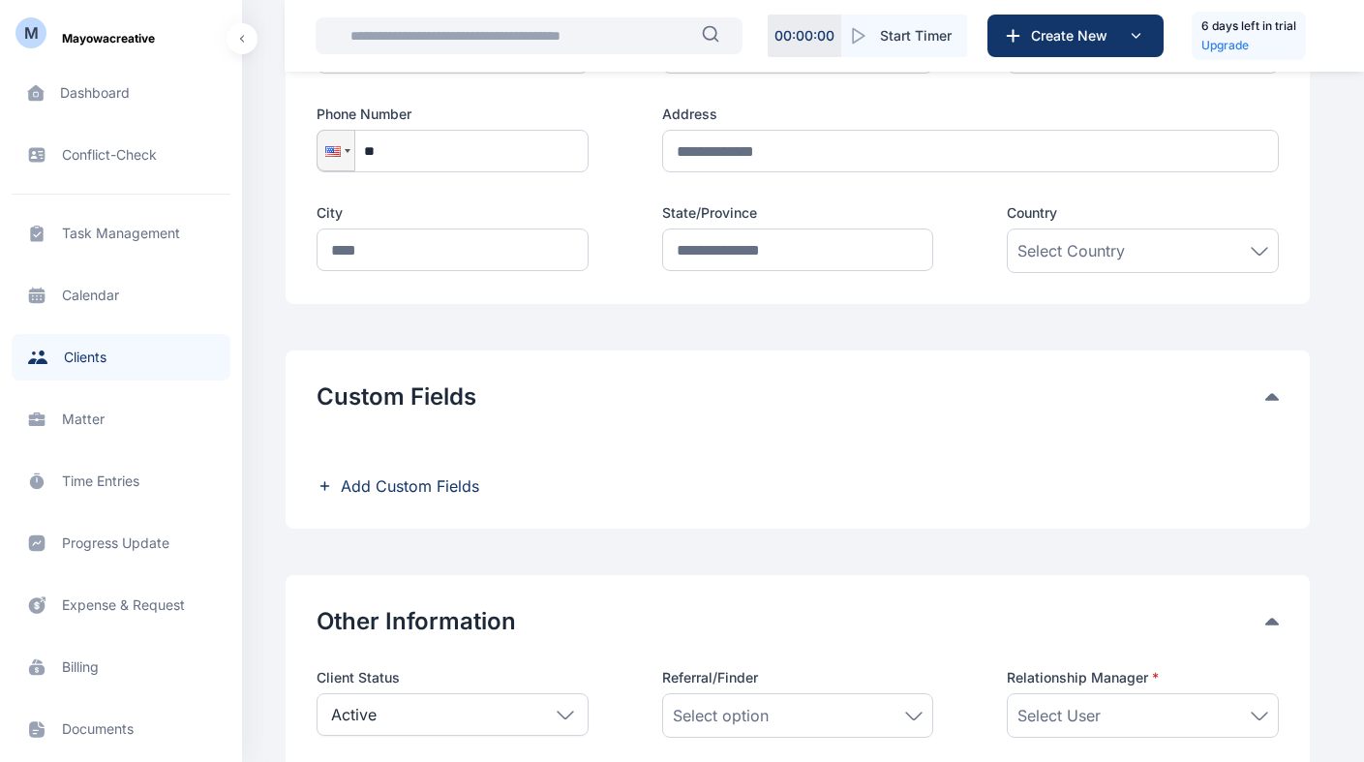
scroll to position [483, 0]
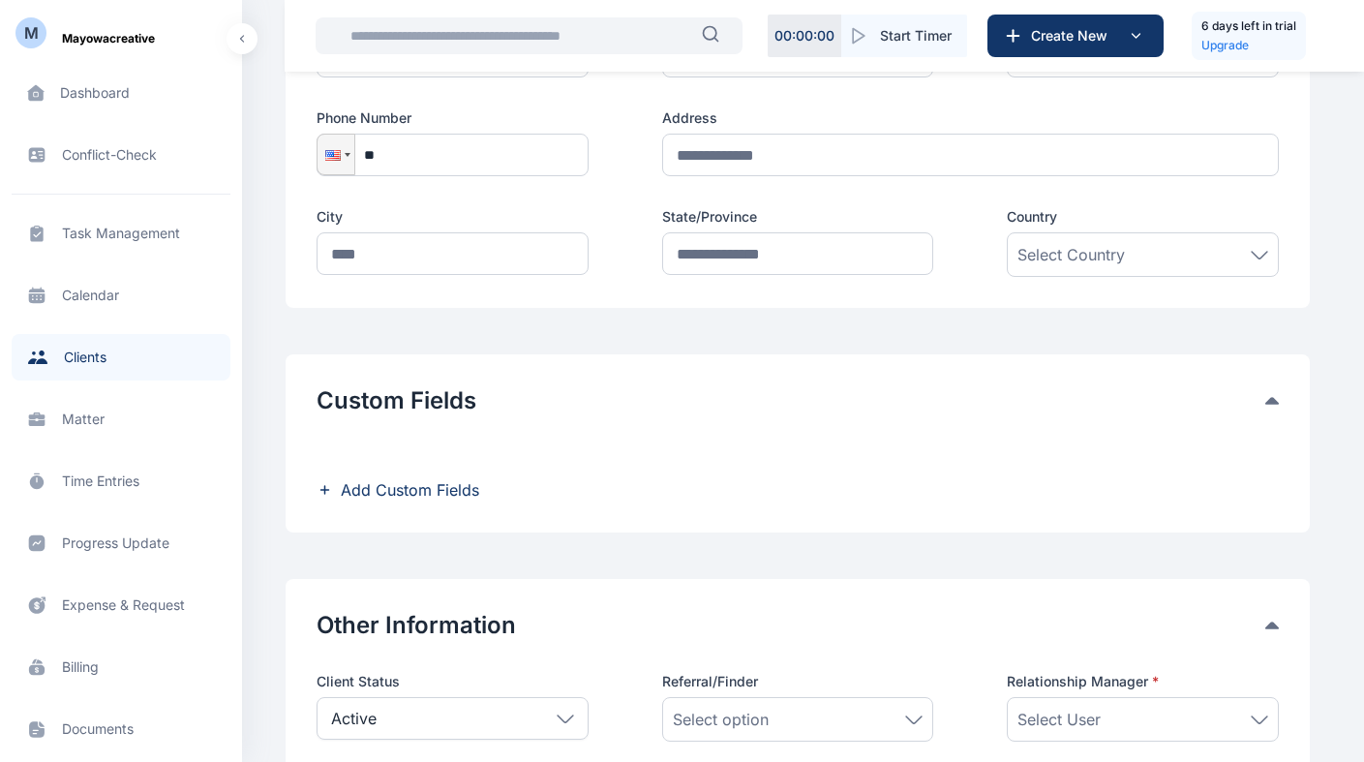
click at [1268, 622] on icon at bounding box center [1272, 626] width 14 height 8
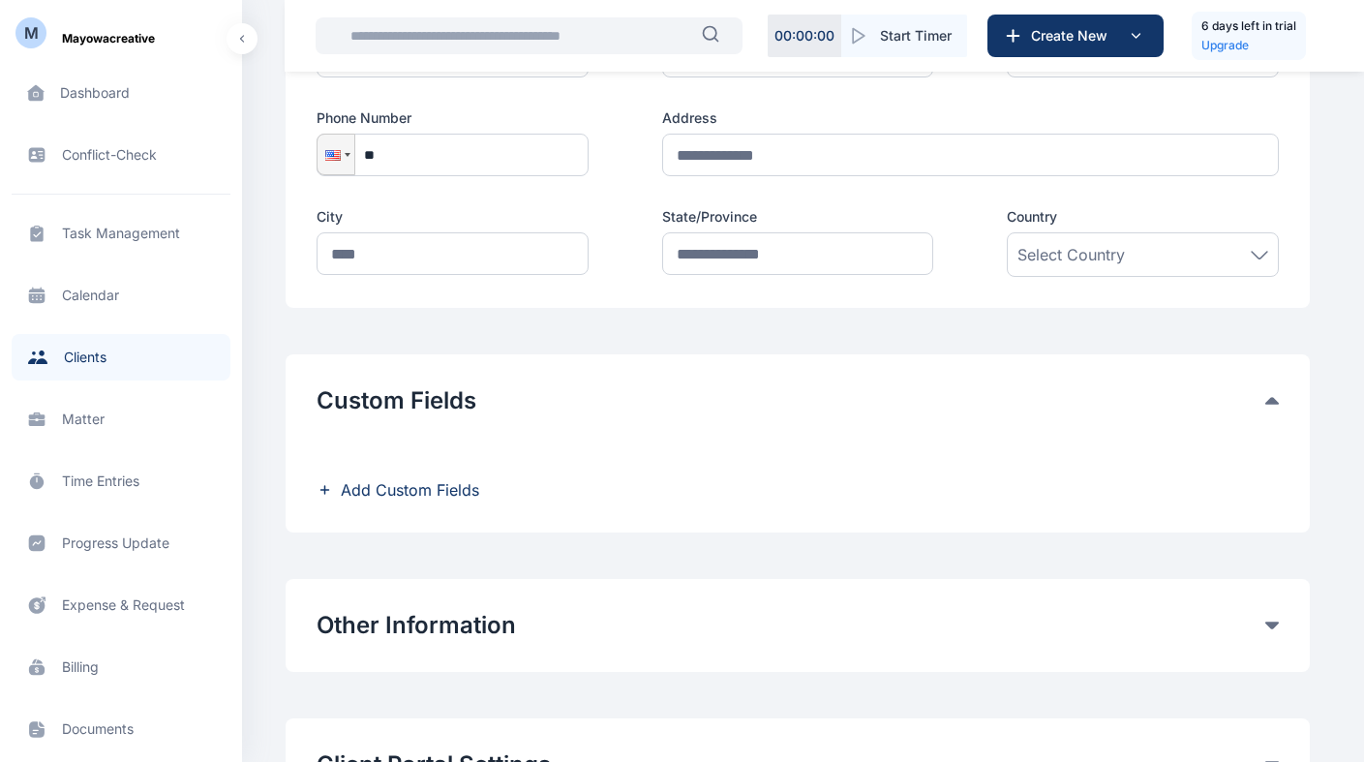
click at [1269, 403] on icon at bounding box center [1272, 401] width 14 height 8
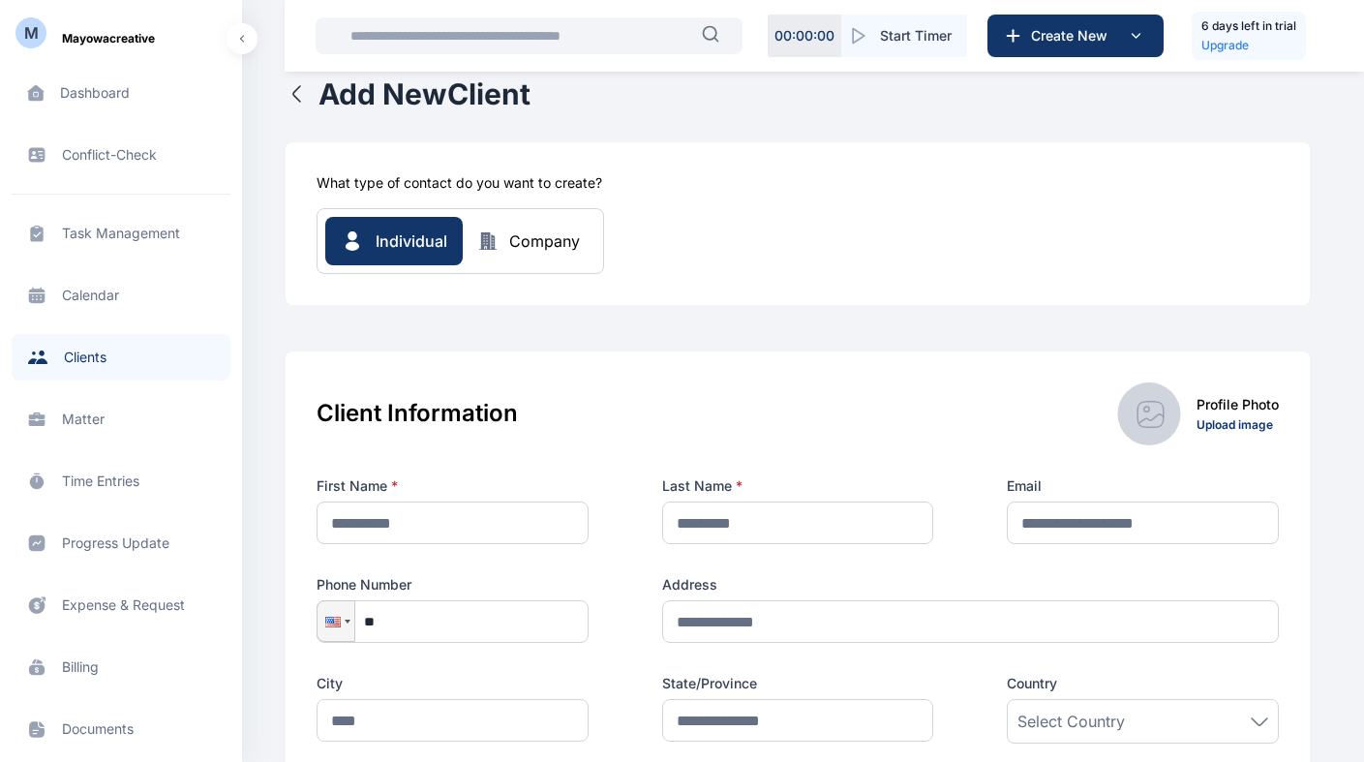
scroll to position [0, 0]
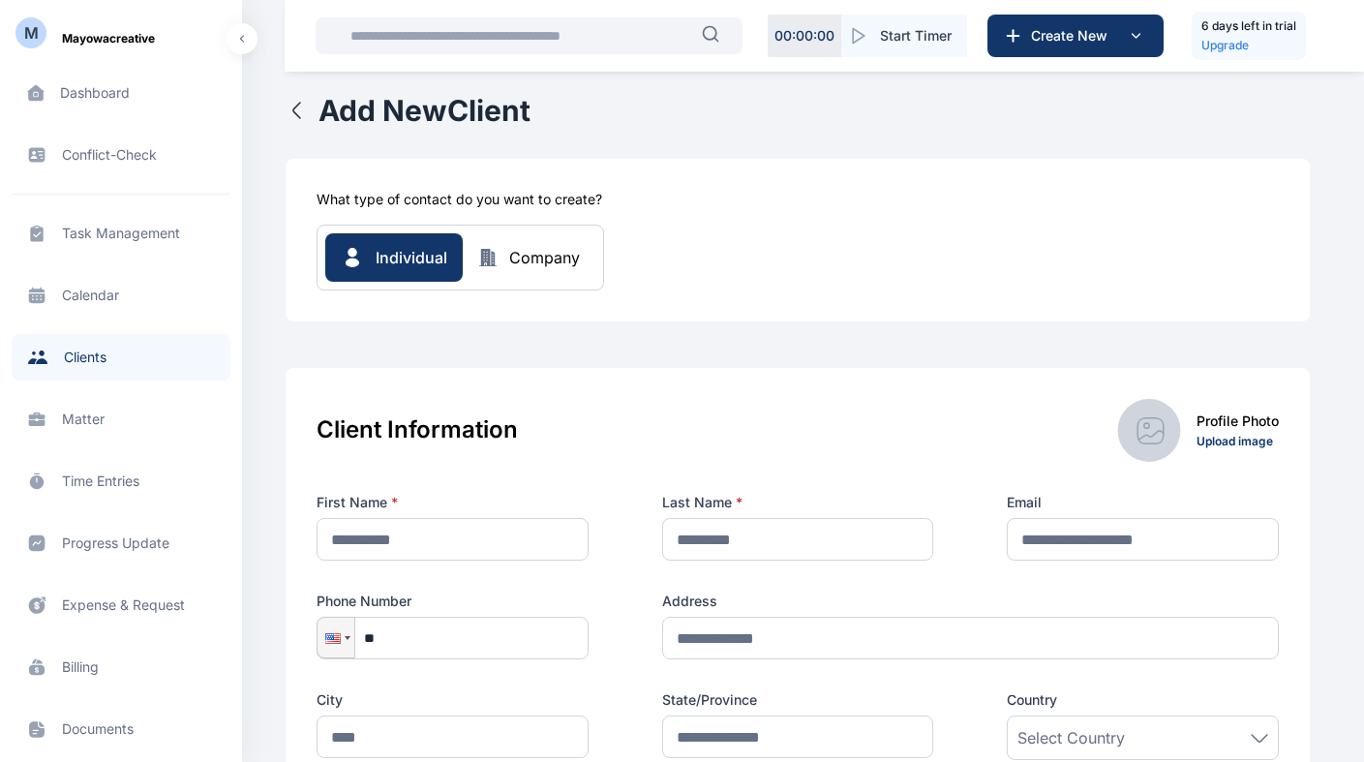
click at [1126, 258] on div "Individual Company" at bounding box center [798, 258] width 962 height 66
click at [720, 185] on div "What type of contact do you want to create? Individual Company" at bounding box center [798, 240] width 1024 height 163
click at [237, 37] on button "button" at bounding box center [242, 38] width 31 height 31
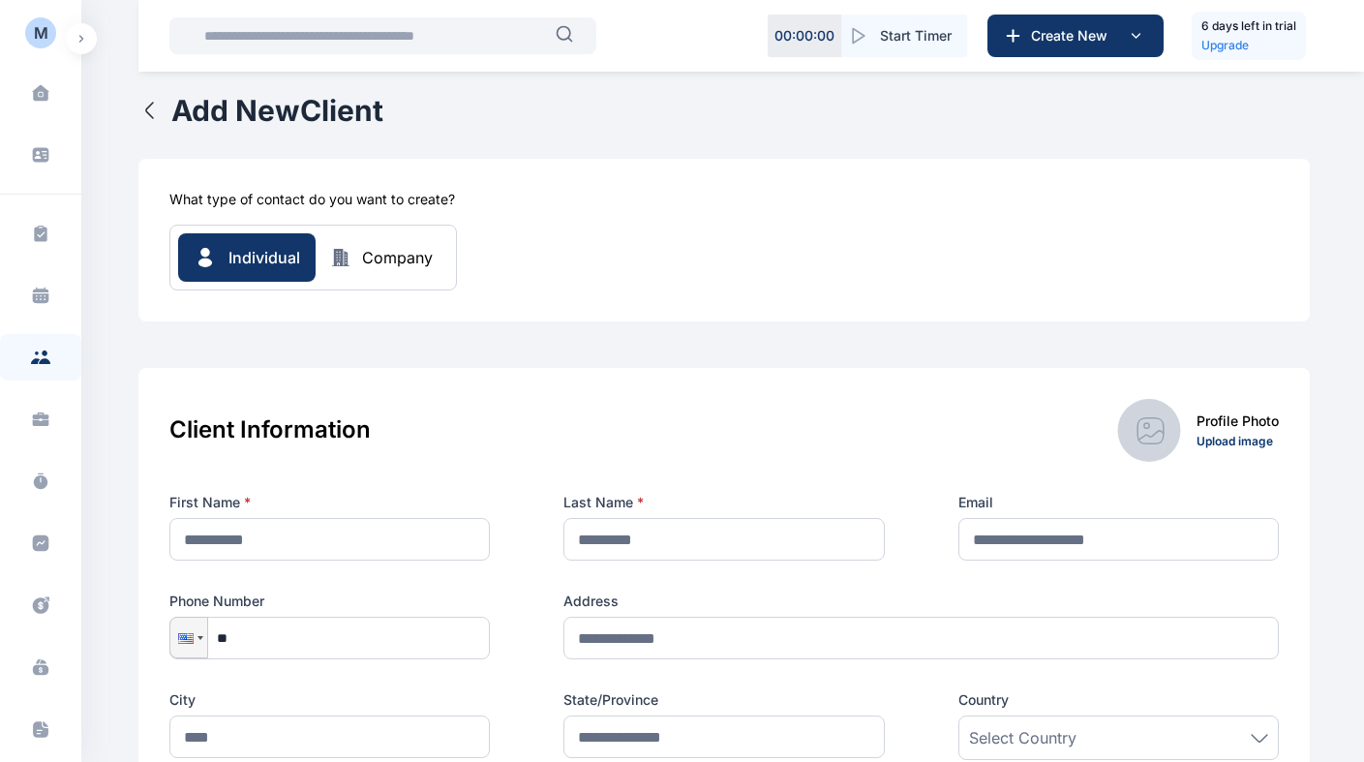
click at [147, 114] on icon "button" at bounding box center [149, 110] width 7 height 15
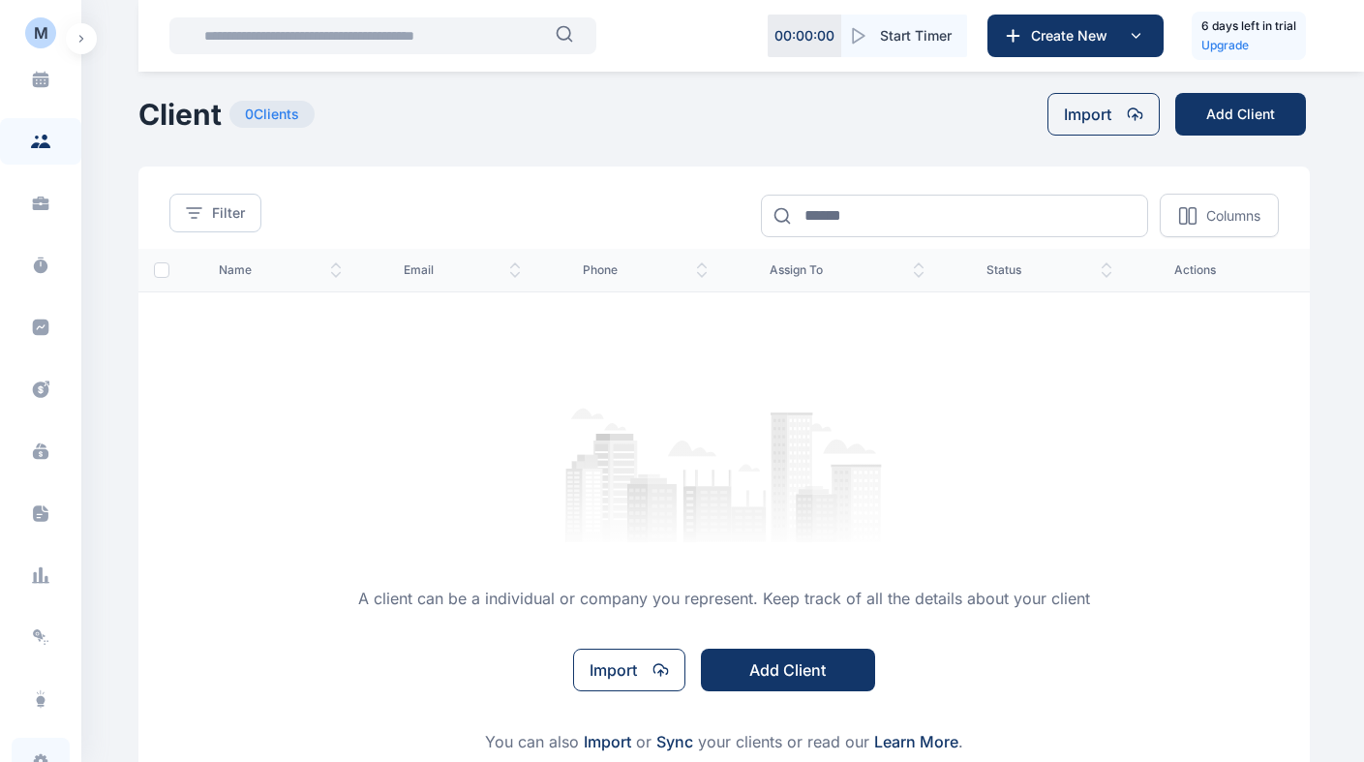
scroll to position [292, 0]
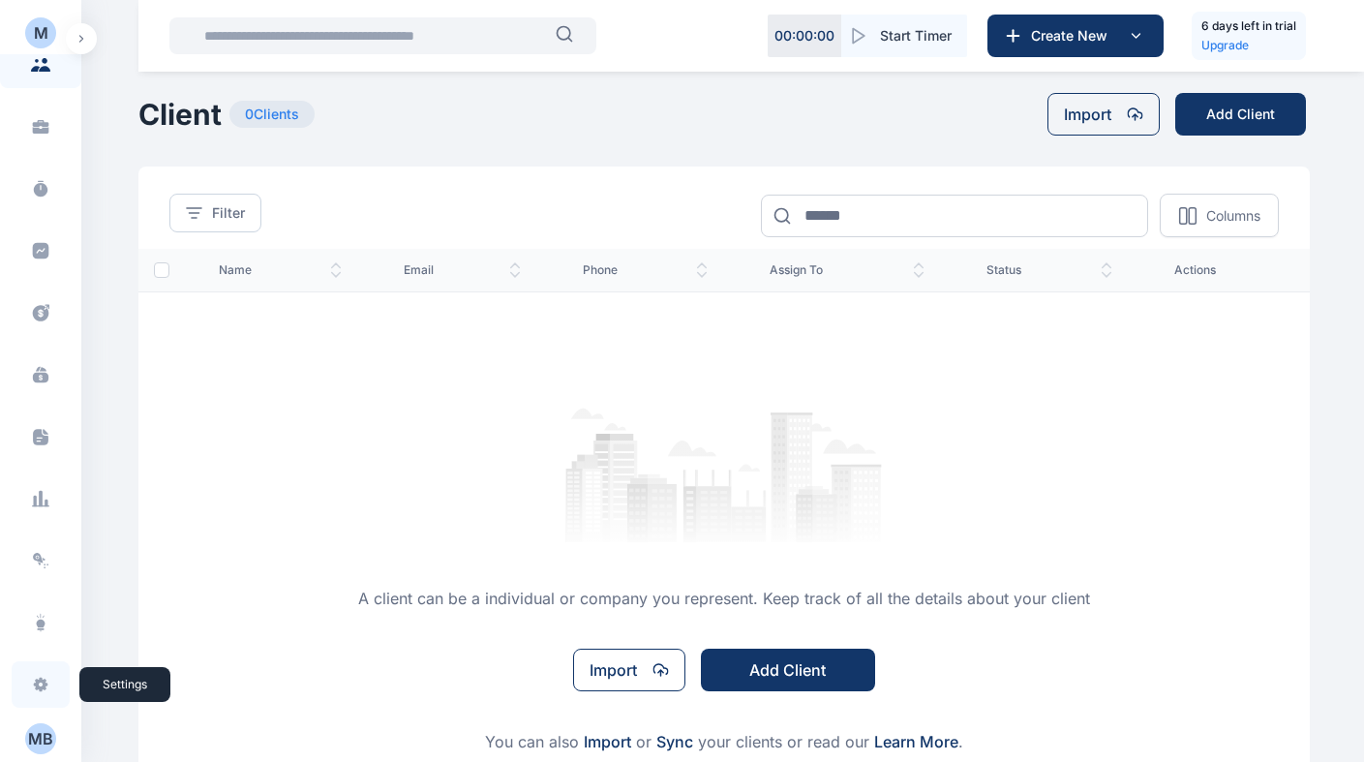
click at [44, 690] on icon at bounding box center [40, 684] width 19 height 19
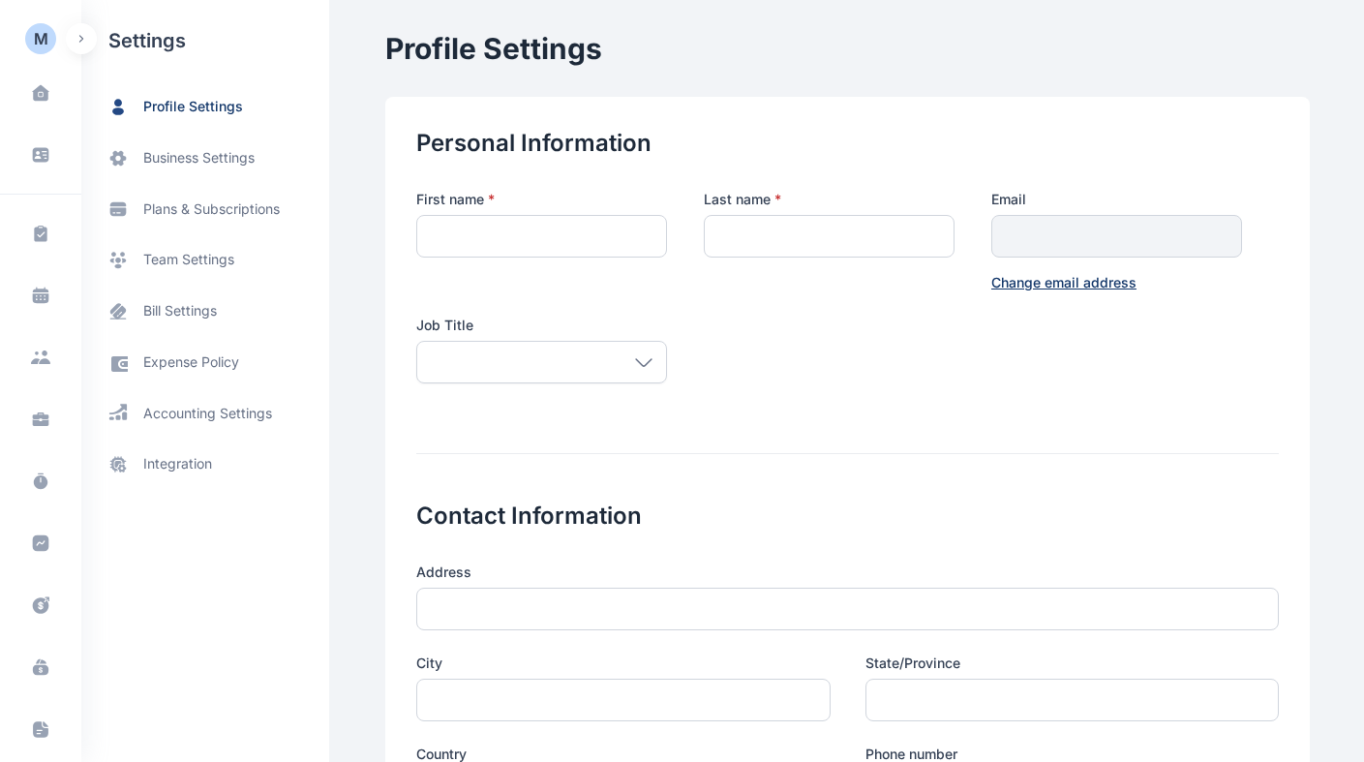
type input "******"
type input "*********"
type input "**********"
click at [37, 665] on icon at bounding box center [40, 670] width 15 height 11
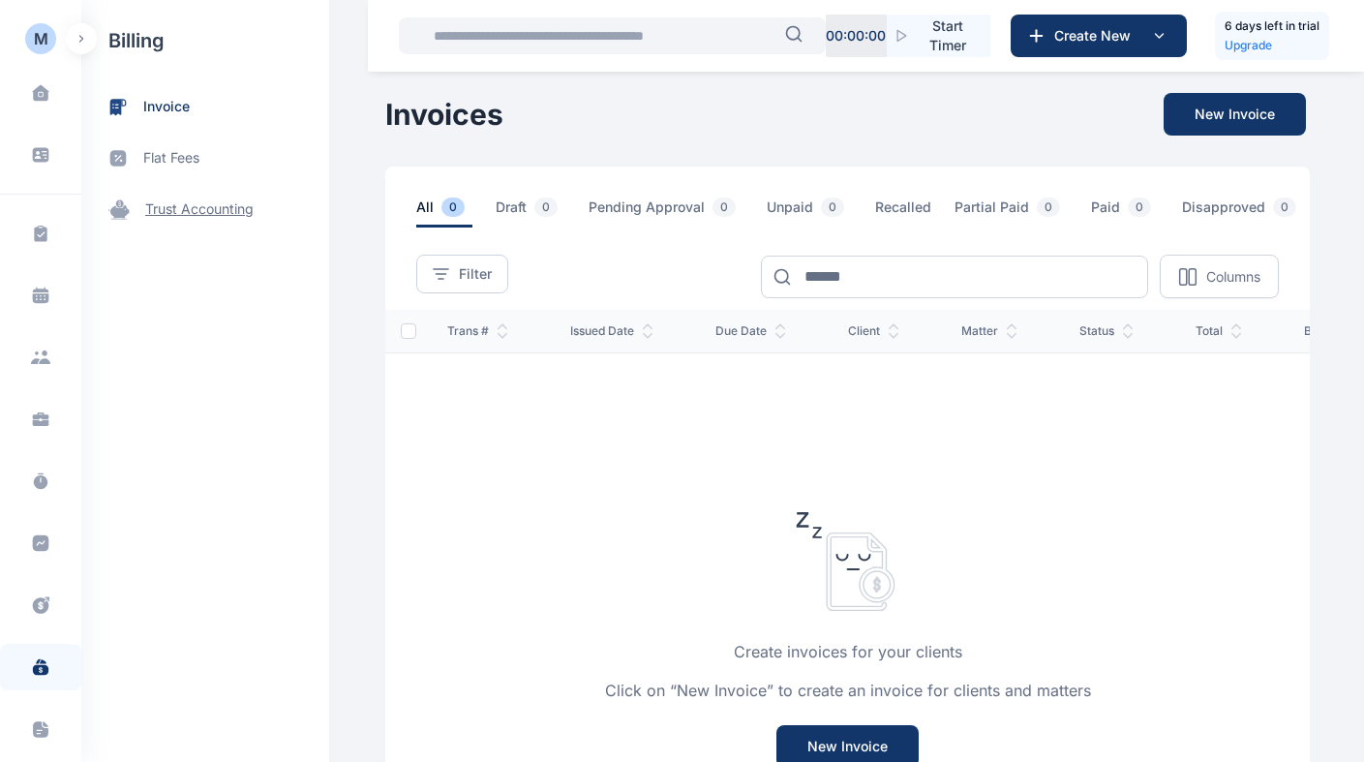
click at [194, 221] on span "trust accounting" at bounding box center [205, 209] width 248 height 51
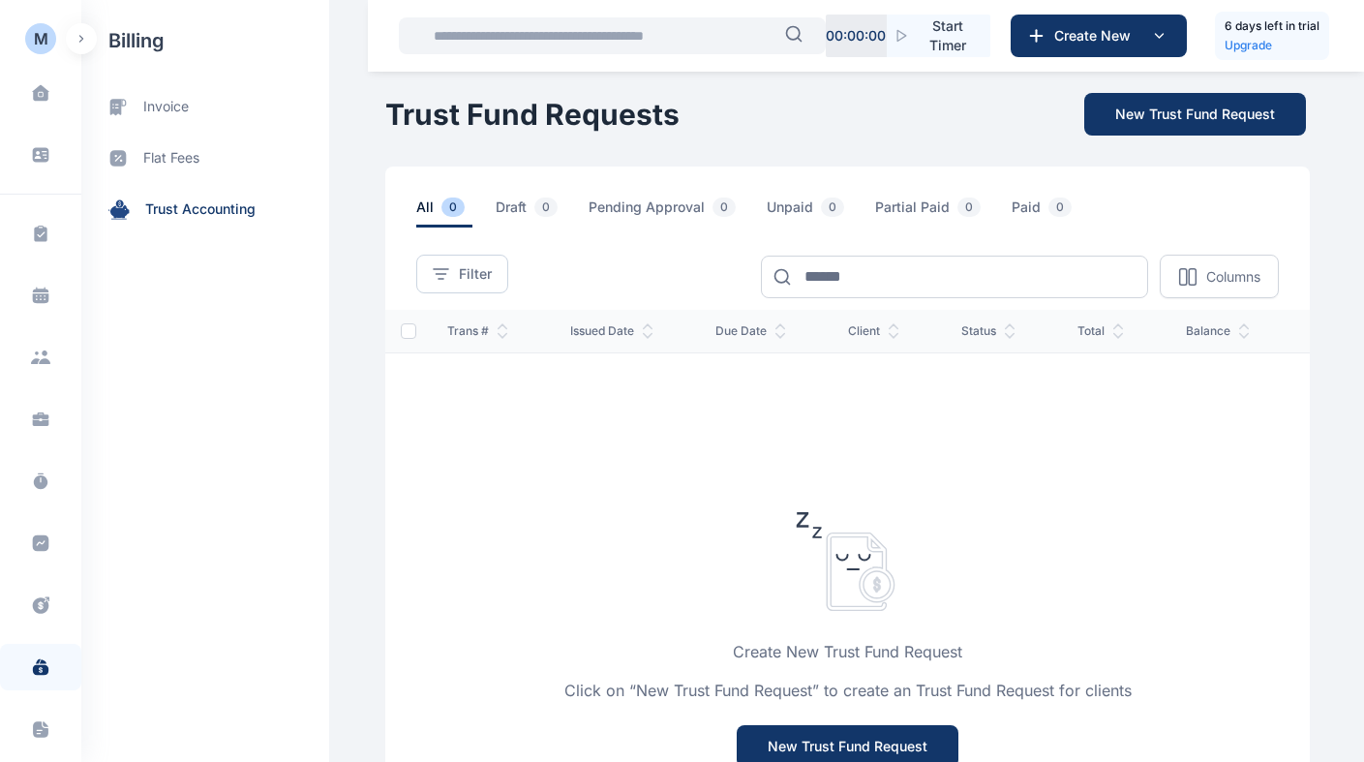
click at [319, 269] on div "billing invoice flat fees trust accounting" at bounding box center [205, 381] width 248 height 762
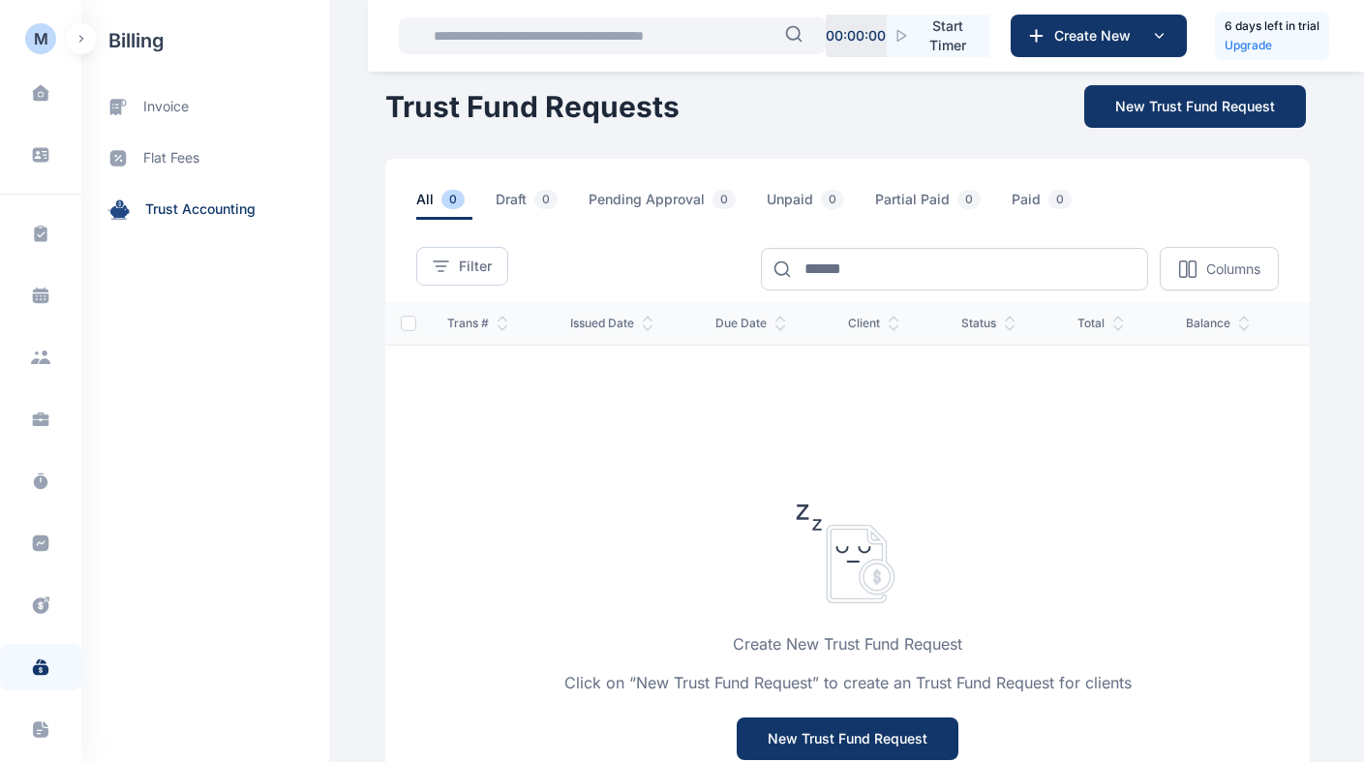
scroll to position [20, 0]
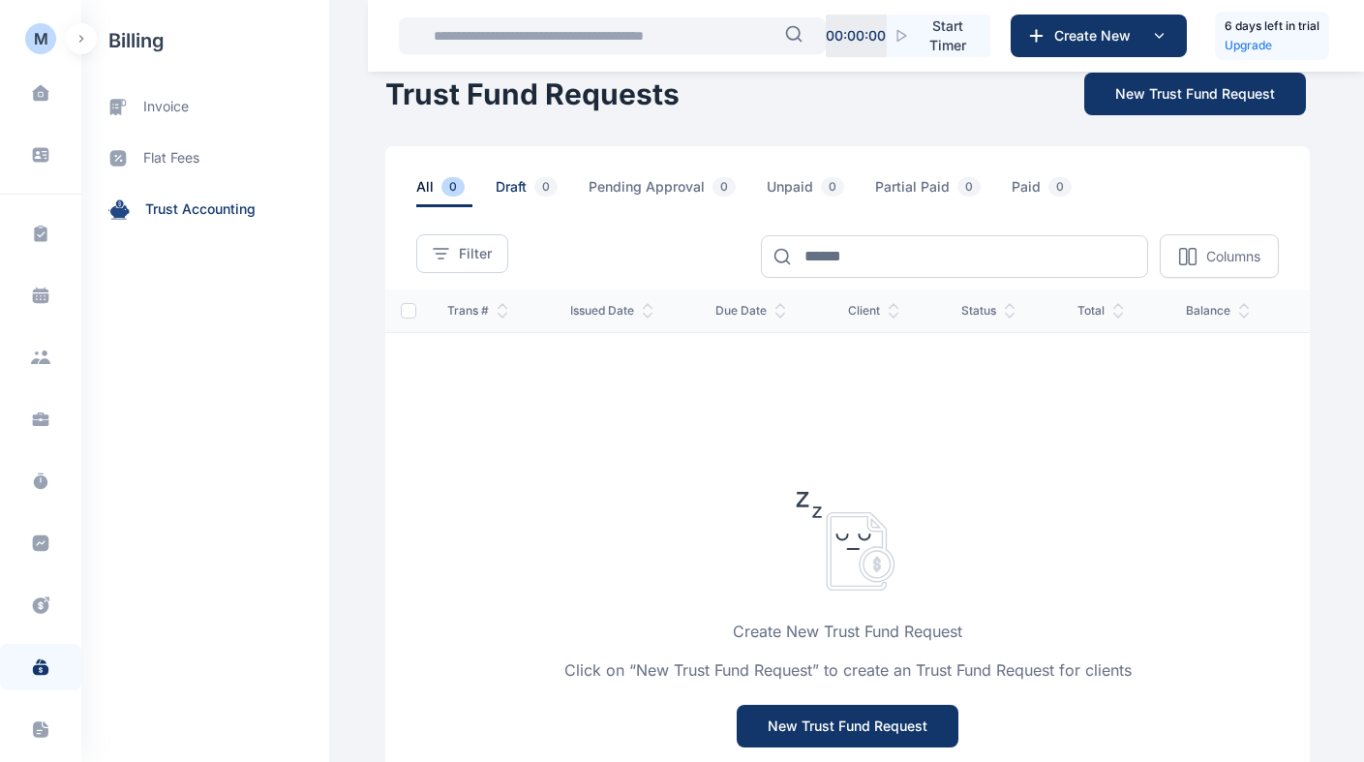
click at [515, 190] on span "Draft 0" at bounding box center [531, 192] width 70 height 30
click at [161, 157] on span "flat fees" at bounding box center [171, 158] width 56 height 20
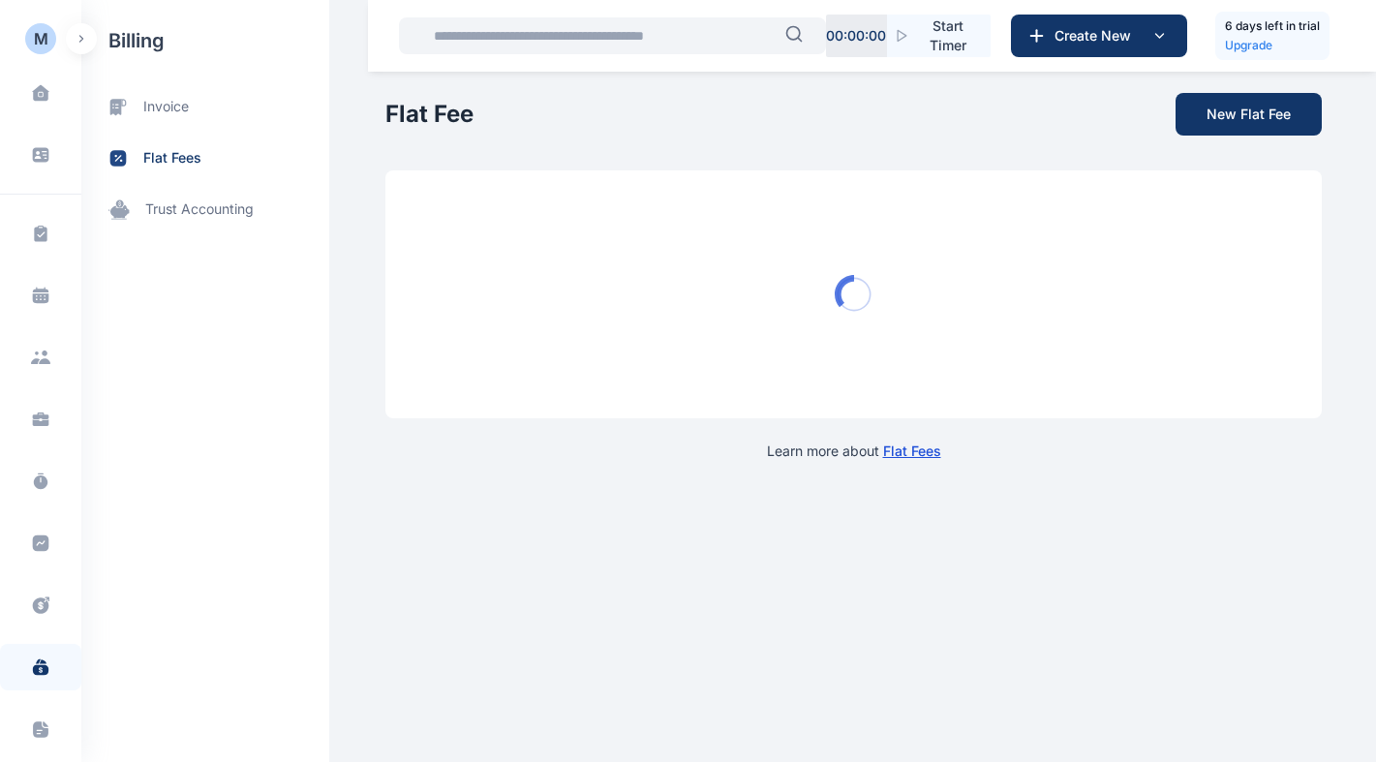
click at [185, 163] on span "flat fees" at bounding box center [172, 158] width 58 height 20
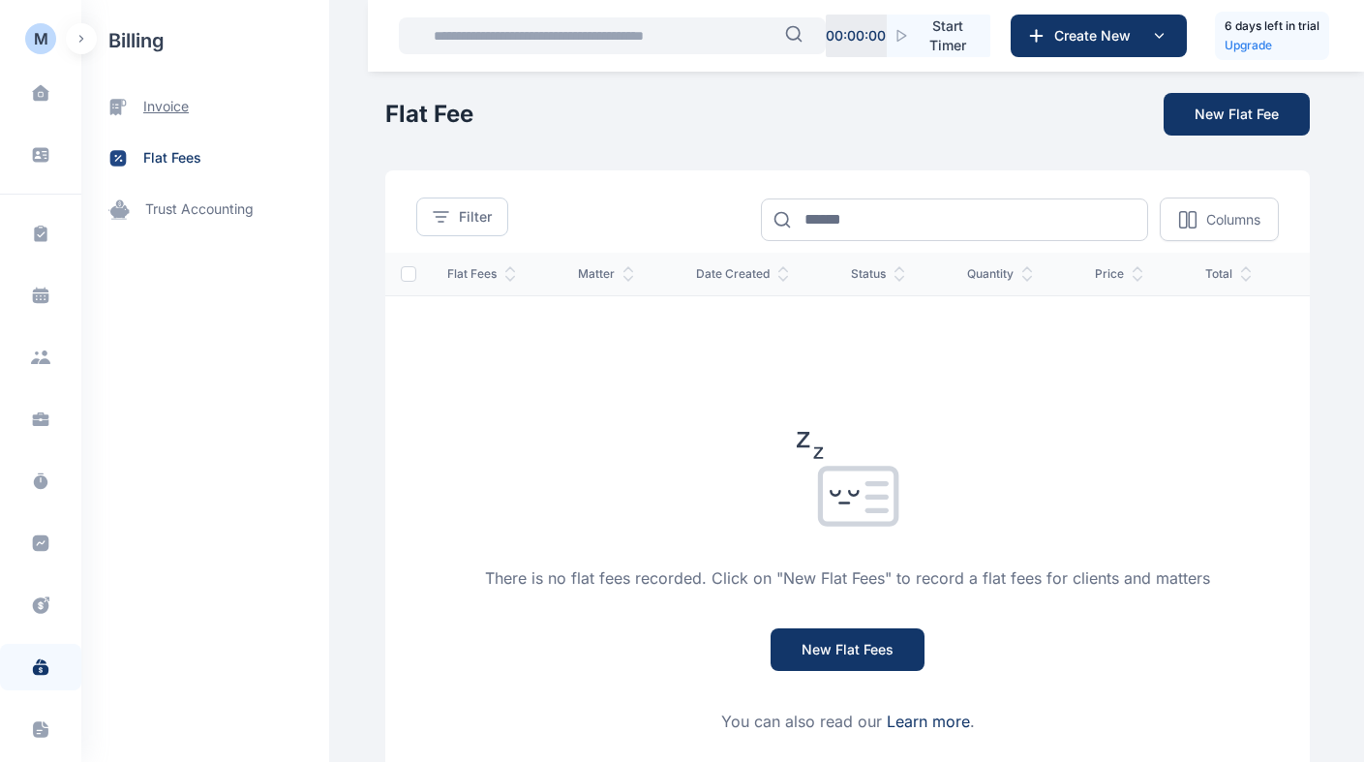
click at [180, 98] on span "invoice" at bounding box center [166, 107] width 46 height 20
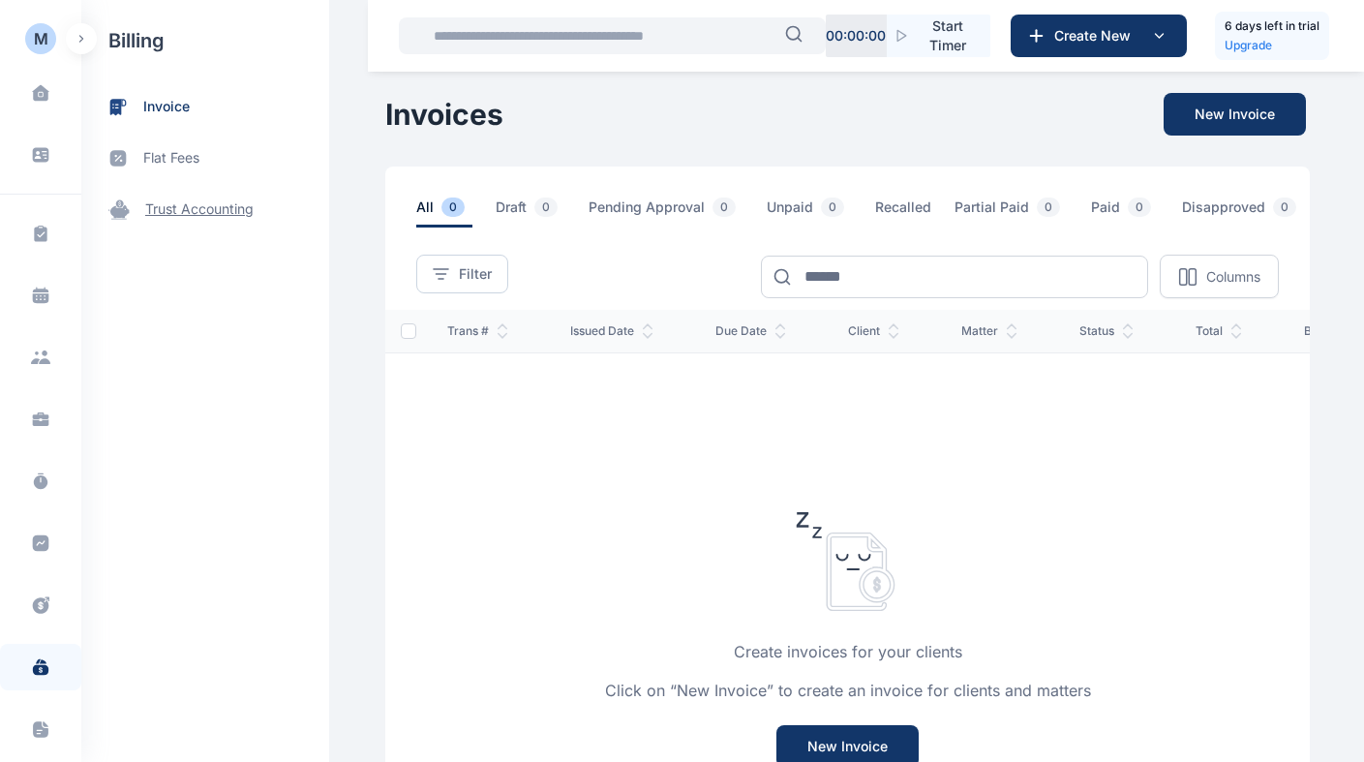
click at [169, 190] on span "trust accounting" at bounding box center [205, 209] width 248 height 51
